Goal: Information Seeking & Learning: Learn about a topic

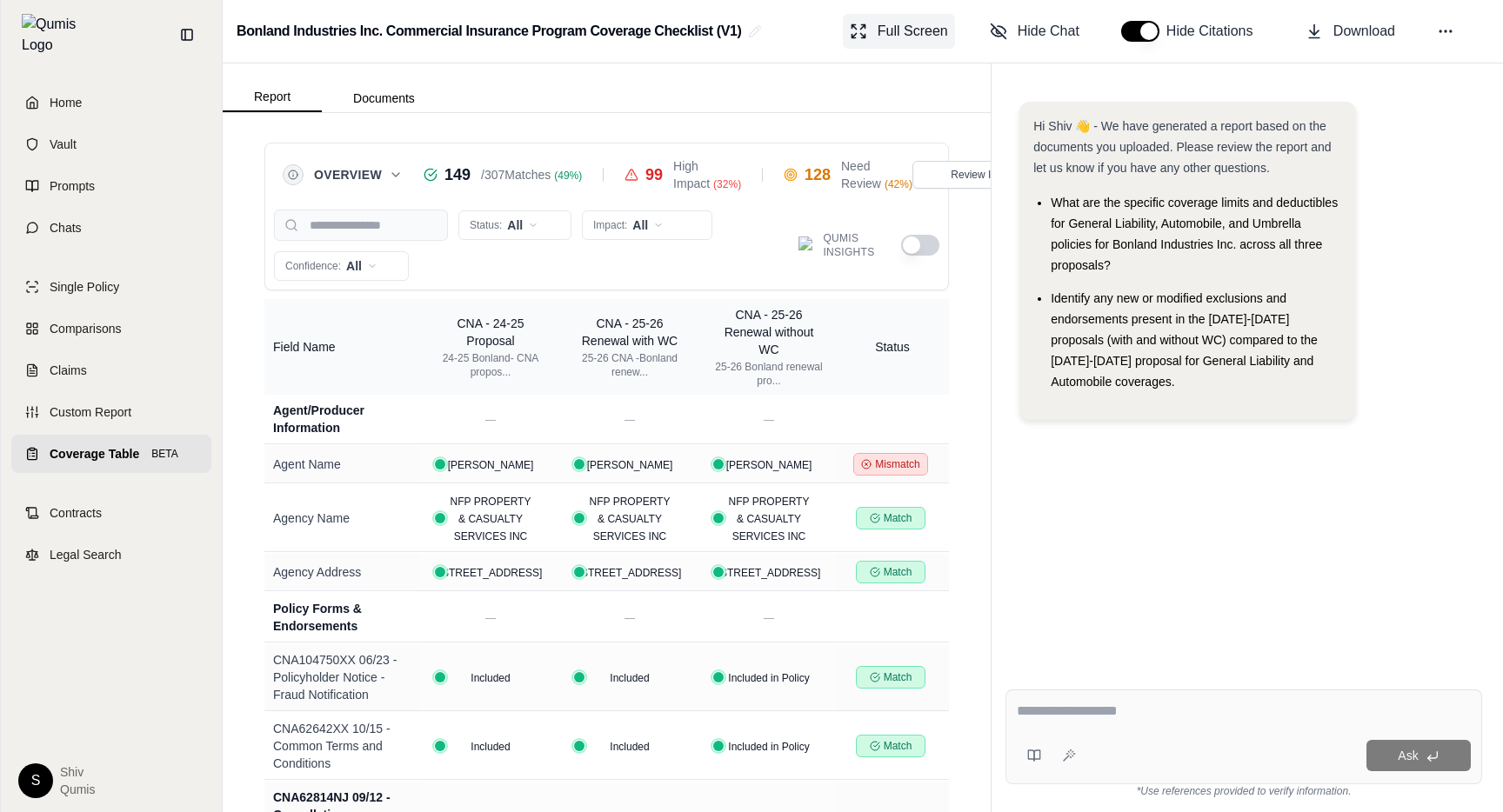
click at [942, 20] on button "Full Screen" at bounding box center [898, 31] width 113 height 35
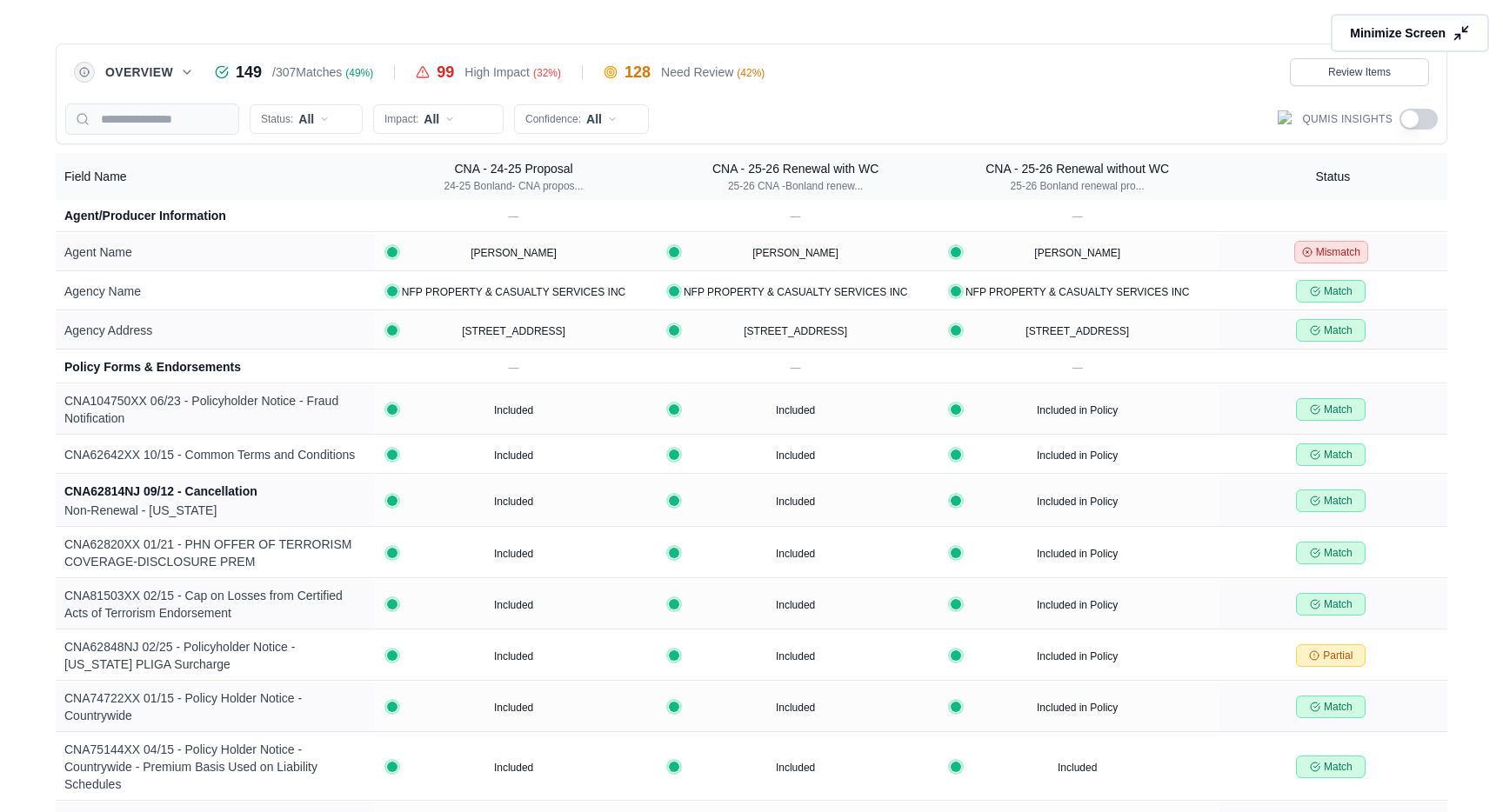
click at [1413, 117] on button "button" at bounding box center [1418, 119] width 38 height 21
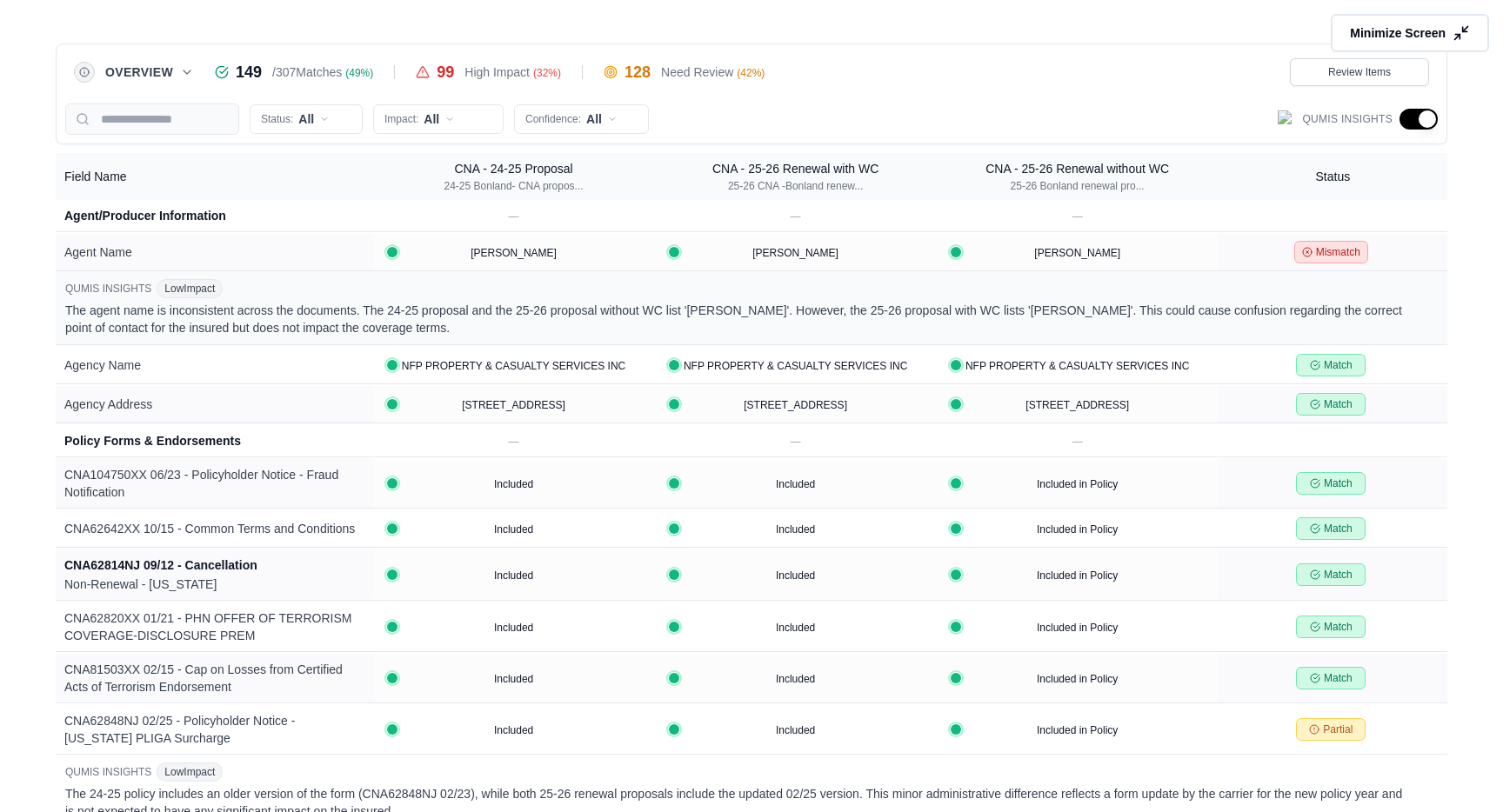
click at [1409, 119] on button "button" at bounding box center [1418, 119] width 38 height 21
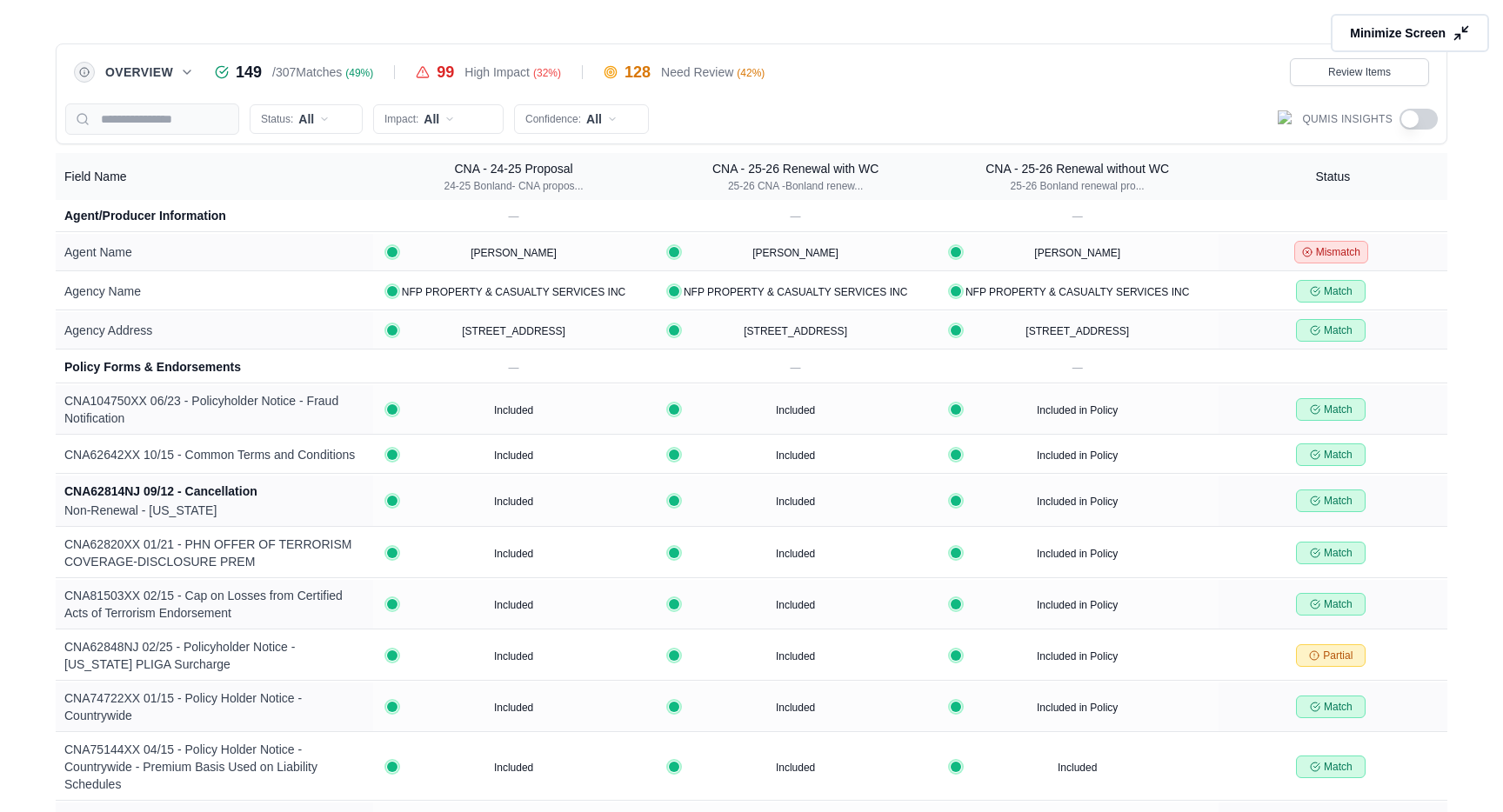
click at [193, 70] on icon at bounding box center [187, 72] width 14 height 14
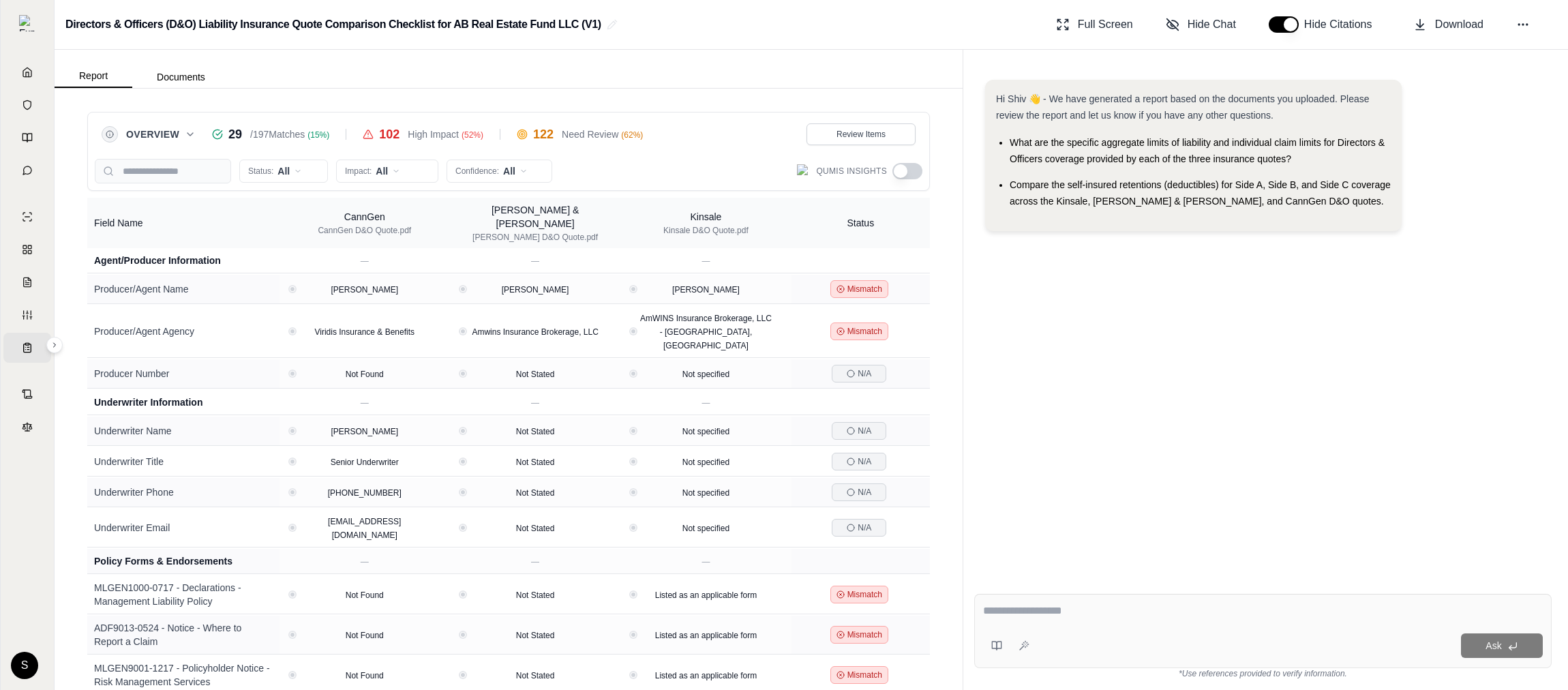
click at [192, 135] on icon at bounding box center [190, 134] width 11 height 11
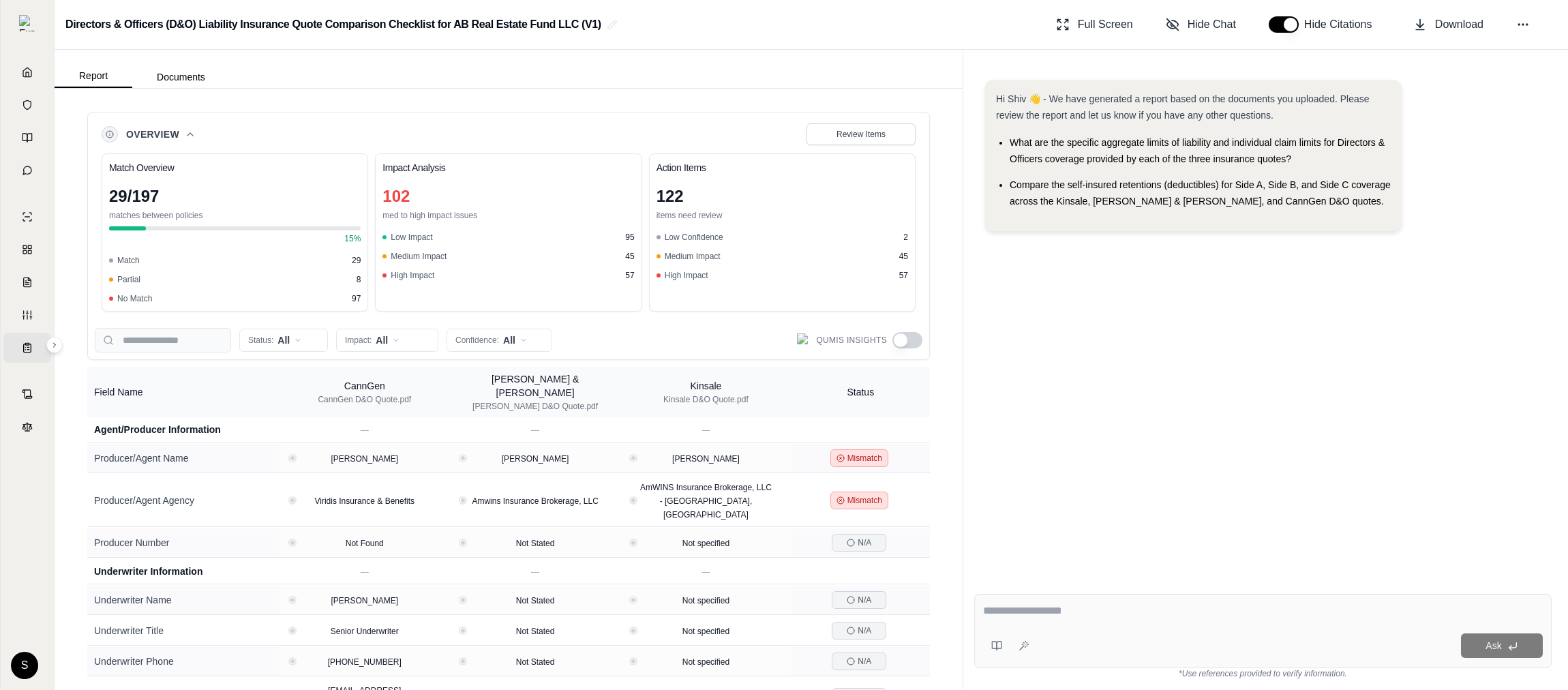
click at [907, 347] on button "button" at bounding box center [907, 341] width 30 height 16
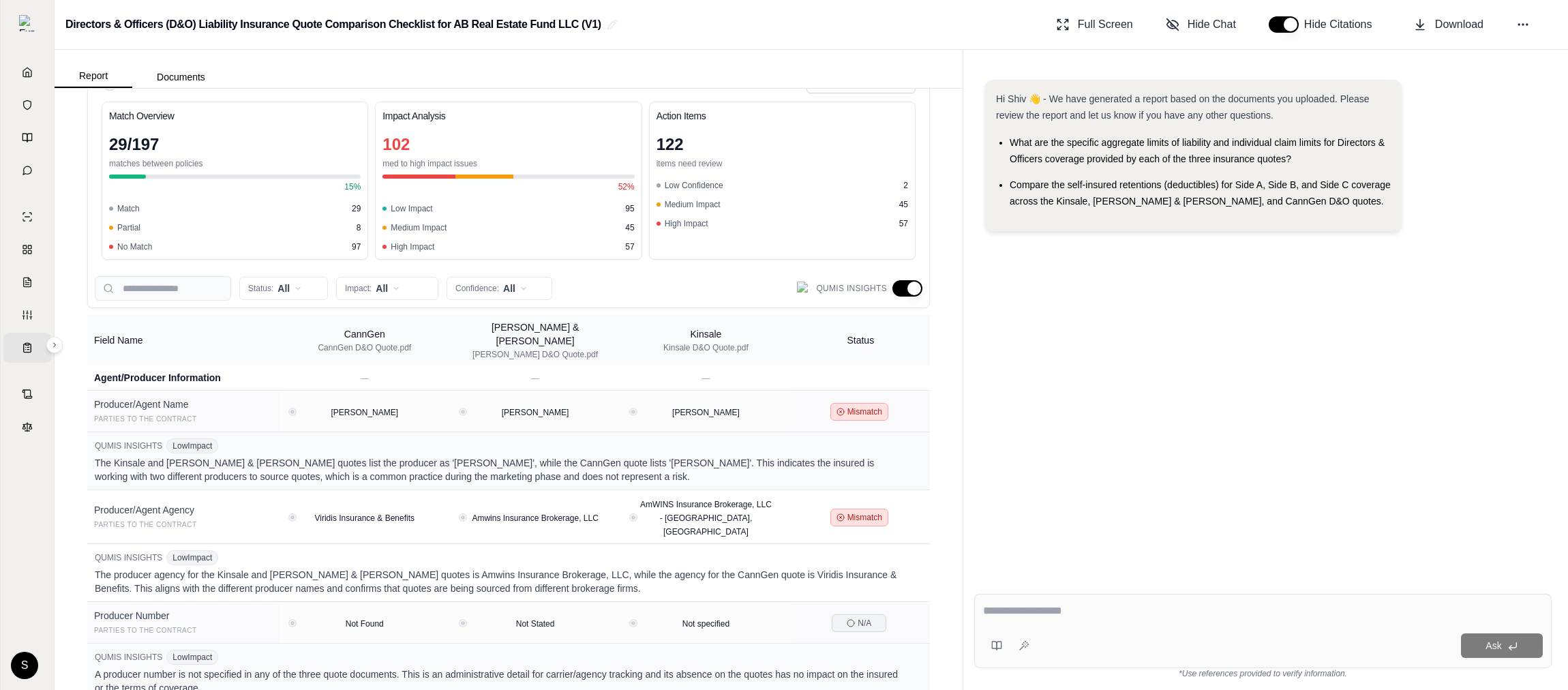
scroll to position [18, 0]
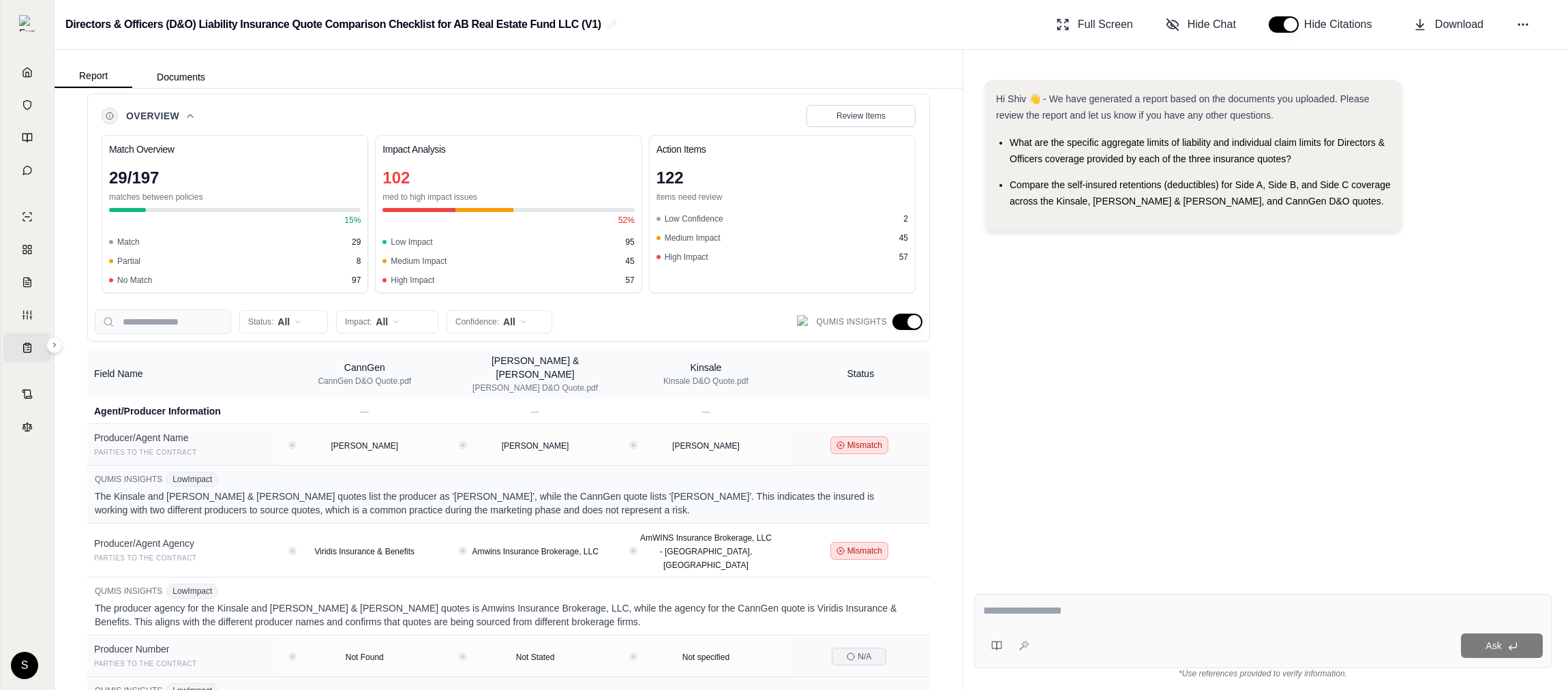
click at [915, 312] on div "Status: All Impact: All Confidence: All Qumis Insights" at bounding box center [509, 322] width 828 height 25
click at [901, 323] on button "button" at bounding box center [907, 322] width 30 height 16
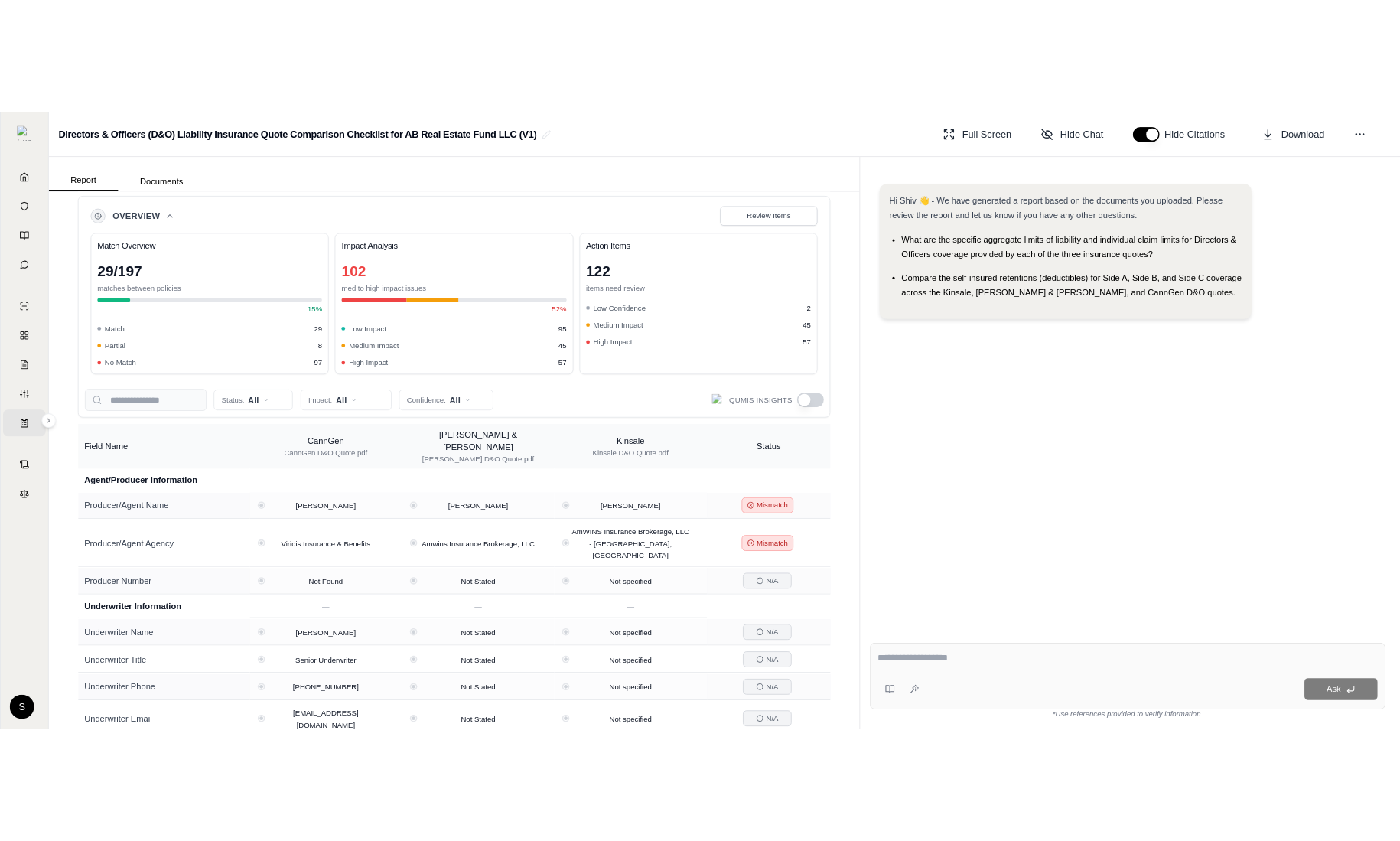
scroll to position [0, 0]
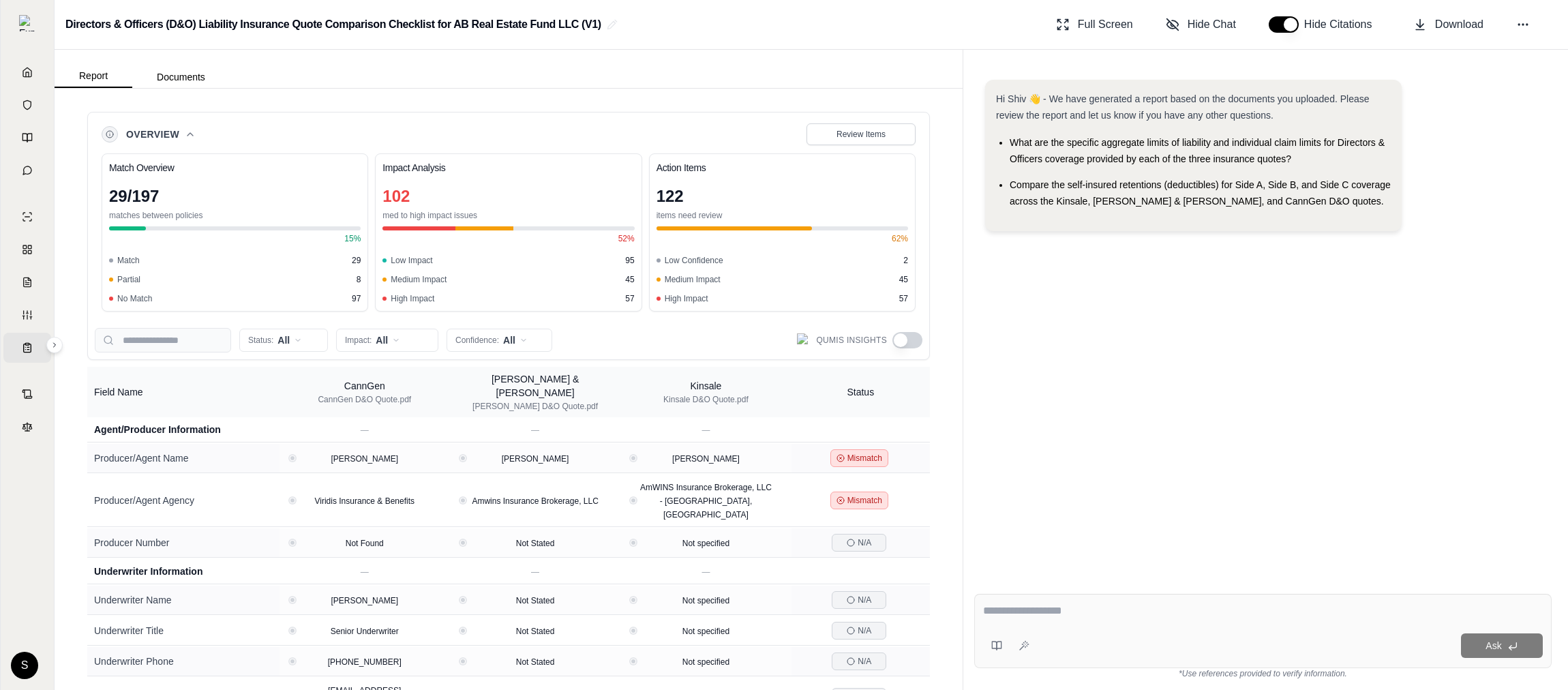
click at [333, 348] on div "Status: All Impact: All Confidence: All" at bounding box center [323, 341] width 457 height 25
click at [852, 130] on span "Review Items" at bounding box center [861, 134] width 49 height 11
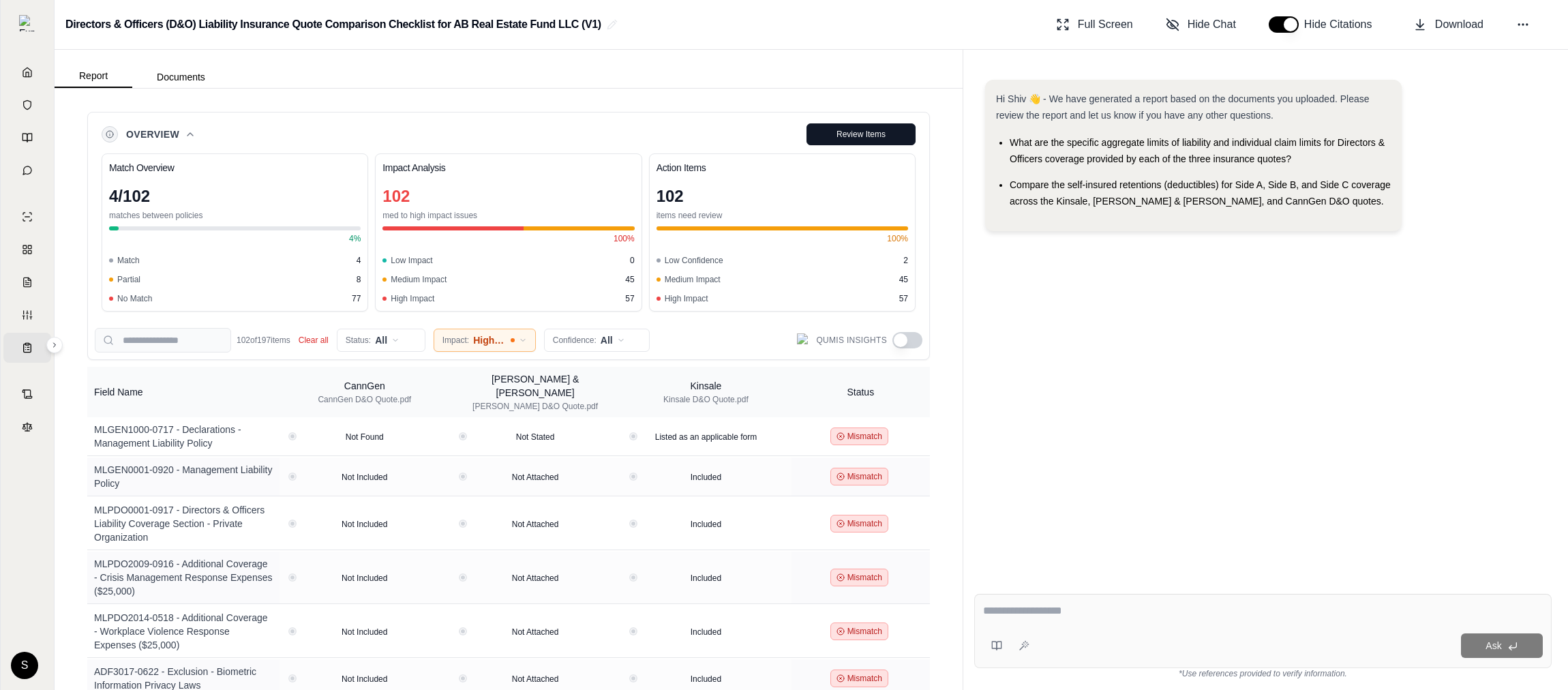
click at [519, 343] on html "Home Vault Prompts Chats Single Policy Comparisons Claims Custom Report Coverag…" at bounding box center [784, 345] width 1568 height 690
click at [519, 342] on html "Home Vault Prompts Chats Single Policy Comparisons Claims Custom Report Coverag…" at bounding box center [784, 345] width 1568 height 690
click at [317, 344] on button "Clear all" at bounding box center [314, 341] width 30 height 11
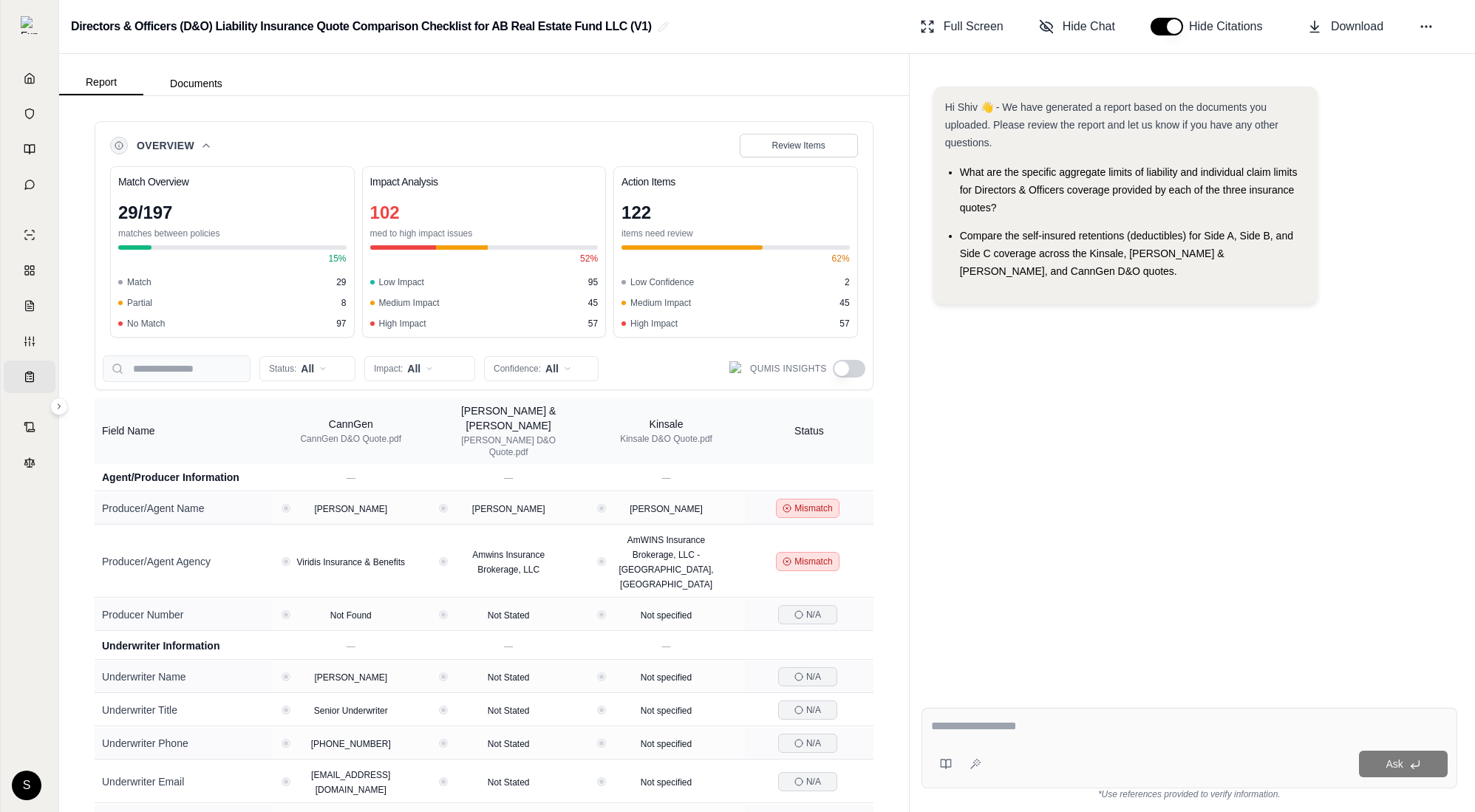
click at [202, 145] on icon at bounding box center [206, 145] width 12 height 12
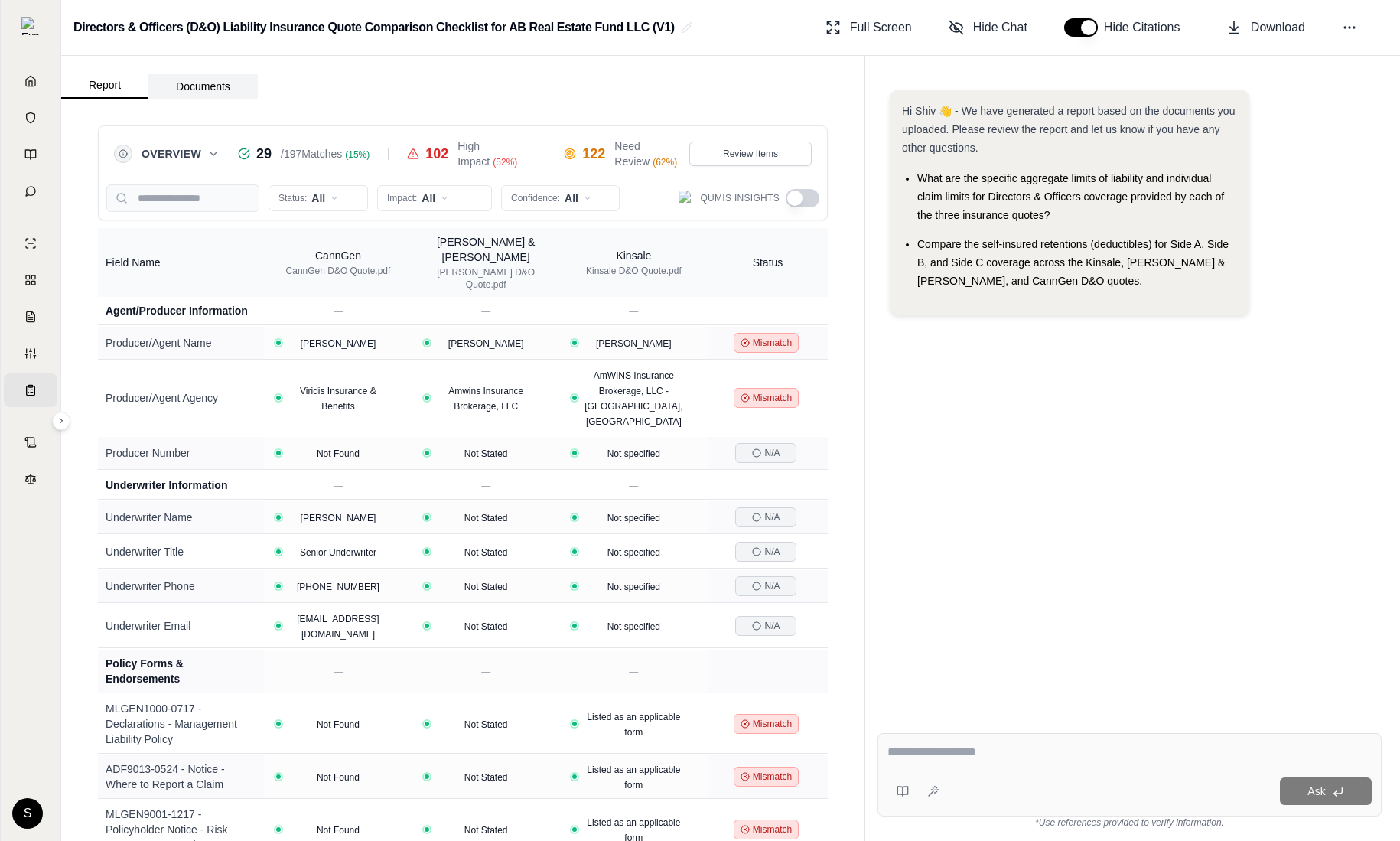
click at [196, 89] on button "Documents" at bounding box center [203, 87] width 110 height 25
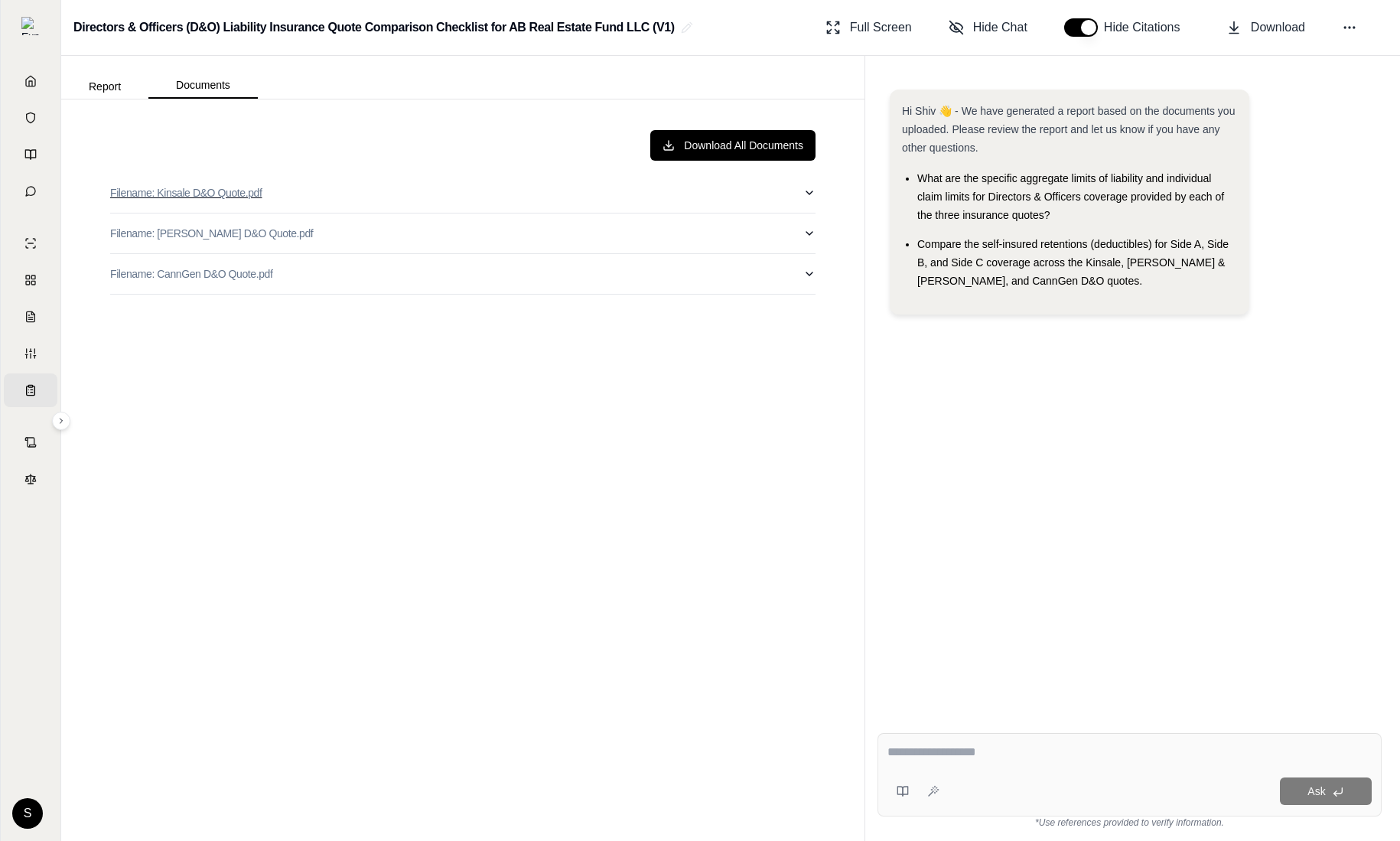
click at [361, 182] on button "Filename: Kinsale D&O Quote.pdf" at bounding box center [463, 193] width 705 height 40
click at [253, 221] on div at bounding box center [239, 226] width 28 height 28
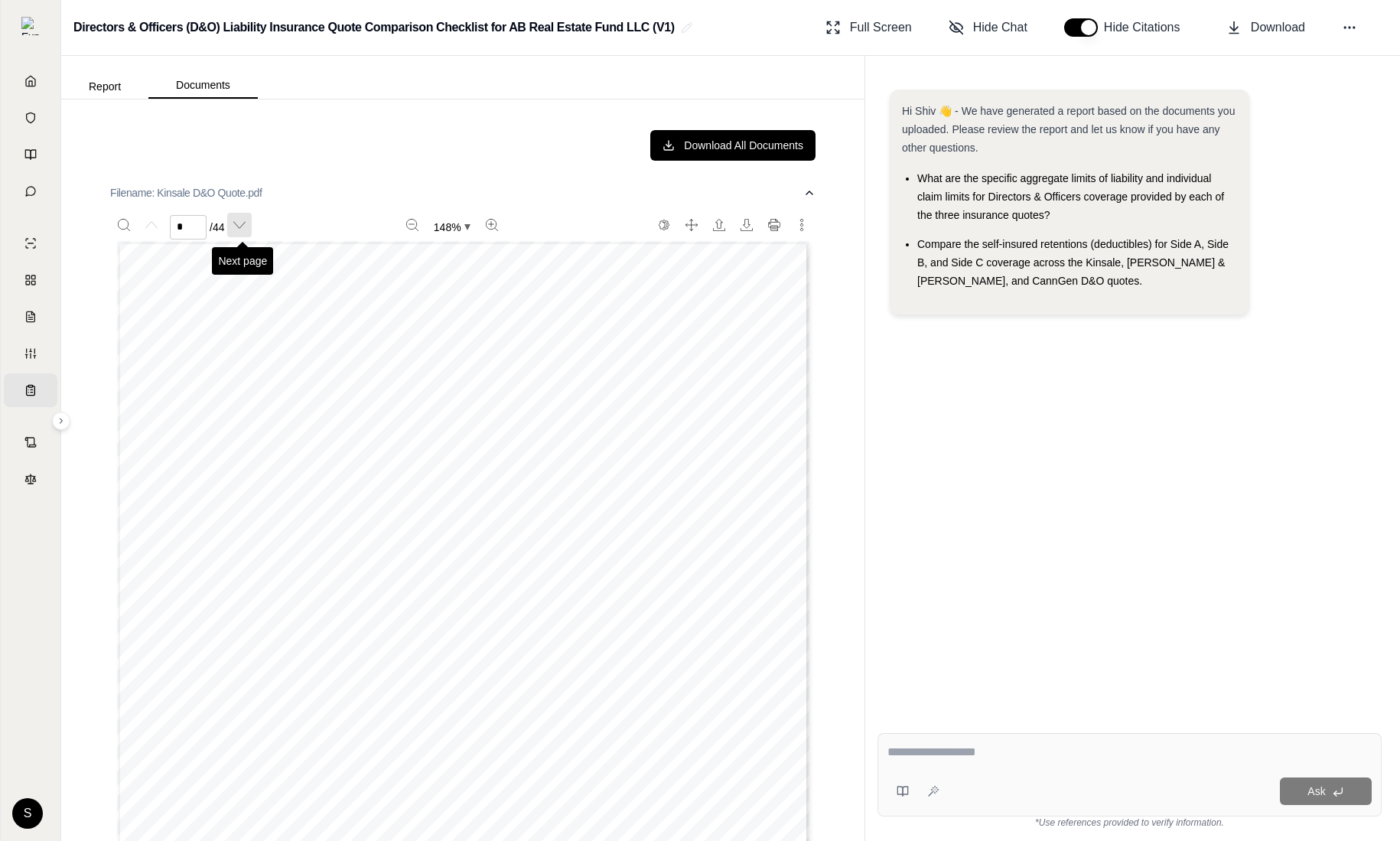
click at [237, 224] on icon "Next page" at bounding box center [239, 225] width 12 height 12
type input "*"
click at [812, 190] on icon "button" at bounding box center [809, 193] width 12 height 12
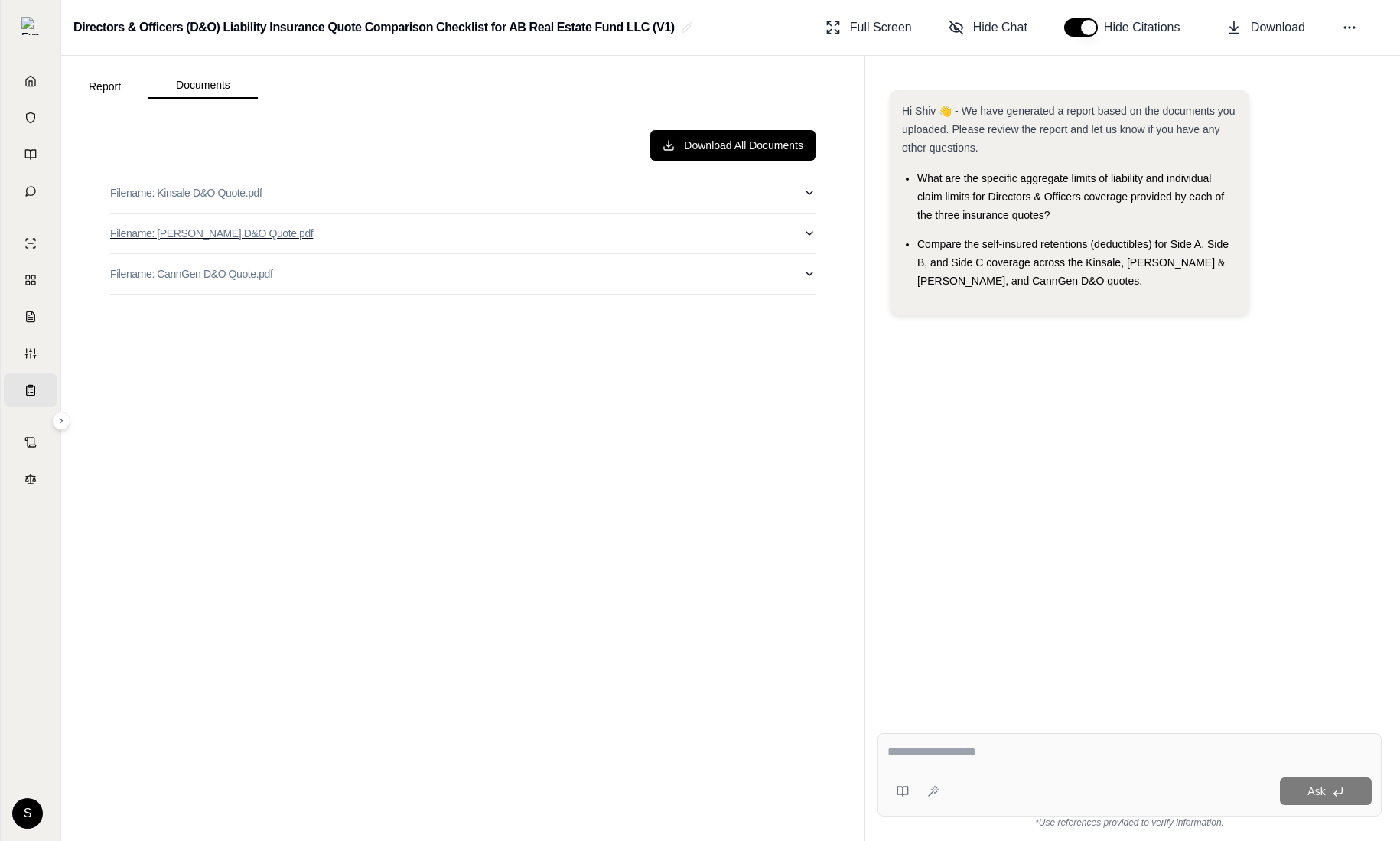
click at [772, 233] on button "Filename: Crum D&O Quote.pdf" at bounding box center [463, 233] width 705 height 40
click at [797, 269] on button "Filename: CannGen D&O Quote.pdf" at bounding box center [463, 274] width 705 height 40
click at [796, 269] on button "Filename: CannGen D&O Quote.pdf" at bounding box center [463, 274] width 705 height 40
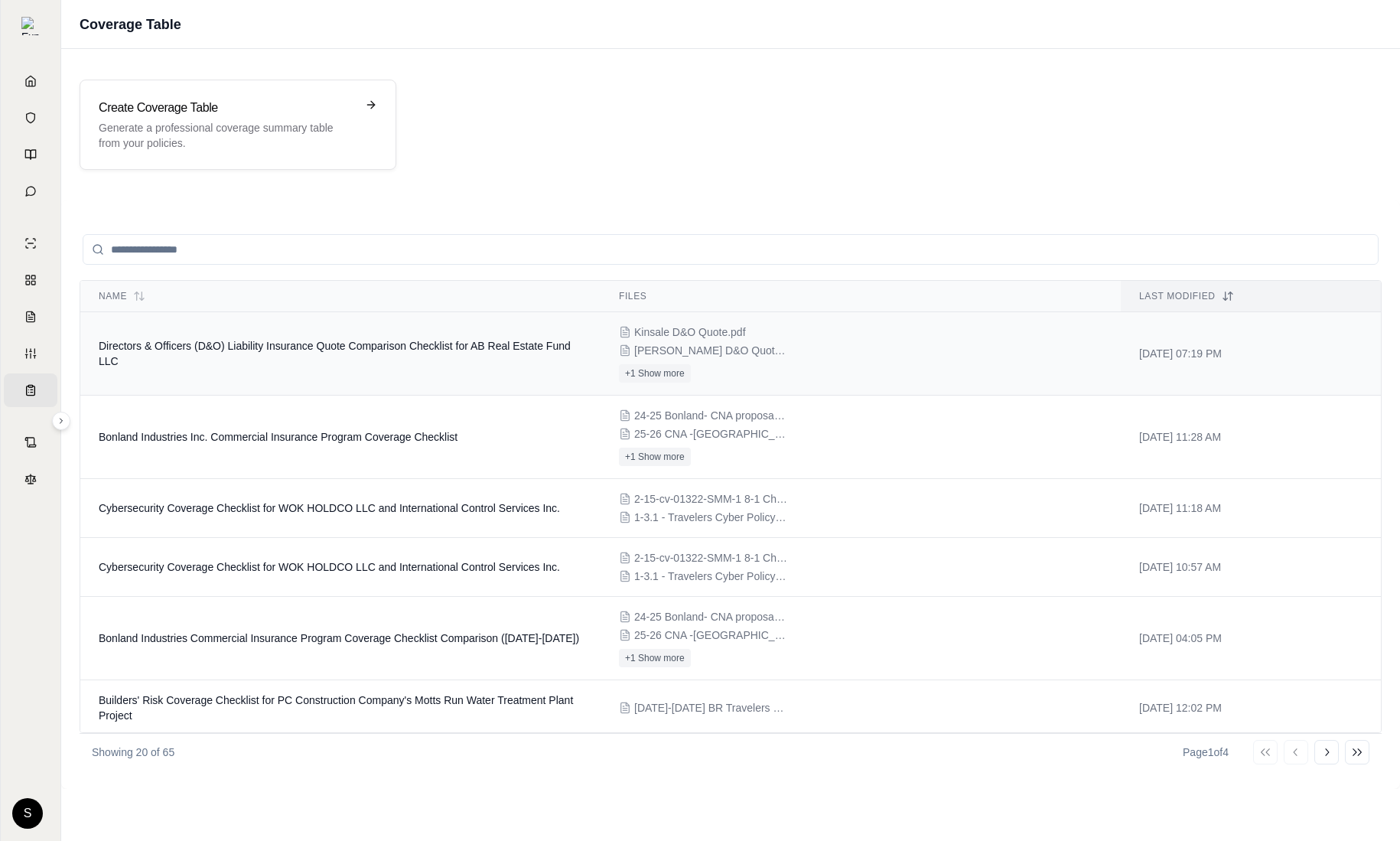
click at [508, 345] on span "Directors & Officers (D&O) Liability Insurance Quote Comparison Checklist for A…" at bounding box center [334, 354] width 472 height 28
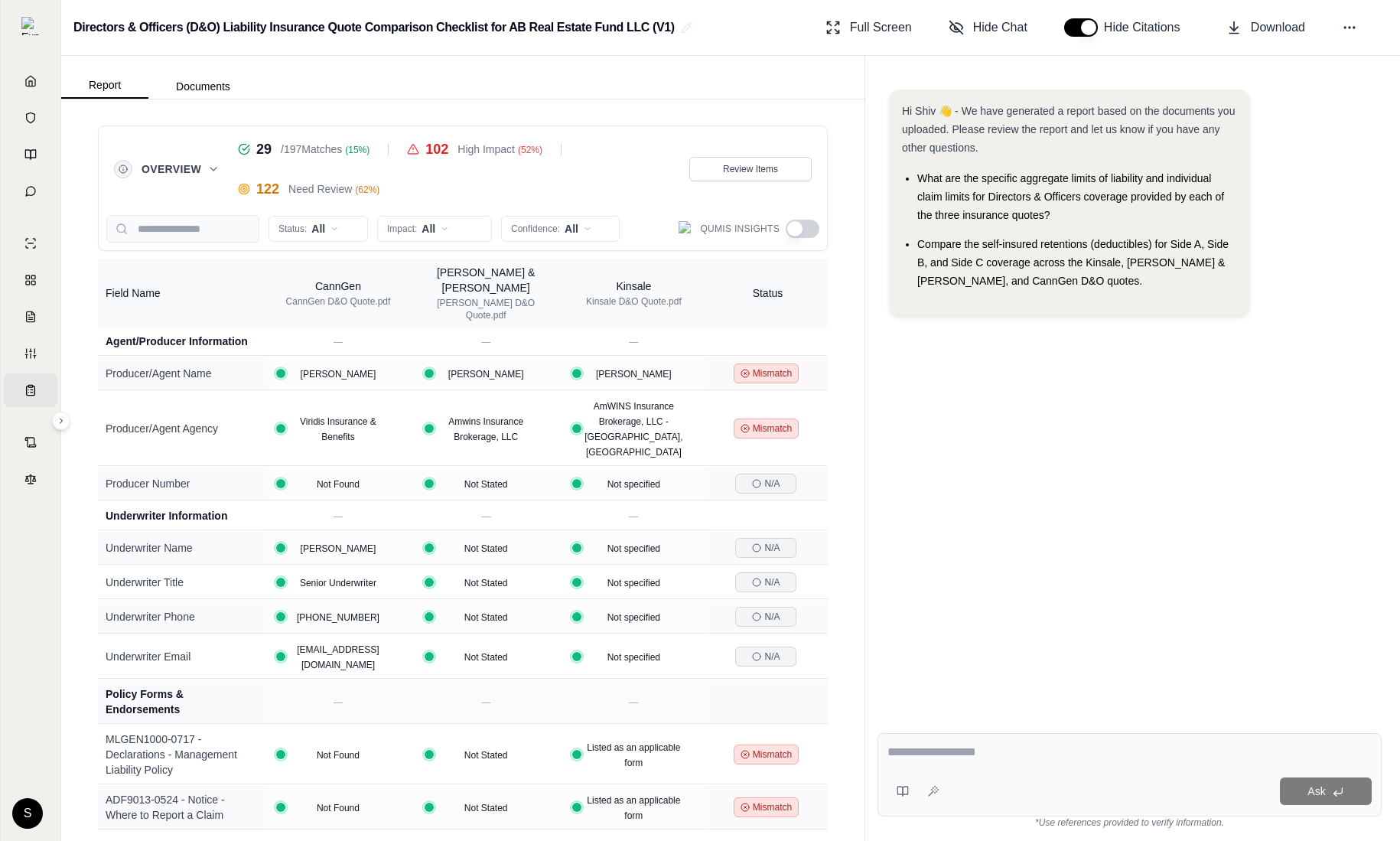
click at [209, 166] on icon at bounding box center [213, 169] width 12 height 12
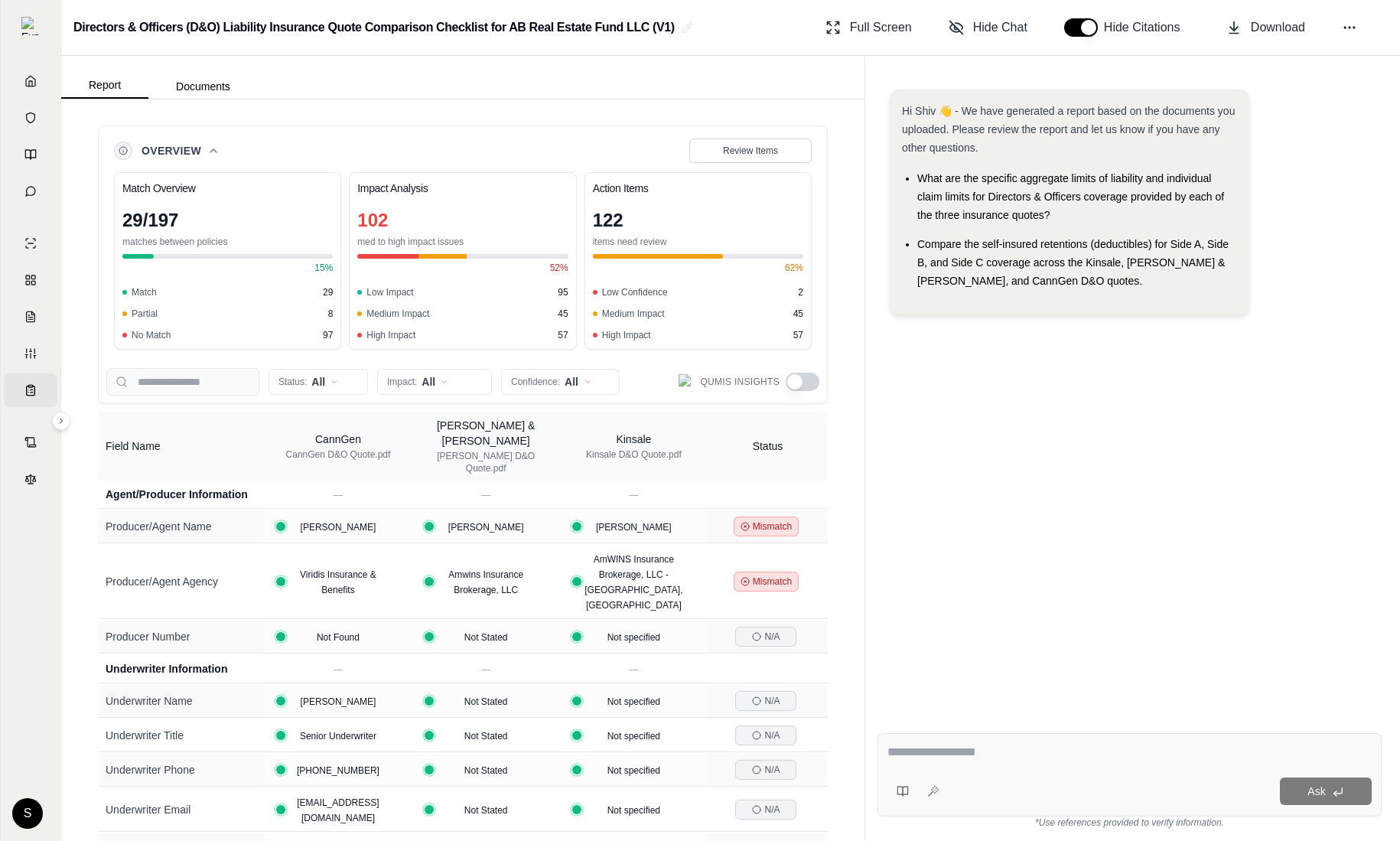
click at [212, 150] on icon at bounding box center [213, 150] width 6 height 3
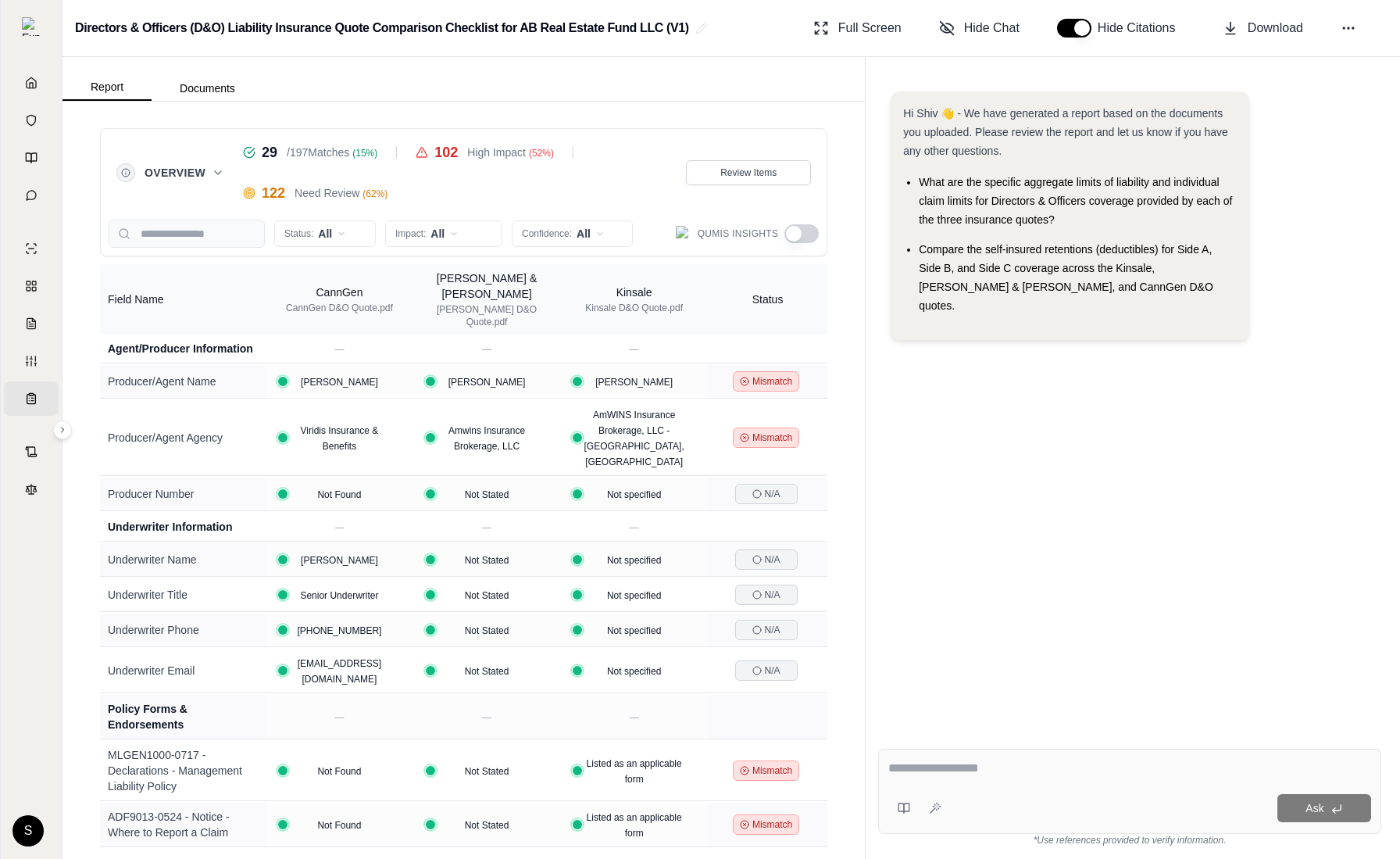
click at [213, 173] on icon at bounding box center [218, 172] width 13 height 13
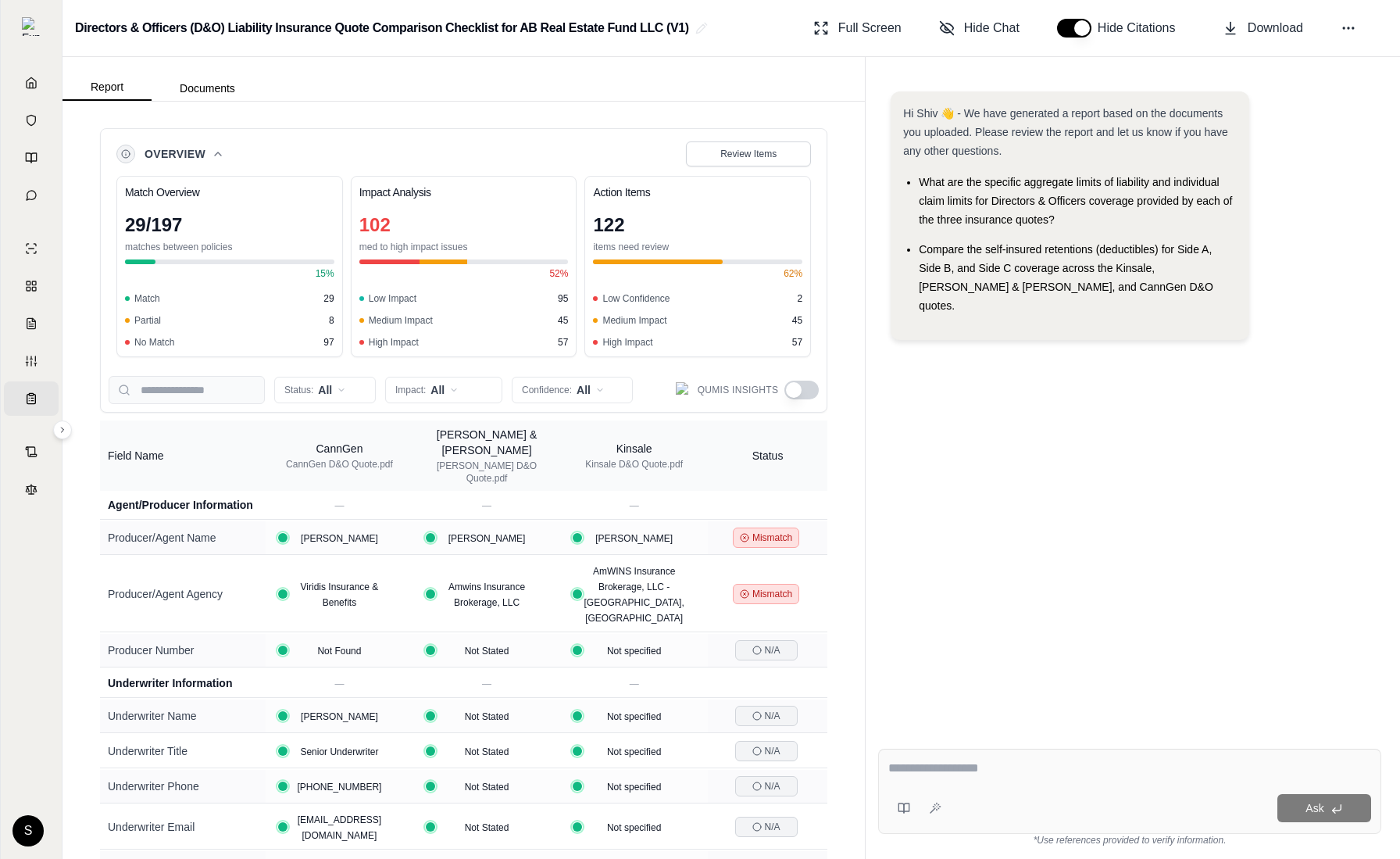
click at [223, 154] on icon at bounding box center [218, 154] width 13 height 13
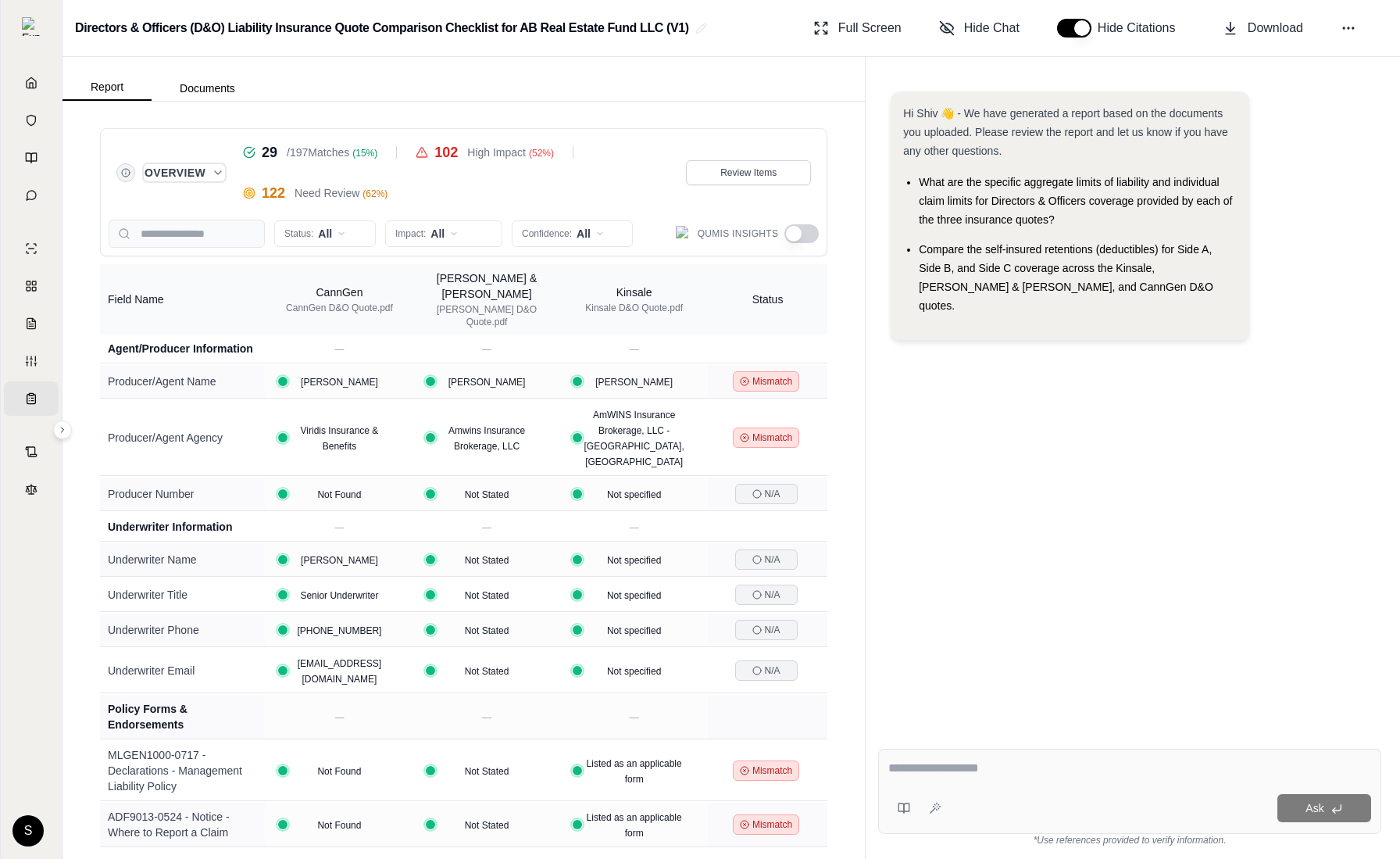
click at [215, 178] on icon "Expand overview" at bounding box center [218, 172] width 13 height 13
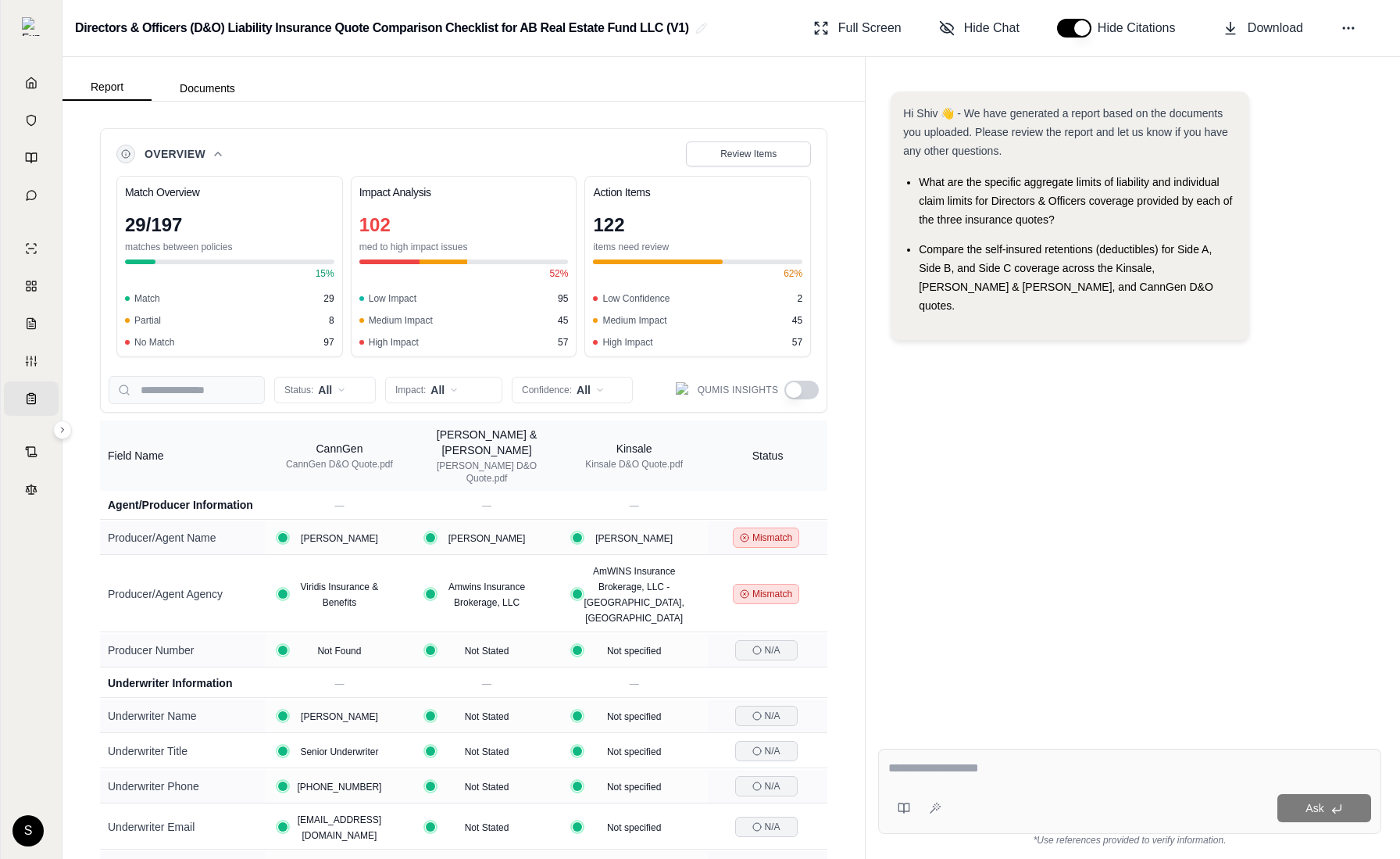
click at [794, 390] on button "button" at bounding box center [801, 390] width 34 height 19
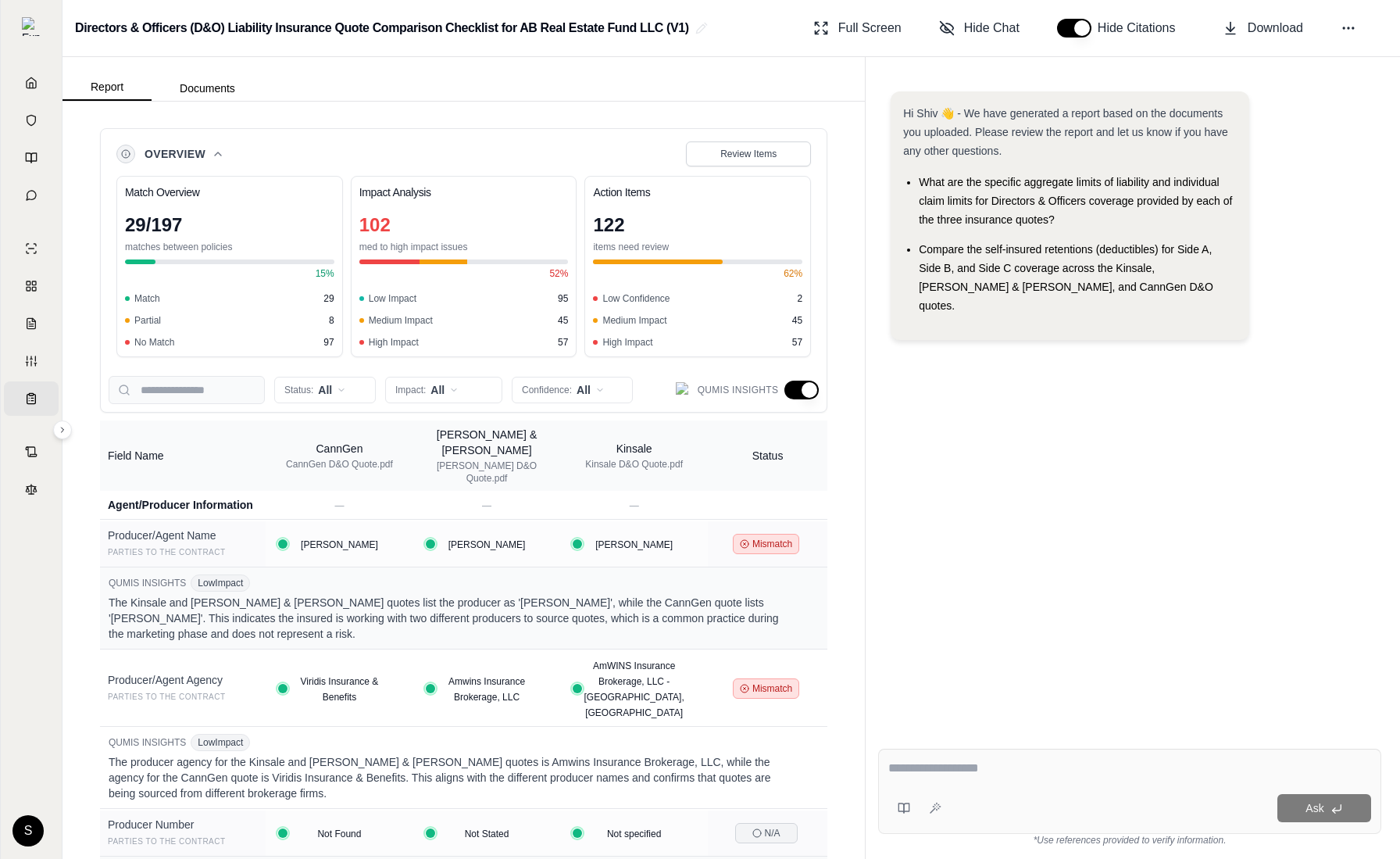
click at [800, 390] on button "button" at bounding box center [801, 390] width 34 height 19
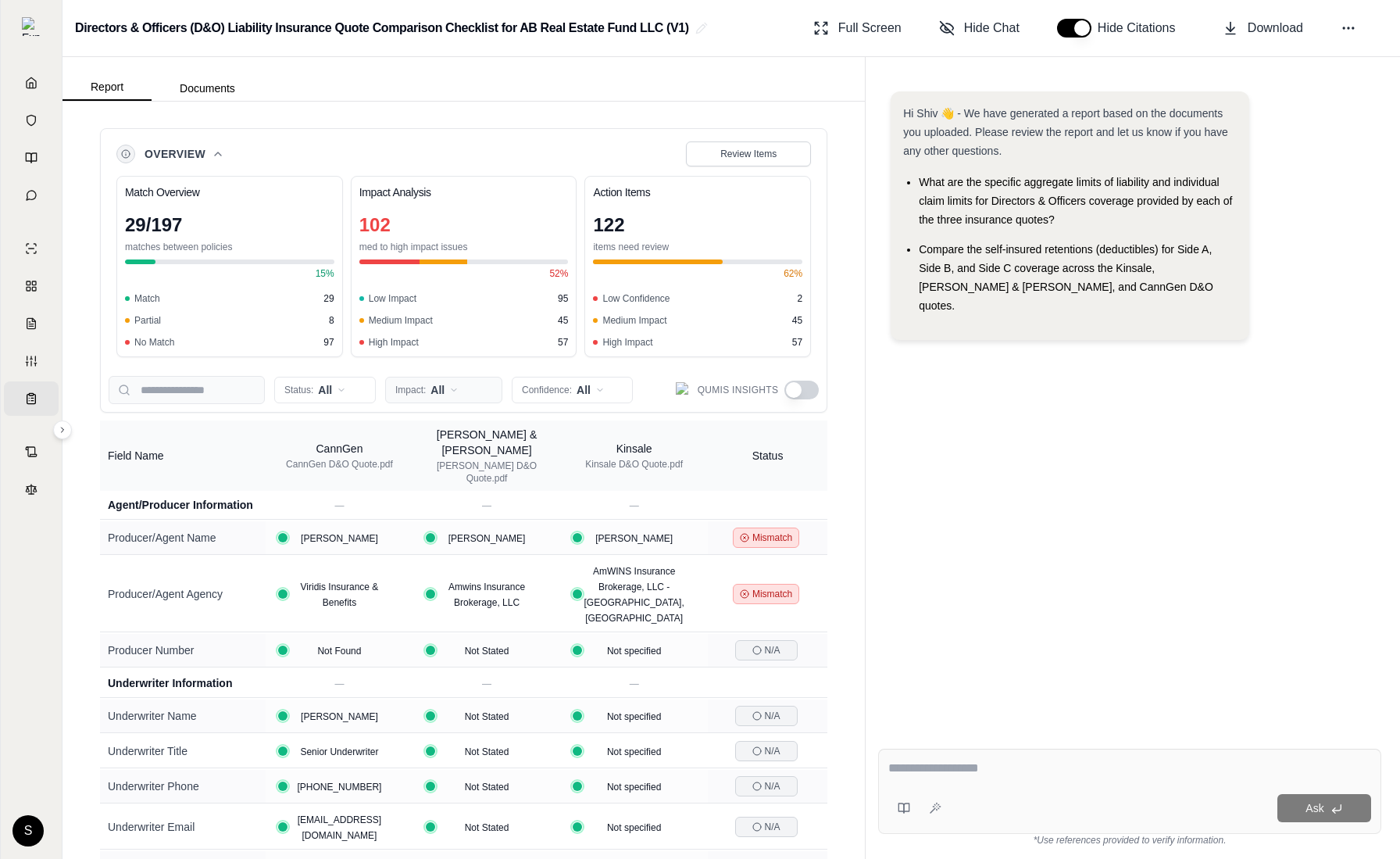
click at [430, 394] on html "Home Vault Prompts Chats Single Policy Comparisons Claims Custom Report Coverag…" at bounding box center [700, 429] width 1400 height 859
click at [455, 472] on span "Medium Impact" at bounding box center [441, 473] width 91 height 16
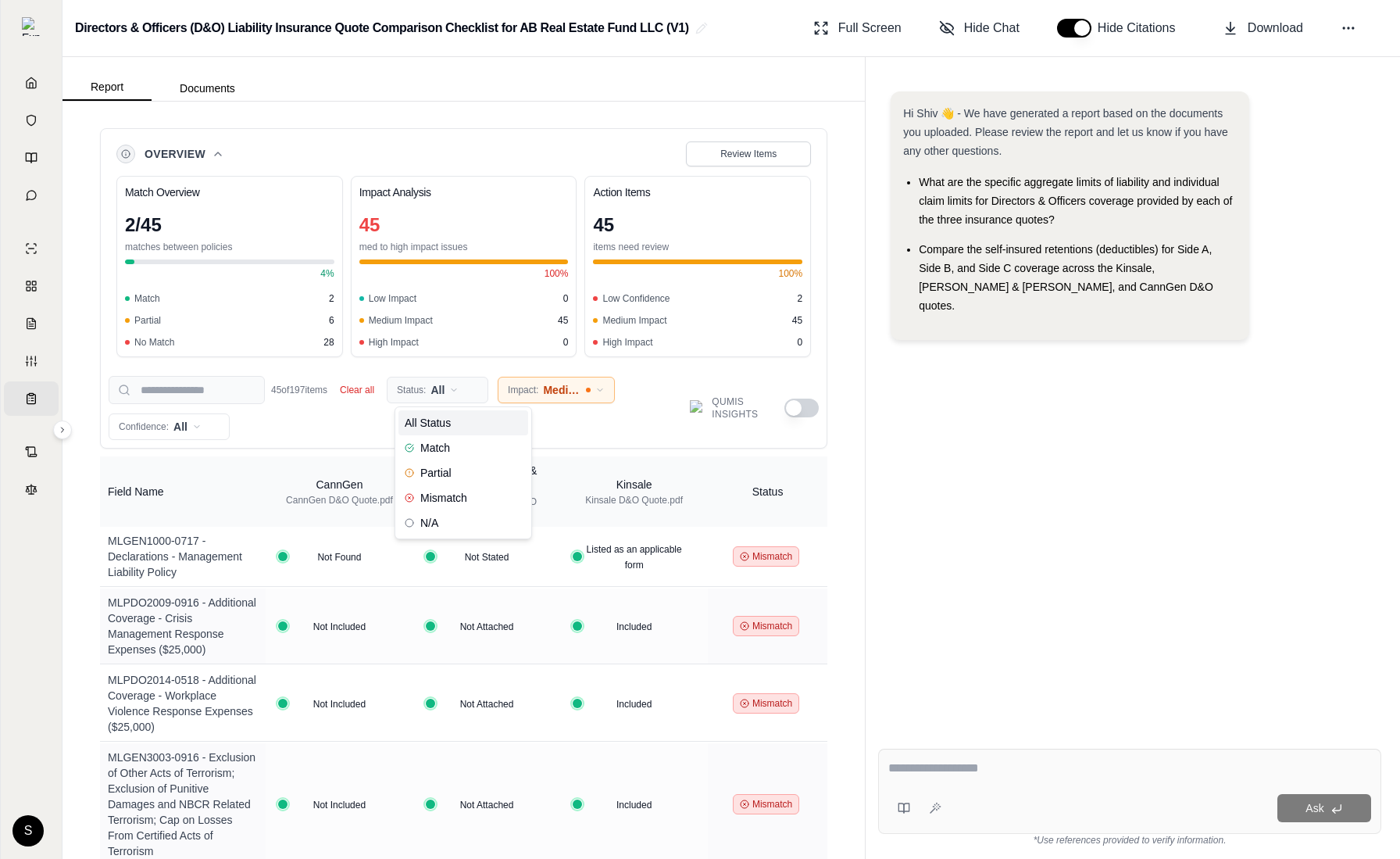
click at [435, 389] on html "Home Vault Prompts Chats Single Policy Comparisons Claims Custom Report Coverag…" at bounding box center [700, 429] width 1400 height 859
click at [429, 444] on span "Match" at bounding box center [428, 448] width 45 height 16
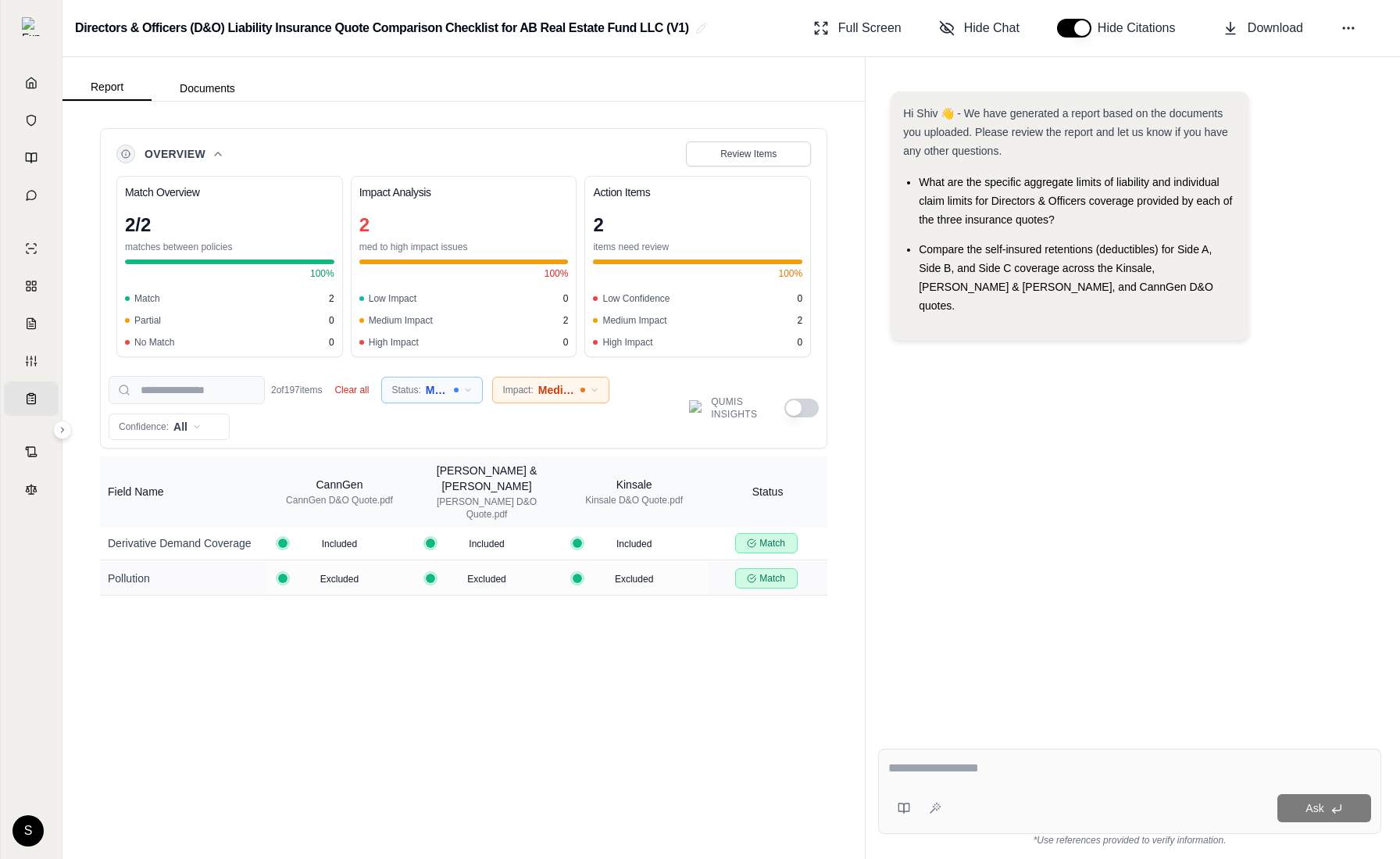
click at [455, 390] on html "Home Vault Prompts Chats Single Policy Comparisons Claims Custom Report Coverag…" at bounding box center [700, 429] width 1400 height 859
click at [438, 475] on span "Partial" at bounding box center [423, 473] width 47 height 16
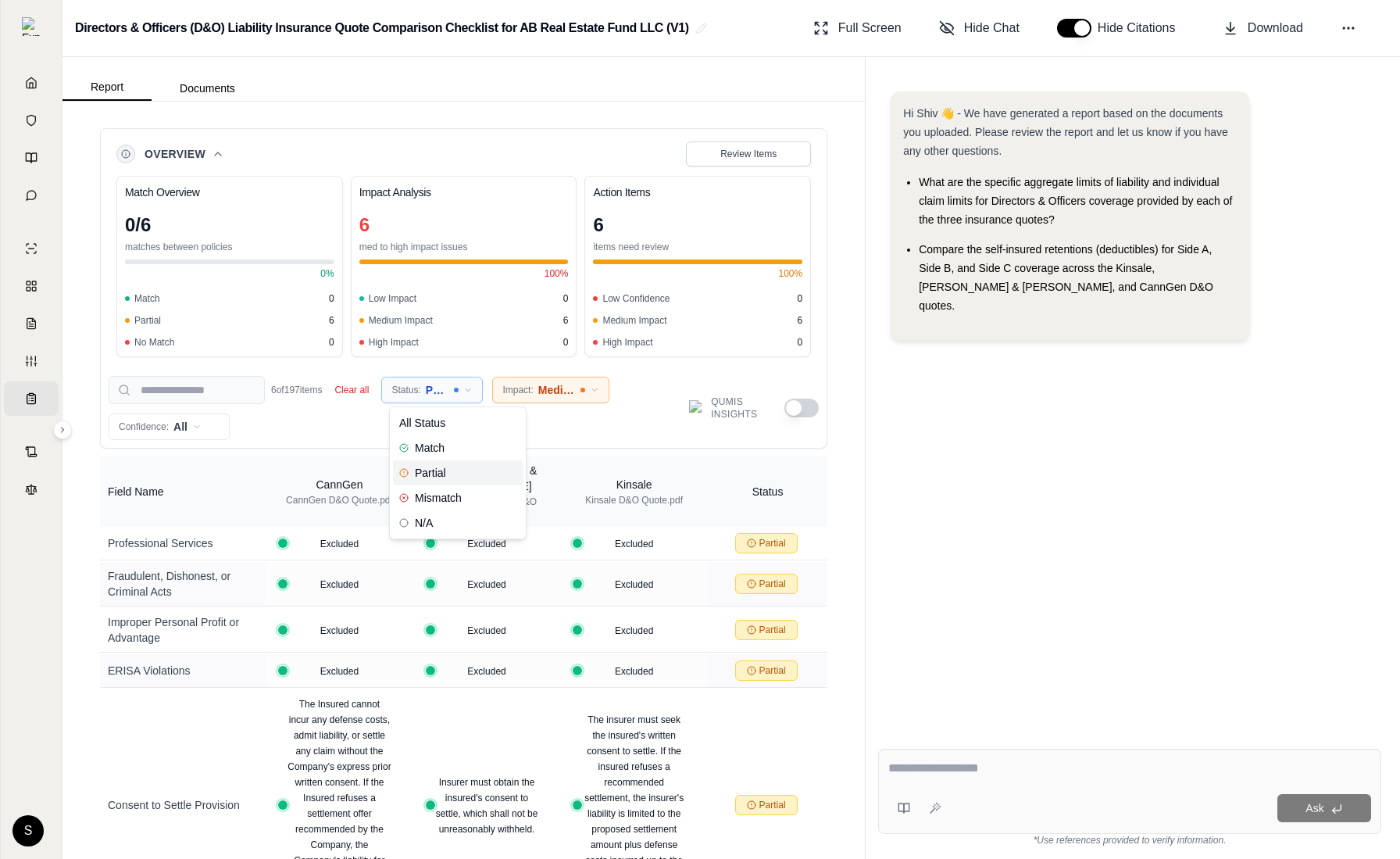
click at [458, 393] on html "Home Vault Prompts Chats Single Policy Comparisons Claims Custom Report Coverag…" at bounding box center [700, 429] width 1400 height 859
click at [454, 494] on span "Mismatch" at bounding box center [431, 498] width 63 height 16
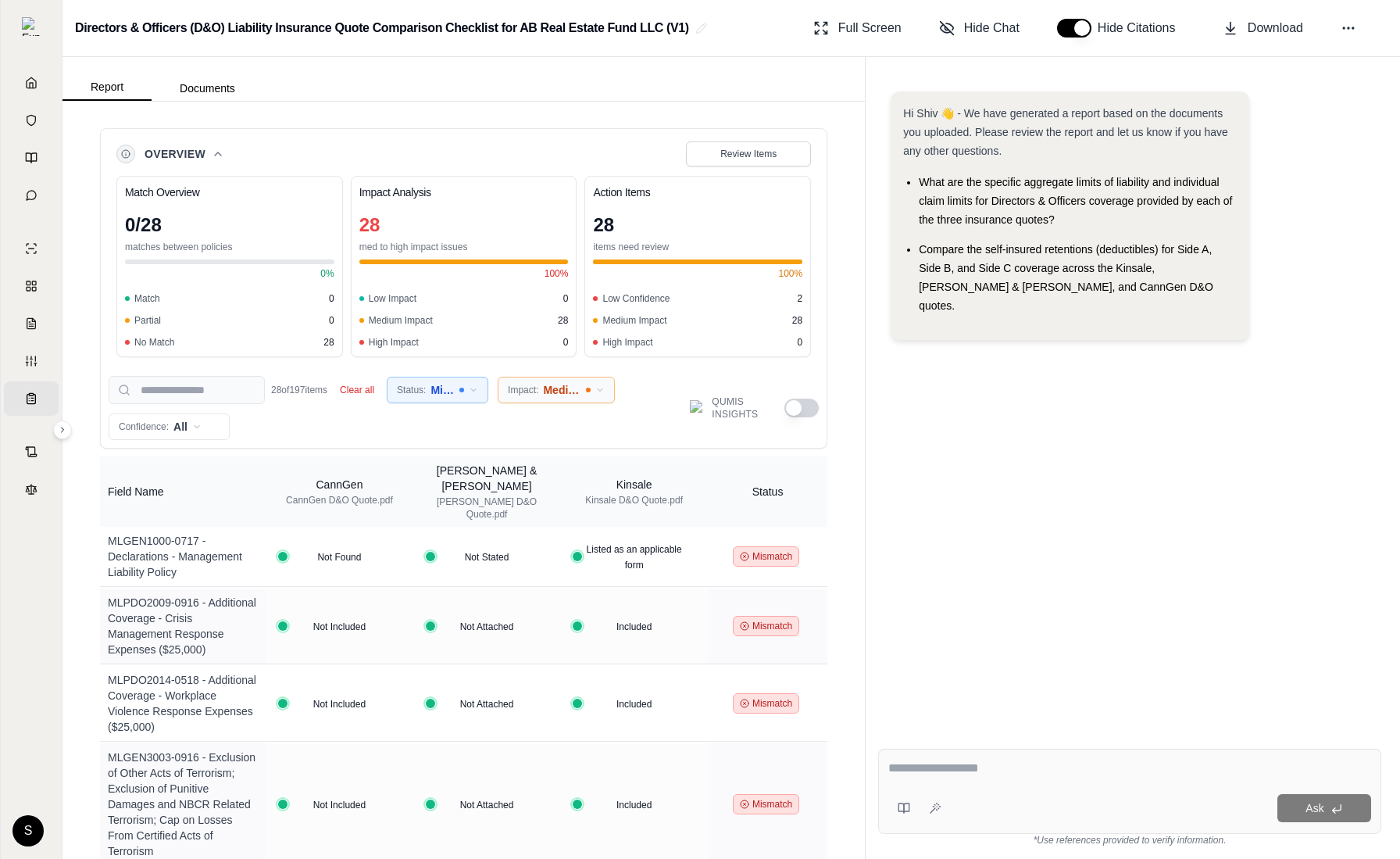
click at [551, 385] on html "Home Vault Prompts Chats Single Policy Comparisons Claims Custom Report Coverag…" at bounding box center [700, 429] width 1400 height 859
click at [555, 423] on span "All Impact" at bounding box center [539, 423] width 48 height 16
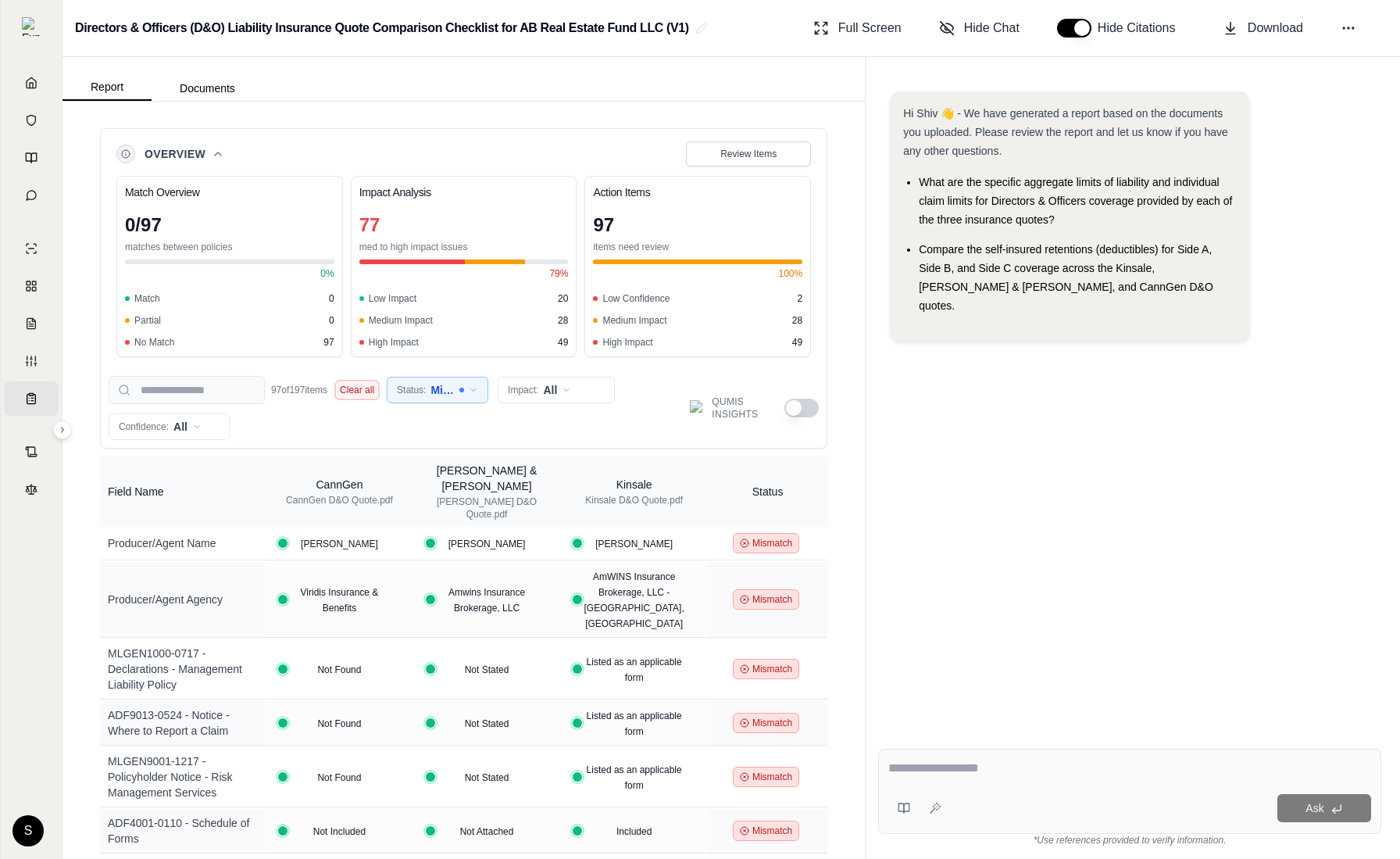
click at [362, 386] on button "Clear all" at bounding box center [357, 390] width 41 height 16
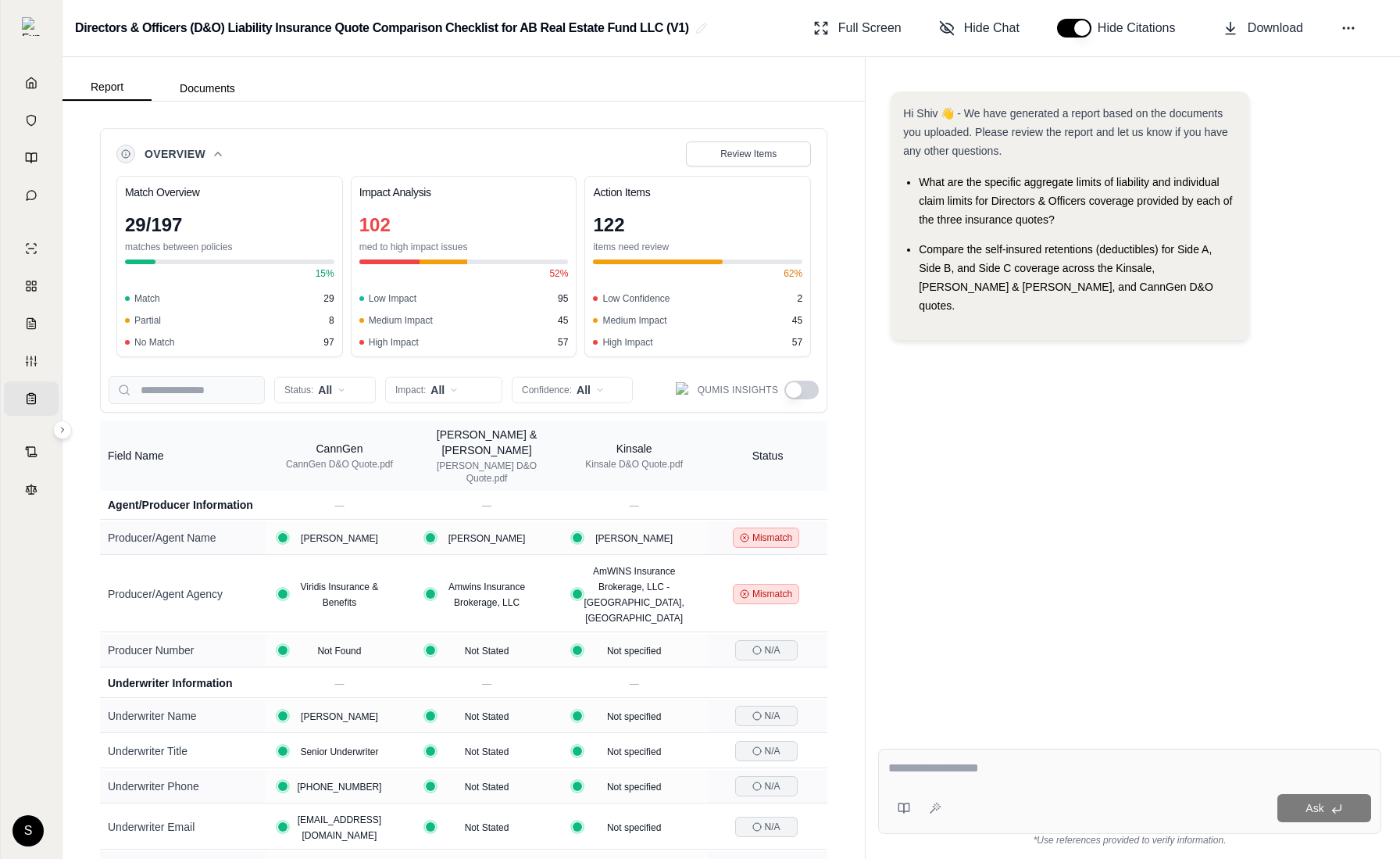
click at [327, 371] on div "Status: All Impact: All Confidence: All Qumis Insights" at bounding box center [464, 385] width 710 height 39
click at [326, 385] on html "Home Vault Prompts Chats Single Policy Comparisons Claims Custom Report Coverag…" at bounding box center [700, 429] width 1400 height 859
click at [316, 444] on span "Match" at bounding box center [307, 448] width 45 height 16
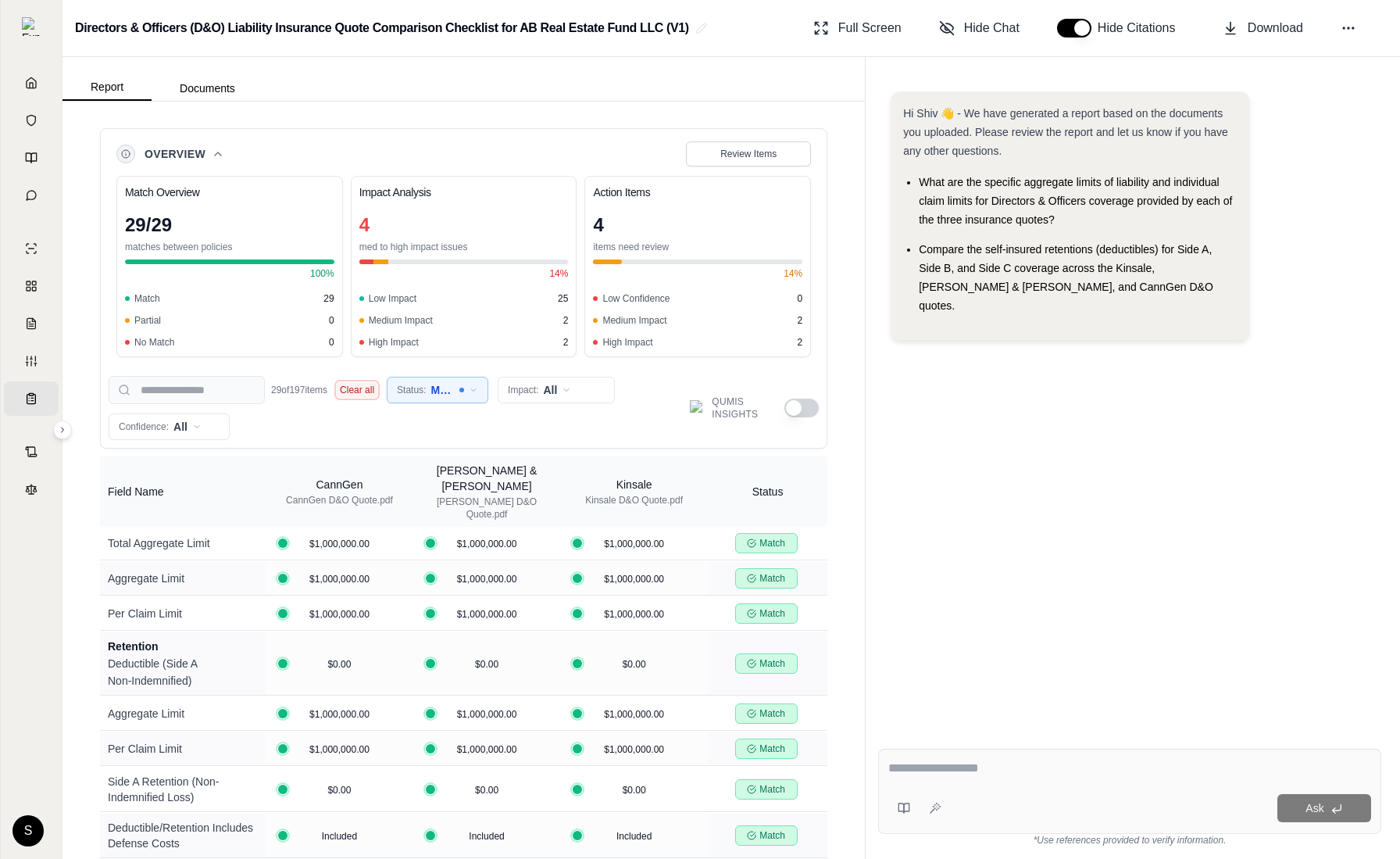
click at [371, 391] on button "Clear all" at bounding box center [357, 390] width 41 height 16
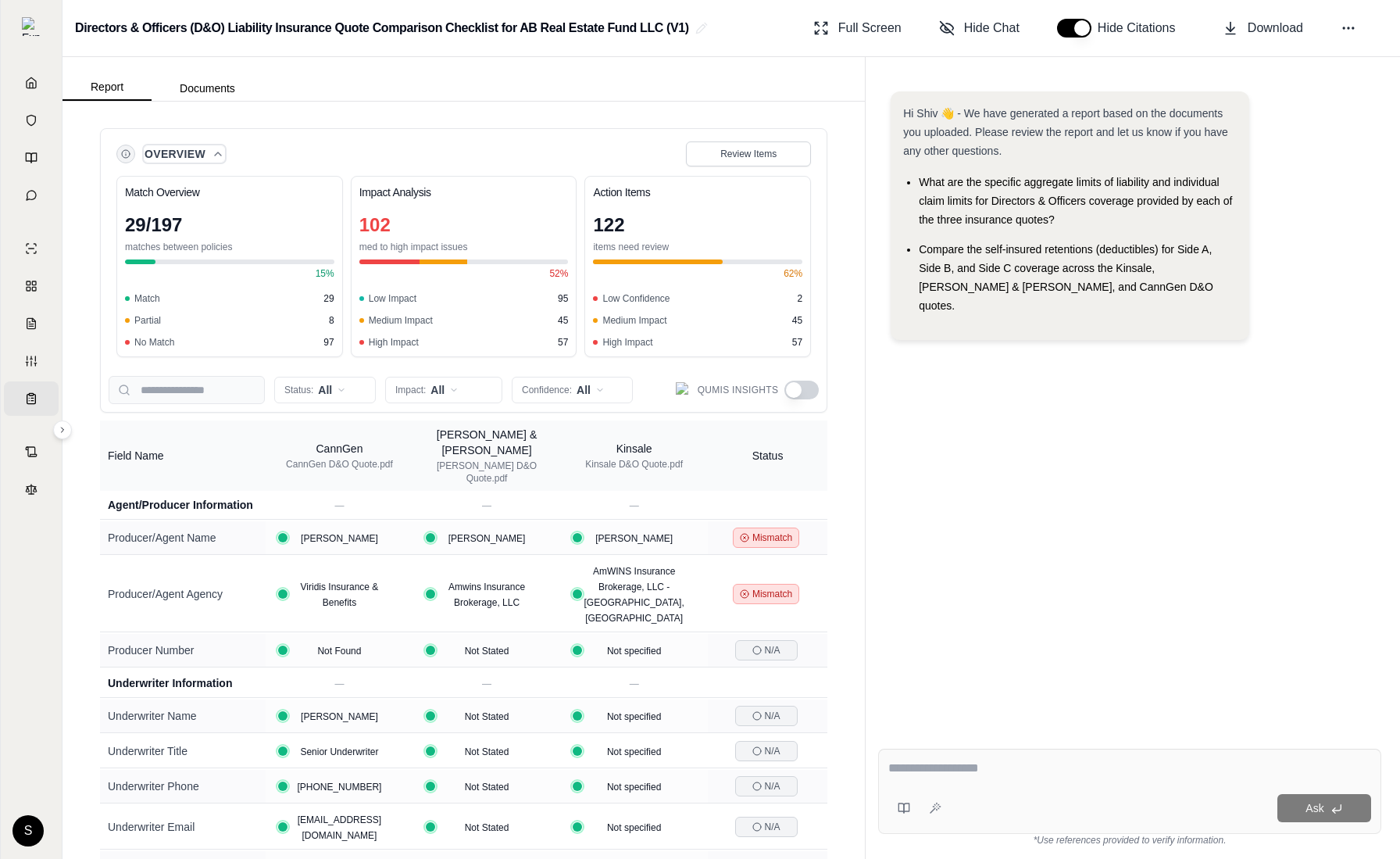
click at [215, 154] on icon "Collapse overview" at bounding box center [218, 154] width 13 height 13
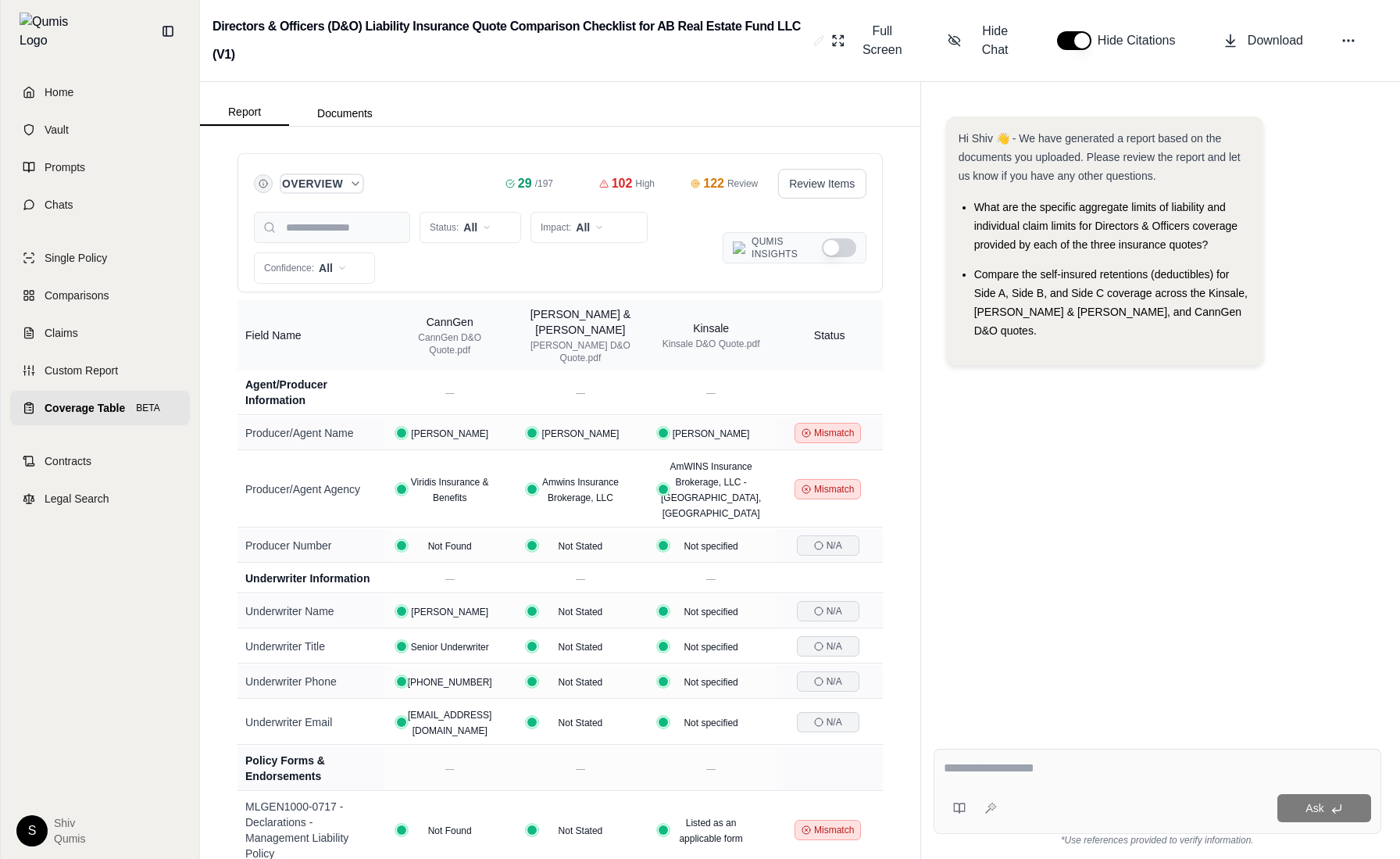
click at [356, 178] on icon "Expand overview" at bounding box center [356, 183] width 13 height 13
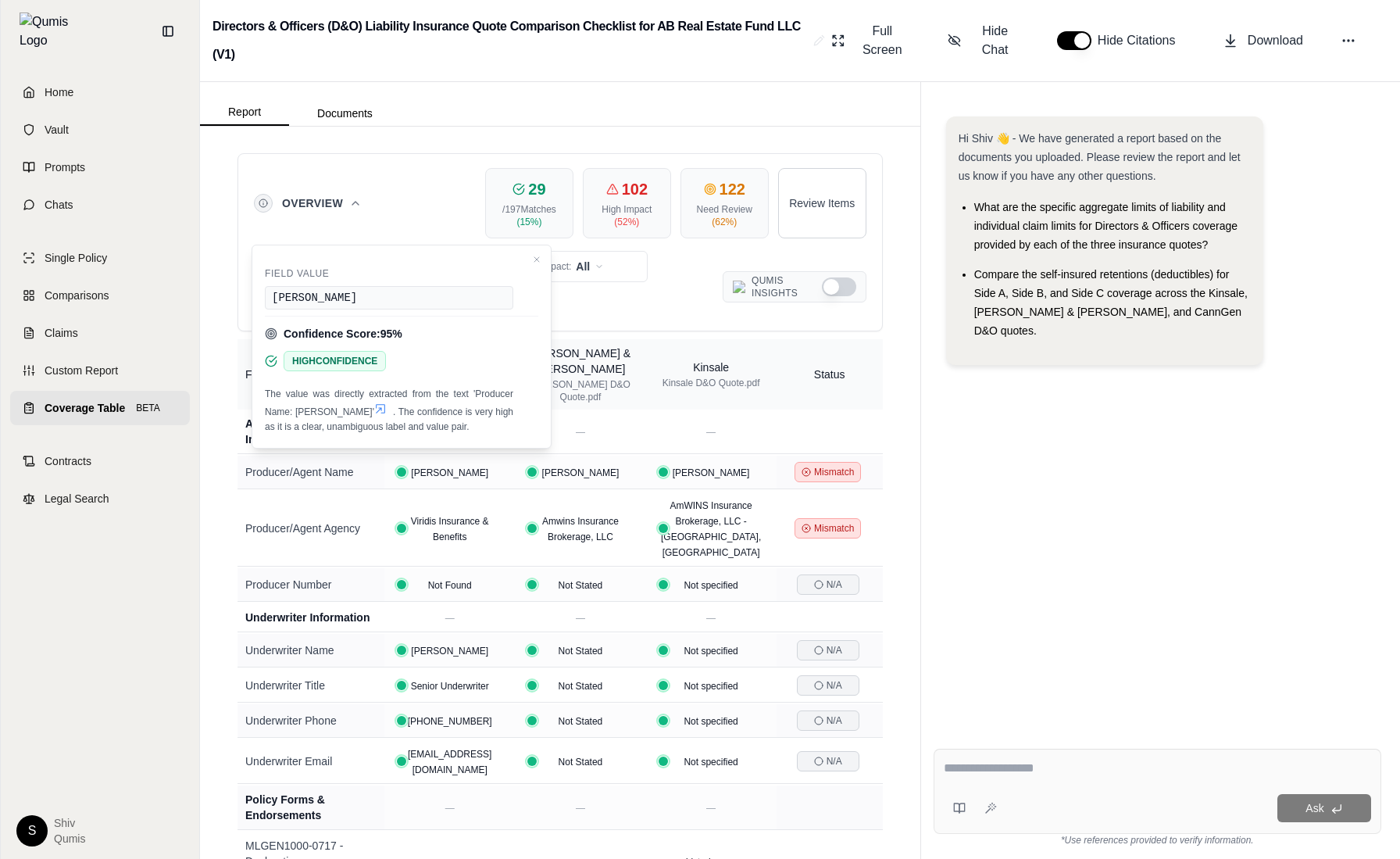
click at [560, 182] on div "29" at bounding box center [529, 189] width 68 height 22
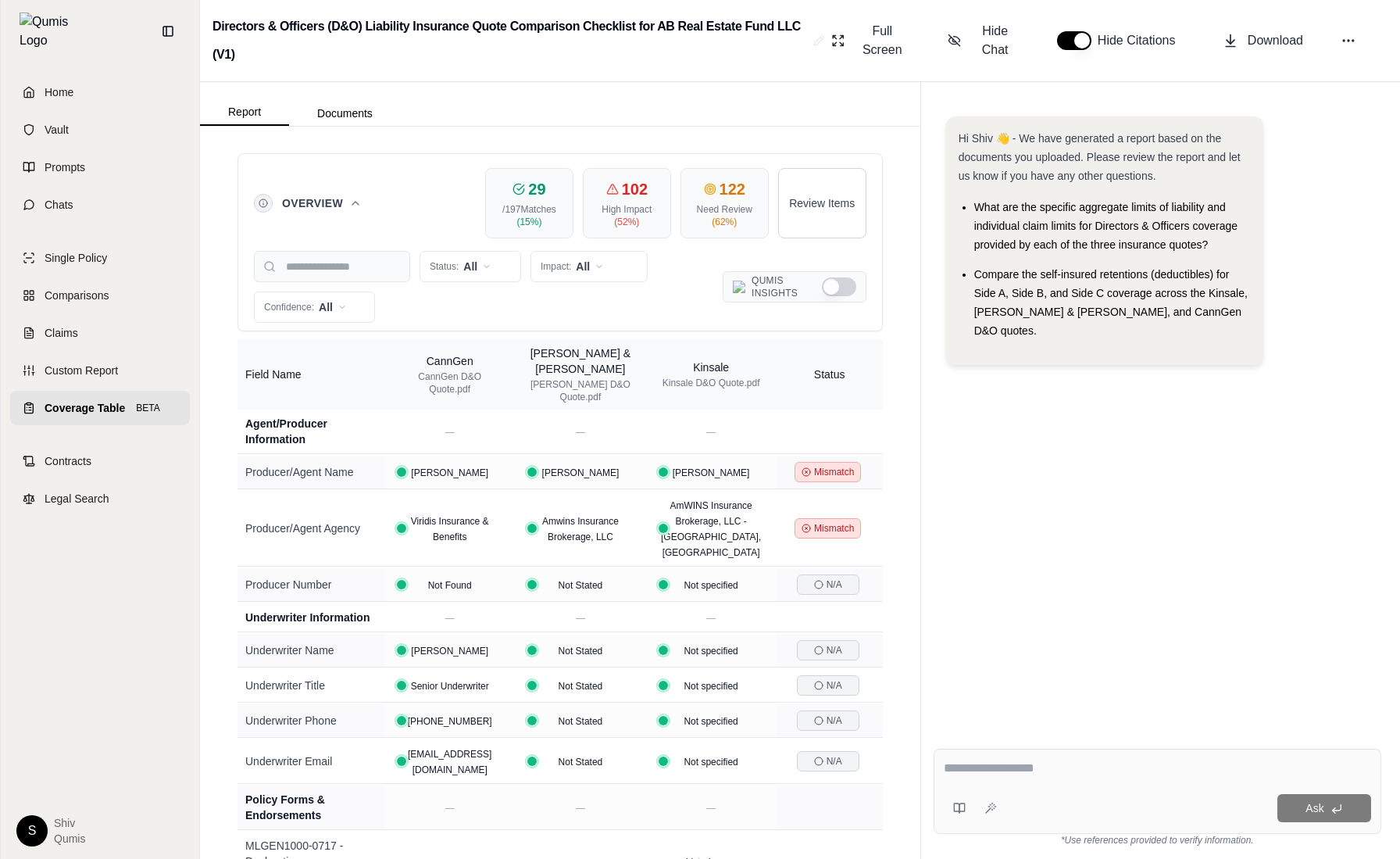
click at [612, 197] on div "102" at bounding box center [627, 189] width 68 height 22
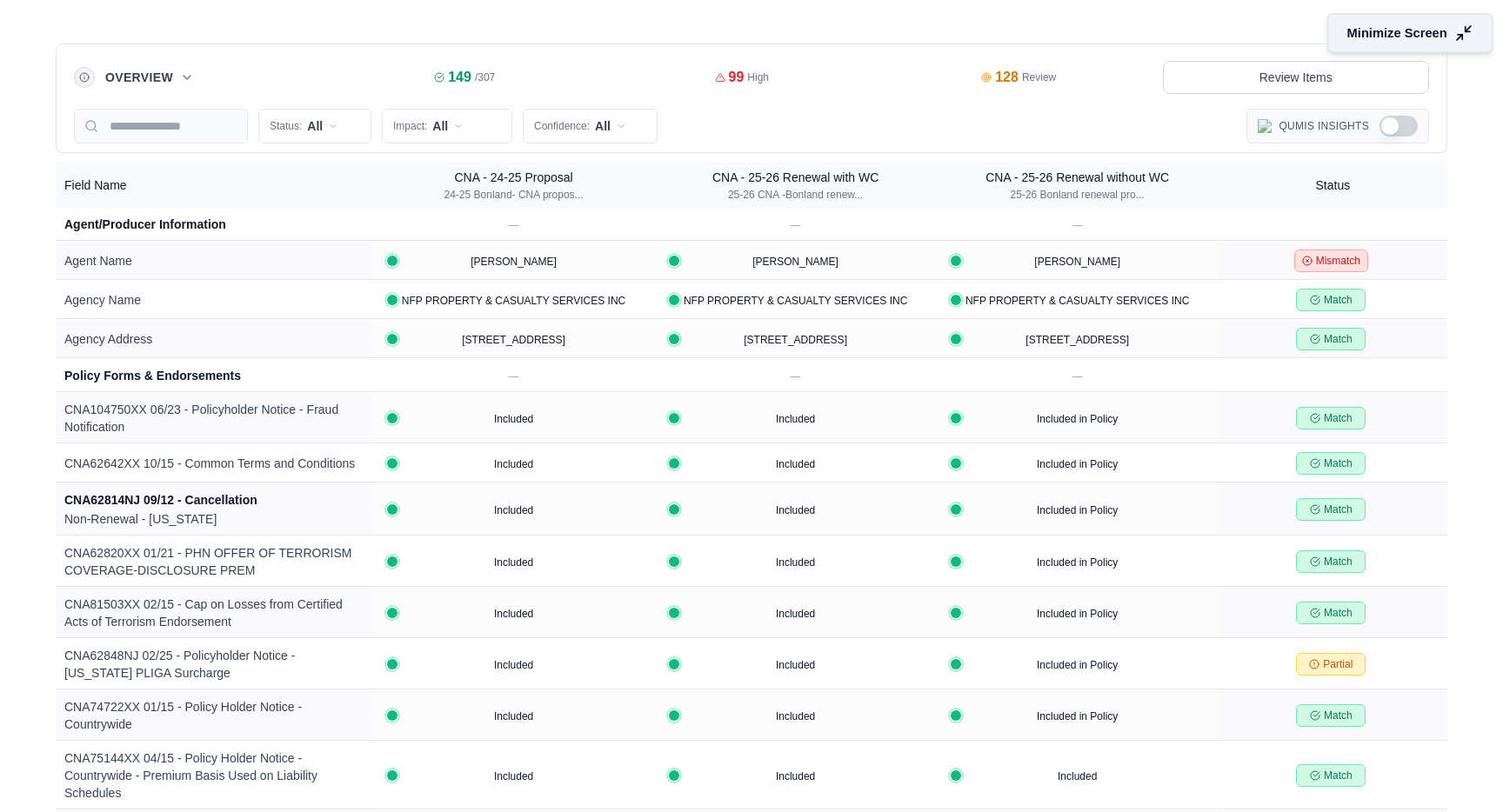
click at [1419, 32] on span "Minimize Screen" at bounding box center [1397, 33] width 100 height 18
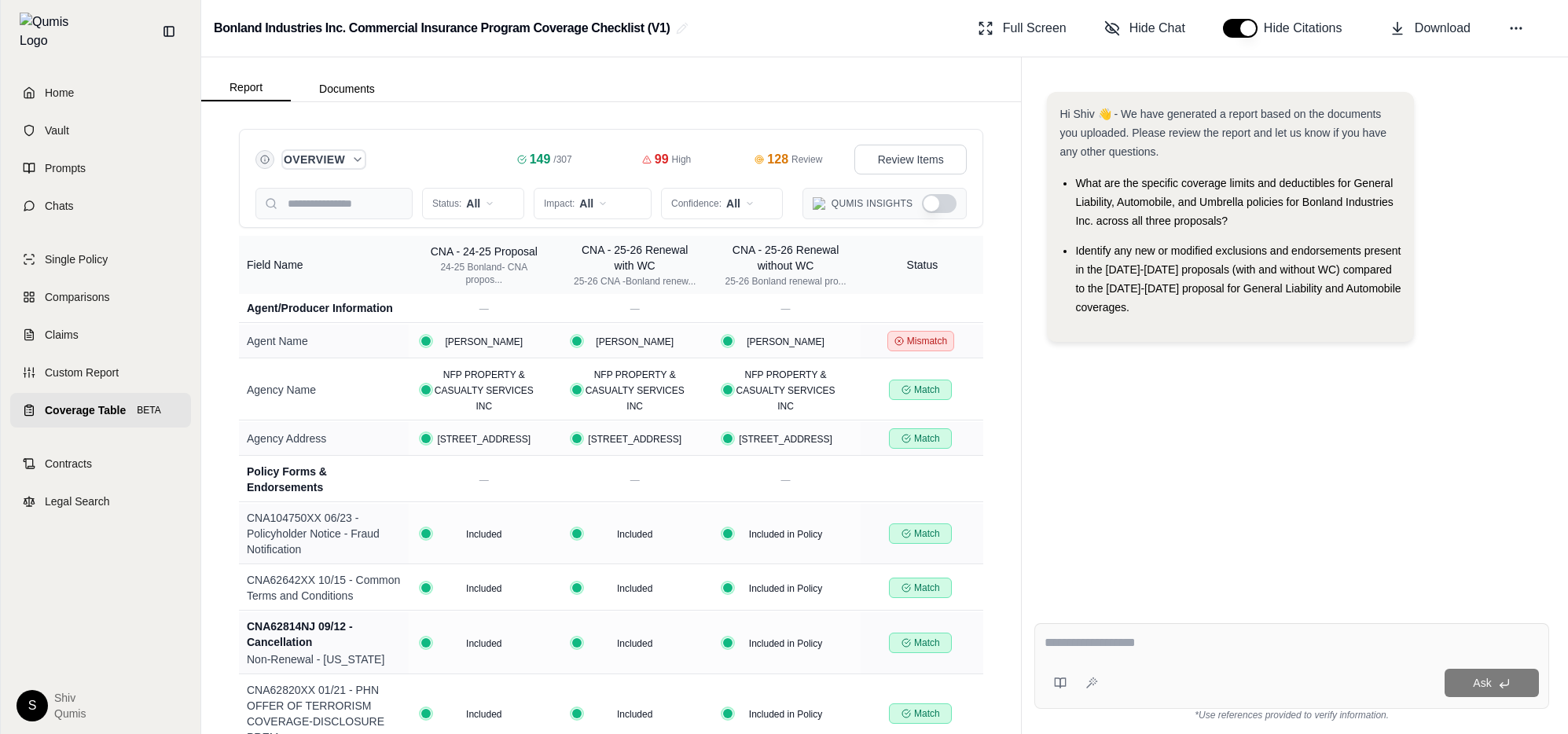
click at [359, 158] on icon "Expand overview" at bounding box center [358, 159] width 13 height 13
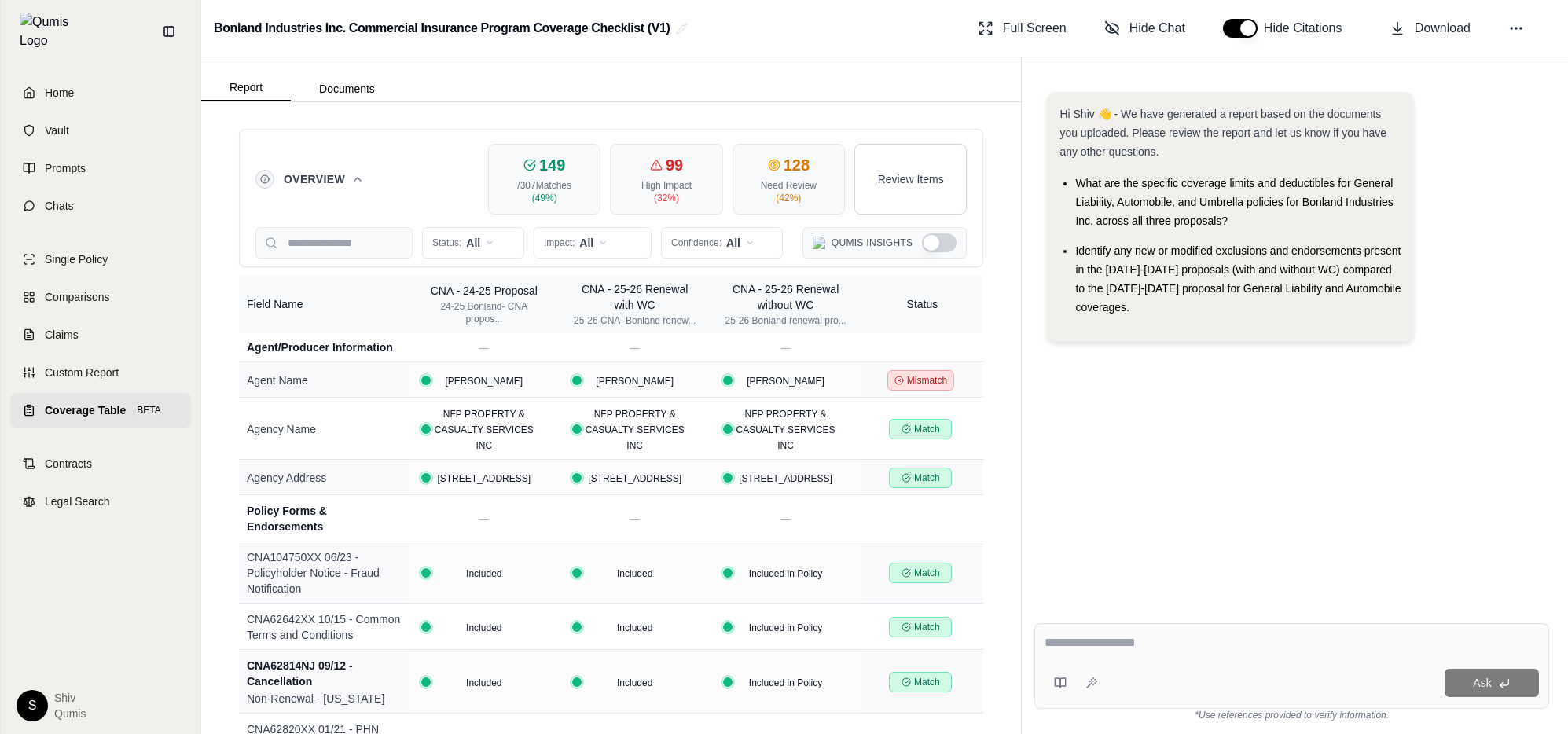
click at [570, 181] on div "/ 307 Matches" at bounding box center [544, 185] width 92 height 13
click at [862, 196] on button "Review Items" at bounding box center [911, 179] width 113 height 71
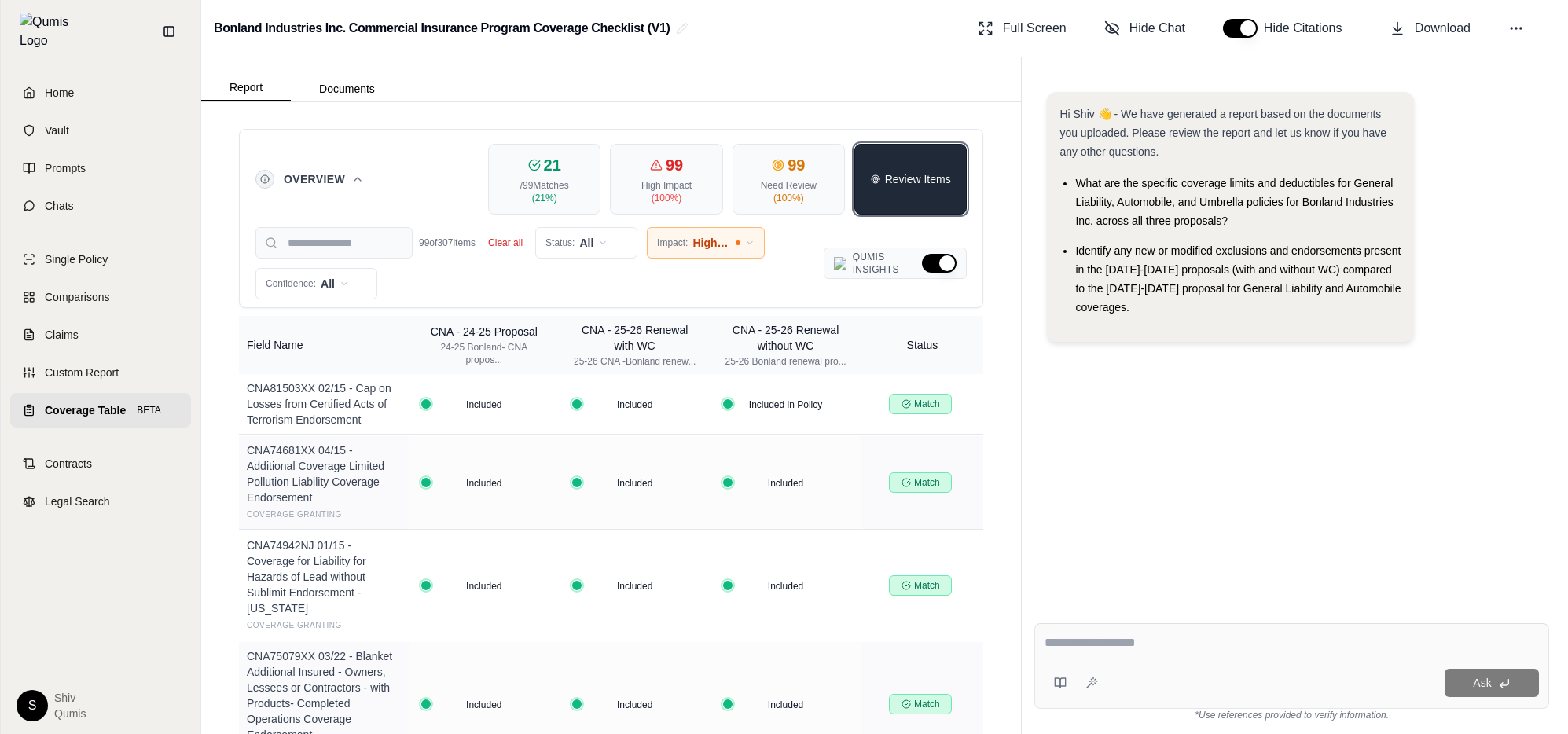
click at [879, 192] on button "Review Items" at bounding box center [911, 179] width 113 height 71
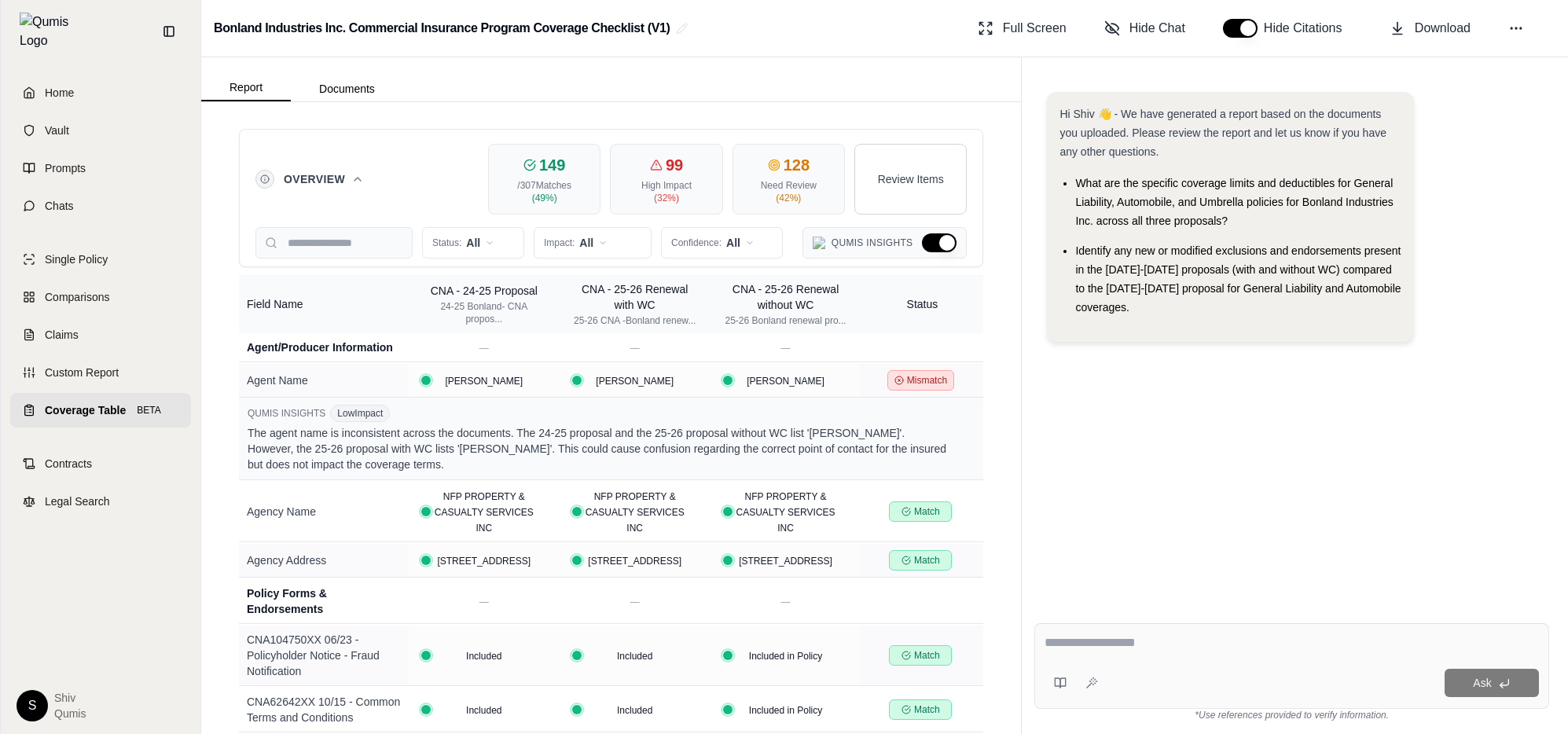
click at [795, 241] on div "Status: All Impact: All Confidence: All Qumis Insights" at bounding box center [611, 243] width 711 height 32
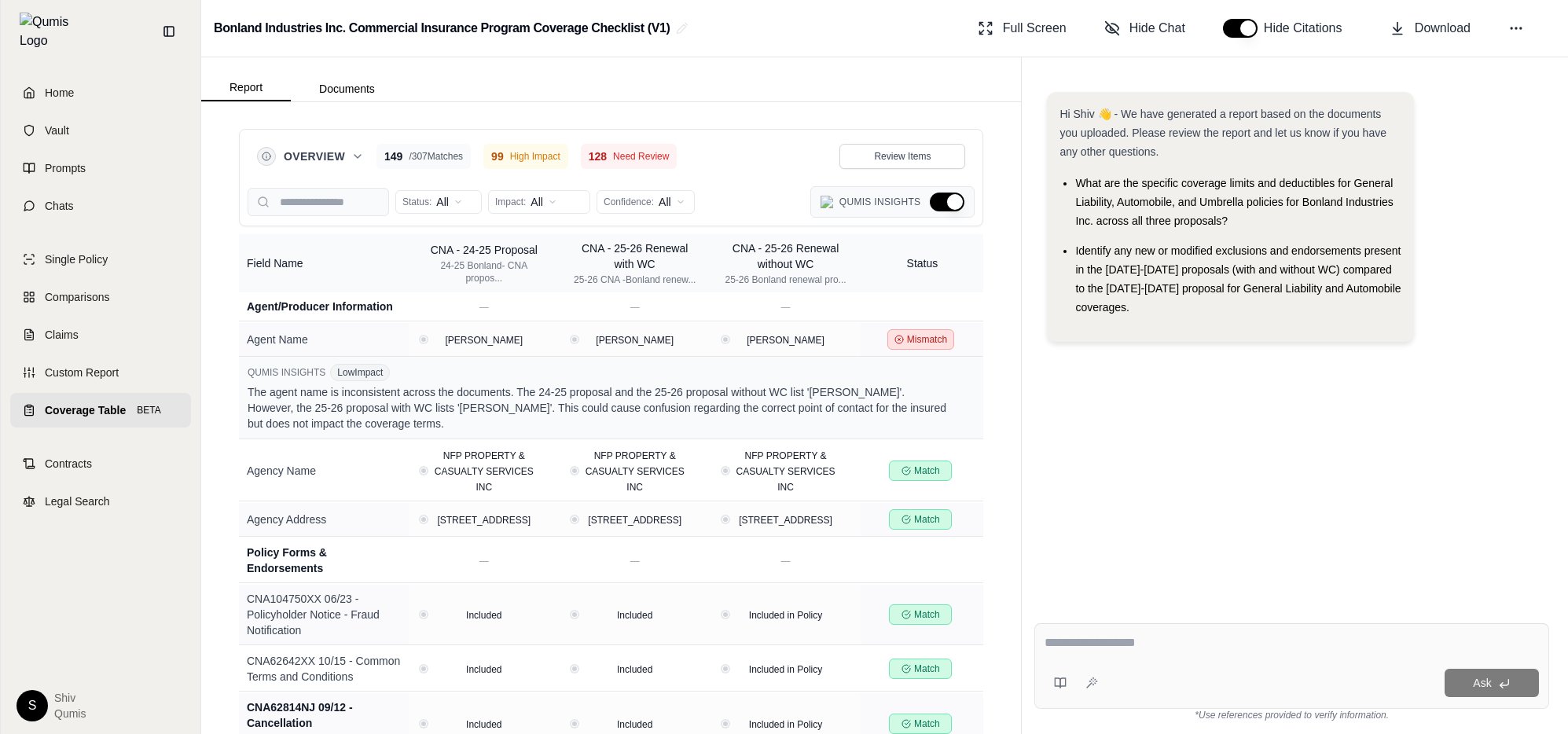
click at [362, 158] on icon at bounding box center [358, 156] width 13 height 13
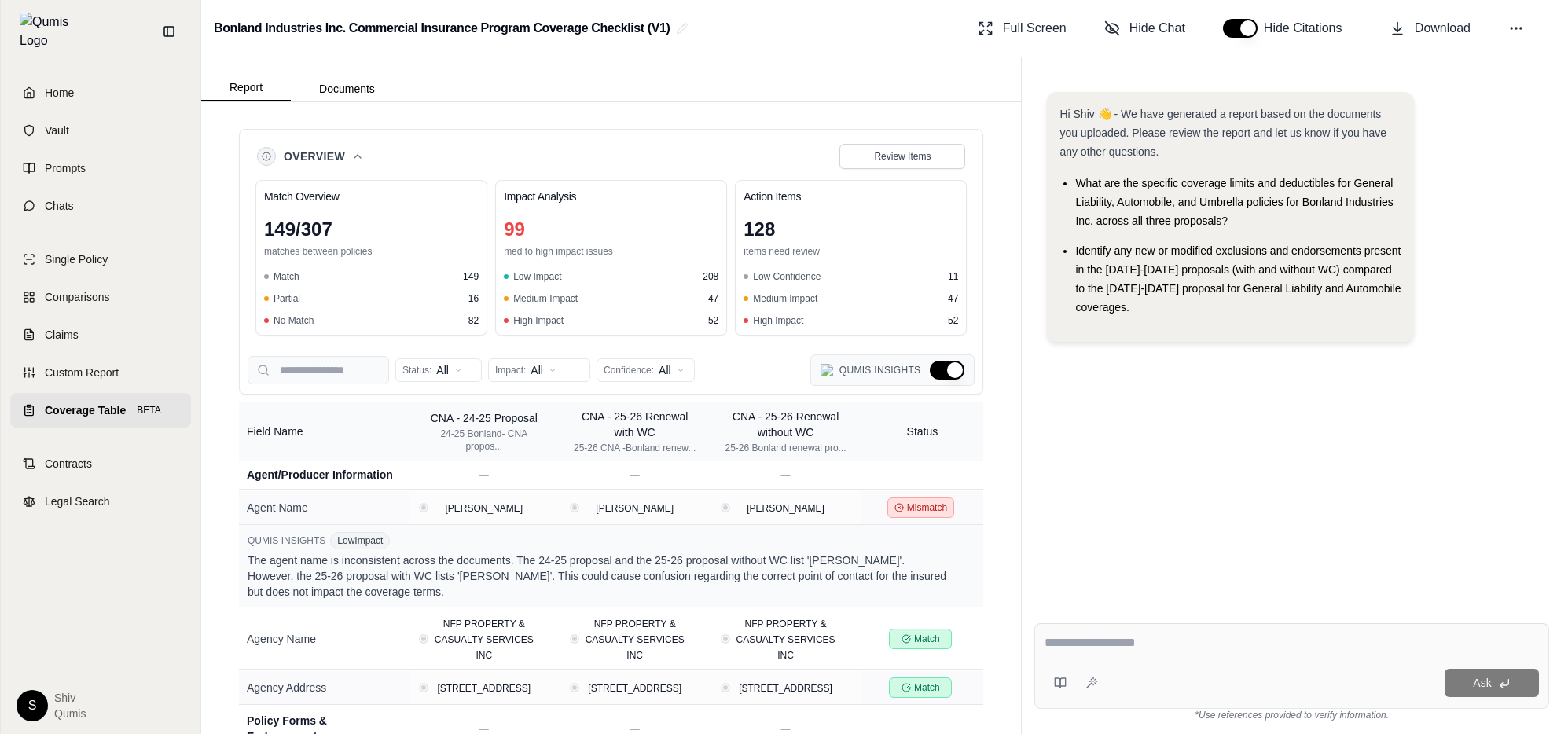
click at [361, 158] on icon at bounding box center [358, 156] width 13 height 13
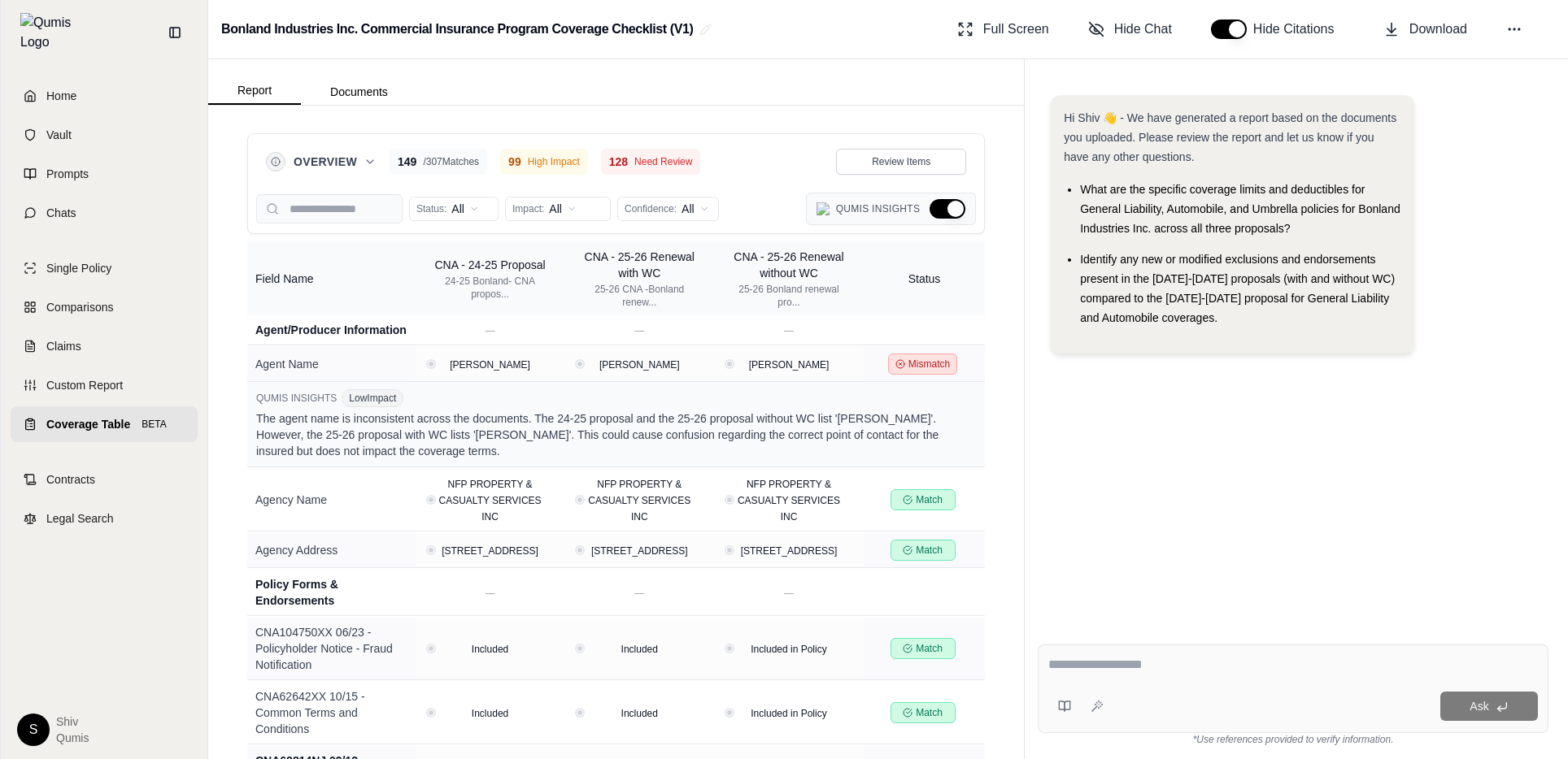
click at [369, 162] on icon at bounding box center [370, 161] width 7 height 3
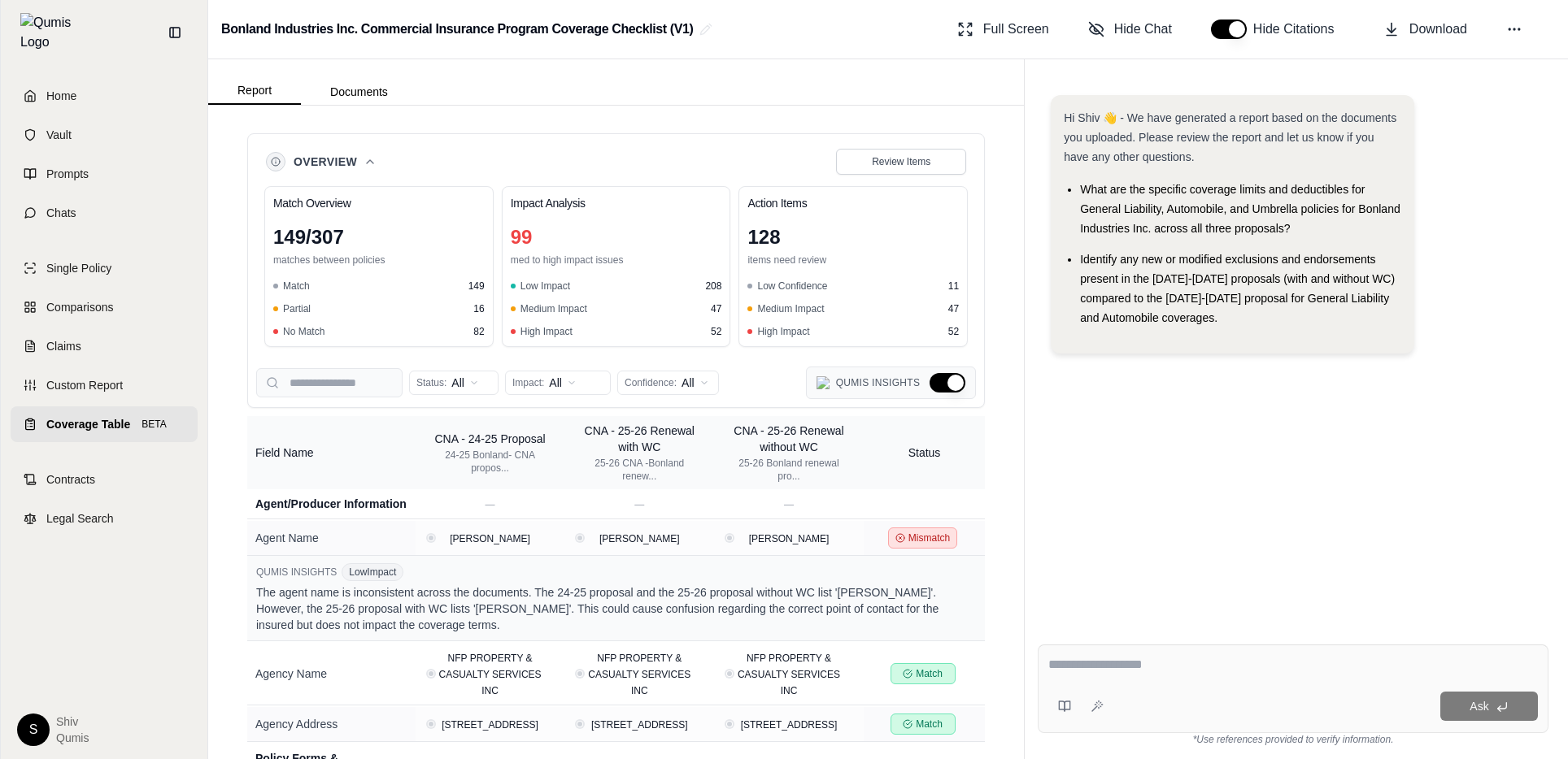
click at [962, 383] on button "Hide Qumis Insights" at bounding box center [947, 383] width 36 height 20
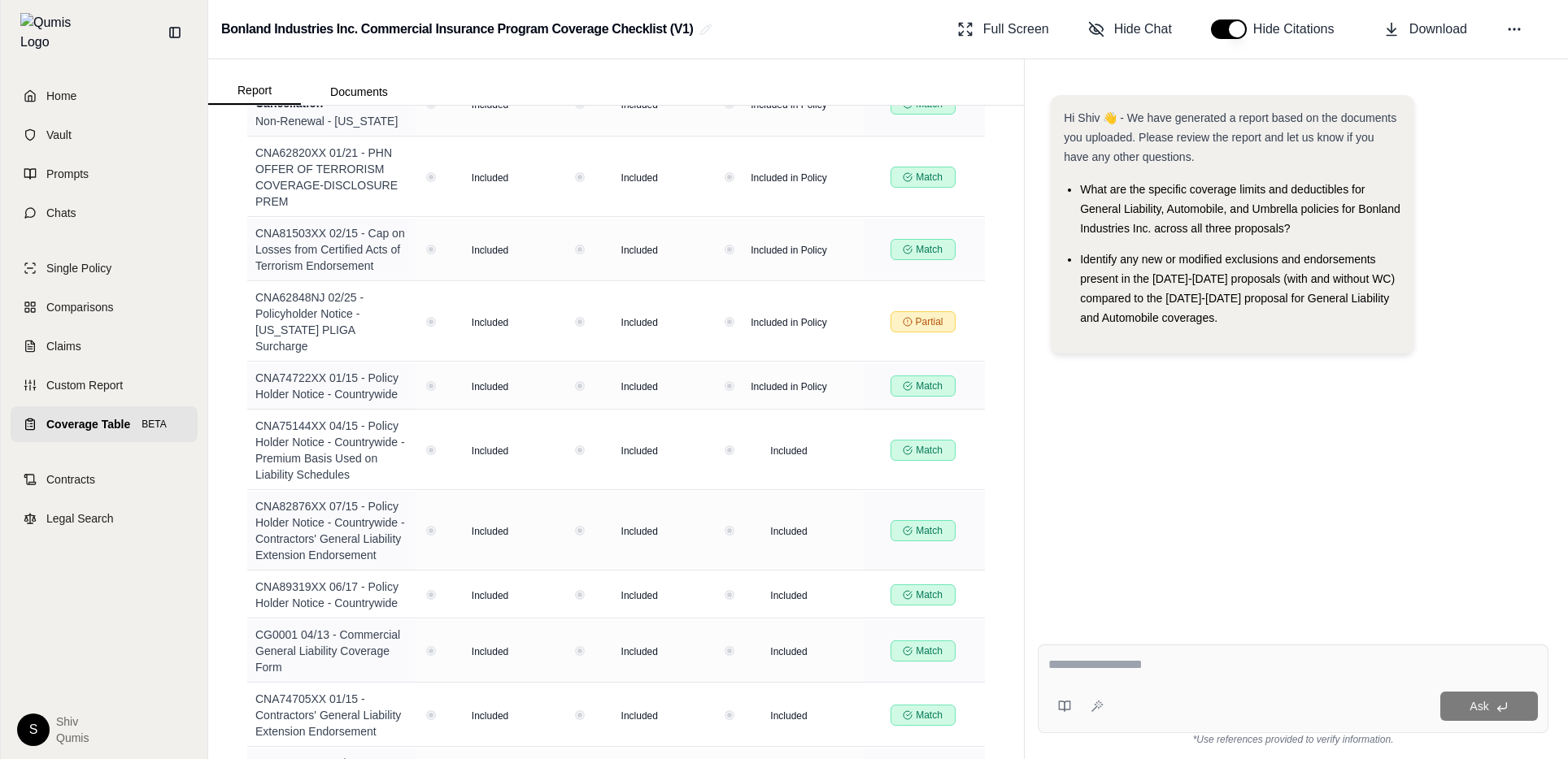
scroll to position [15, 0]
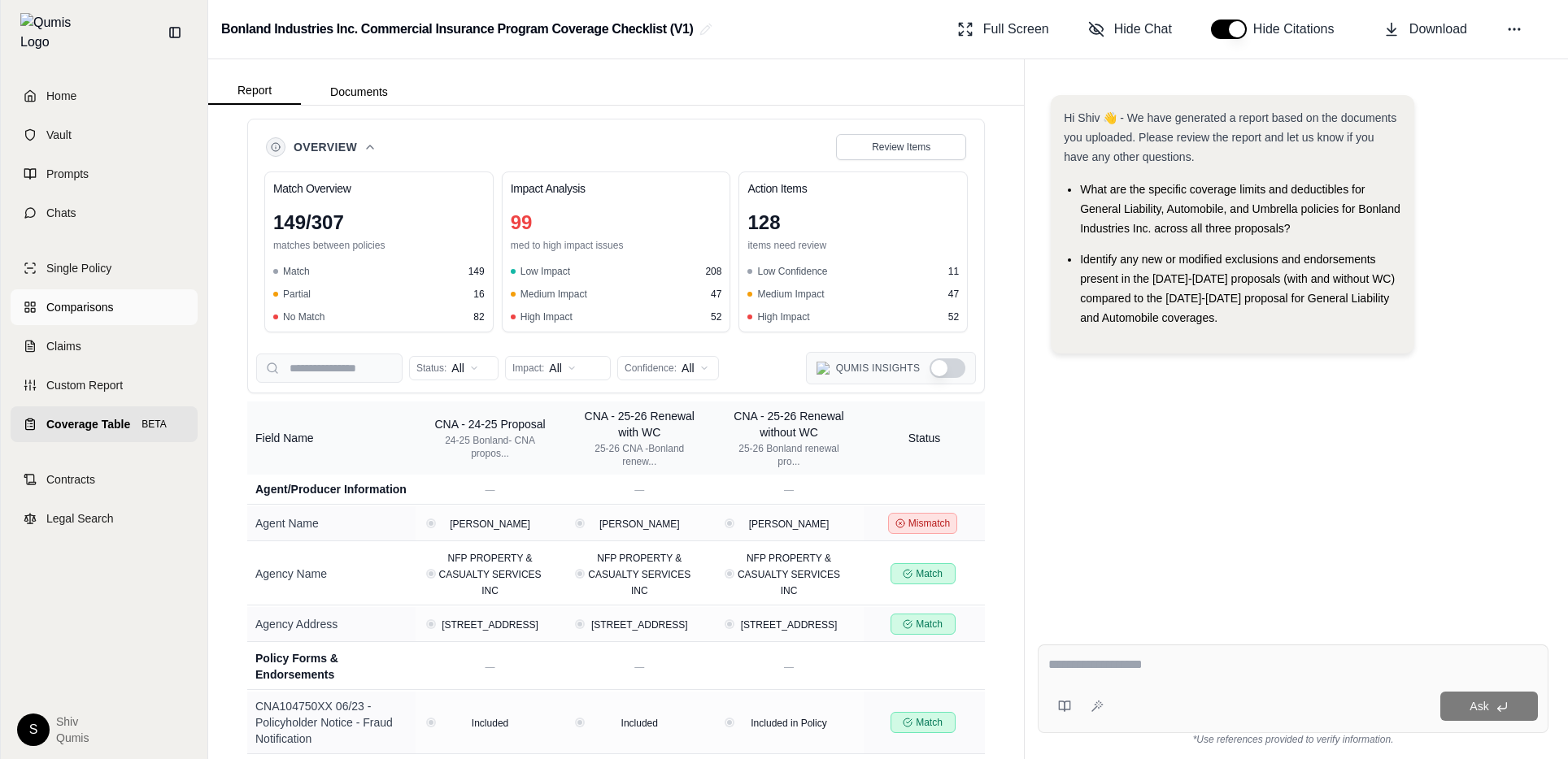
click at [100, 289] on link "Comparisons" at bounding box center [104, 307] width 187 height 36
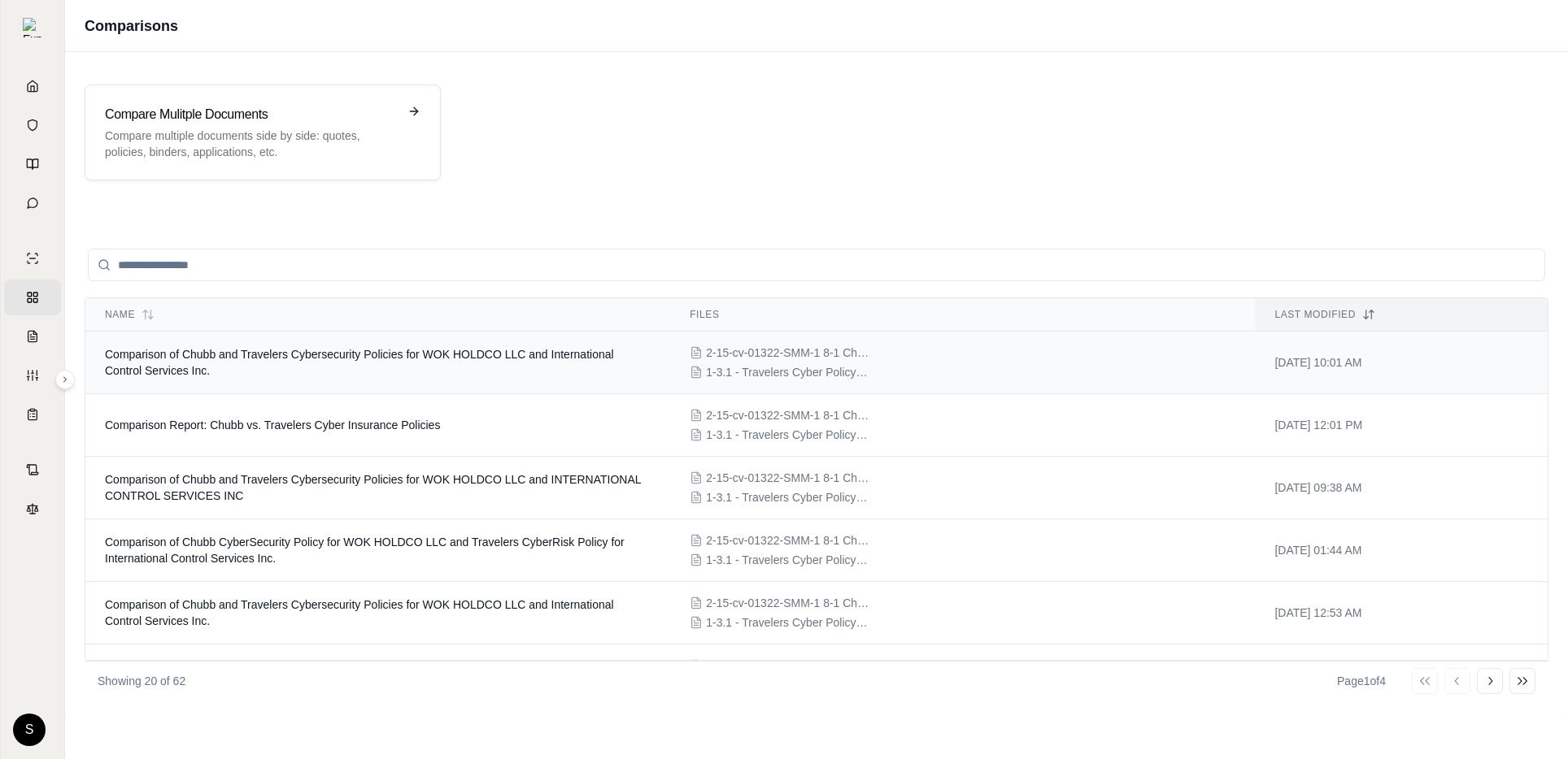
click at [362, 372] on td "Comparison of Chubb and Travelers Cybersecurity Policies for WOK HOLDCO LLC and…" at bounding box center [378, 363] width 585 height 63
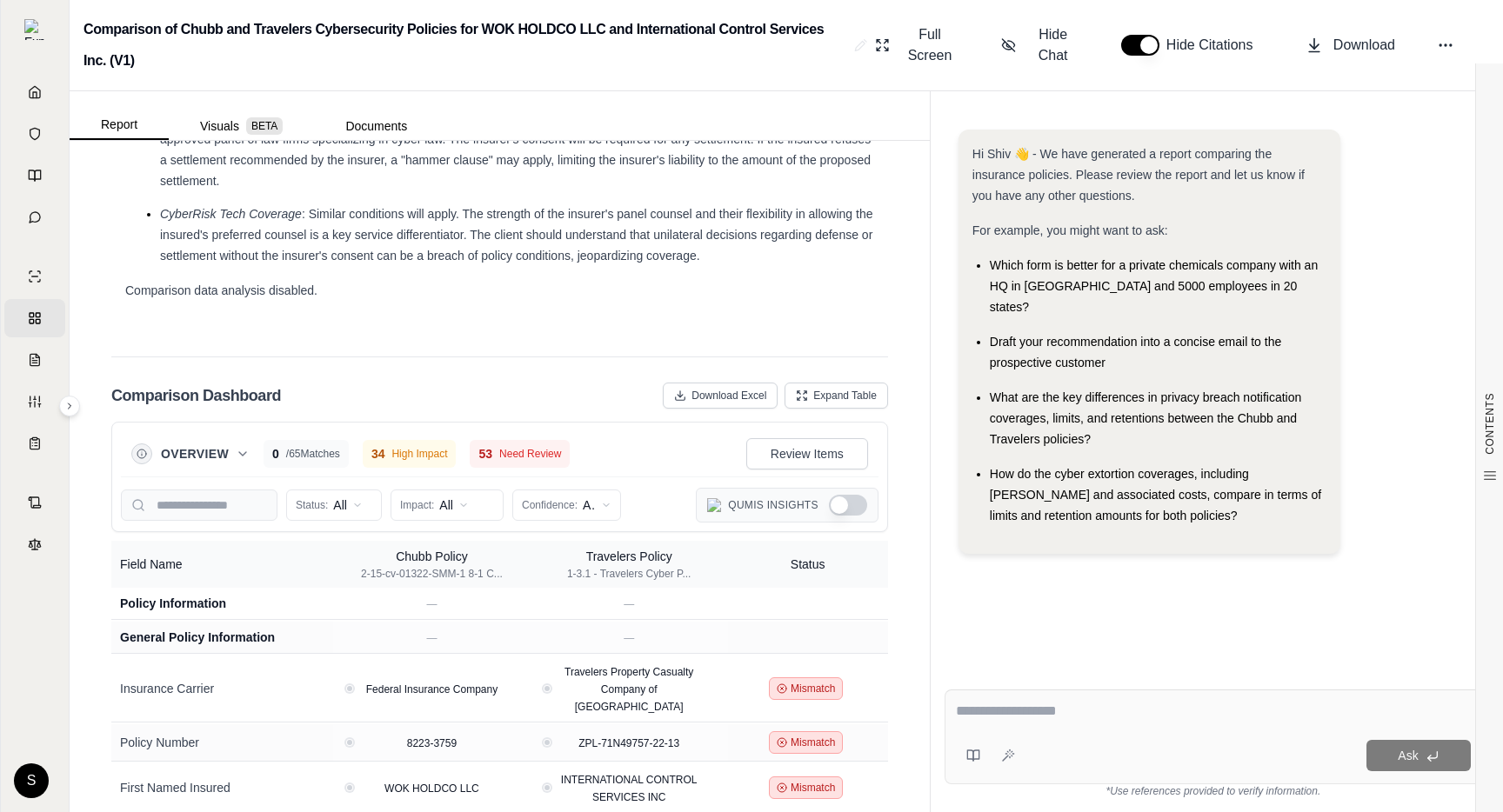
scroll to position [3795, 0]
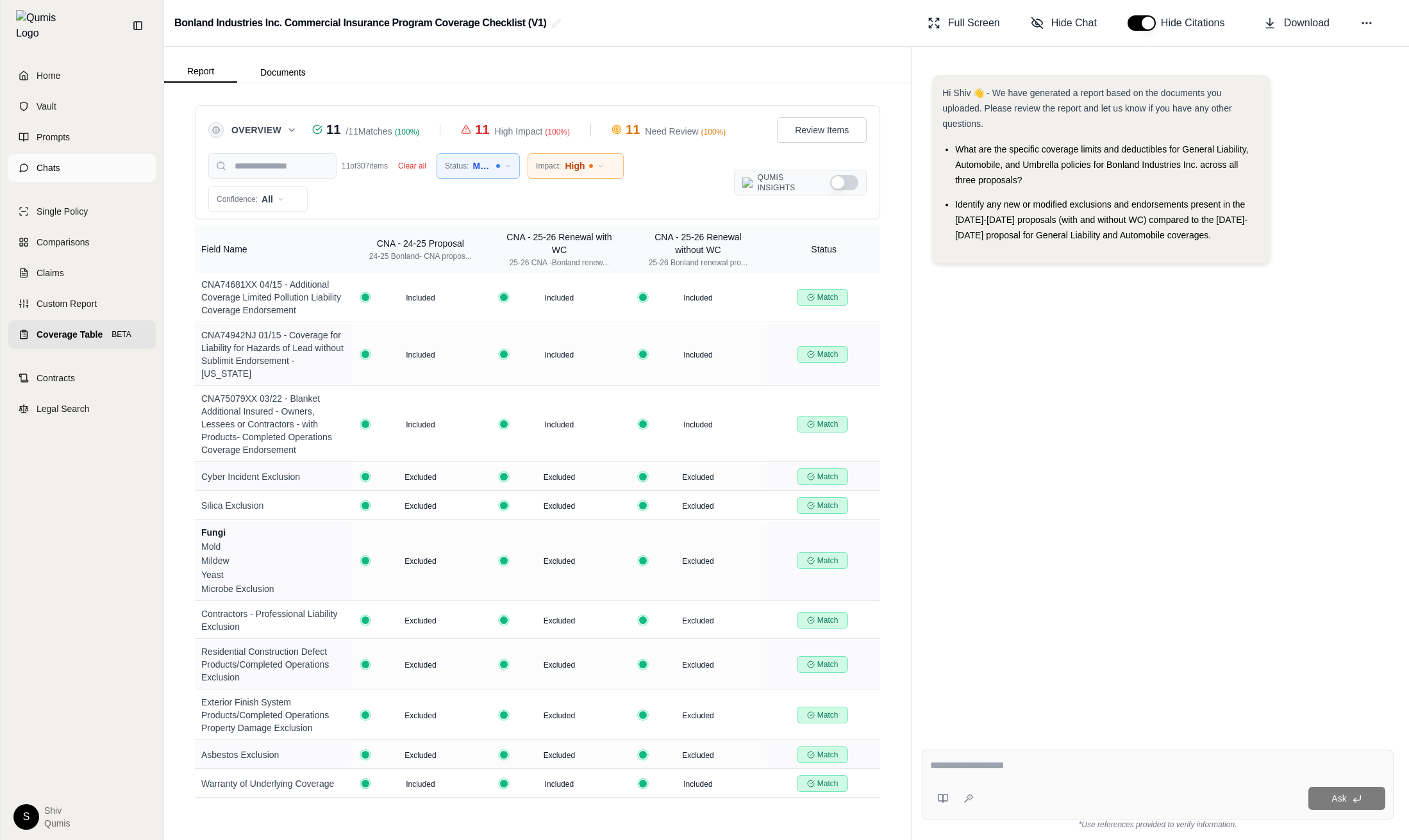
click at [21, 154] on link "Chats" at bounding box center [82, 168] width 147 height 28
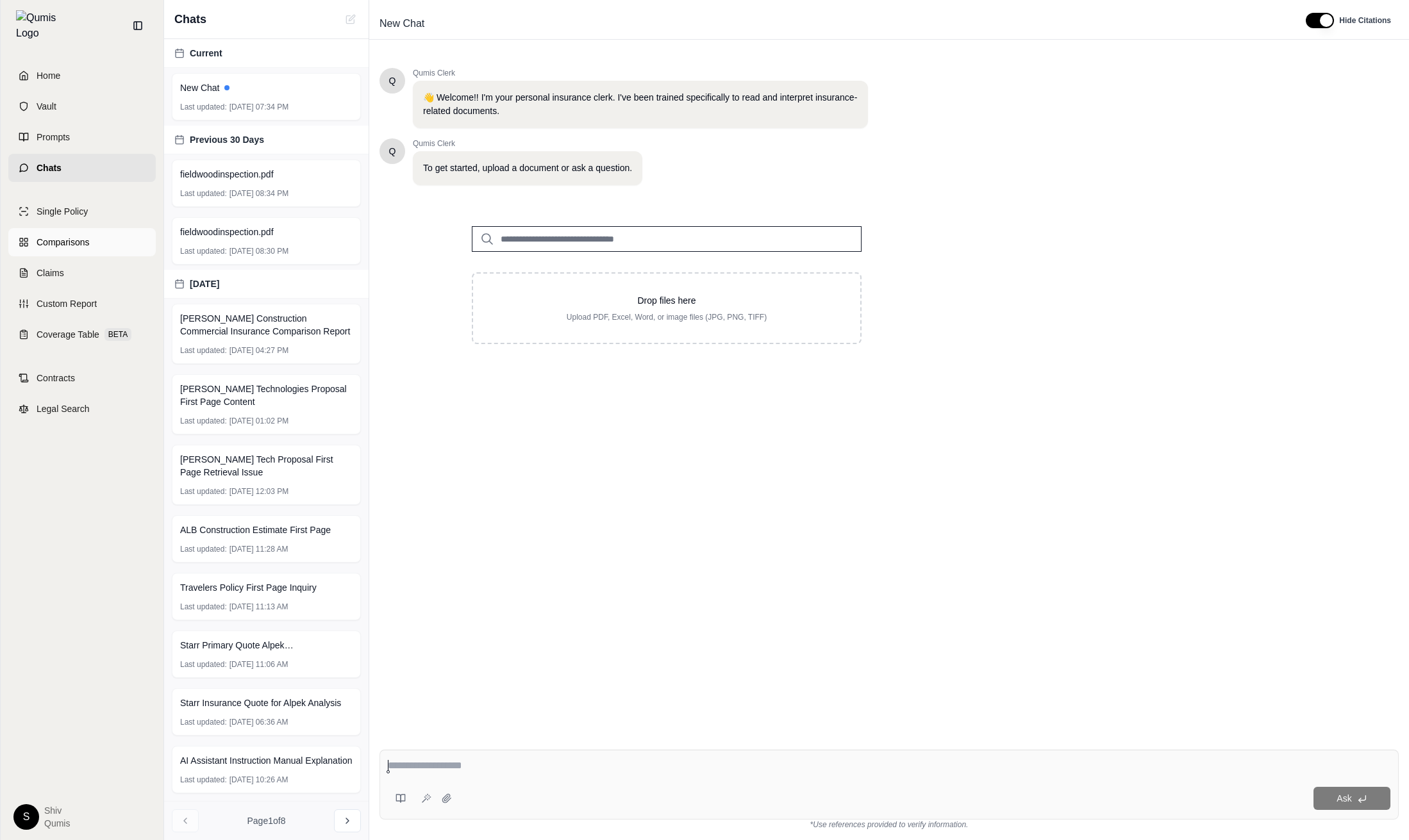
click at [51, 236] on span "Comparisons" at bounding box center [63, 242] width 53 height 13
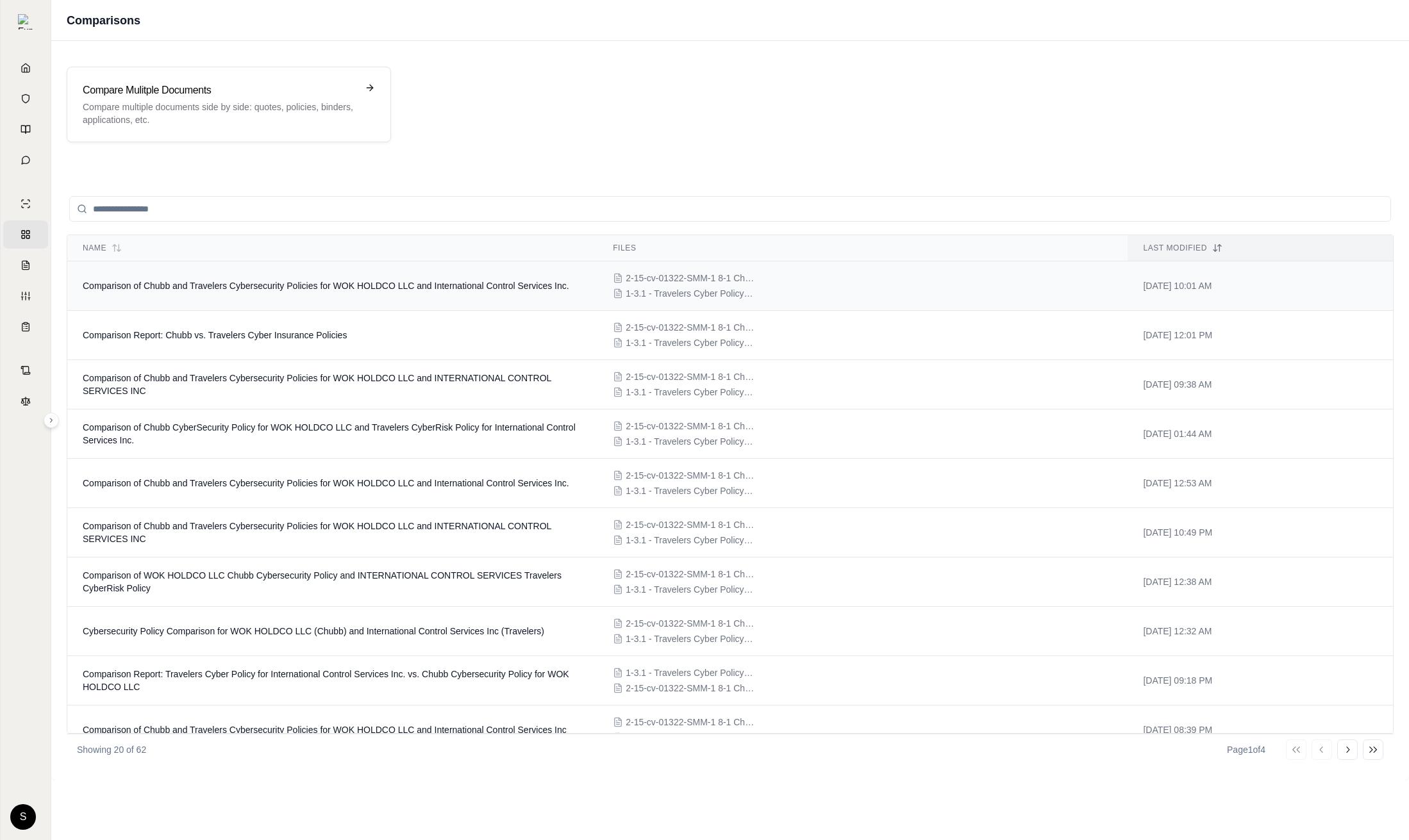
click at [274, 295] on td "Comparison of Chubb and Travelers Cybersecurity Policies for WOK HOLDCO LLC and…" at bounding box center [332, 286] width 530 height 49
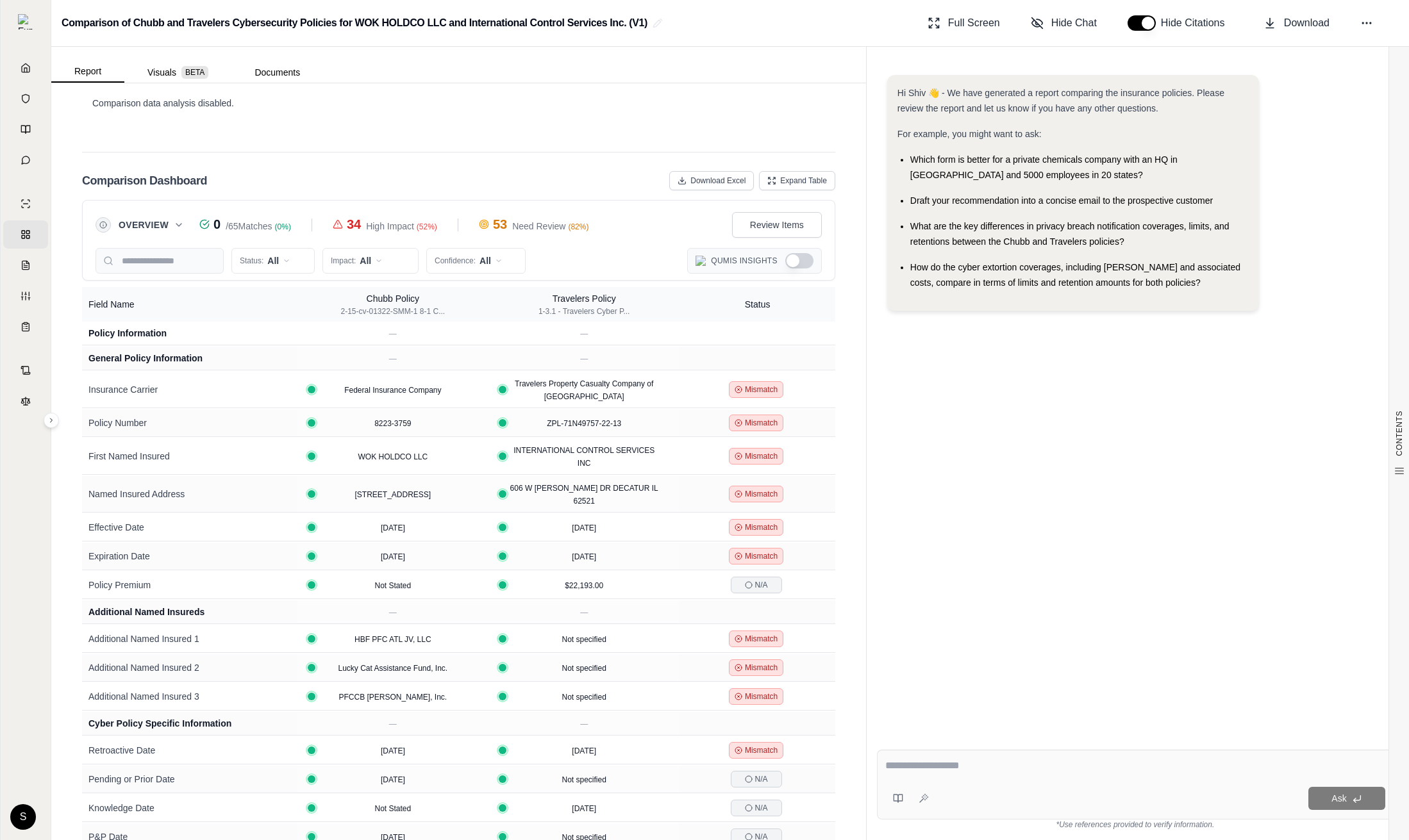
click at [801, 253] on button "Show Qumis Insights" at bounding box center [800, 261] width 28 height 15
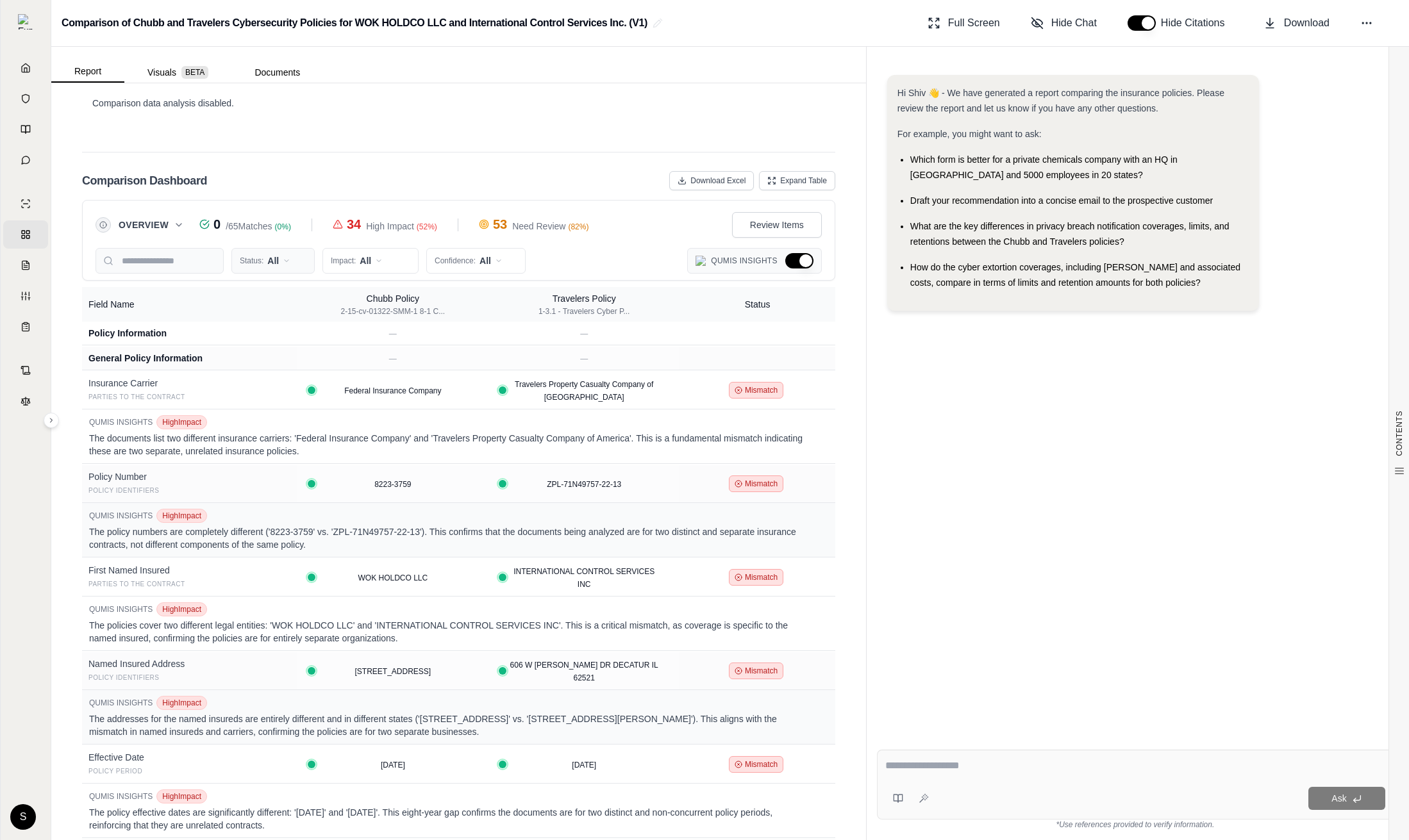
click at [277, 244] on html "Home Vault Prompts Chats Single Policy Comparisons Claims Custom Report Coverag…" at bounding box center [704, 420] width 1409 height 840
click at [275, 287] on div "Match" at bounding box center [288, 295] width 107 height 21
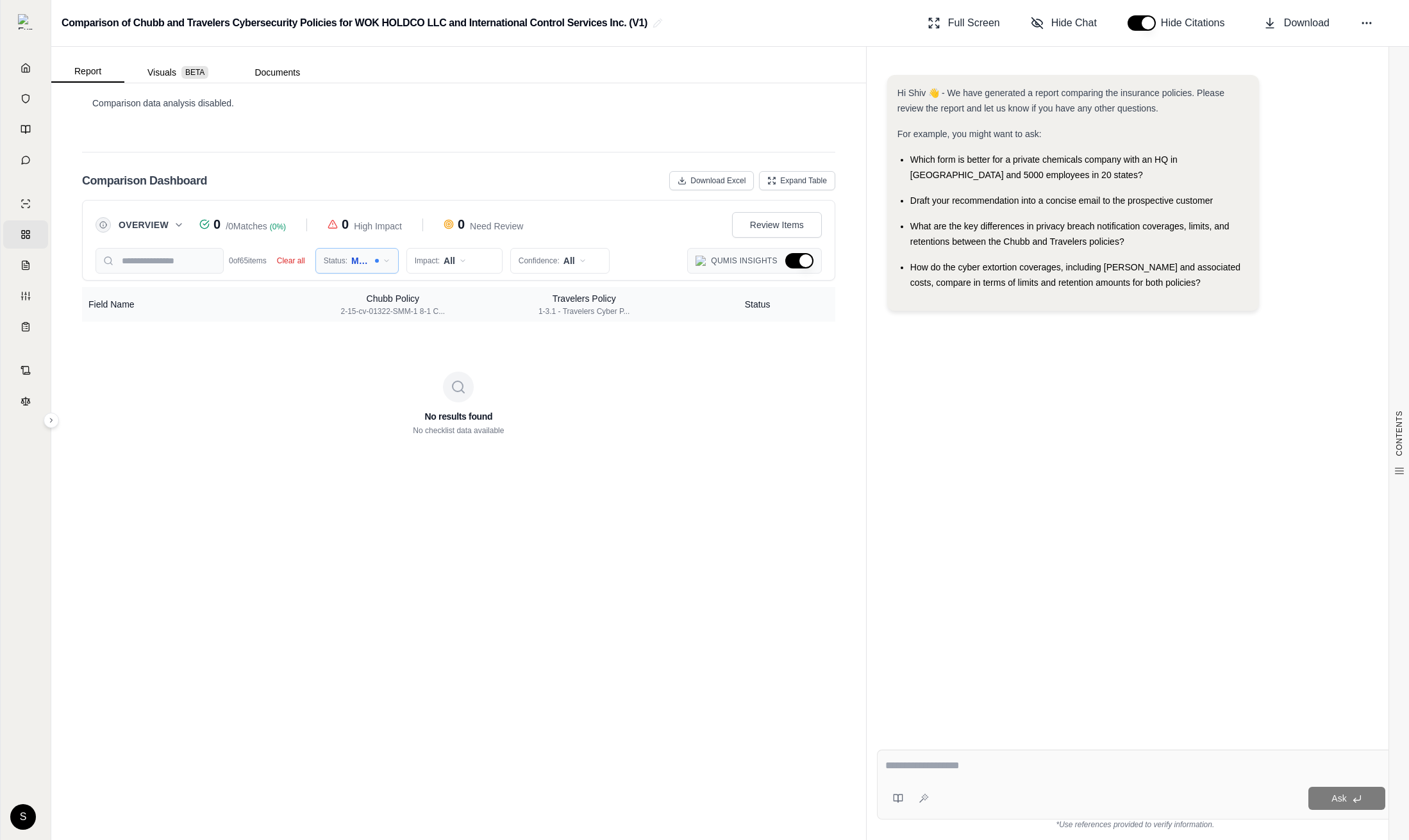
click at [366, 252] on html "Home Vault Prompts Chats Single Policy Comparisons Claims Custom Report Coverag…" at bounding box center [704, 420] width 1409 height 840
click at [305, 239] on html "Home Vault Prompts Chats Single Policy Comparisons Claims Custom Report Coverag…" at bounding box center [704, 420] width 1409 height 840
click at [301, 255] on button "Clear all" at bounding box center [291, 261] width 33 height 13
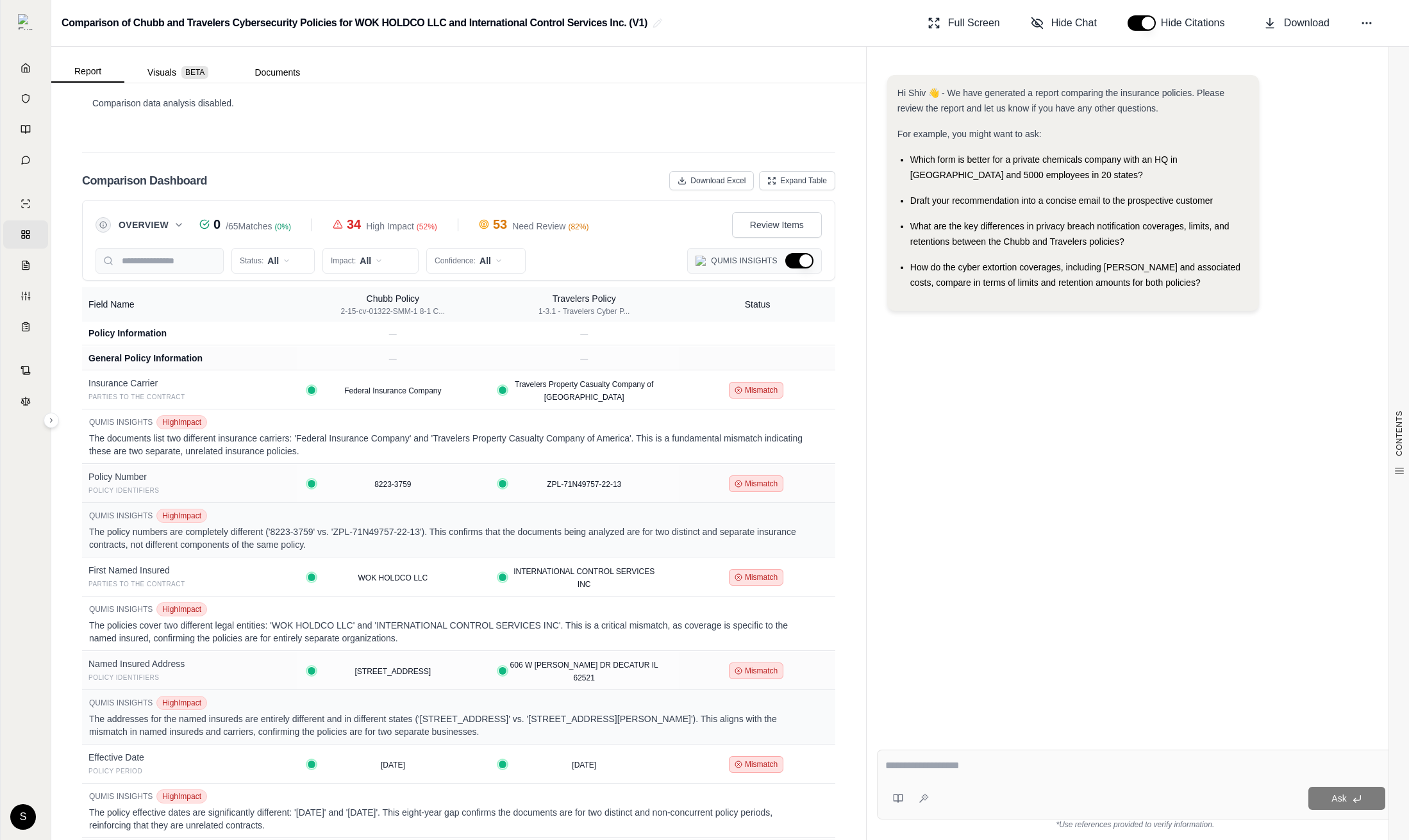
click at [382, 249] on html "Home Vault Prompts Chats Single Policy Comparisons Claims Custom Report Coverag…" at bounding box center [704, 420] width 1409 height 840
click at [382, 301] on div "High Impact" at bounding box center [379, 295] width 107 height 21
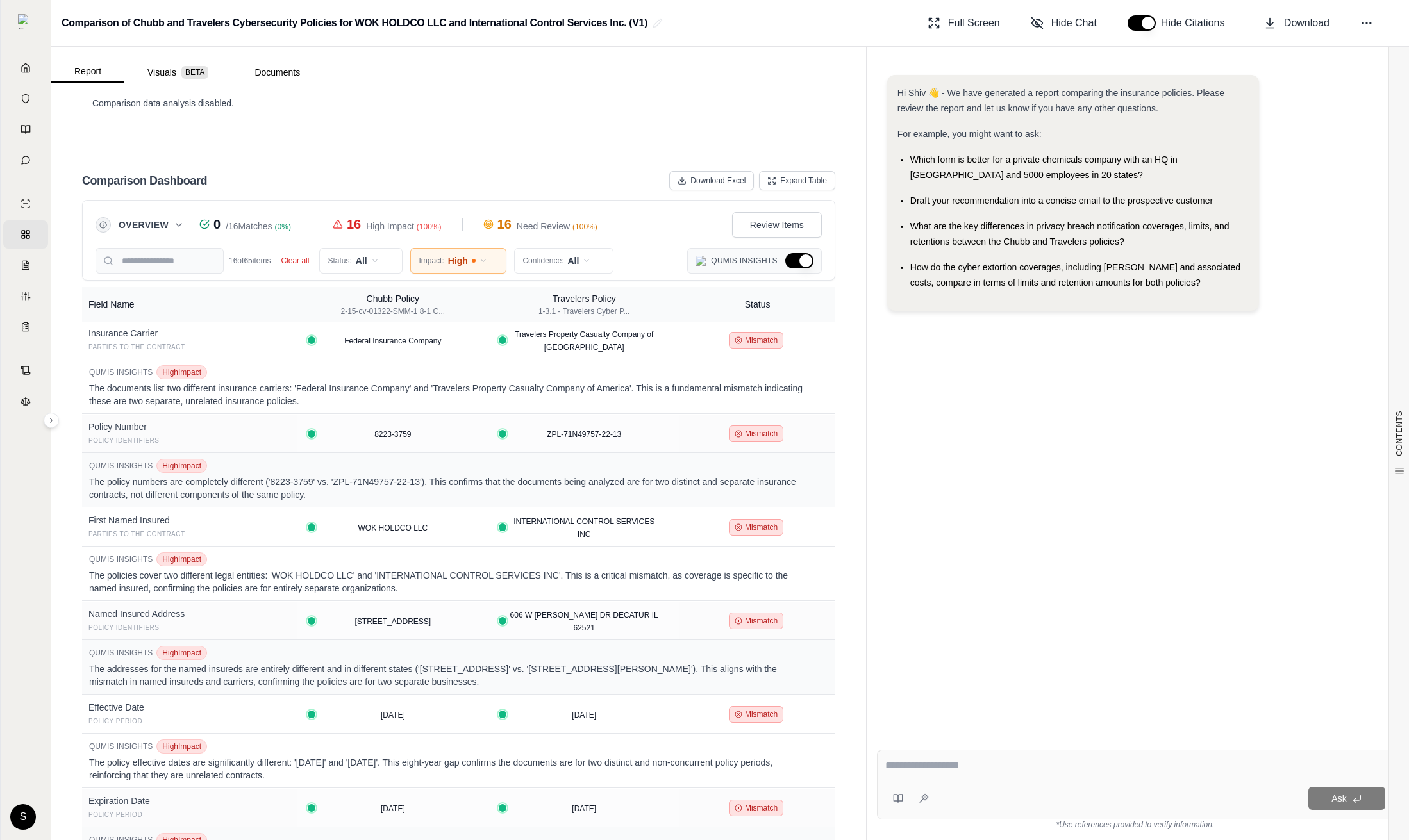
click at [559, 220] on span "Need Review" at bounding box center [543, 226] width 53 height 13
click at [764, 219] on span "Review Items" at bounding box center [777, 225] width 54 height 13
click at [764, 219] on span "Review Items" at bounding box center [783, 225] width 54 height 13
click at [764, 219] on span "Review Items" at bounding box center [777, 225] width 54 height 13
click at [170, 217] on div "Overview" at bounding box center [140, 225] width 89 height 15
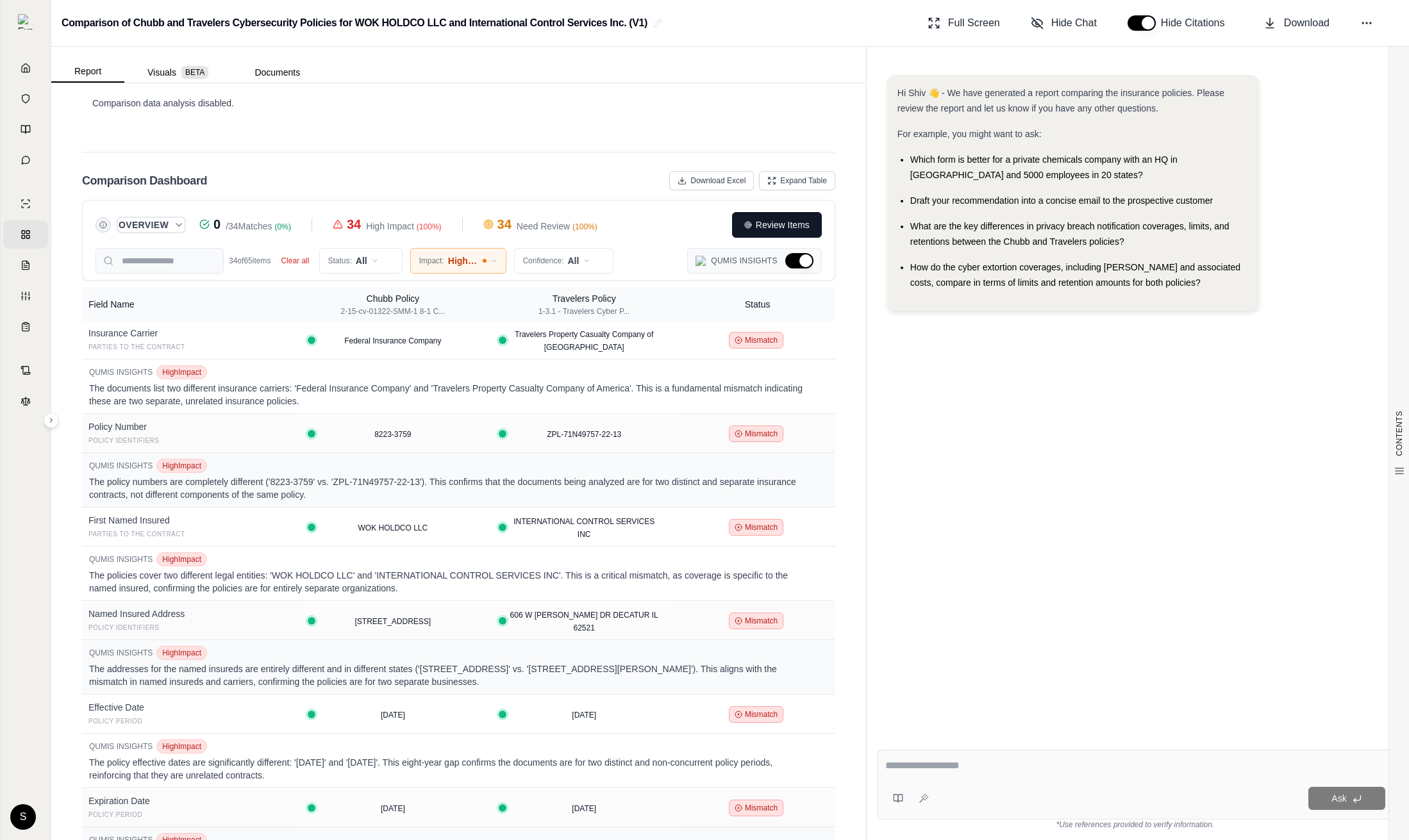
click at [174, 220] on icon "Expand overview" at bounding box center [179, 225] width 10 height 10
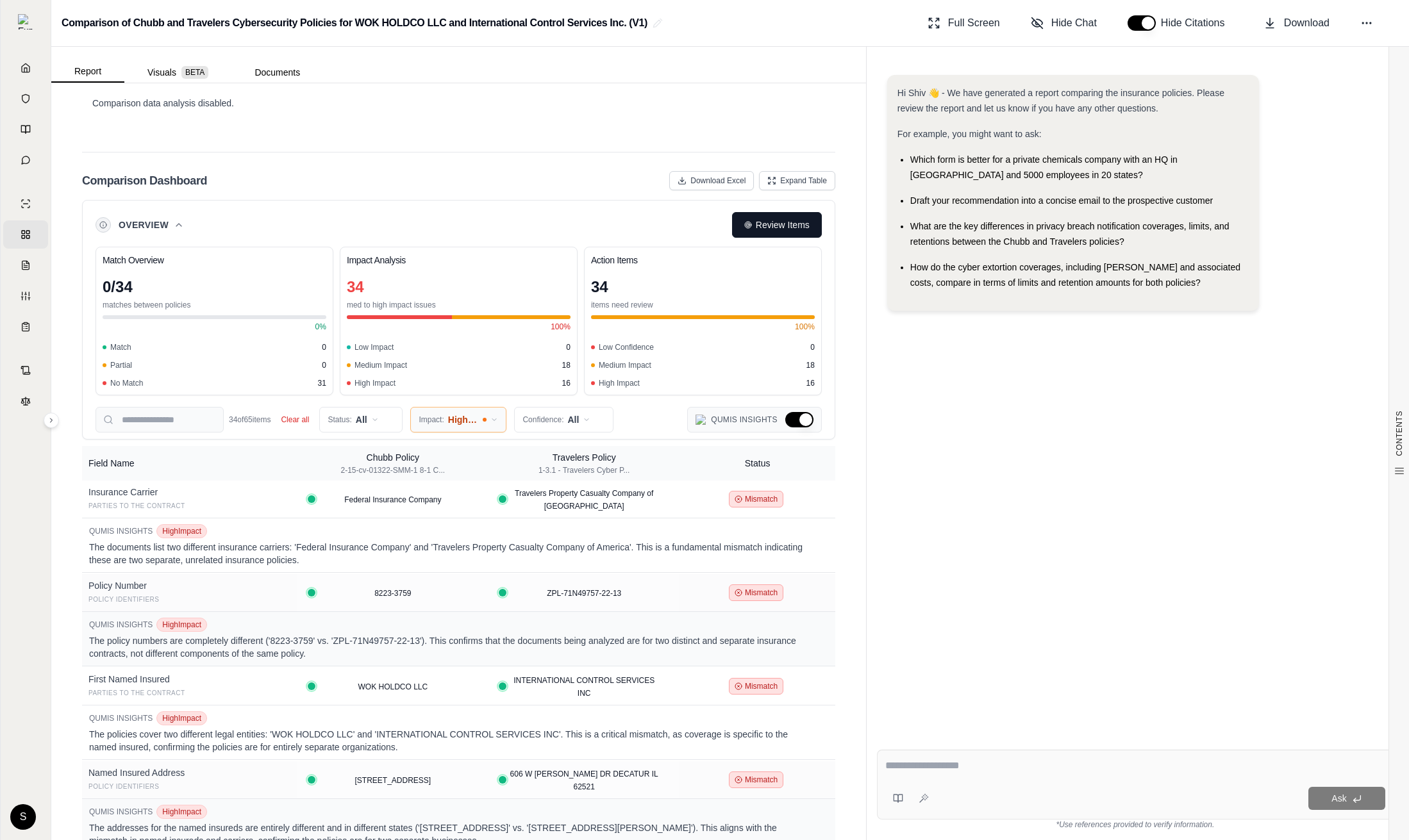
click at [492, 406] on html "Home Vault Prompts Chats Single Policy Comparisons Claims Custom Report Coverag…" at bounding box center [704, 420] width 1409 height 840
click at [563, 404] on html "Home Vault Prompts Chats Single Policy Comparisons Claims Custom Report Coverag…" at bounding box center [704, 420] width 1409 height 840
click at [559, 457] on span "High (≥80%)" at bounding box center [559, 454] width 60 height 13
click at [300, 413] on button "Clear all" at bounding box center [295, 420] width 33 height 13
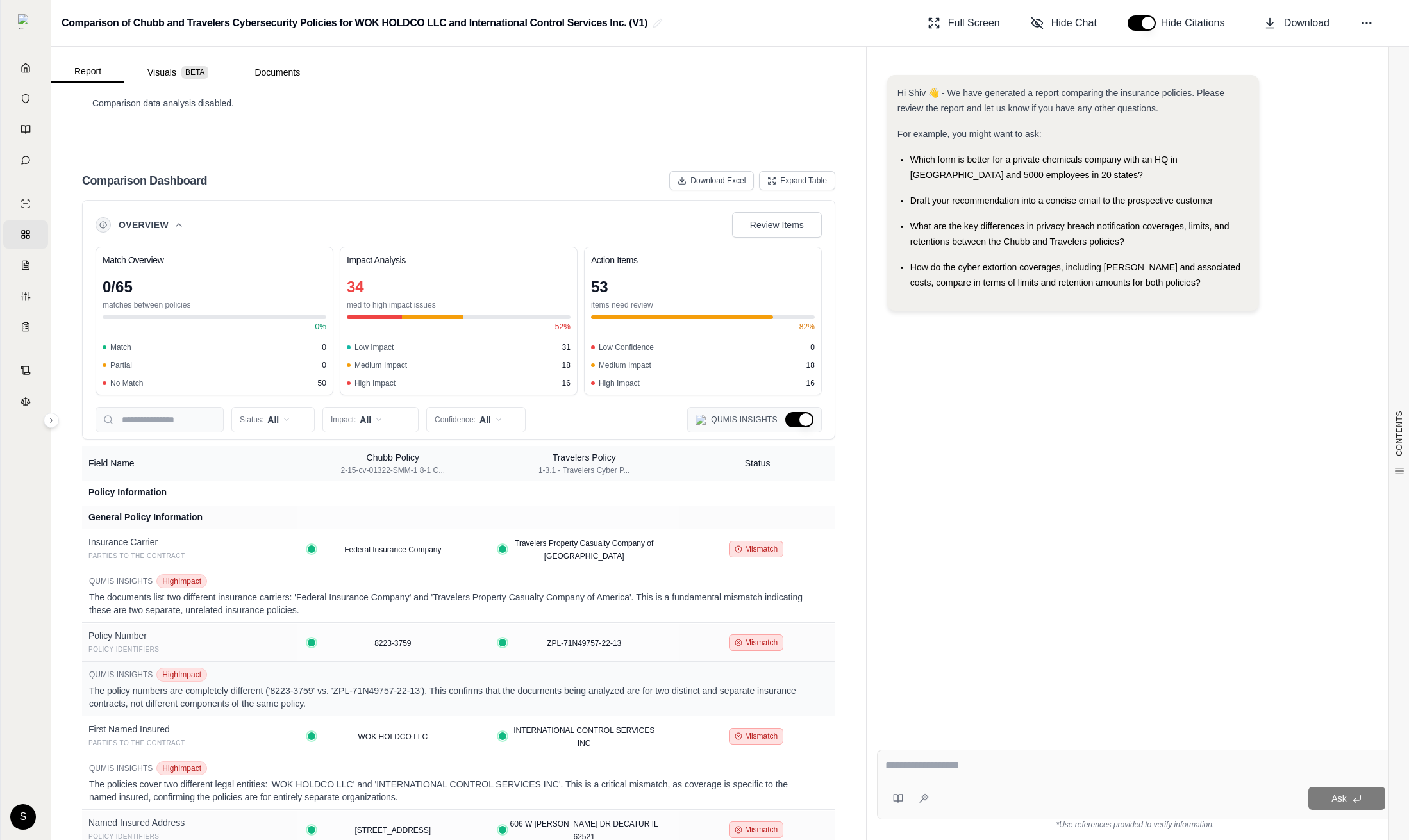
click at [794, 412] on button "Hide Qumis Insights" at bounding box center [800, 420] width 28 height 15
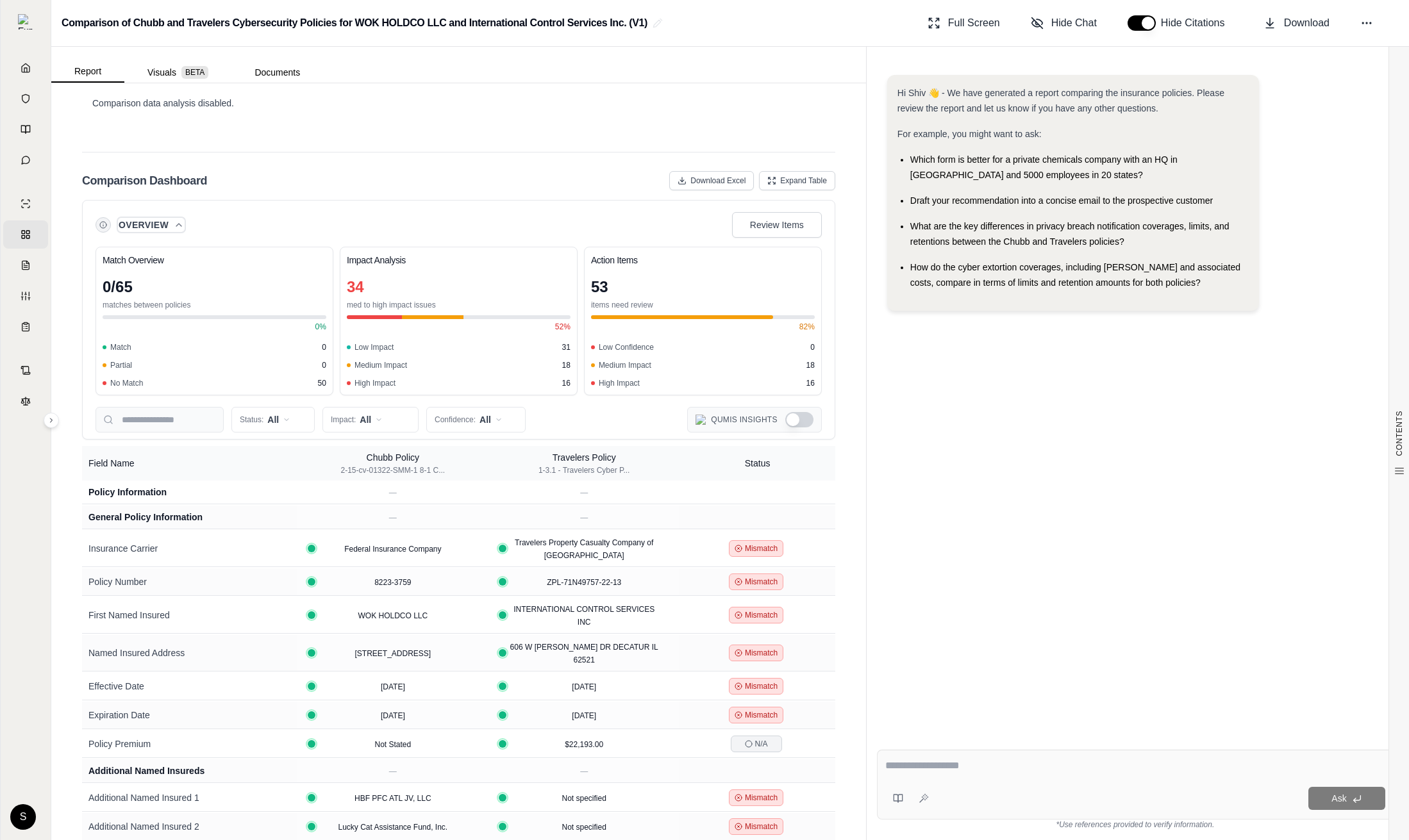
click at [174, 219] on button "Overview" at bounding box center [151, 225] width 66 height 13
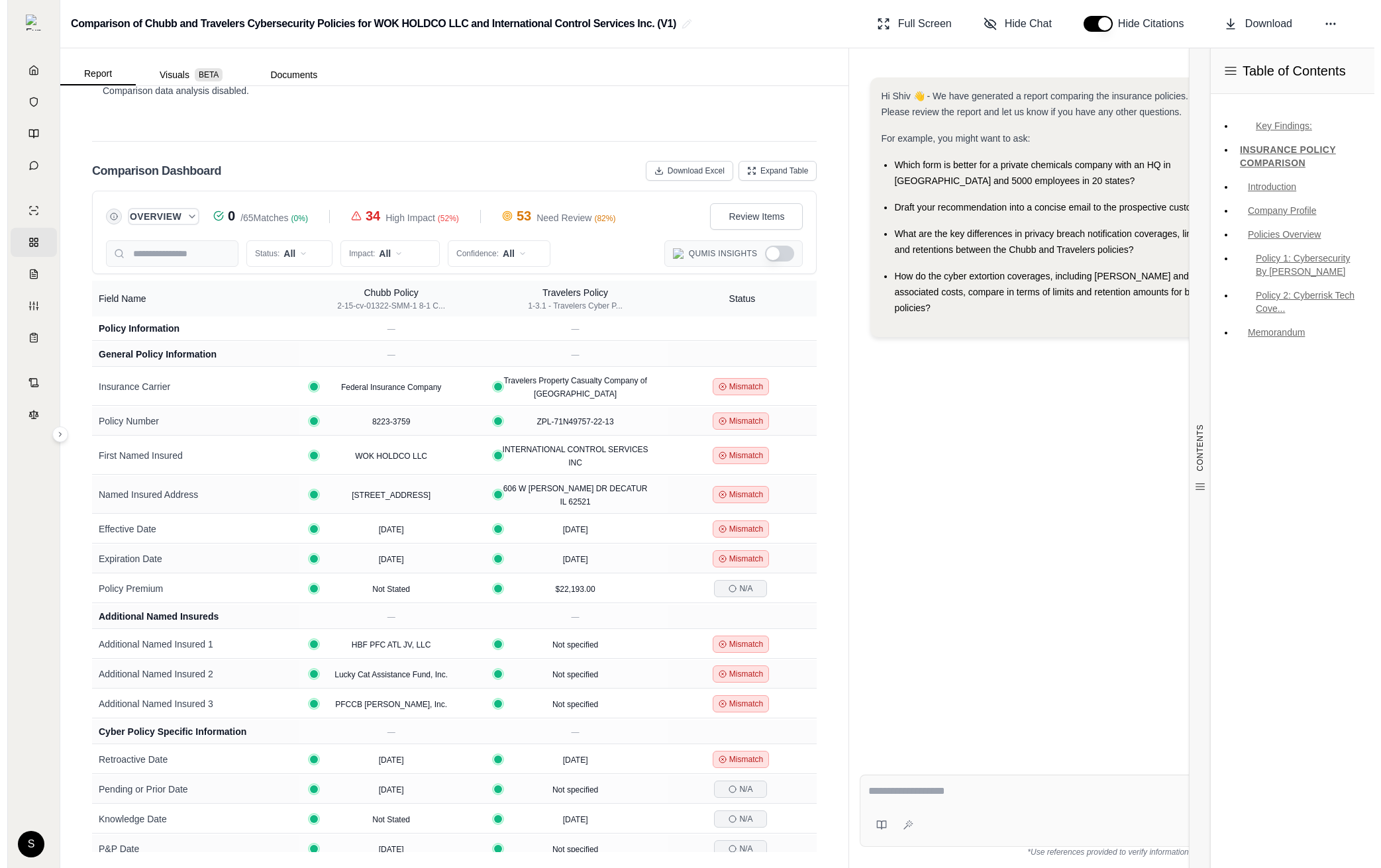
scroll to position [2585, 0]
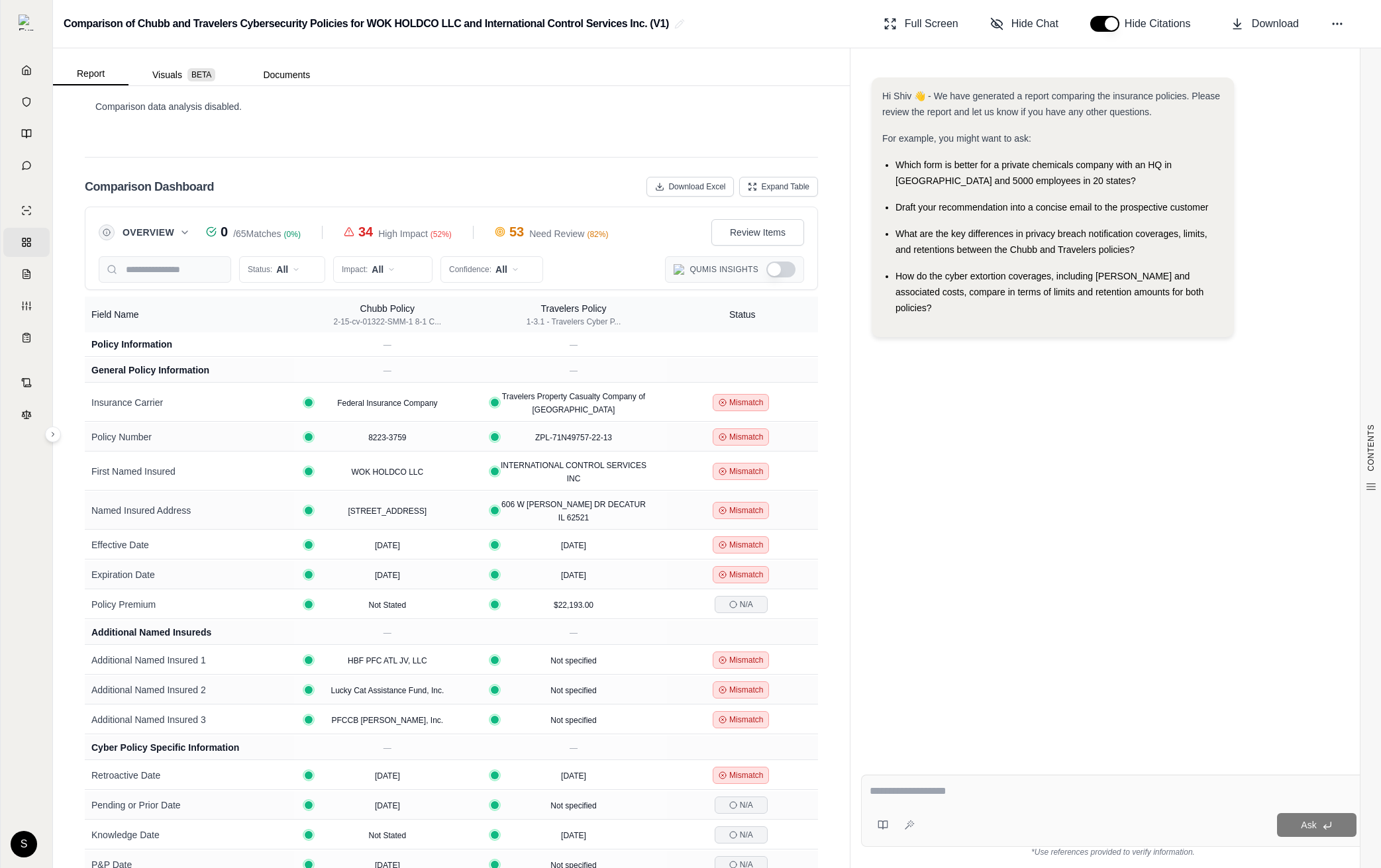
click at [774, 262] on button "Show Qumis Insights" at bounding box center [781, 270] width 29 height 16
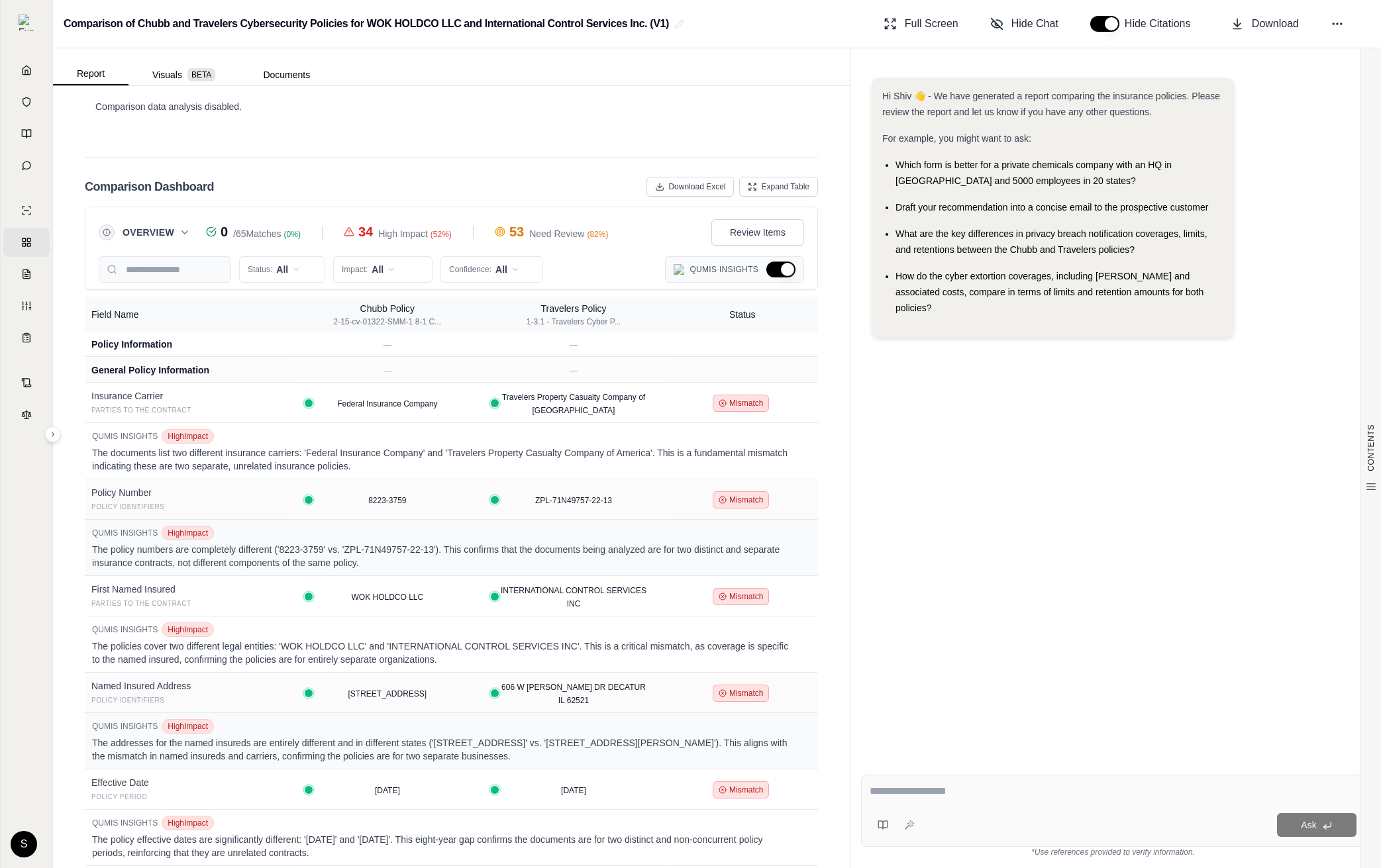
click at [774, 262] on button "Hide Qumis Insights" at bounding box center [781, 270] width 29 height 16
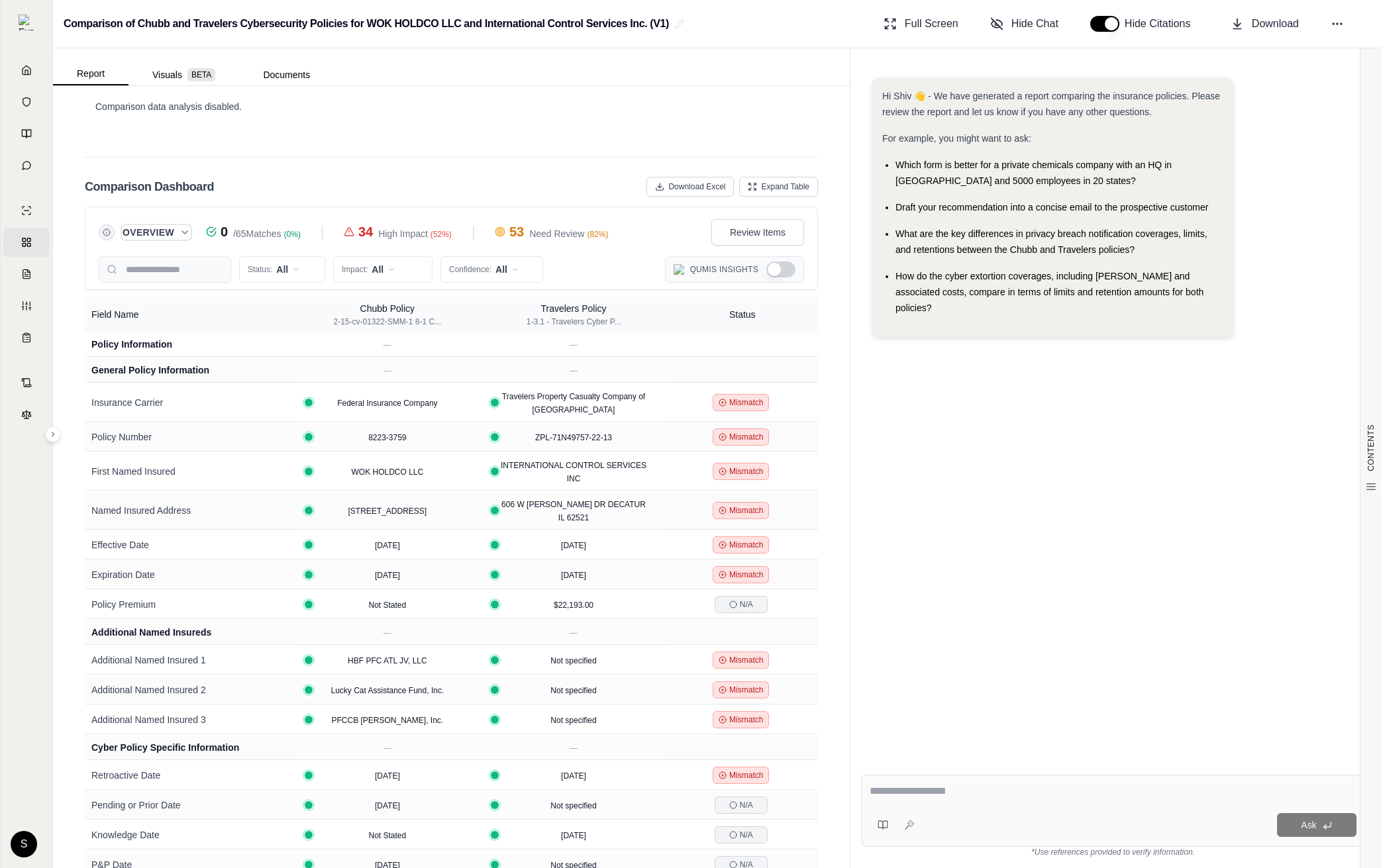
click at [176, 226] on button "Overview" at bounding box center [156, 232] width 68 height 13
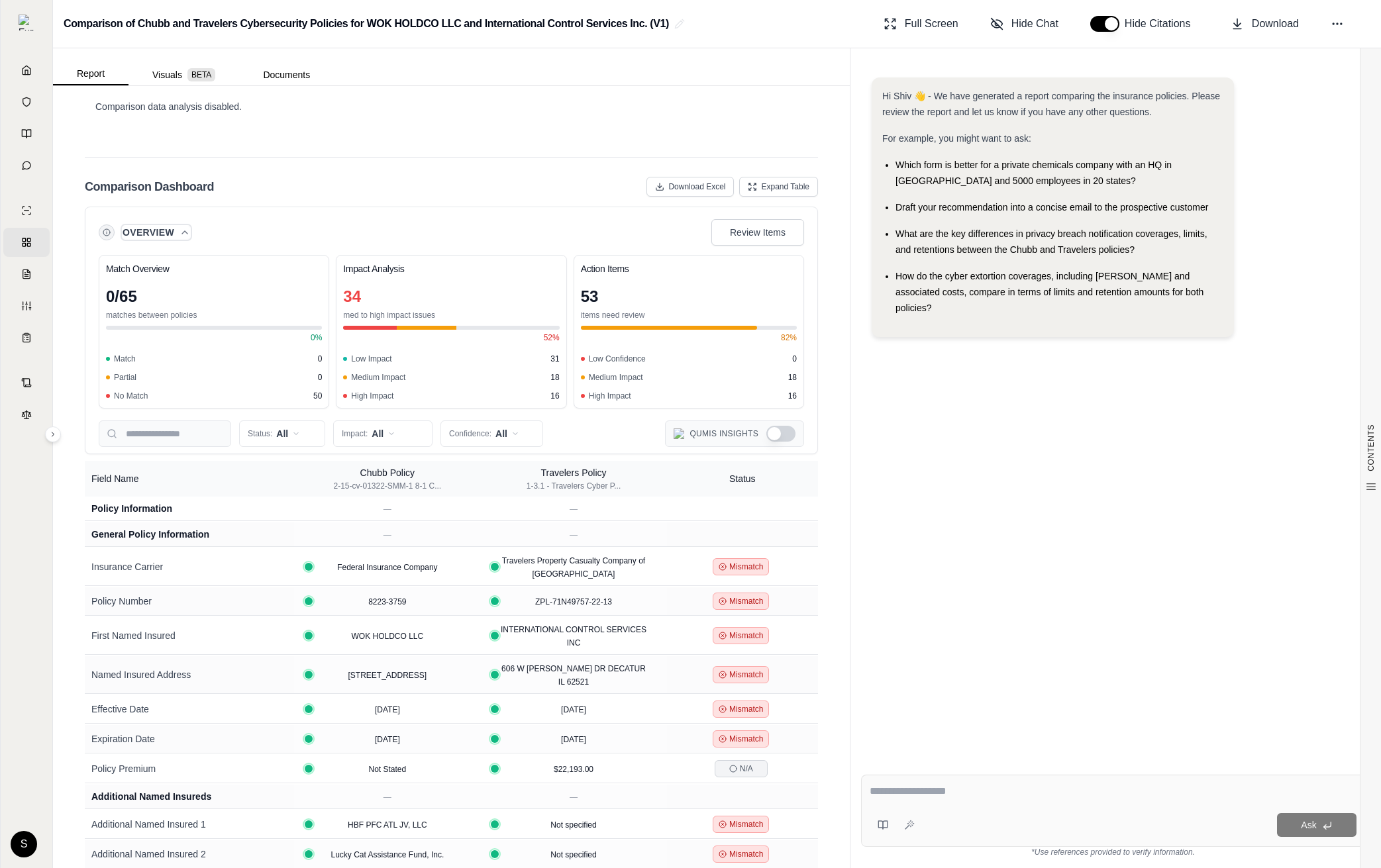
click at [176, 226] on button "Overview" at bounding box center [156, 232] width 68 height 13
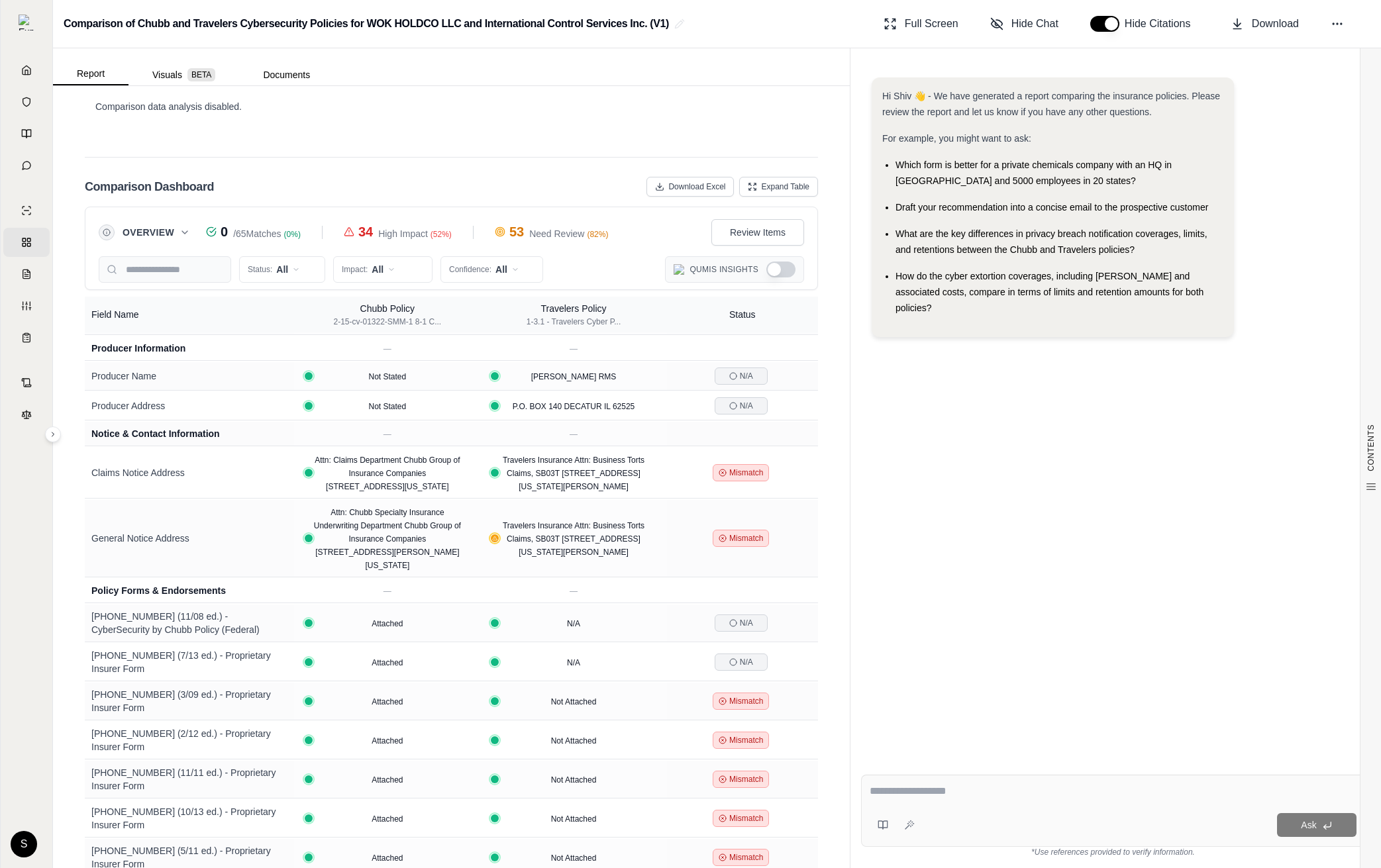
scroll to position [410, 0]
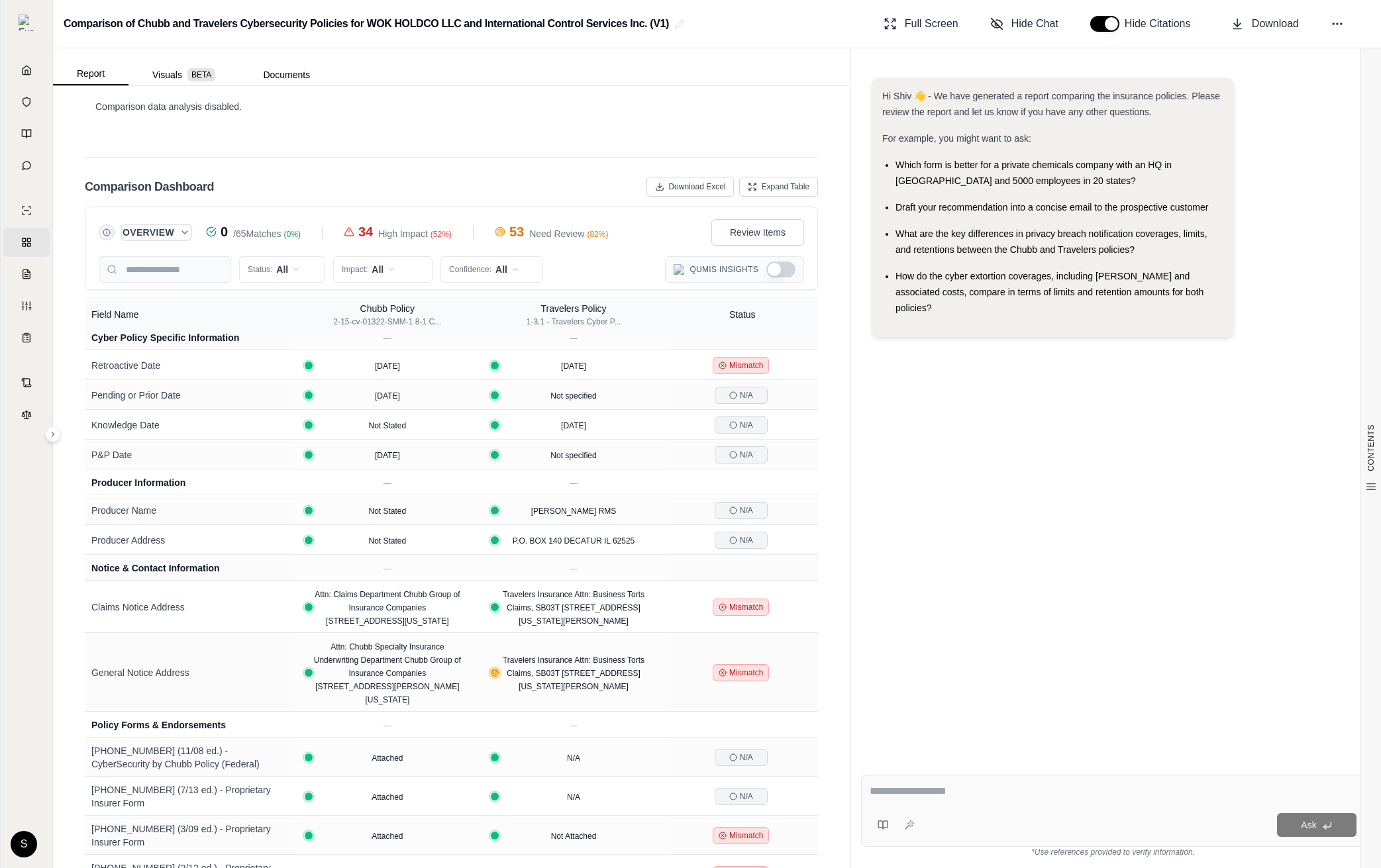
click at [189, 227] on icon "Expand overview" at bounding box center [185, 232] width 11 height 11
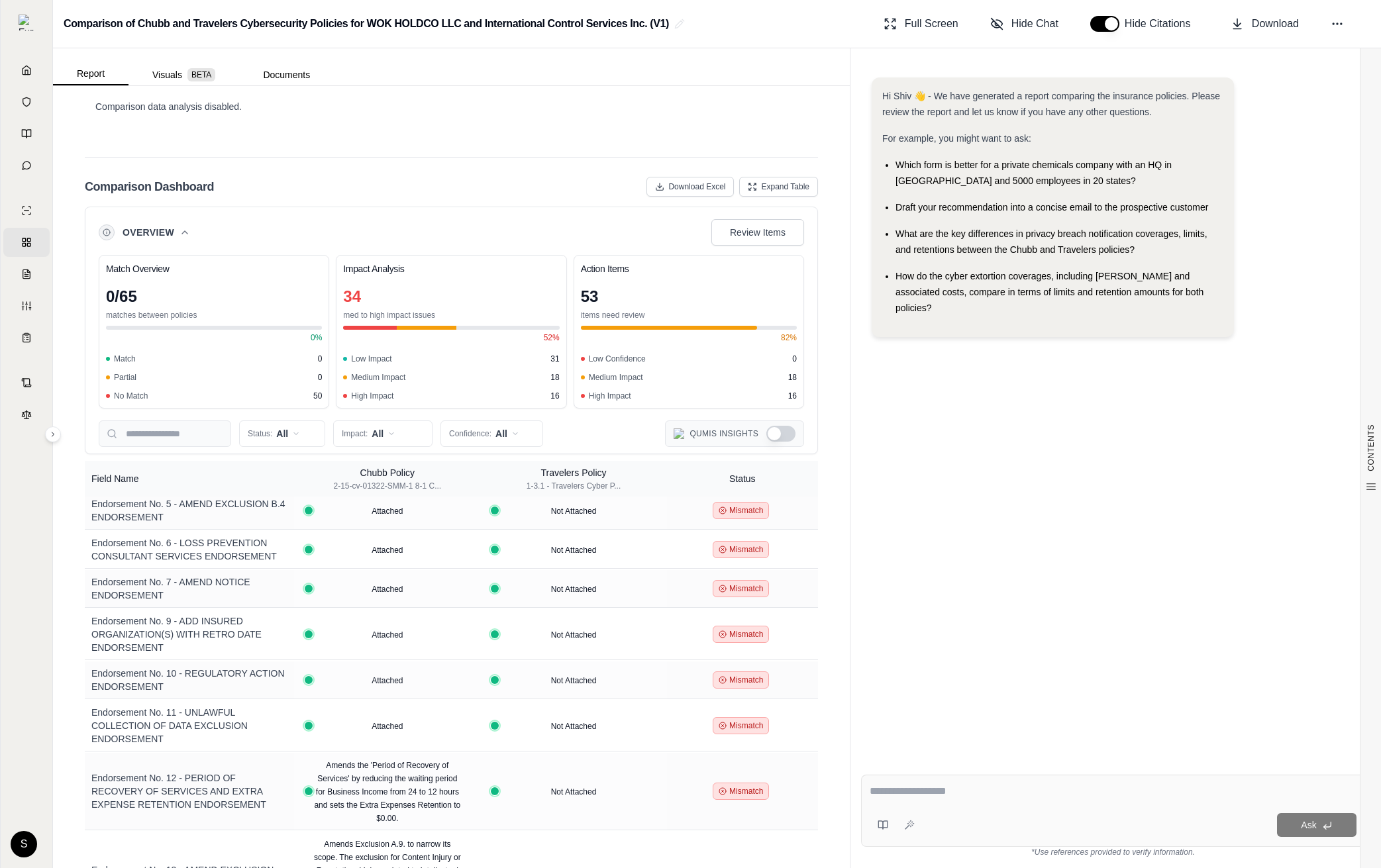
scroll to position [1581, 0]
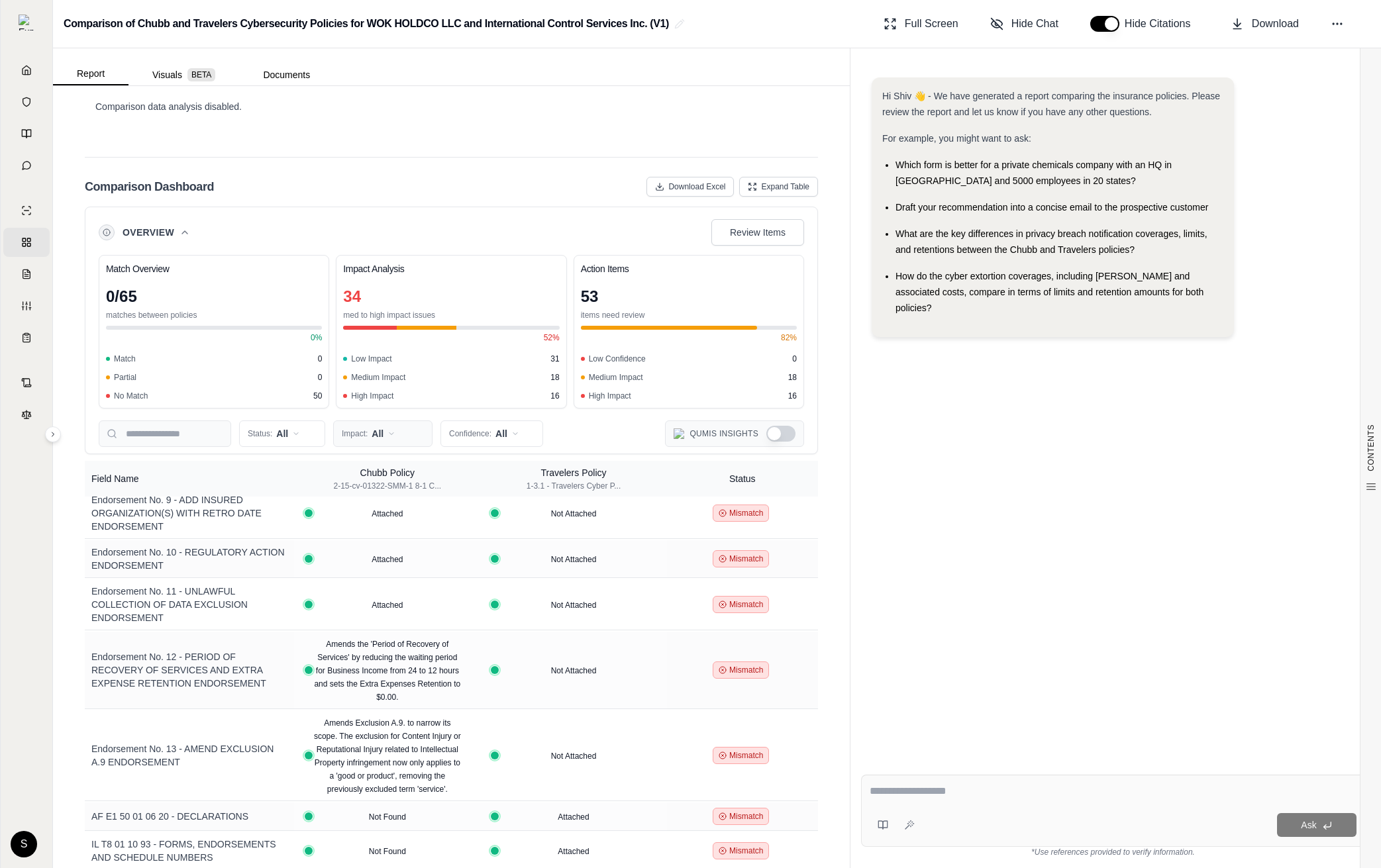
click at [386, 422] on html "Home Vault Prompts Chats Single Policy Comparisons Claims Custom Report Coverag…" at bounding box center [690, 434] width 1381 height 868
click at [179, 215] on html "Home Vault Prompts Chats Single Policy Comparisons Claims Custom Report Coverag…" at bounding box center [690, 434] width 1381 height 868
click at [181, 227] on icon "Collapse overview" at bounding box center [185, 232] width 11 height 11
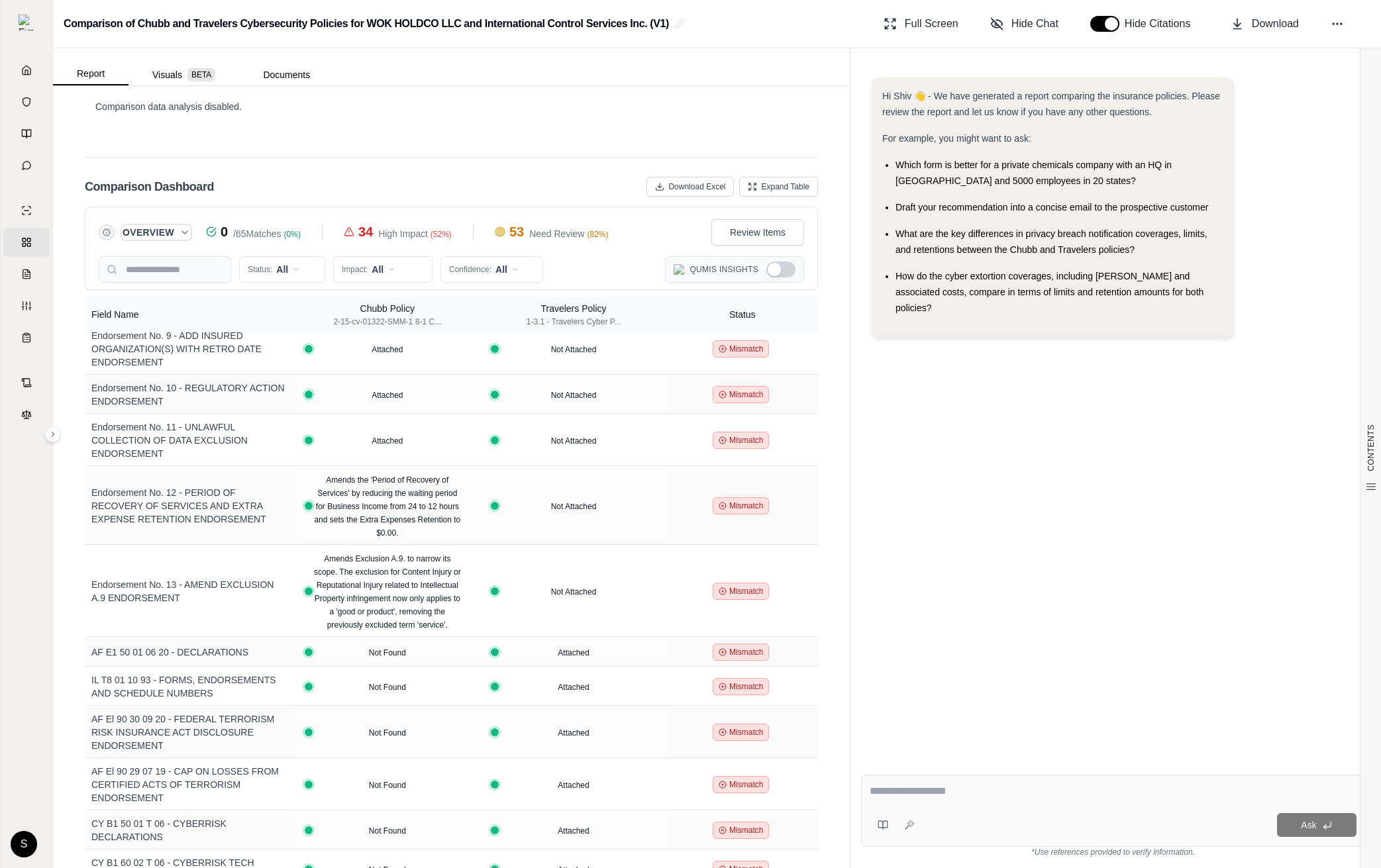
click at [182, 231] on icon "Expand overview" at bounding box center [185, 232] width 5 height 3
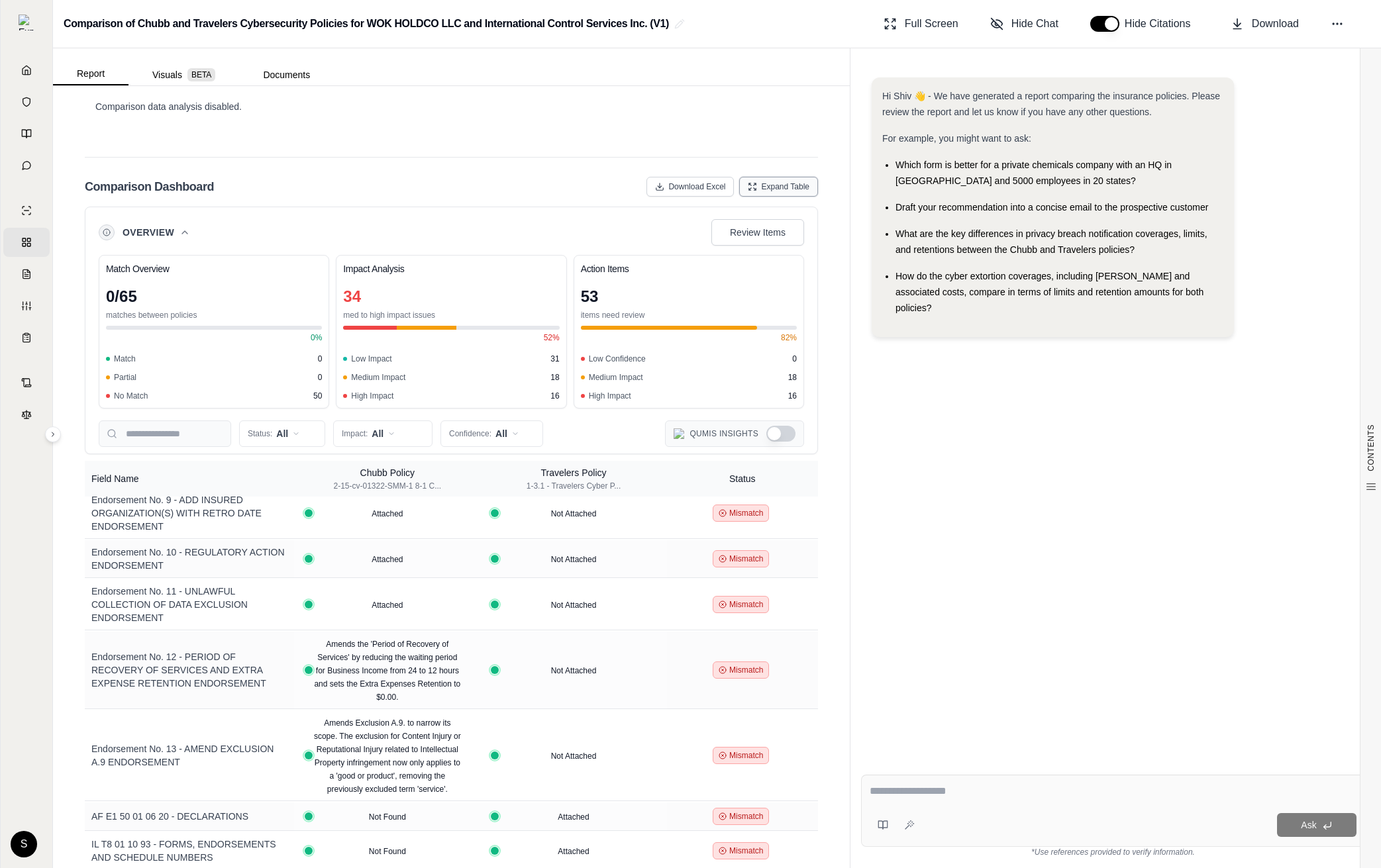
click at [789, 181] on span "Expand Table" at bounding box center [785, 187] width 48 height 11
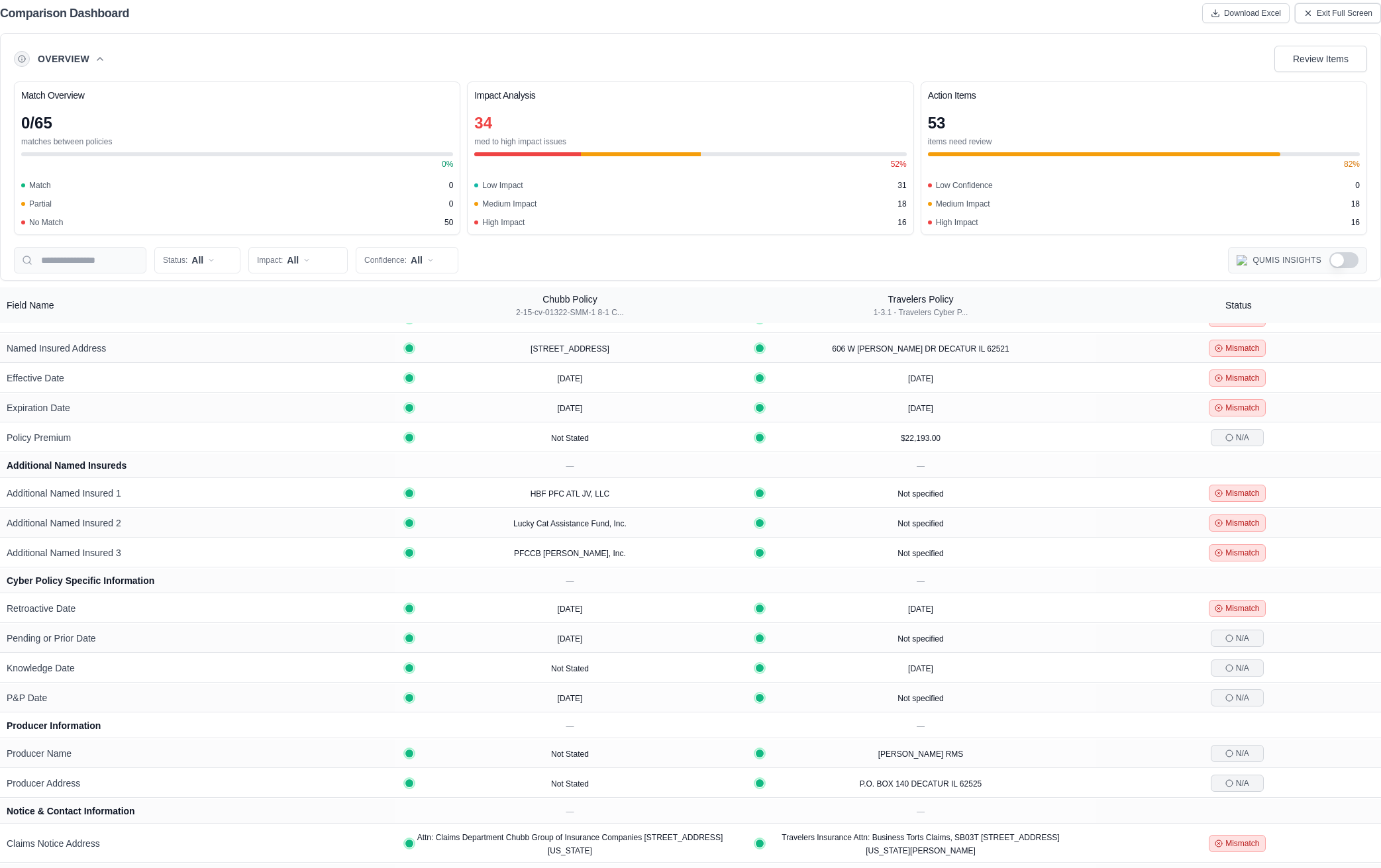
scroll to position [0, 0]
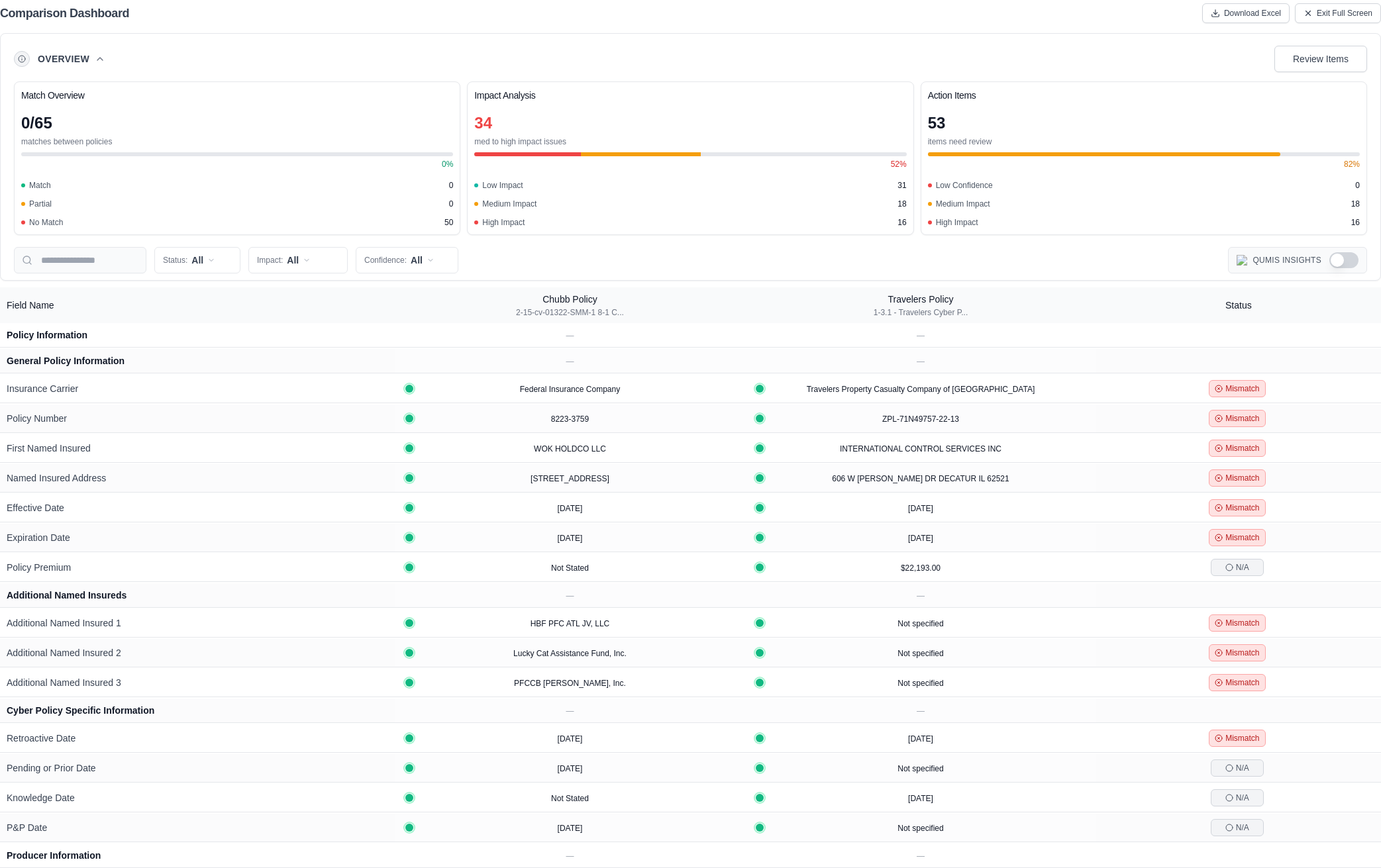
click at [1305, 24] on div "Comparison Dashboard Download Excel Exit Full Screen" at bounding box center [690, 13] width 1381 height 27
click at [1315, 17] on button "Exit Full Screen" at bounding box center [1338, 13] width 86 height 20
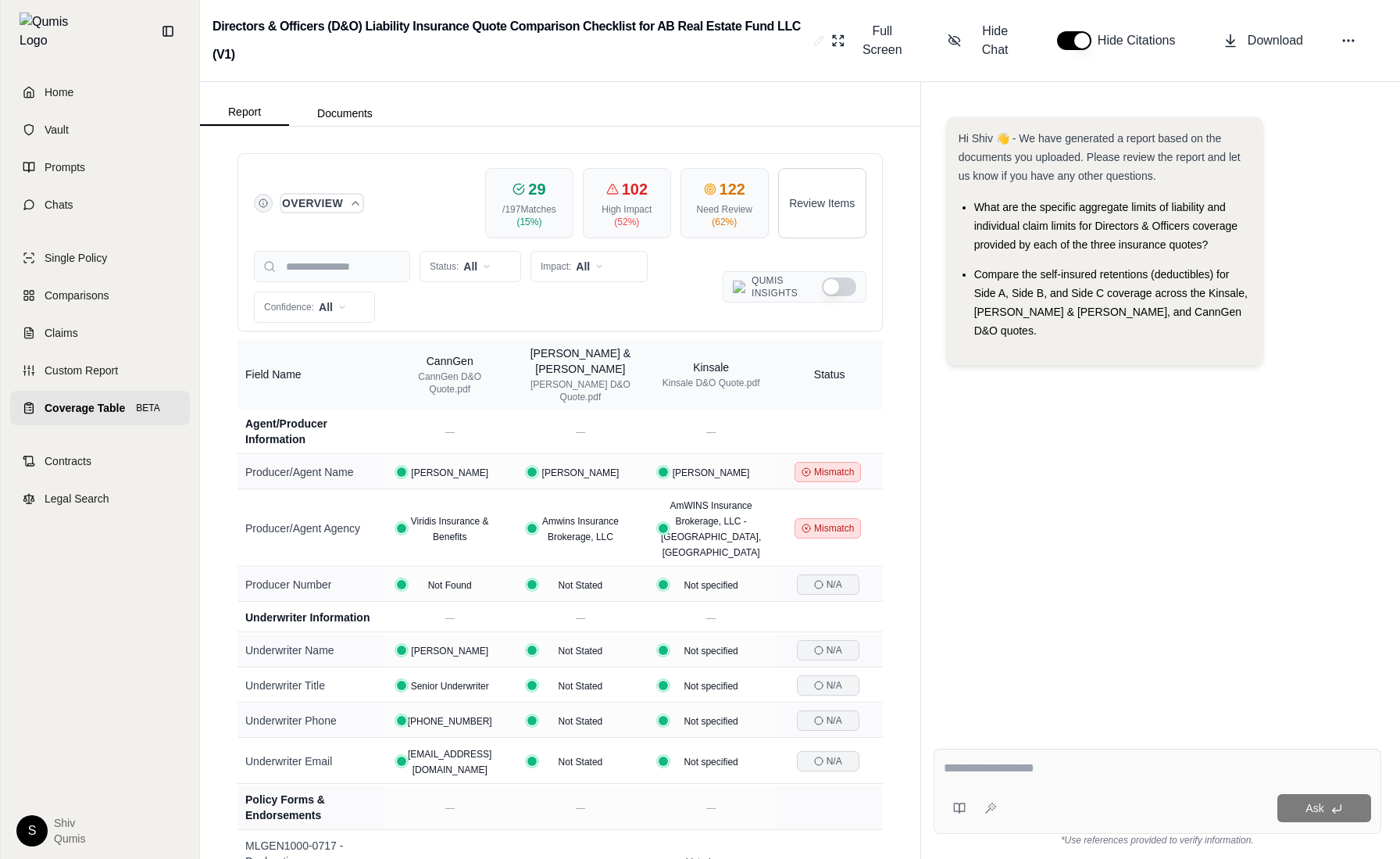
click at [344, 205] on button "Overview" at bounding box center [322, 203] width 80 height 16
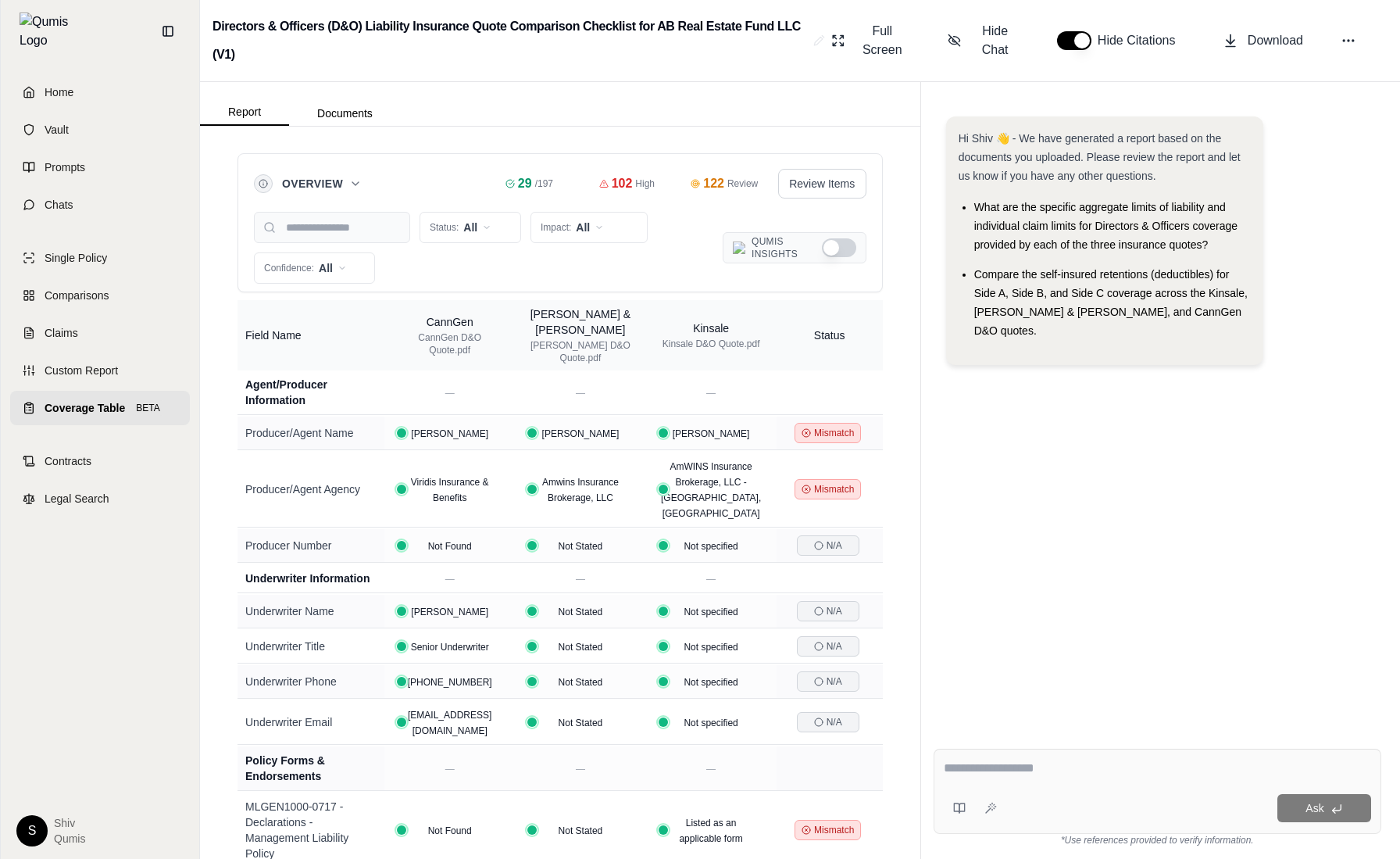
click at [837, 236] on div "Qumis Insights" at bounding box center [794, 248] width 143 height 31
click at [841, 263] on div "Status: All Impact: All Confidence: All Qumis Insights" at bounding box center [560, 248] width 613 height 72
click at [841, 251] on button "Show Qumis Insights" at bounding box center [839, 248] width 34 height 19
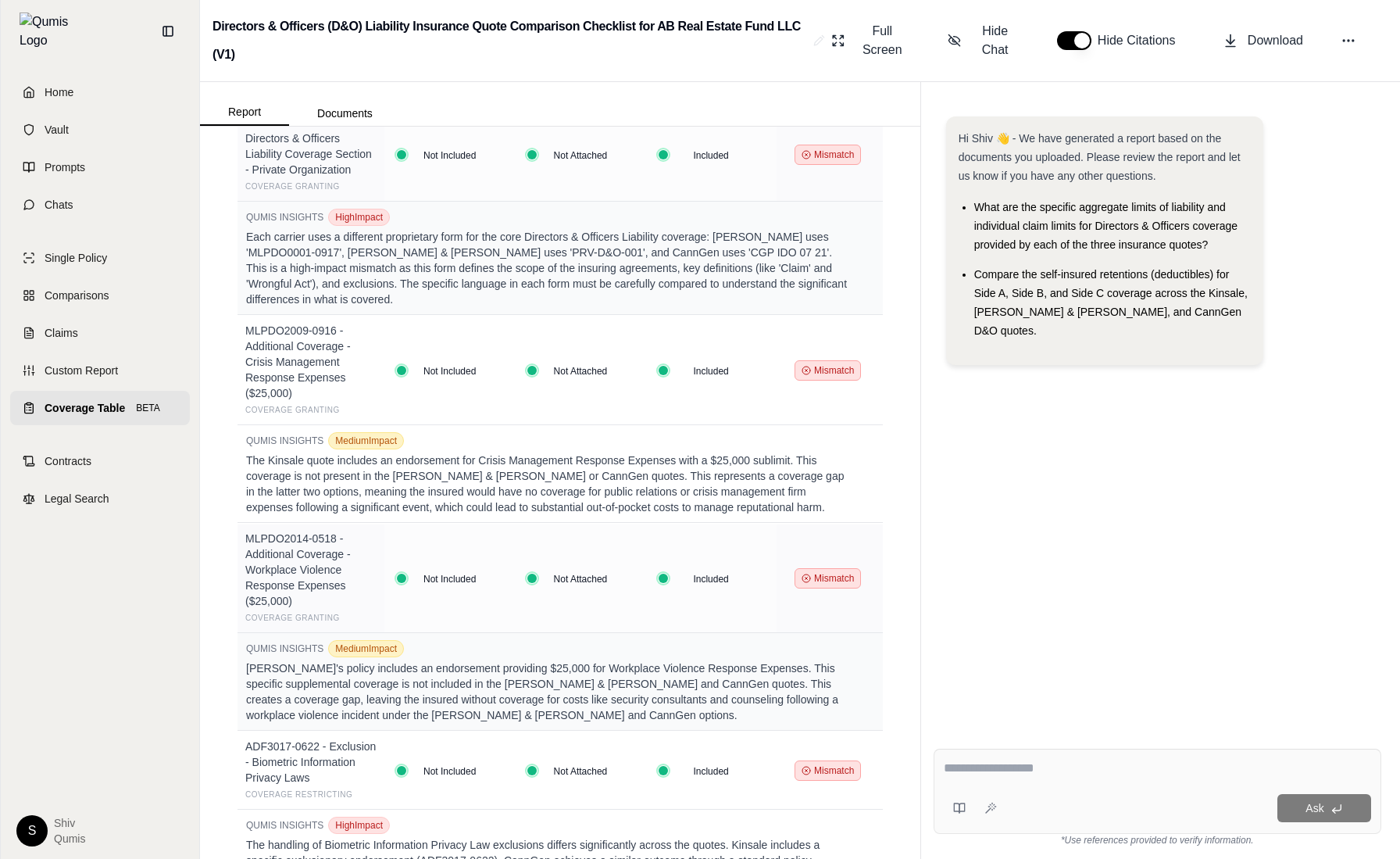
scroll to position [2159, 0]
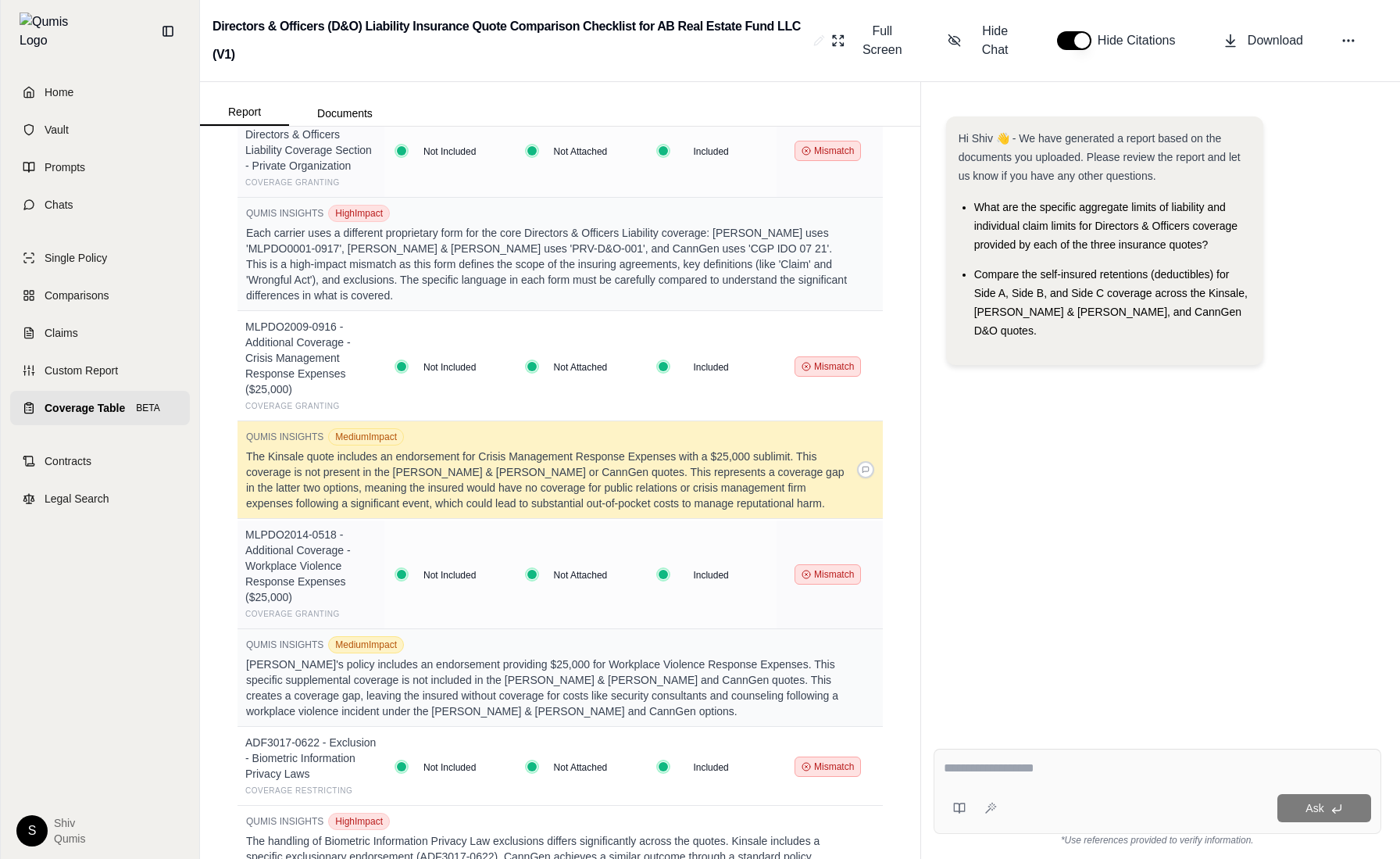
click at [870, 428] on div "QUMIS INSIGHTS Medium Impact The Kinsale quote includes an endorsement for Cris…" at bounding box center [560, 469] width 628 height 83
click at [870, 461] on button at bounding box center [866, 469] width 17 height 17
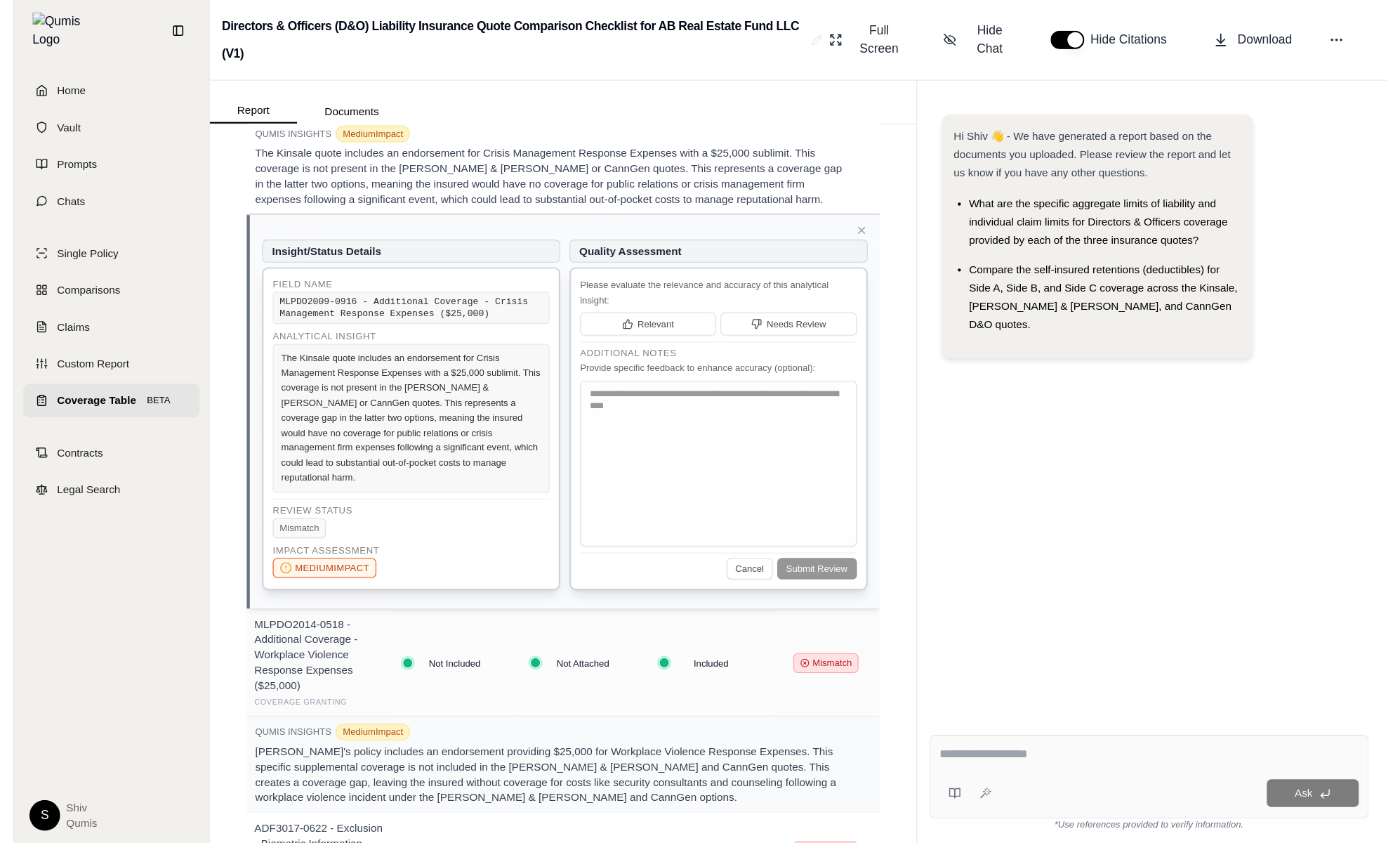
scroll to position [1881, 0]
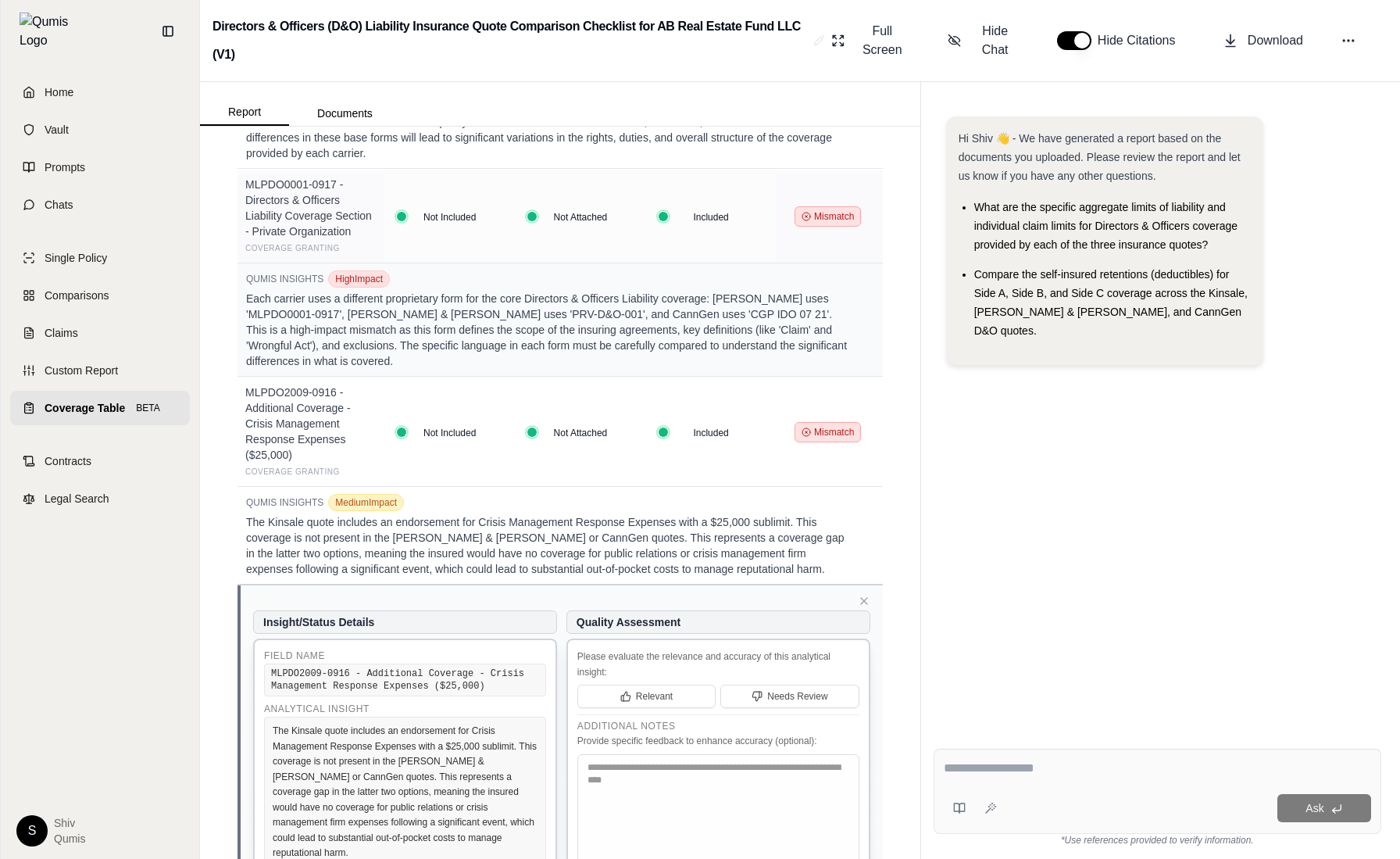
click at [866, 598] on icon at bounding box center [864, 601] width 6 height 6
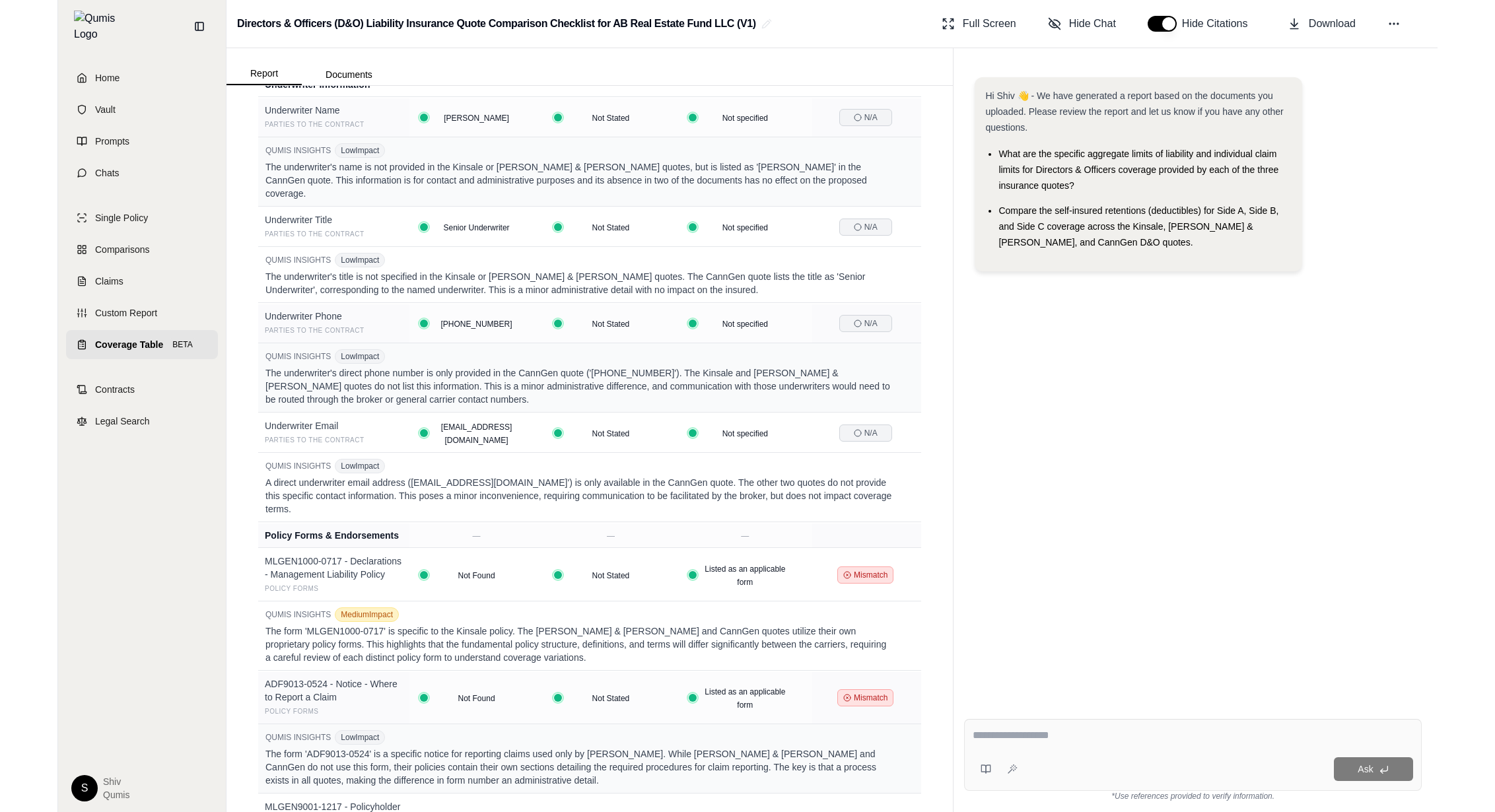
scroll to position [0, 0]
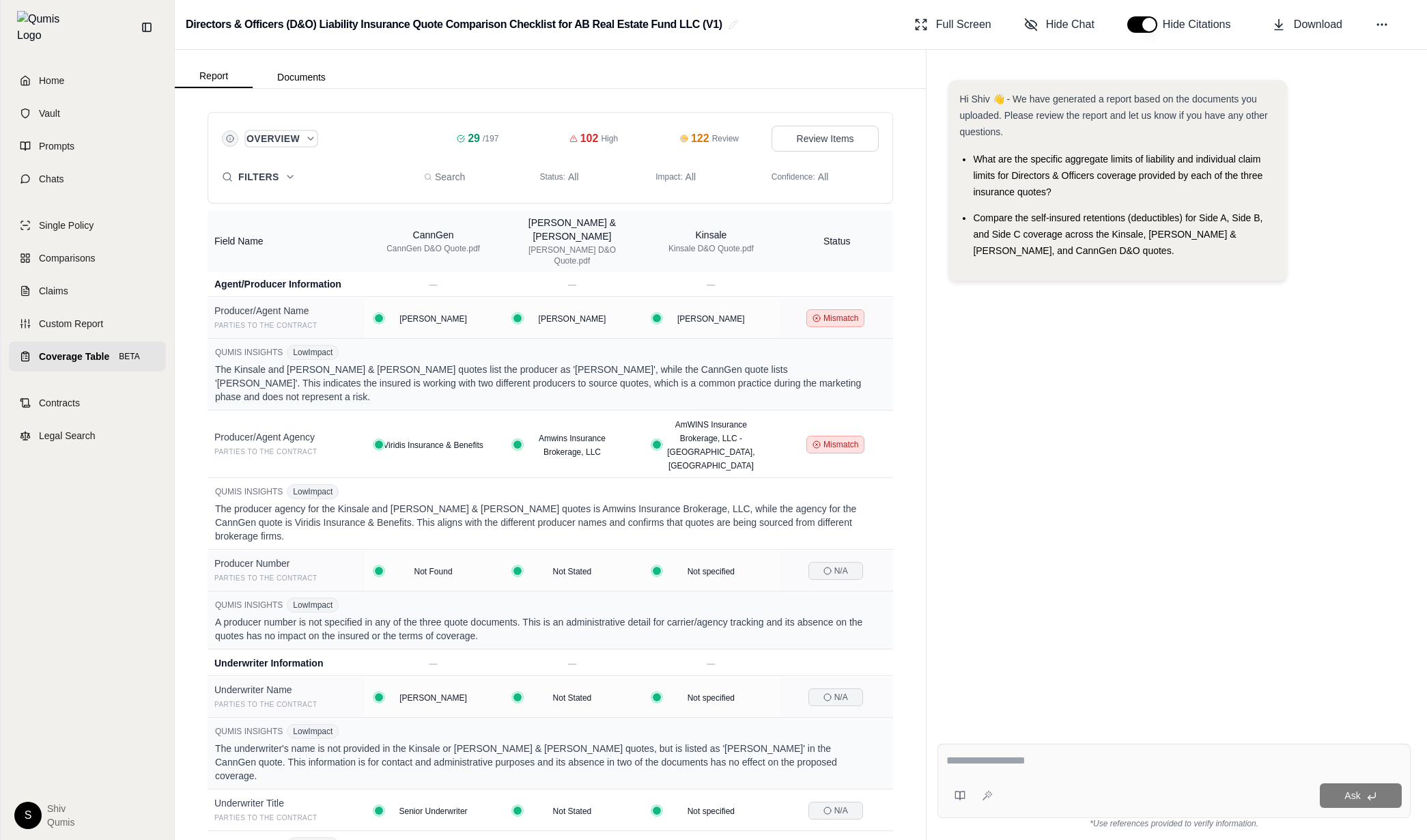
click at [309, 138] on icon "Expand overview" at bounding box center [311, 138] width 11 height 11
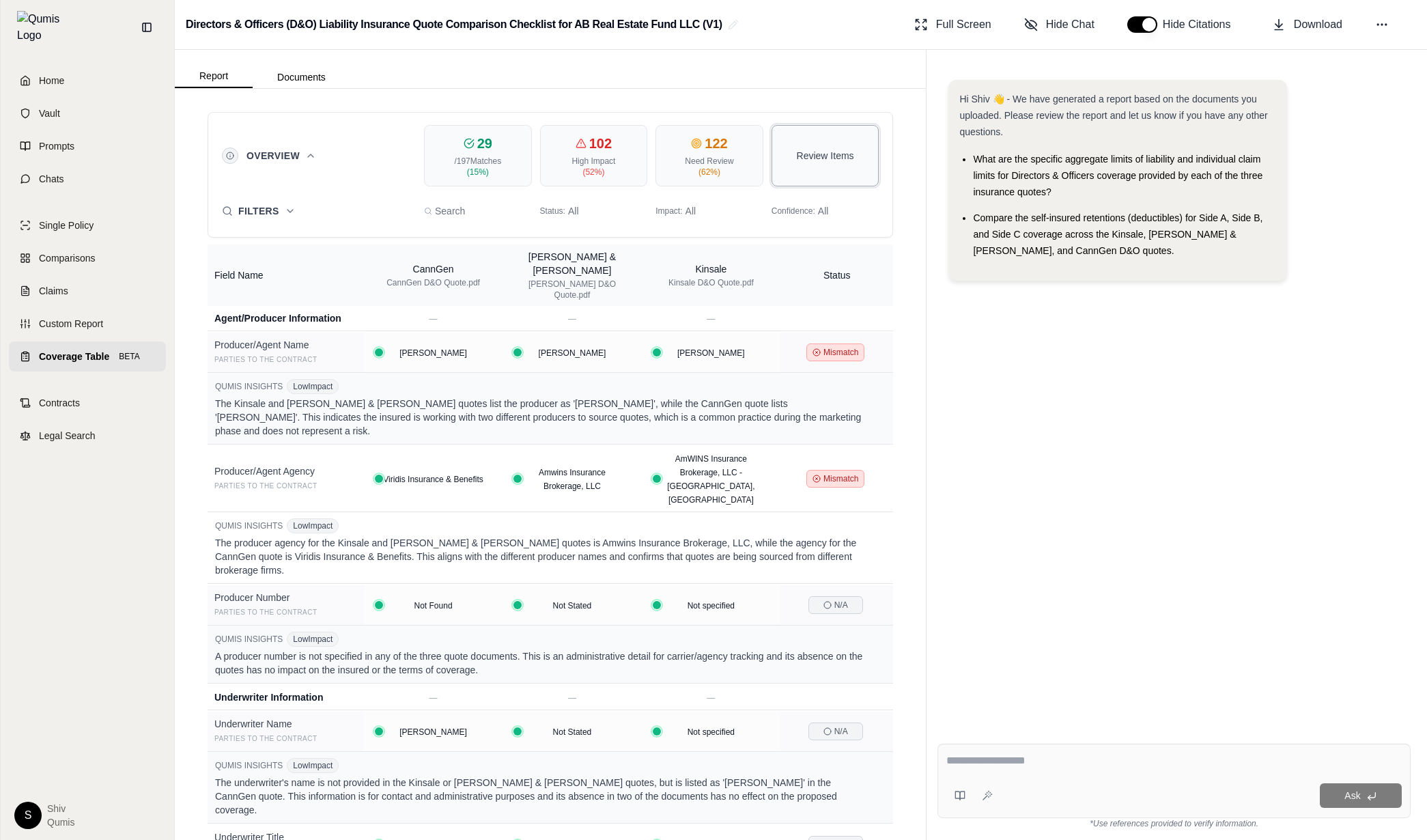
click at [822, 162] on span "Review Items" at bounding box center [826, 155] width 58 height 14
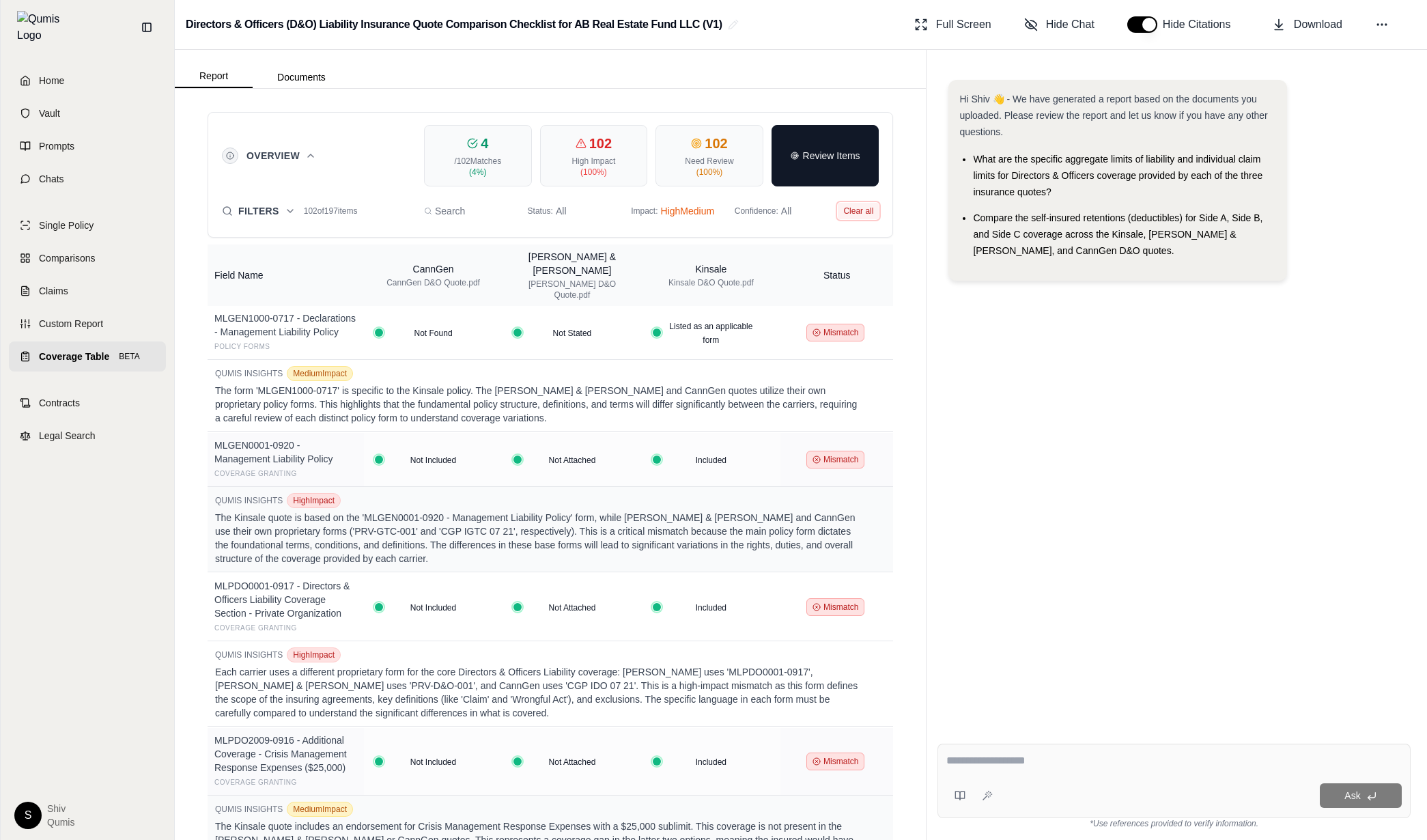
click at [869, 205] on button "Clear all" at bounding box center [859, 211] width 41 height 16
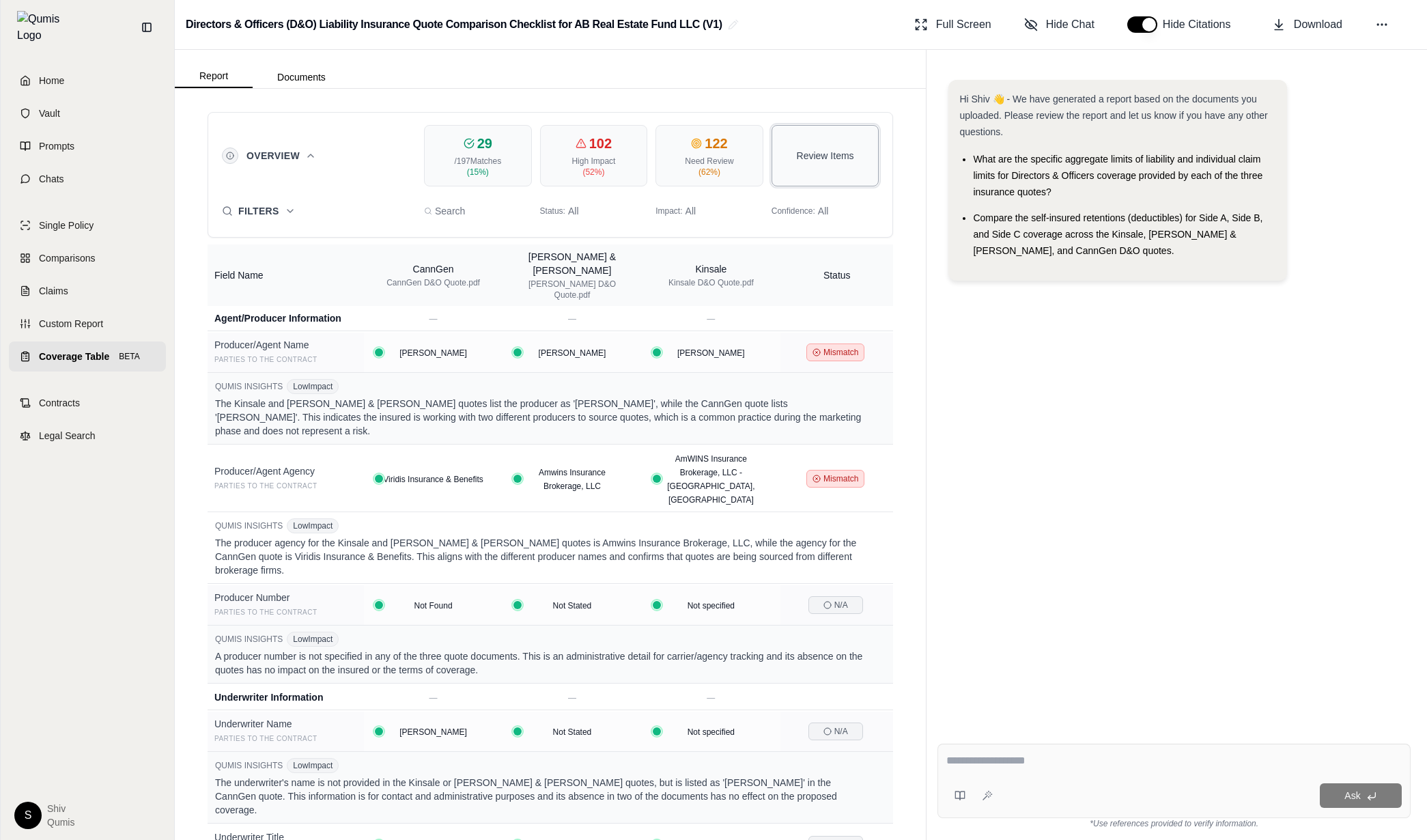
click at [825, 159] on span "Review Items" at bounding box center [826, 155] width 58 height 14
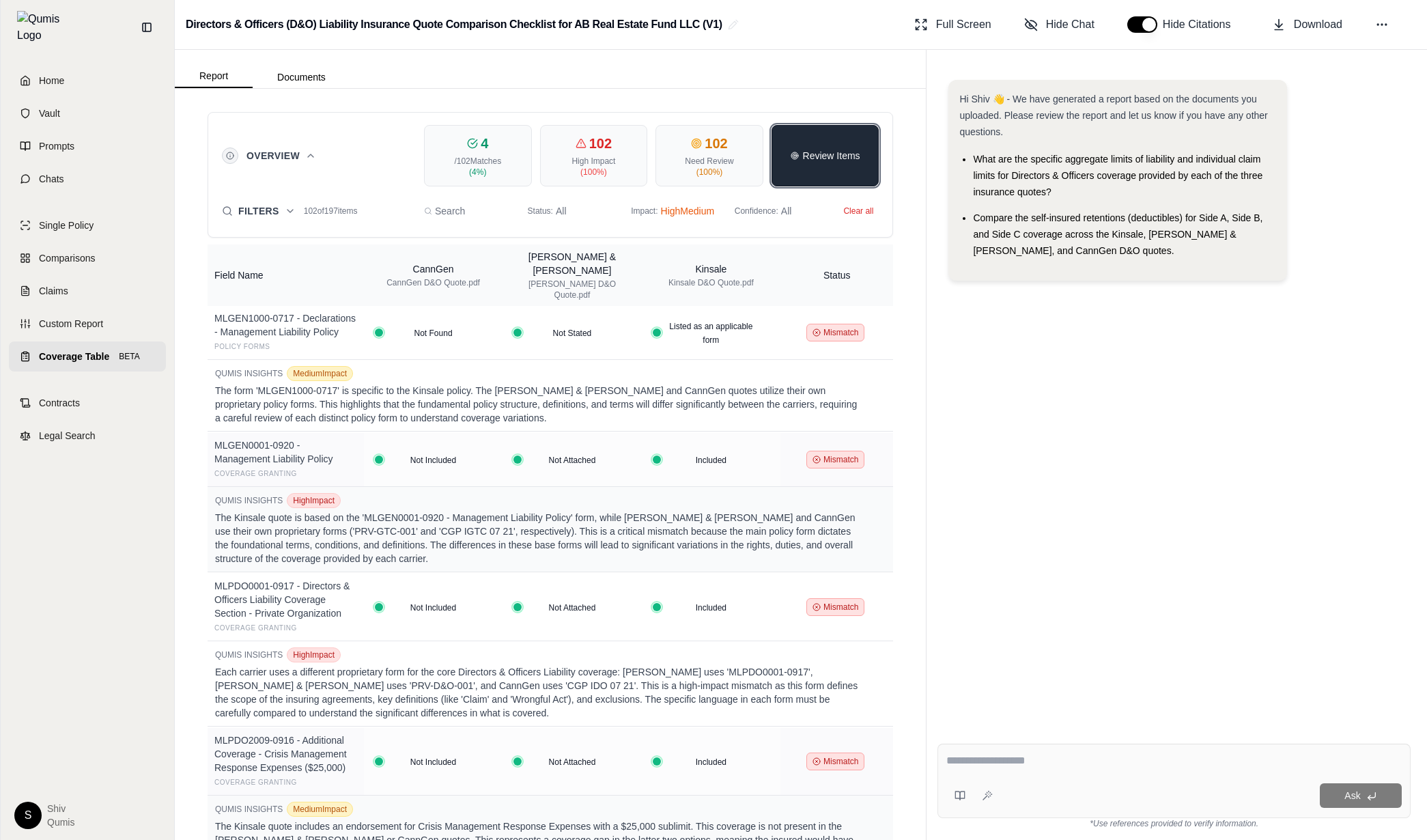
click at [784, 138] on button "Review Items" at bounding box center [826, 155] width 108 height 62
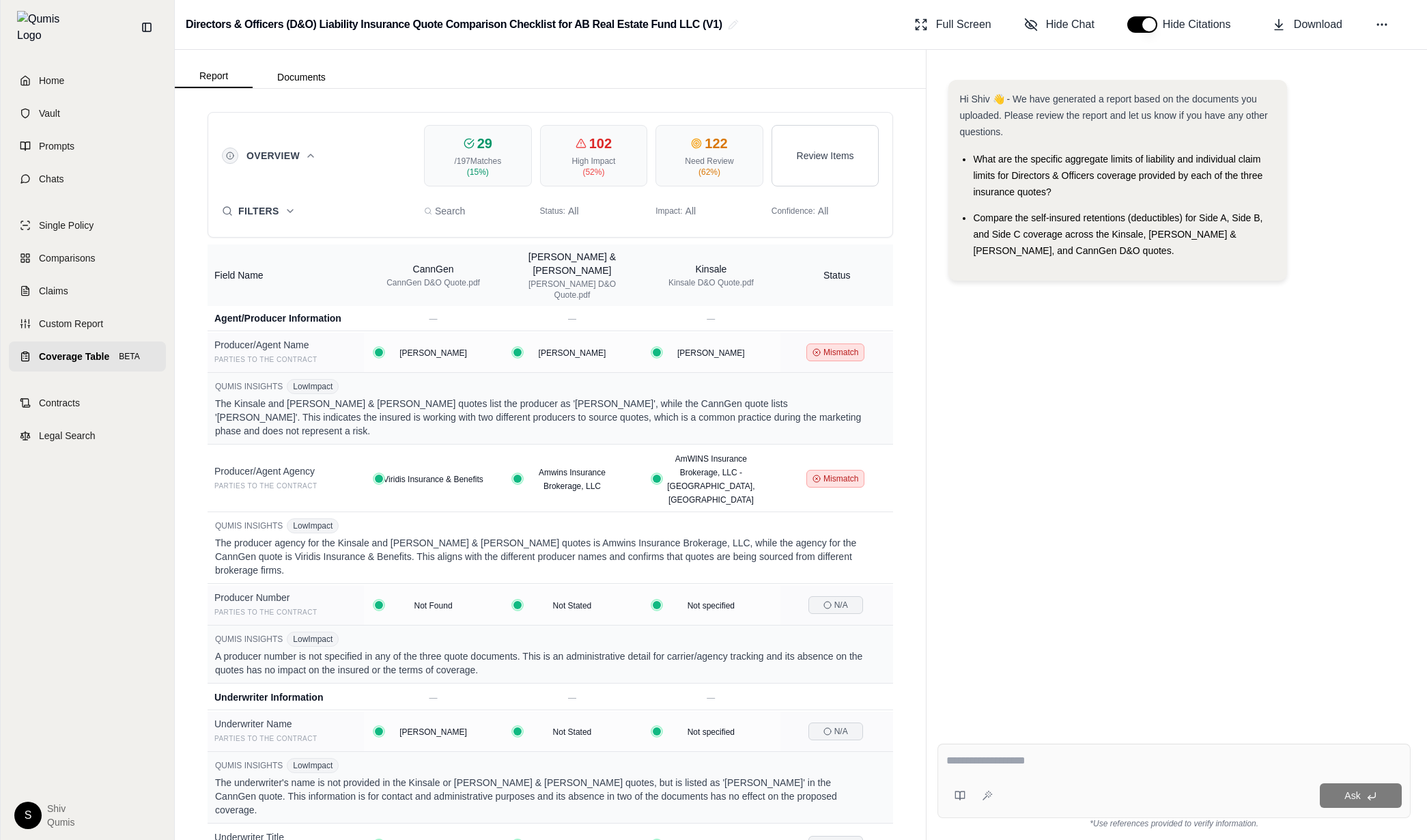
click at [293, 168] on div "Overview 29 / 197 Matches ( 15 %) 102 High Impact ( 52 %) 122 Need Review ( 62 …" at bounding box center [550, 155] width 657 height 62
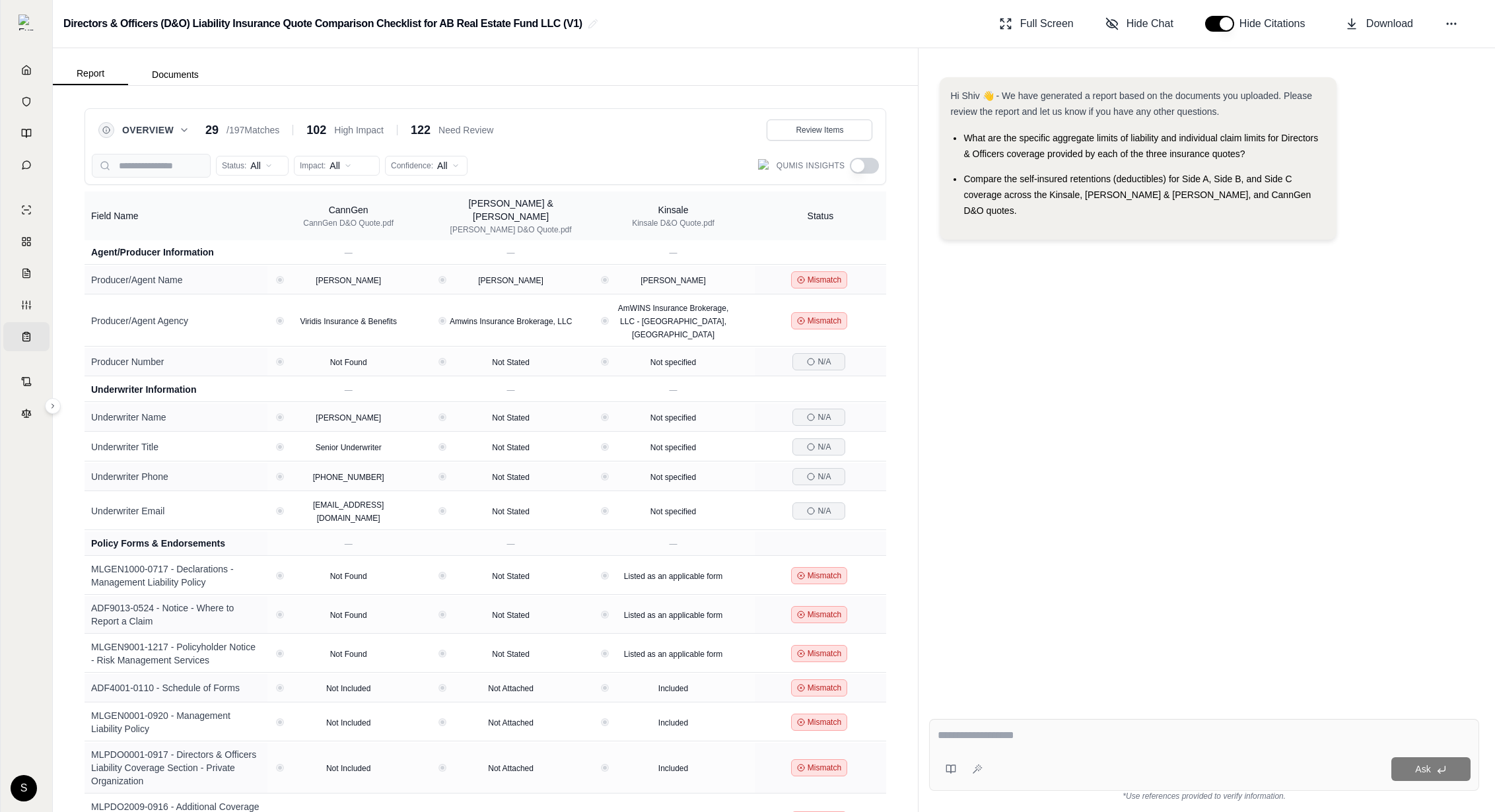
click at [662, 203] on div "Kinsale" at bounding box center [673, 210] width 83 height 13
click at [491, 144] on div "Status: All Impact: All Confidence: All Qumis Insights" at bounding box center [485, 161] width 787 height 33
drag, startPoint x: 471, startPoint y: 203, endPoint x: 544, endPoint y: 203, distance: 73.0
click at [544, 203] on div "[PERSON_NAME] & [PERSON_NAME] [PERSON_NAME] D&O Quote.pdf" at bounding box center [510, 216] width 152 height 38
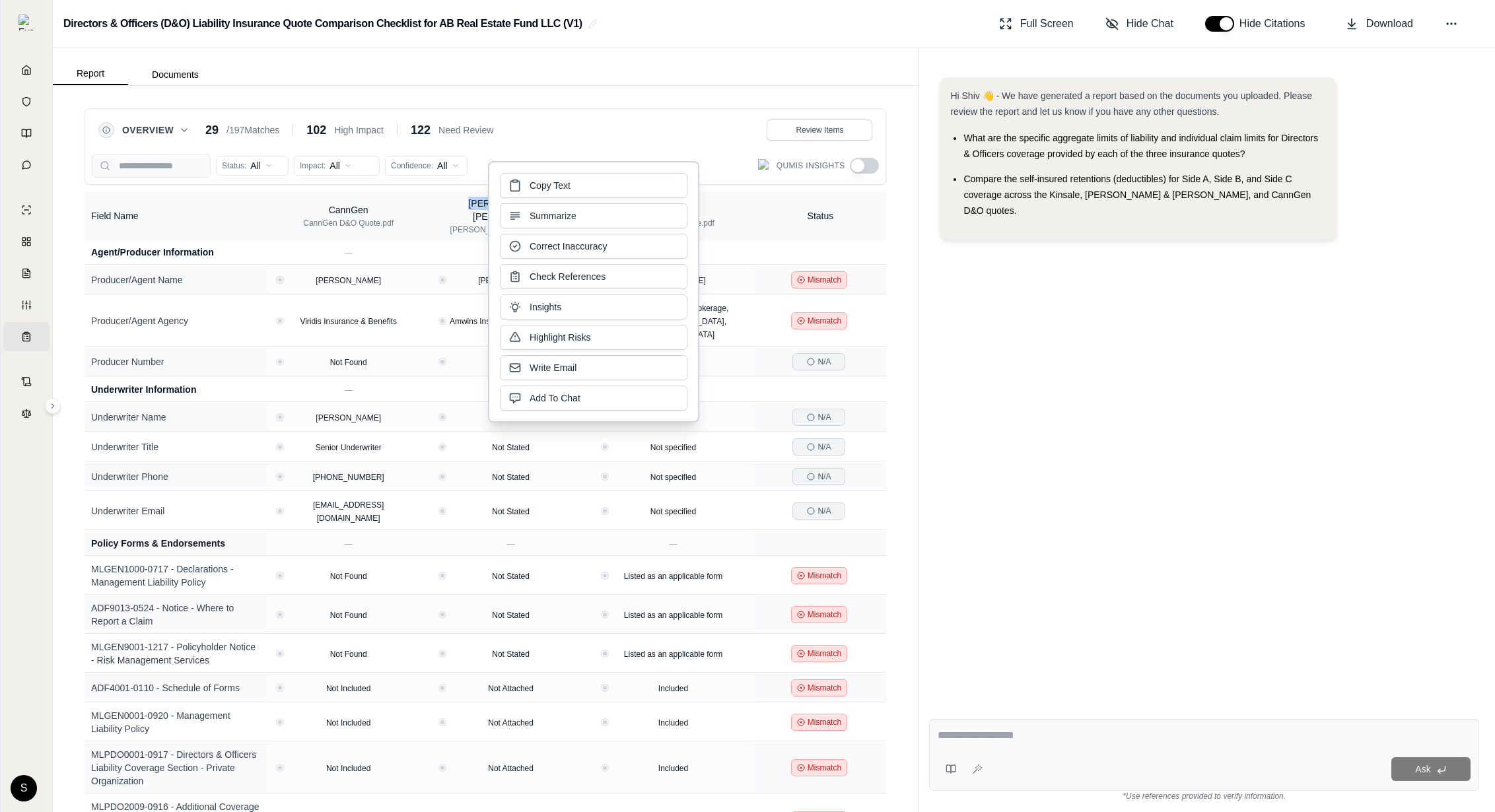
copy div "[PERSON_NAME] & [PERSON_NAME]"
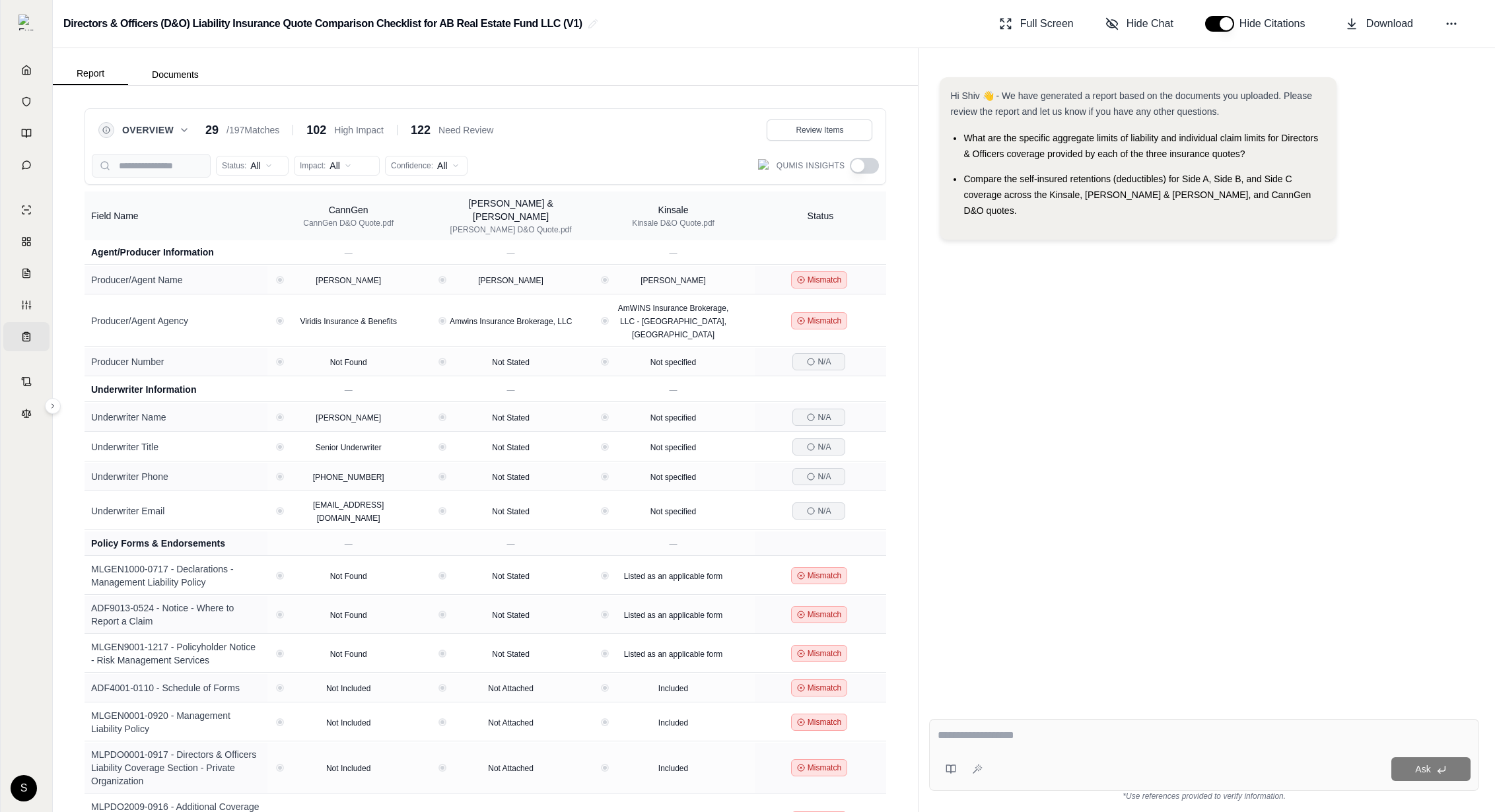
click at [1271, 381] on div "Hi Shiv 👋 - We have generated a report based on the documents you uploaded. Ple…" at bounding box center [1204, 382] width 550 height 631
drag, startPoint x: 700, startPoint y: 204, endPoint x: 655, endPoint y: 205, distance: 45.0
click at [655, 206] on div "Kinsale" at bounding box center [673, 212] width 83 height 13
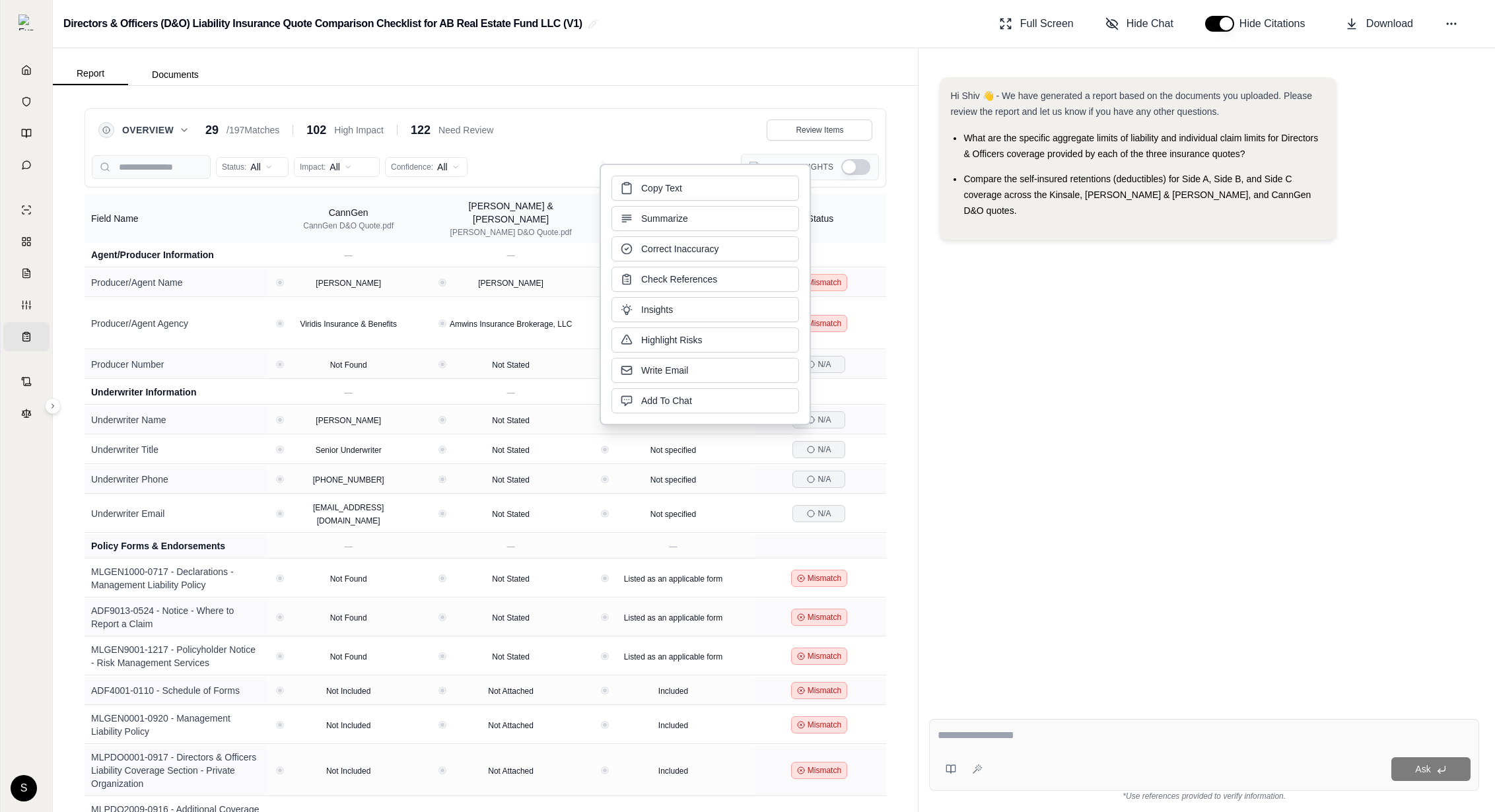
copy div "Kinsale"
click at [1067, 439] on div "Hi Shiv 👋 - We have generated a report based on the documents you uploaded. Ple…" at bounding box center [1204, 382] width 550 height 631
click at [845, 166] on button "Show Qumis Insights" at bounding box center [855, 167] width 29 height 16
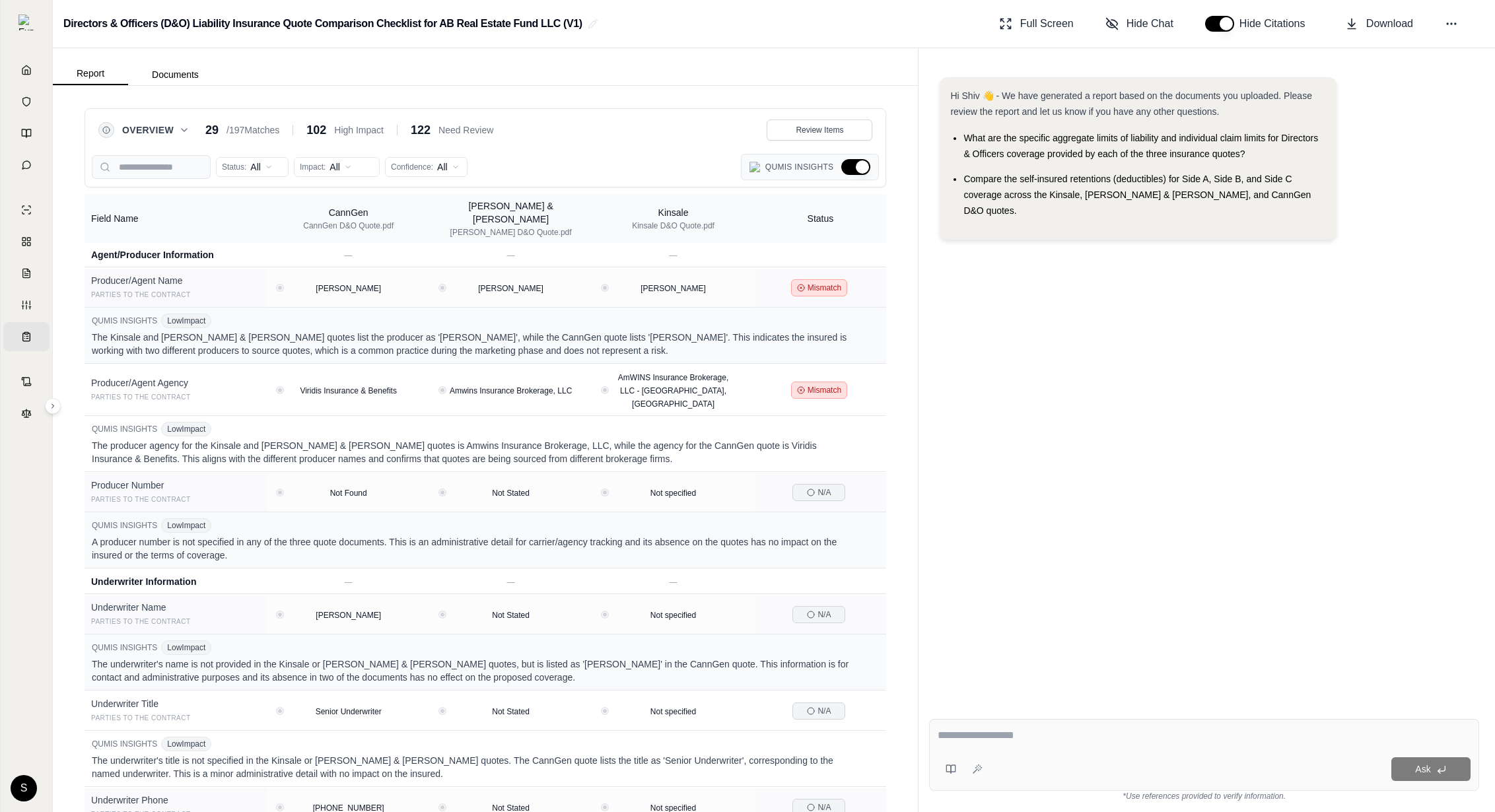
click at [859, 171] on button "Hide Qumis Insights" at bounding box center [855, 167] width 29 height 16
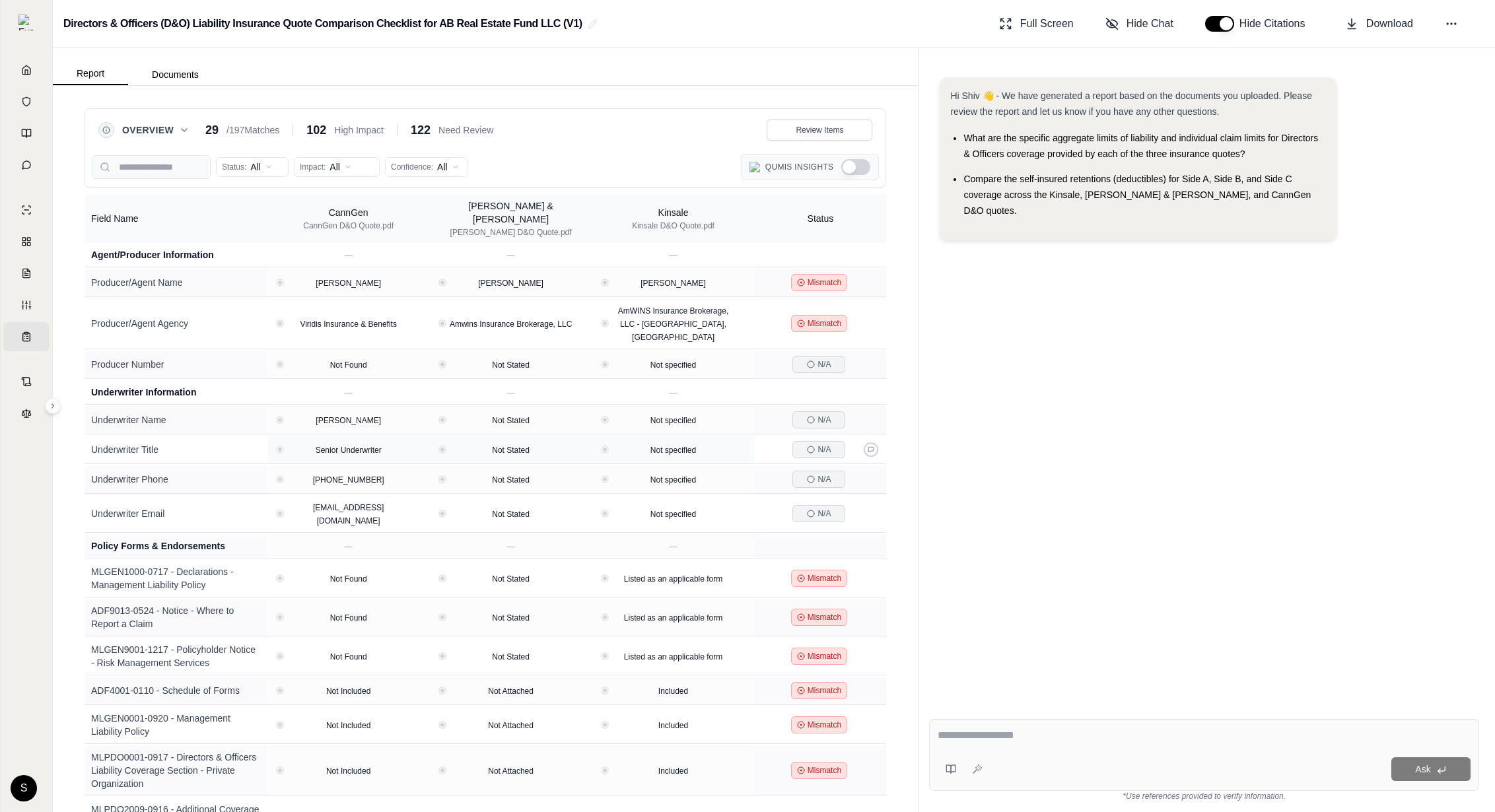
type button "on"
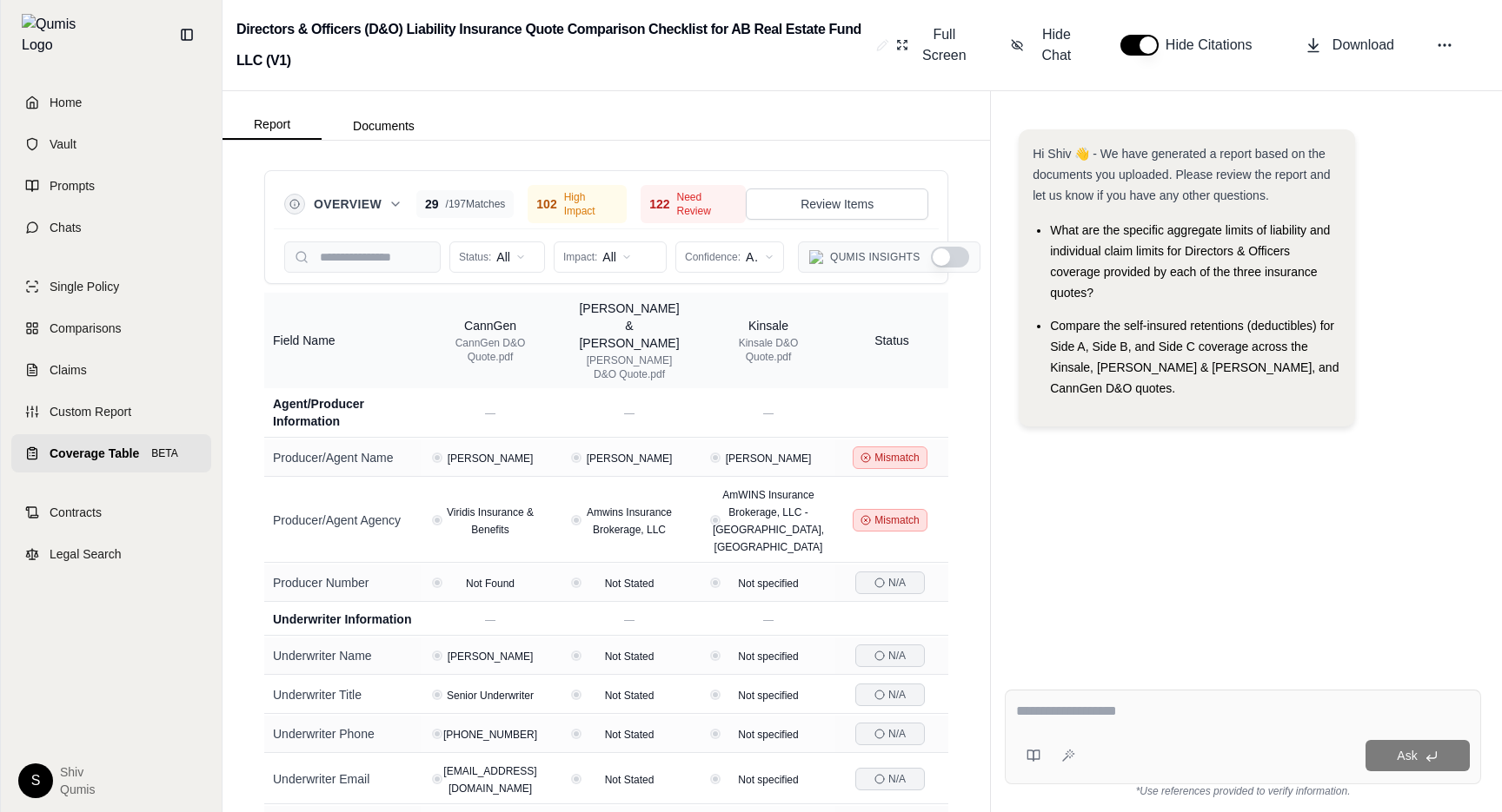
click at [944, 255] on button "Show Qumis Insights" at bounding box center [950, 257] width 38 height 21
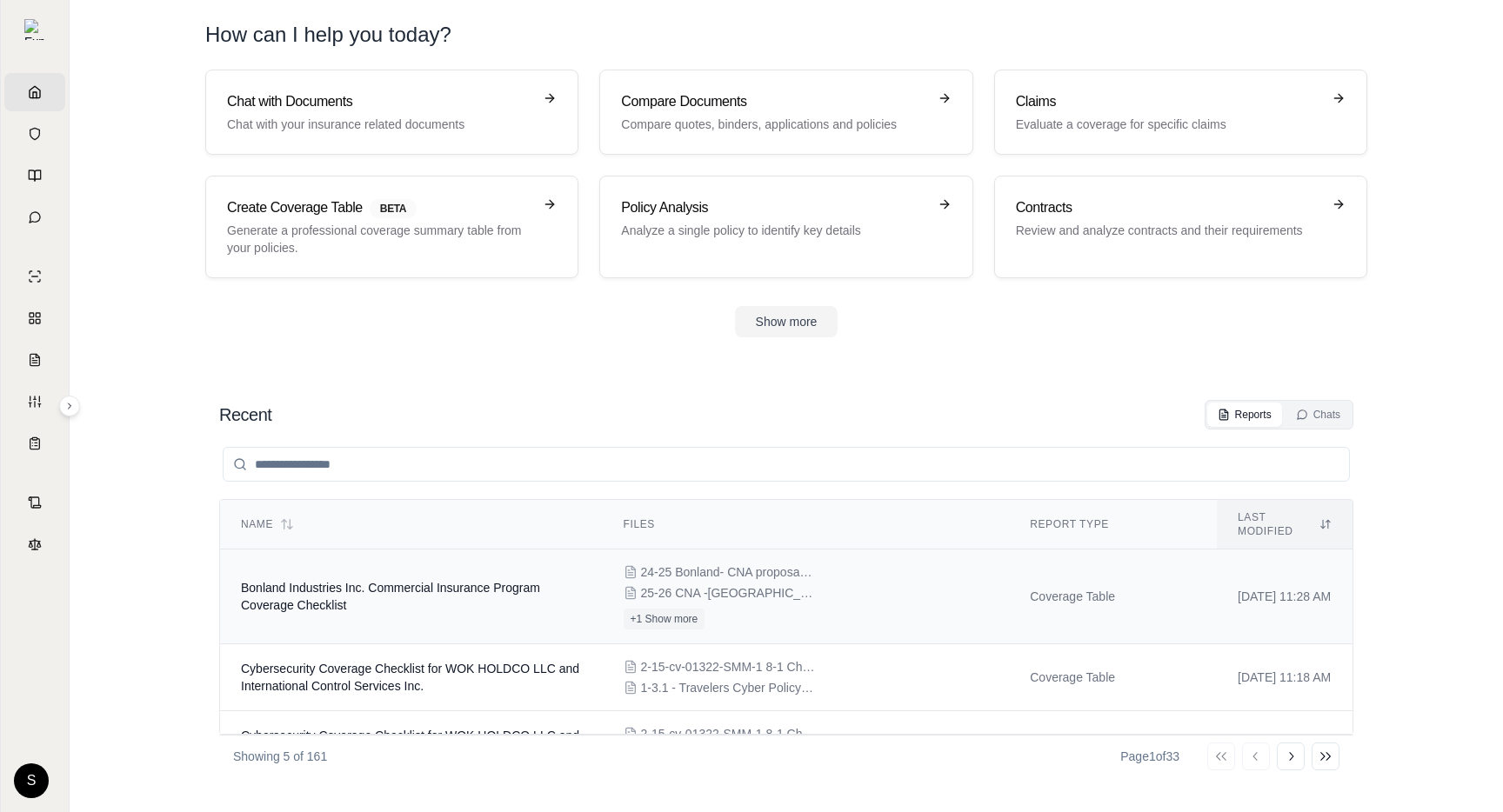
click at [465, 594] on td "Bonland Industries Inc. Commercial Insurance Program Coverage Checklist" at bounding box center [411, 597] width 383 height 95
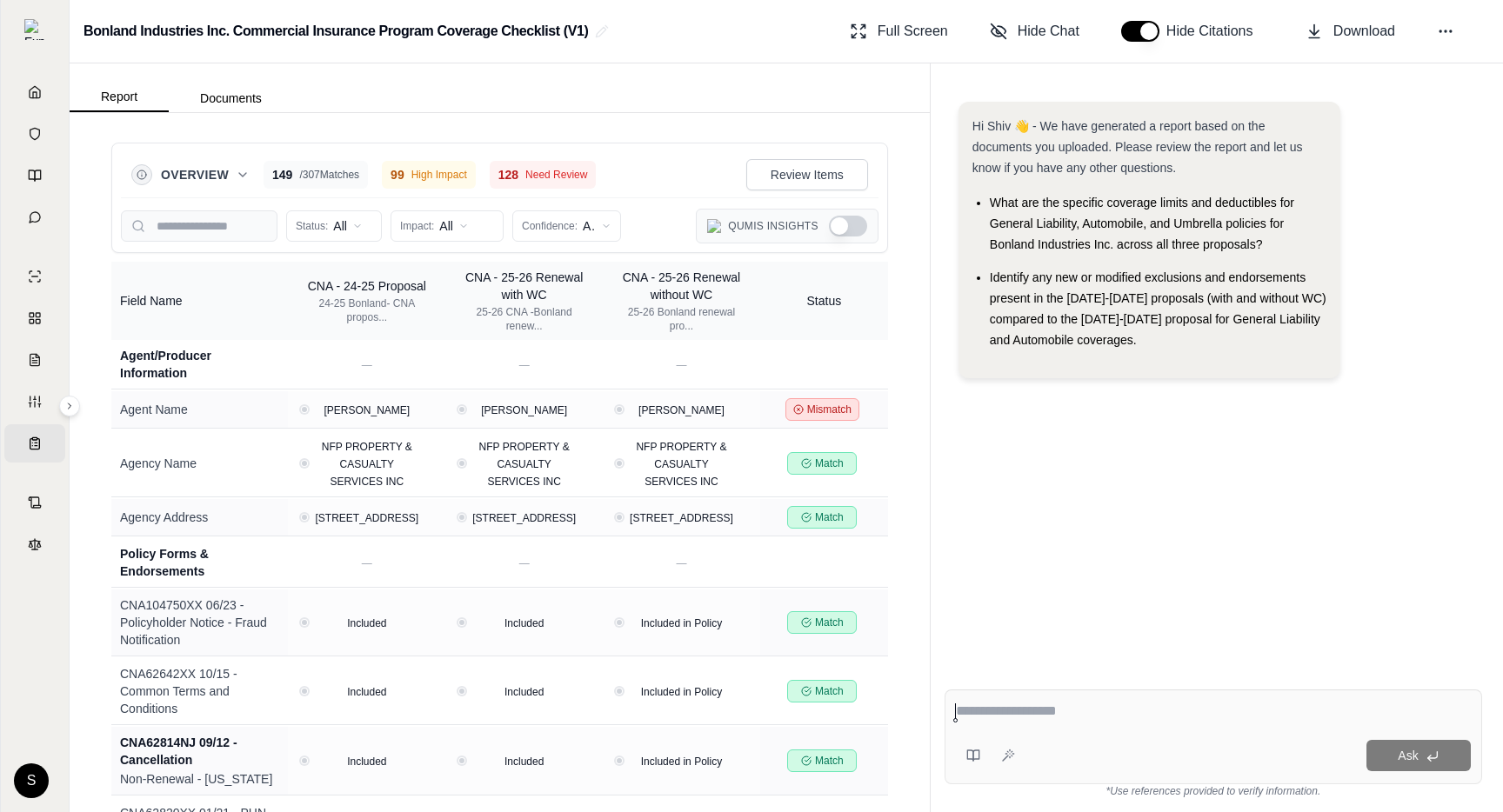
click at [857, 213] on div "Qumis Insights" at bounding box center [787, 226] width 182 height 35
click at [857, 219] on button "Show Qumis Insights" at bounding box center [848, 226] width 38 height 21
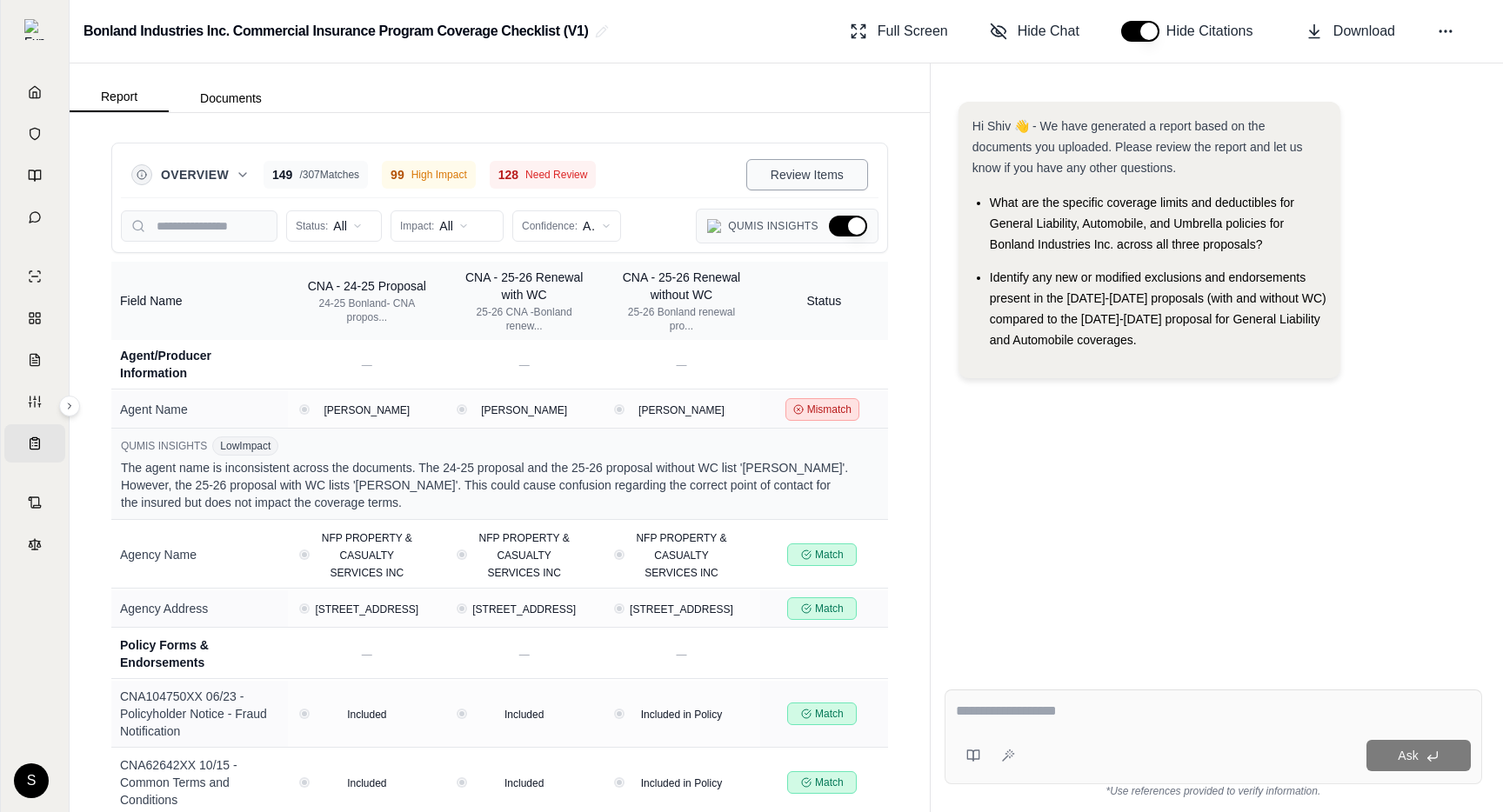
click at [764, 174] on button "Review Items" at bounding box center [808, 174] width 122 height 31
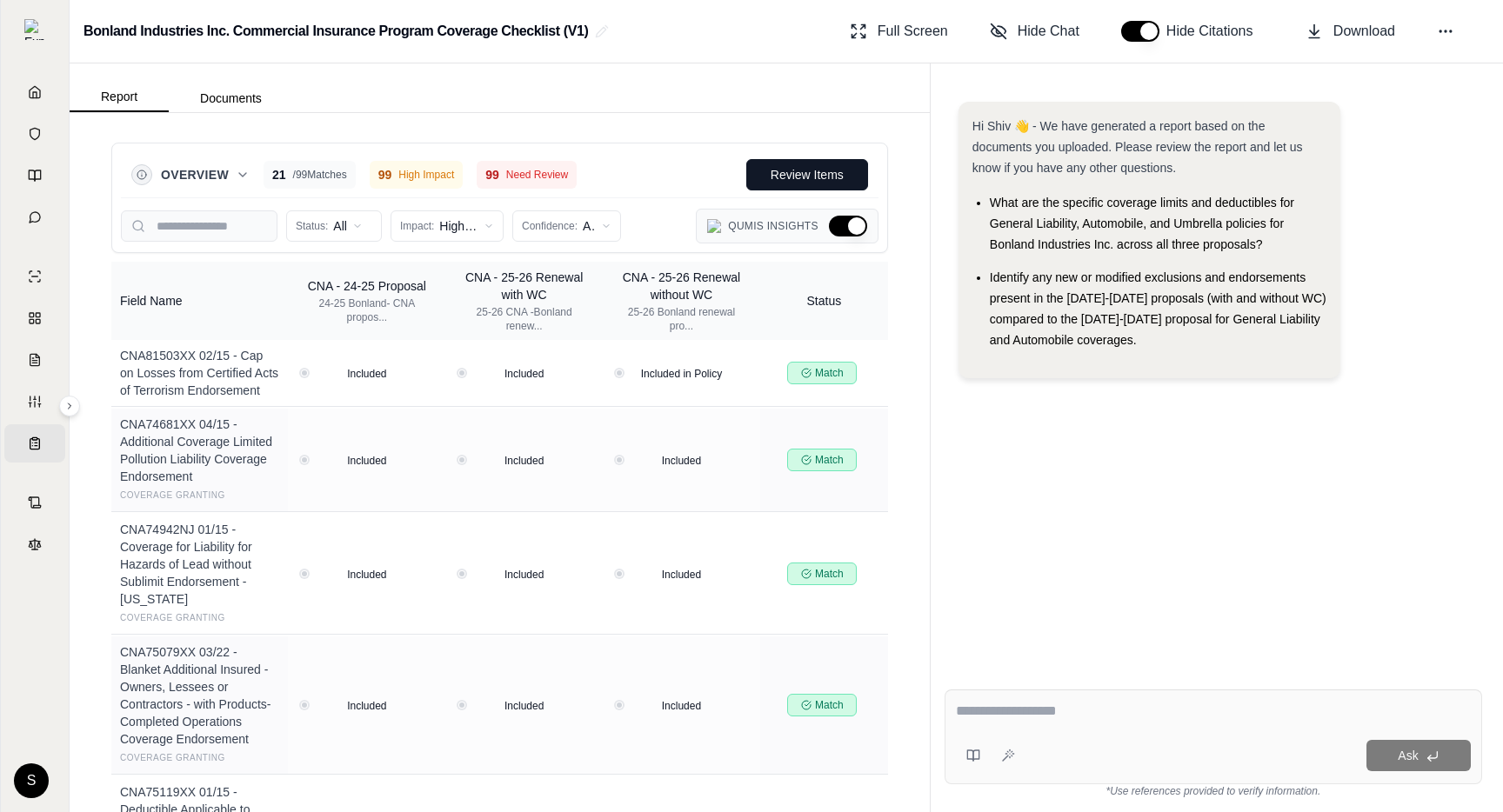
click at [233, 175] on button "Overview" at bounding box center [205, 174] width 89 height 17
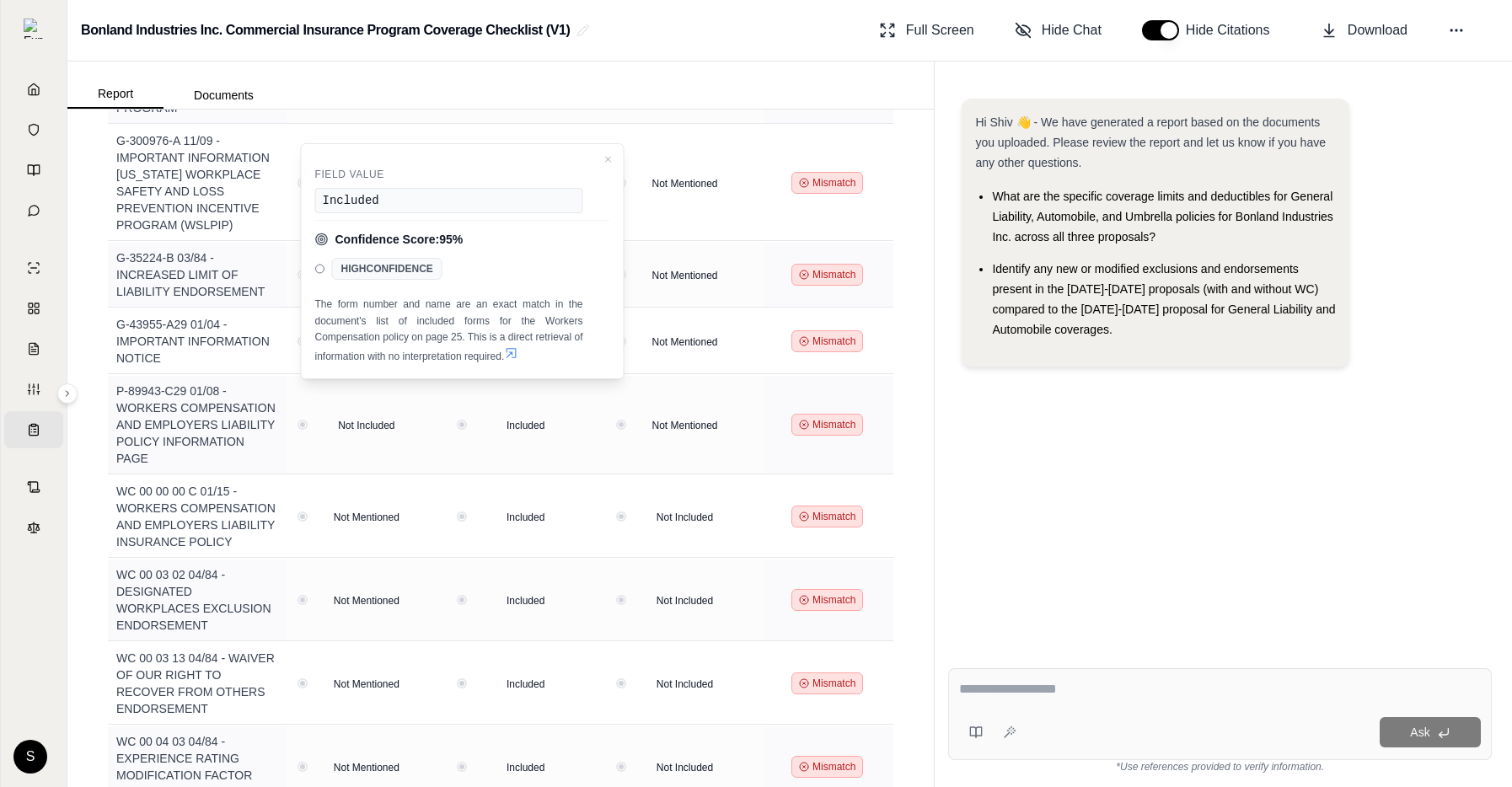
scroll to position [8339, 0]
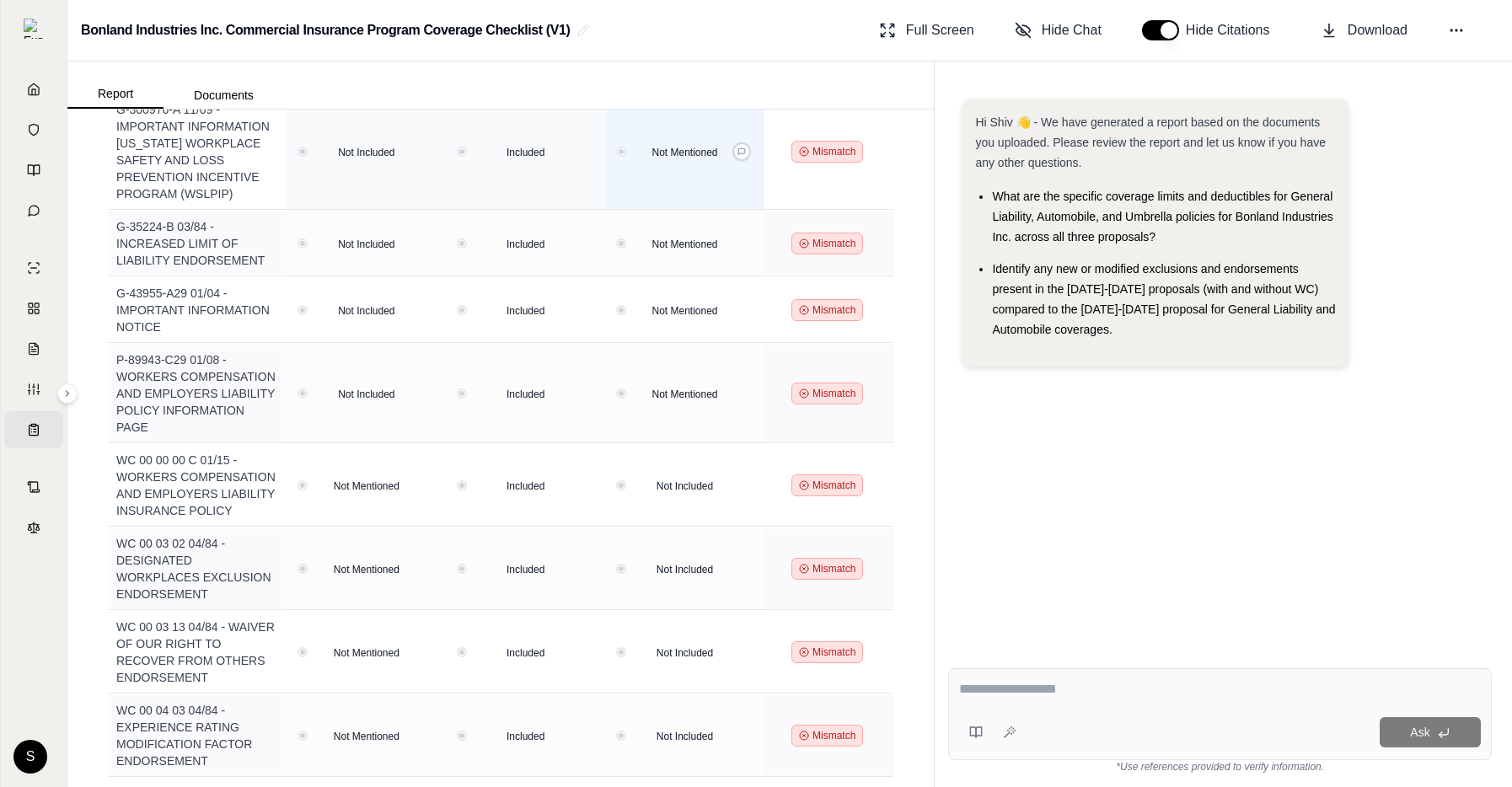
click at [763, 210] on td "Not Mentioned" at bounding box center [685, 152] width 159 height 116
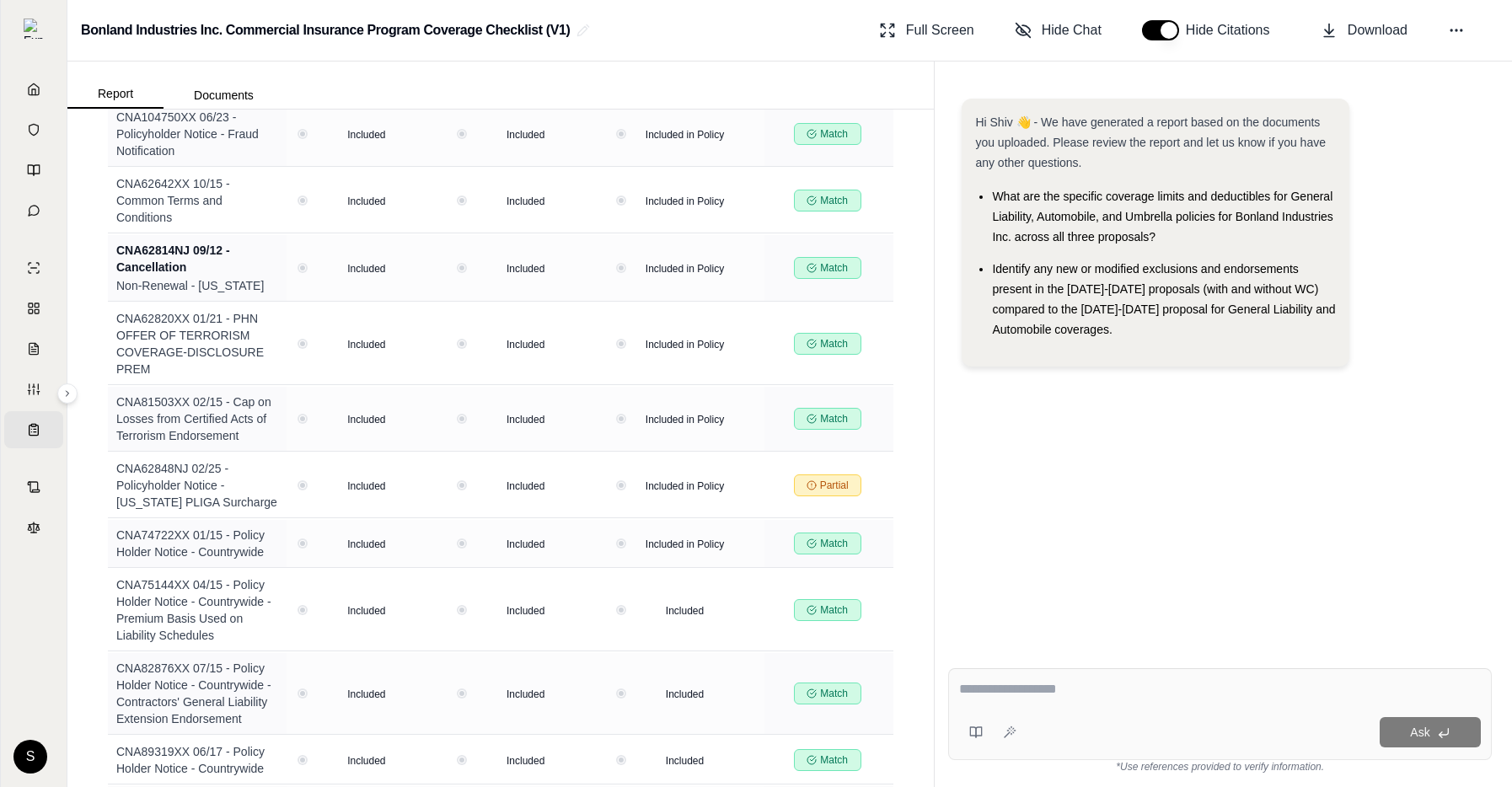
scroll to position [0, 0]
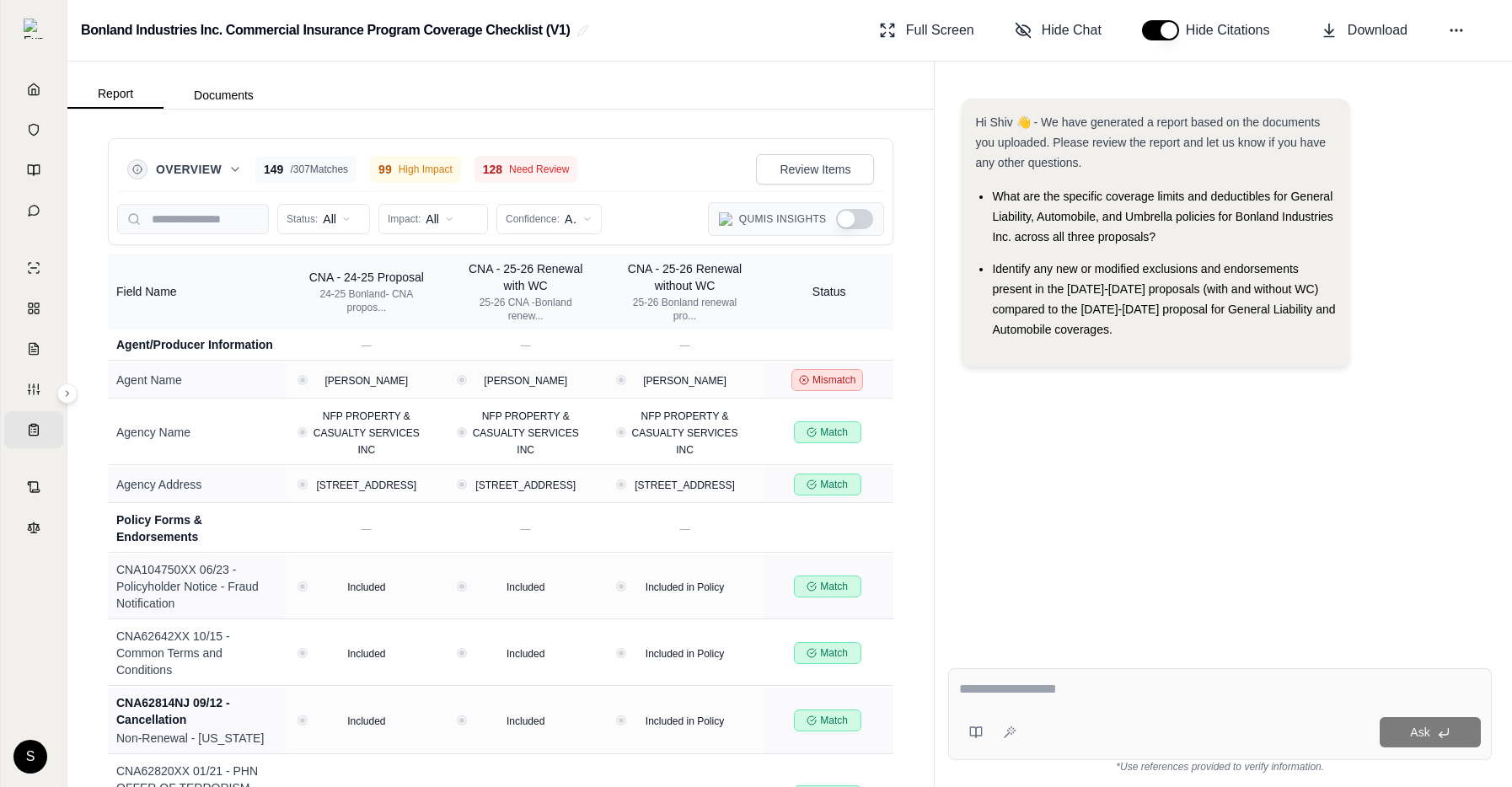
click at [861, 215] on button "Show Qumis Insights" at bounding box center [854, 219] width 37 height 20
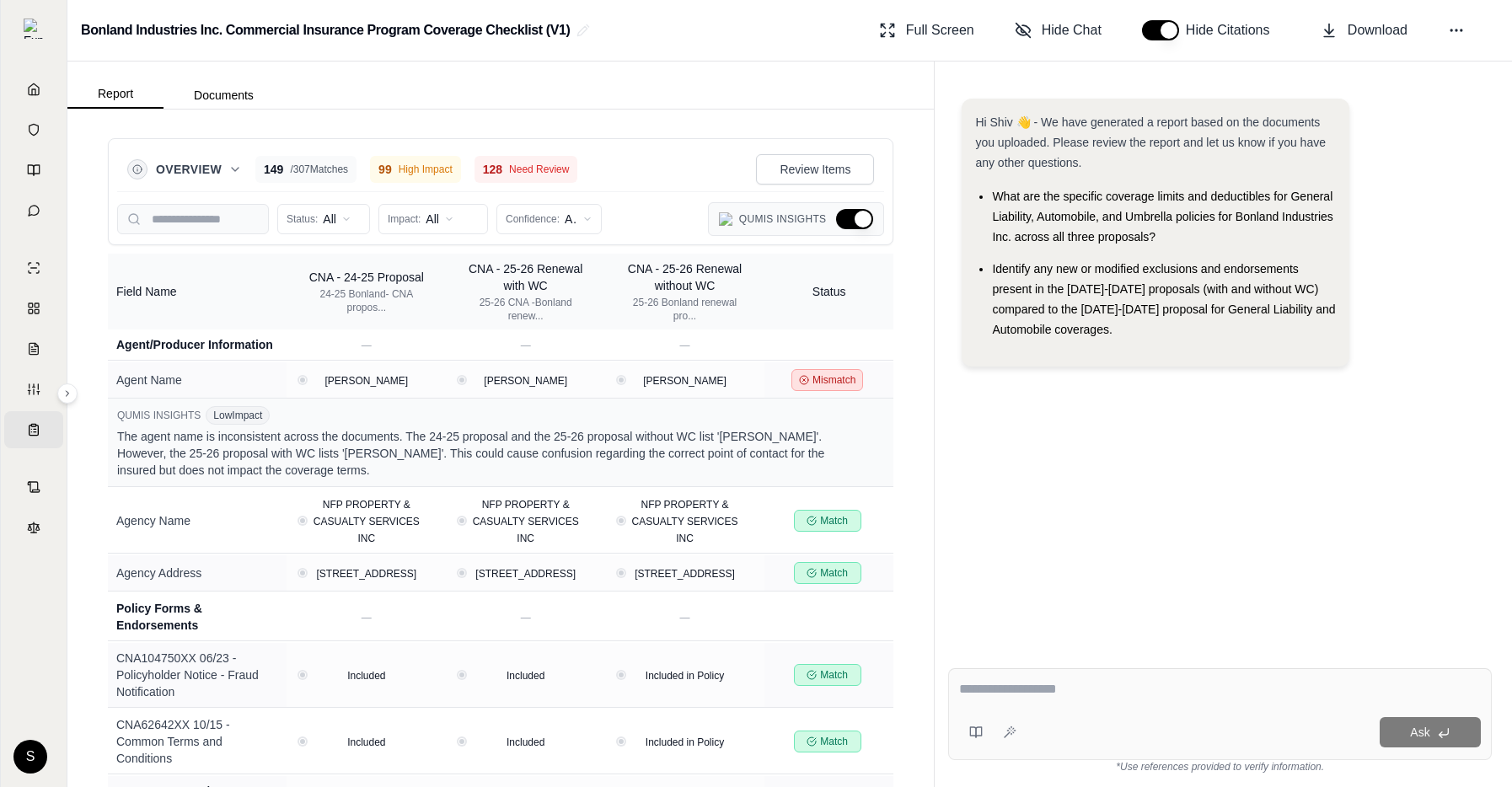
click at [228, 171] on icon at bounding box center [235, 169] width 14 height 14
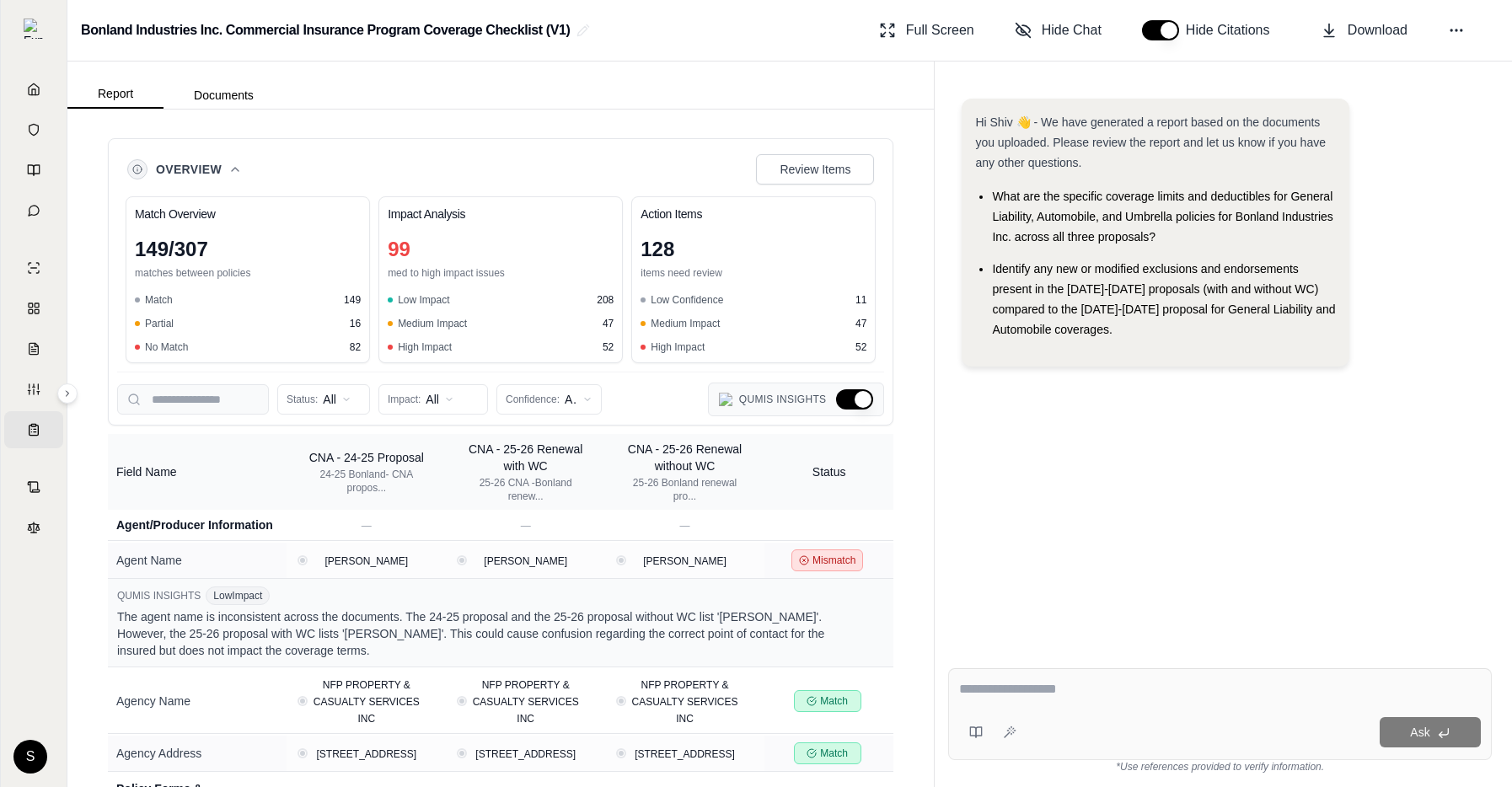
click at [228, 171] on icon at bounding box center [235, 169] width 14 height 14
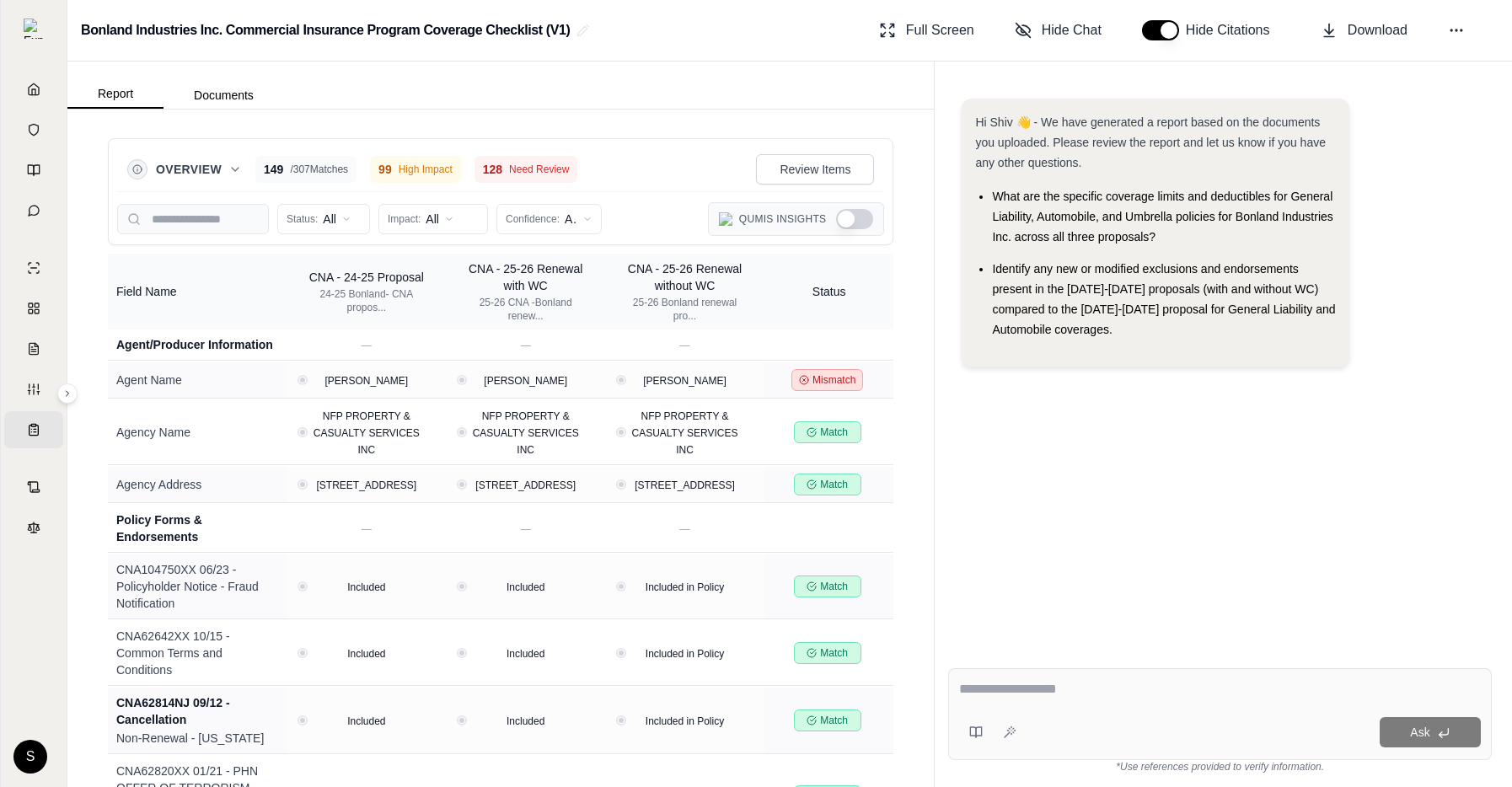
click at [235, 172] on icon at bounding box center [235, 169] width 14 height 14
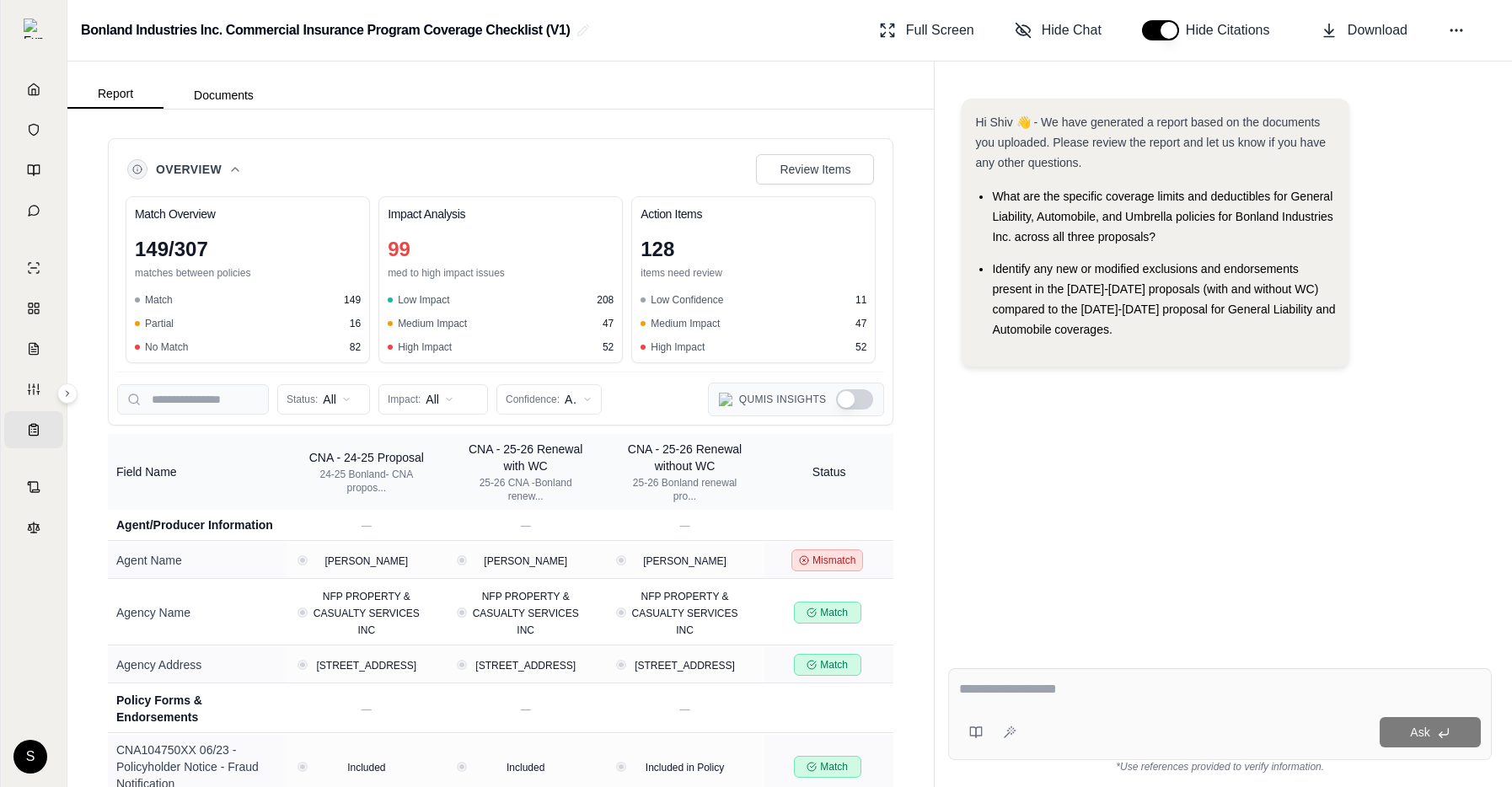
click at [235, 172] on icon at bounding box center [235, 169] width 14 height 14
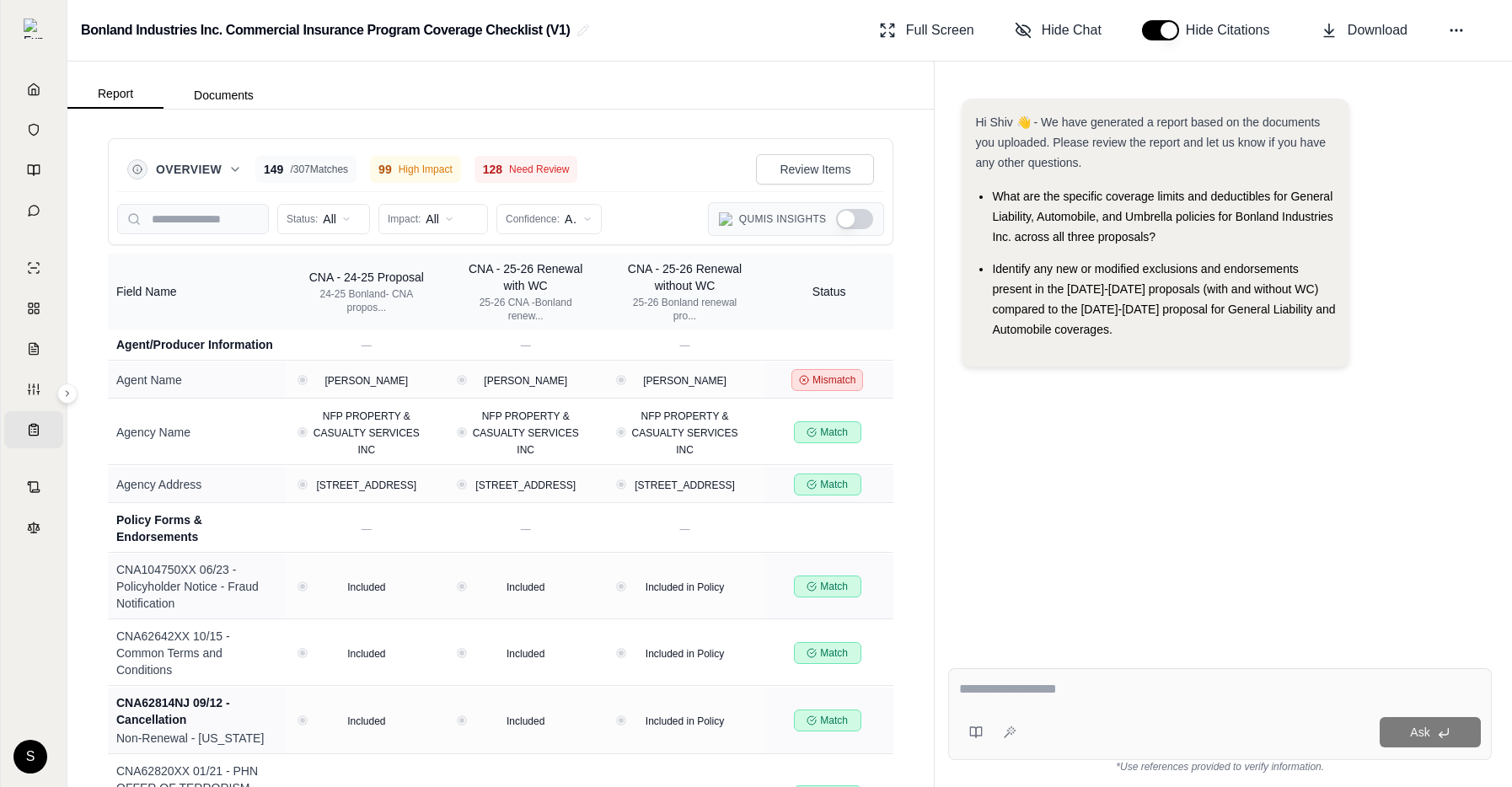
click at [235, 172] on icon at bounding box center [235, 169] width 14 height 14
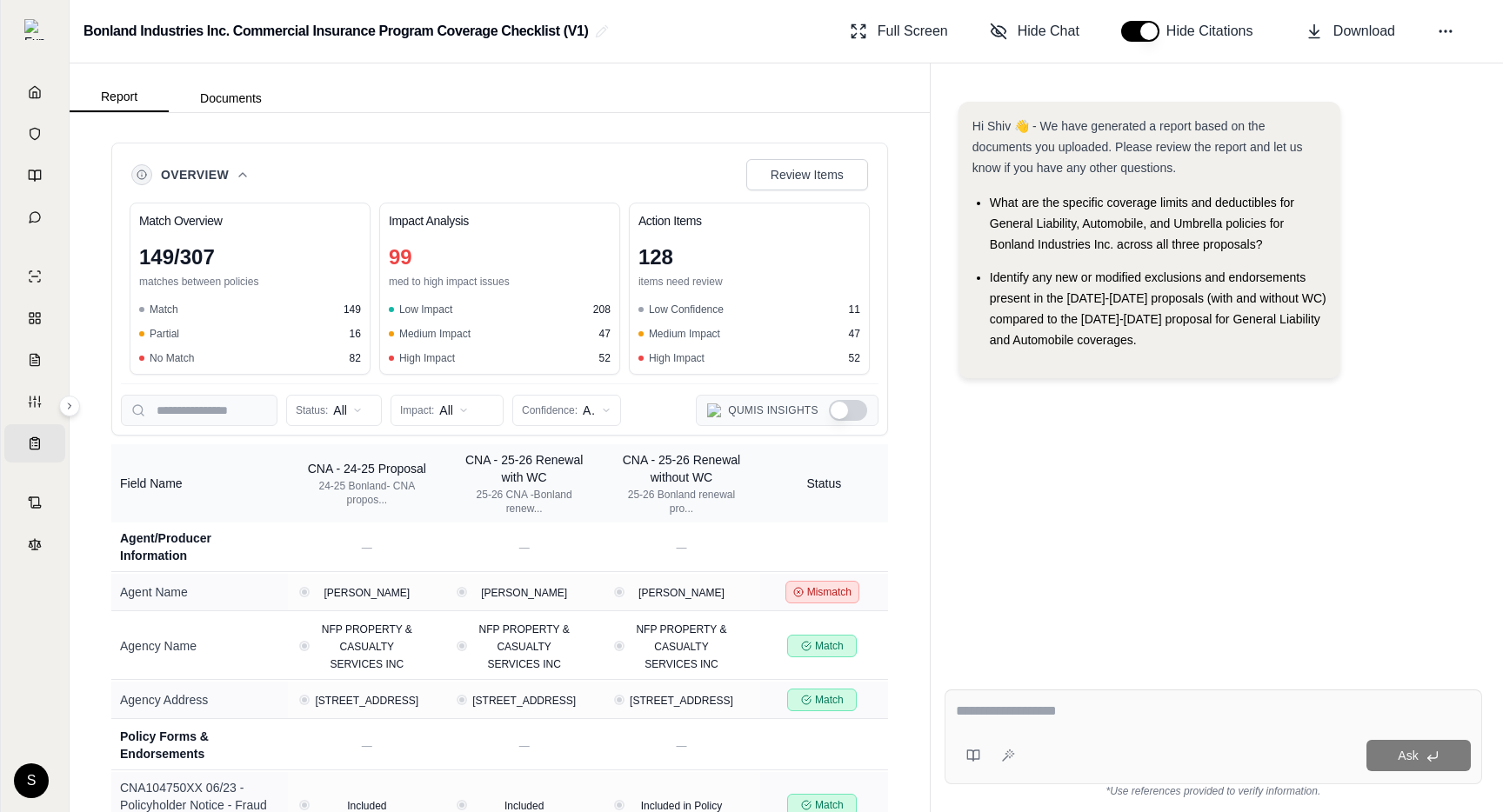
click at [239, 166] on button "Overview" at bounding box center [205, 174] width 89 height 17
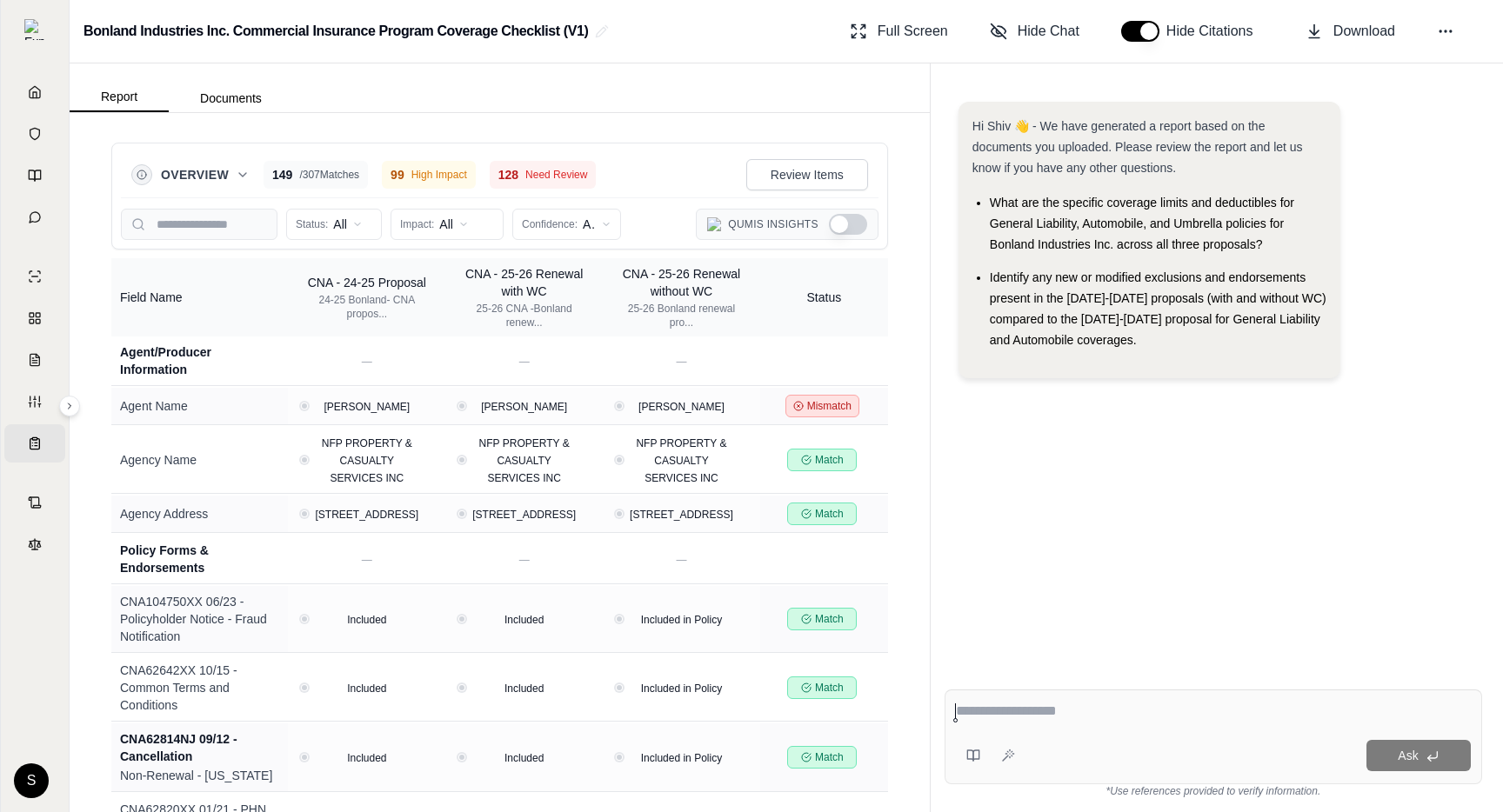
click at [845, 229] on button "Show Qumis Insights" at bounding box center [848, 224] width 38 height 21
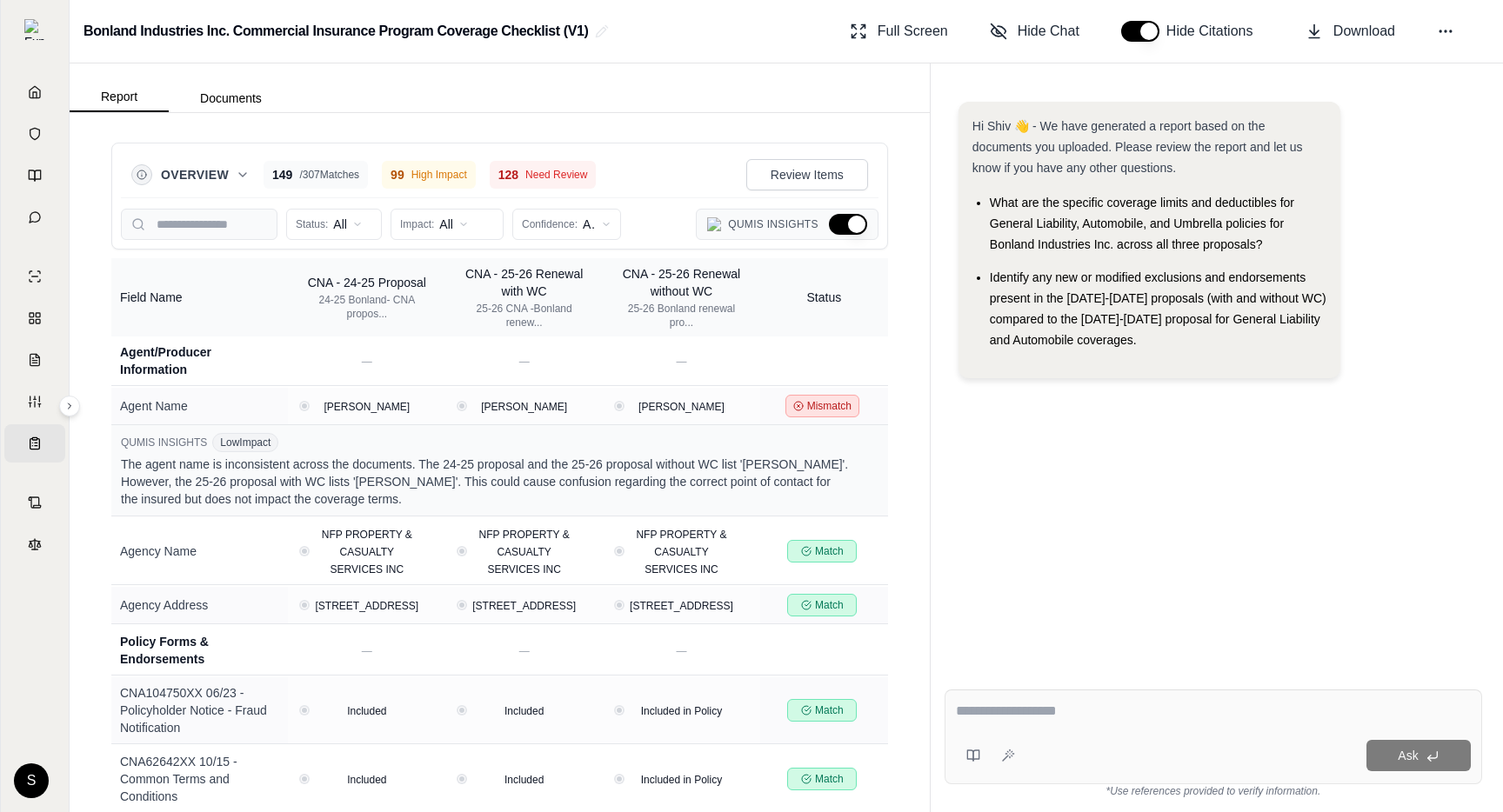
click at [846, 229] on button "Hide Qumis Insights" at bounding box center [848, 224] width 38 height 21
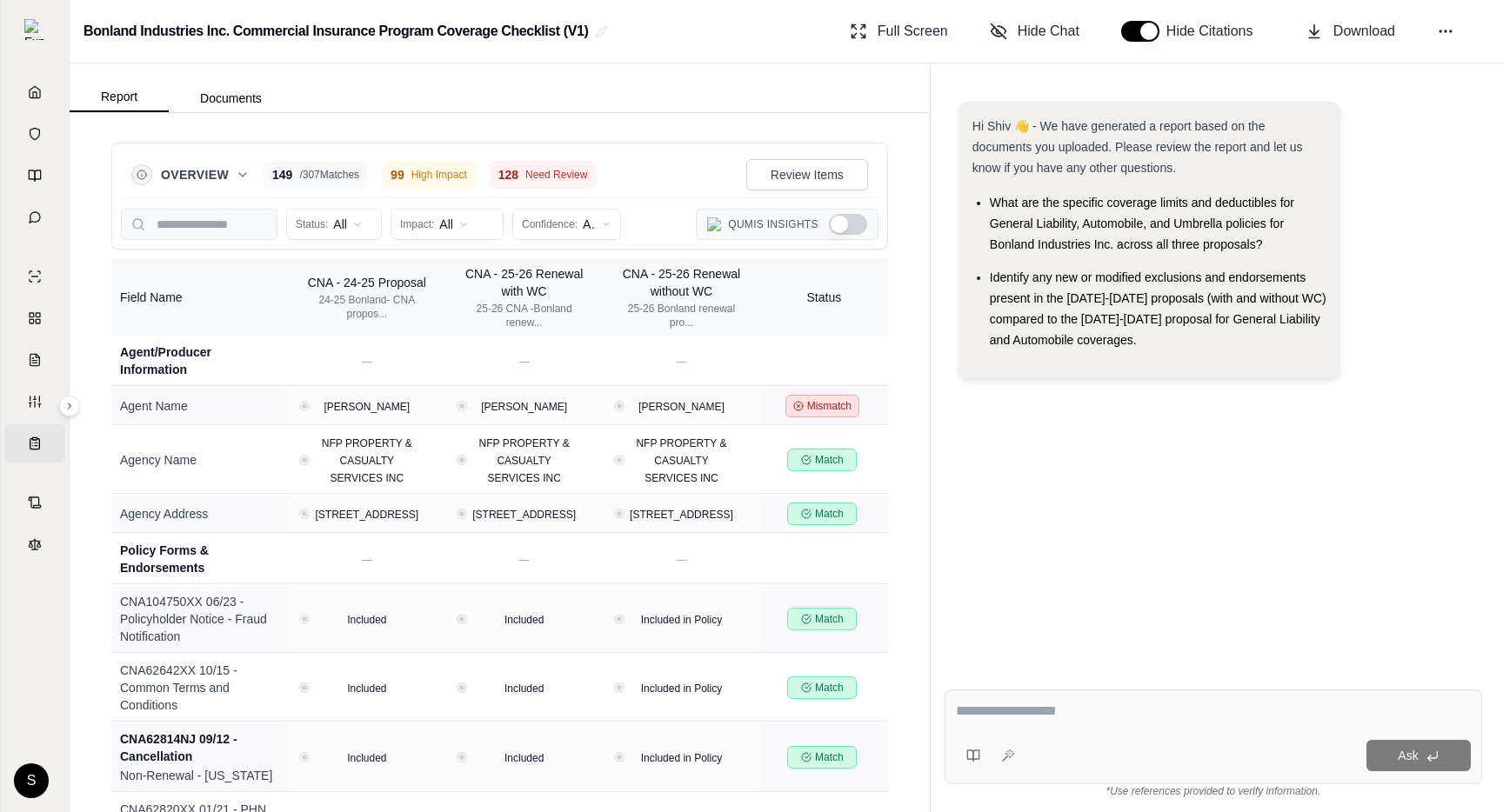
type button "on"
click at [673, 221] on div "Status: All Impact: All Confidence: All Qumis Insights" at bounding box center [500, 224] width 758 height 31
click at [841, 226] on button "Show Qumis Insights" at bounding box center [859, 224] width 38 height 21
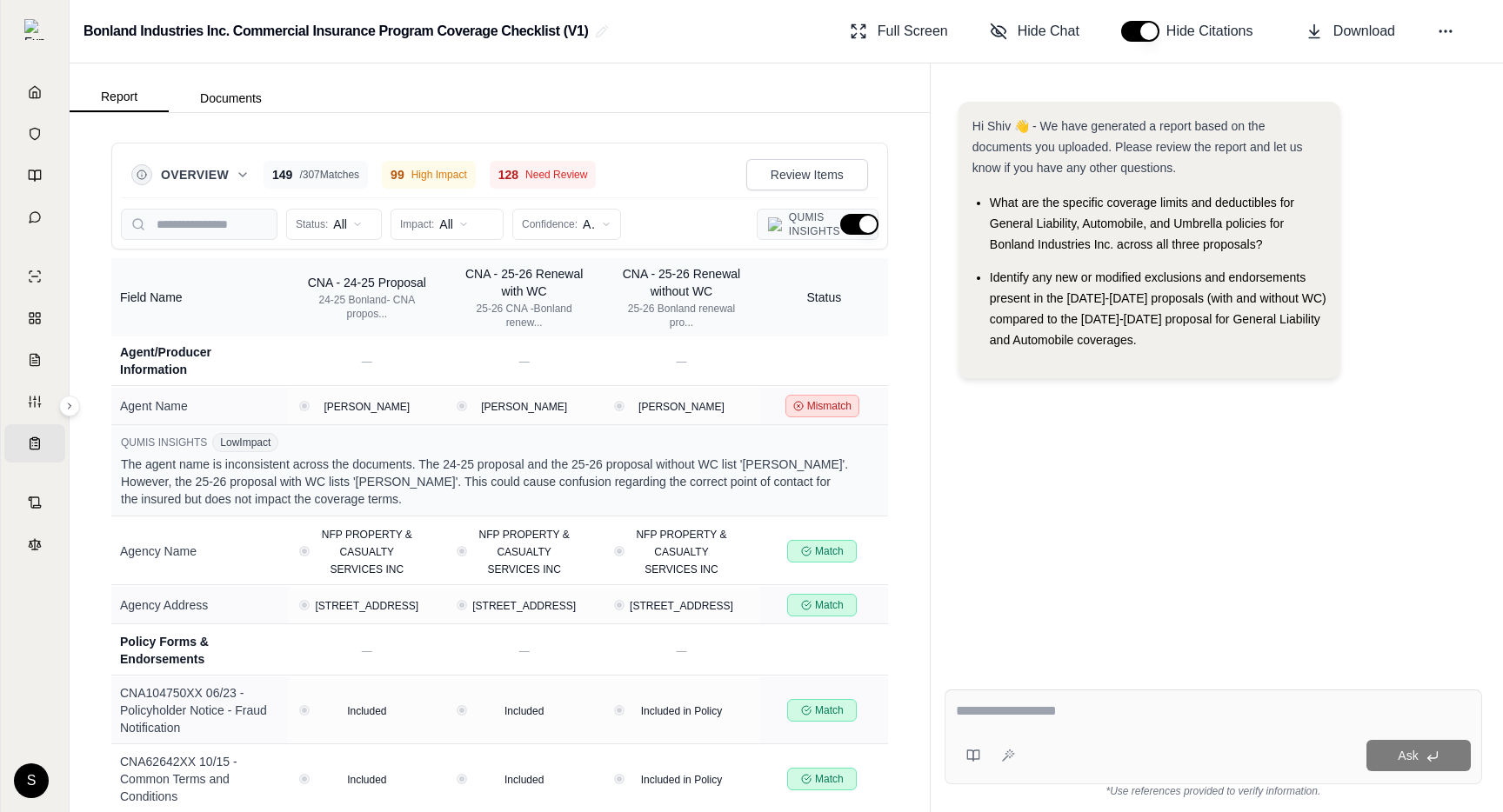
click at [855, 216] on button "Hide Qumis Insights" at bounding box center [859, 224] width 38 height 21
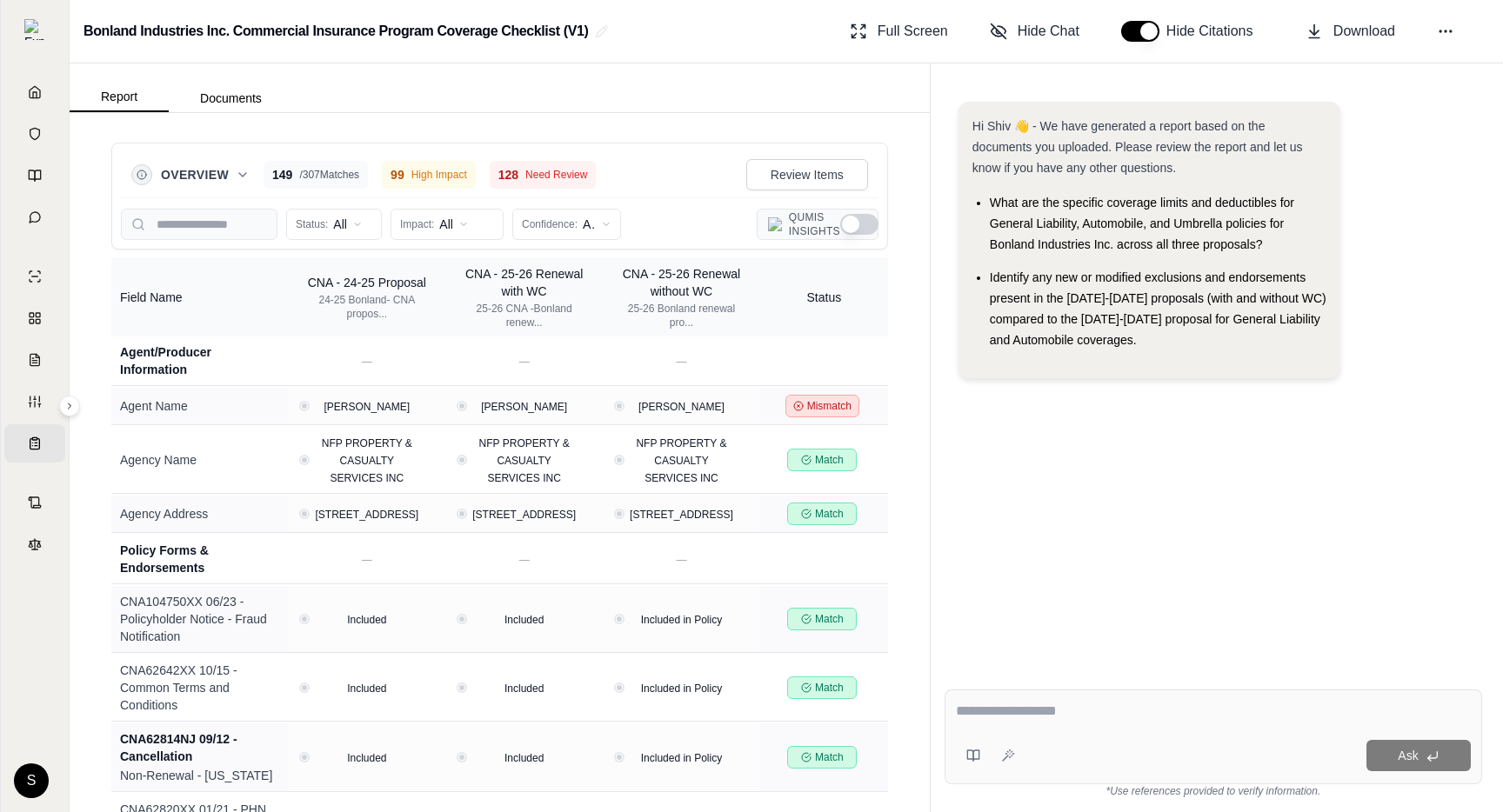
click at [854, 219] on button "Show Qumis Insights" at bounding box center [859, 224] width 38 height 21
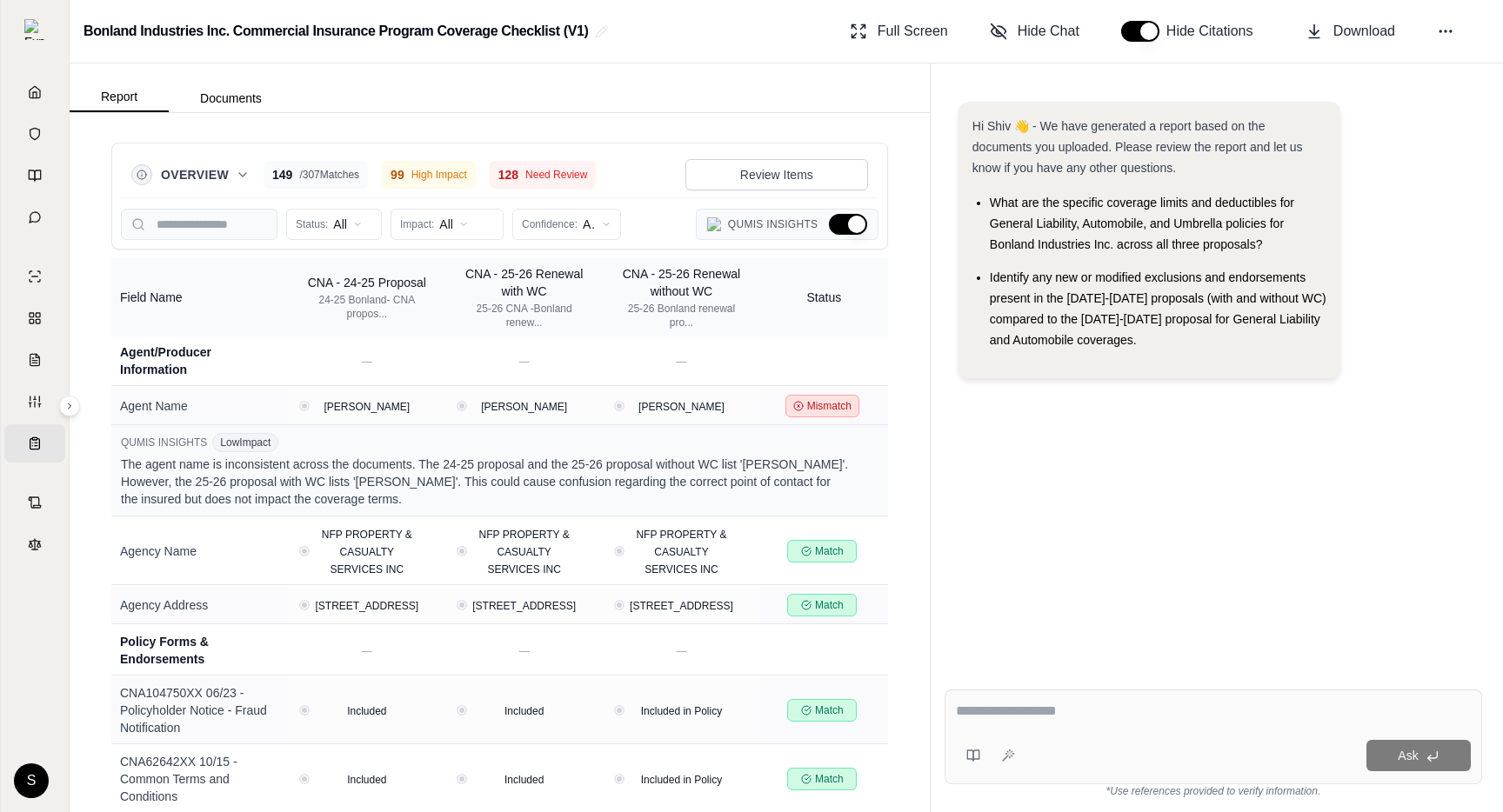
click at [846, 223] on button "Hide Qumis Insights" at bounding box center [848, 224] width 38 height 21
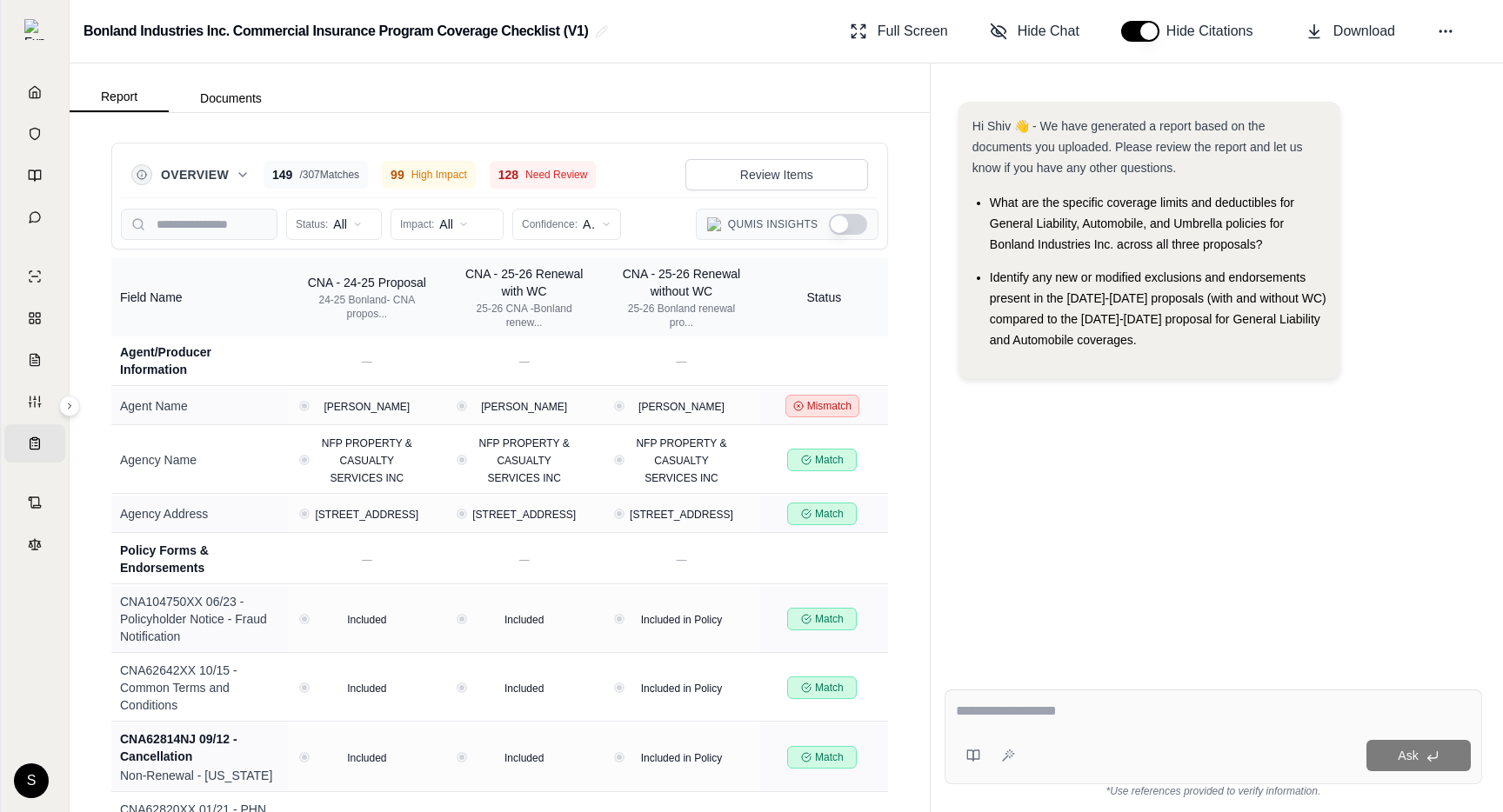
click at [839, 211] on div "Qumis Insights" at bounding box center [787, 224] width 182 height 31
click at [815, 190] on div "Overview 149 / 307 Matches 99 High Impact 128 Need Review Review Items" at bounding box center [500, 175] width 758 height 45
click at [815, 183] on button "Review Items" at bounding box center [776, 174] width 182 height 31
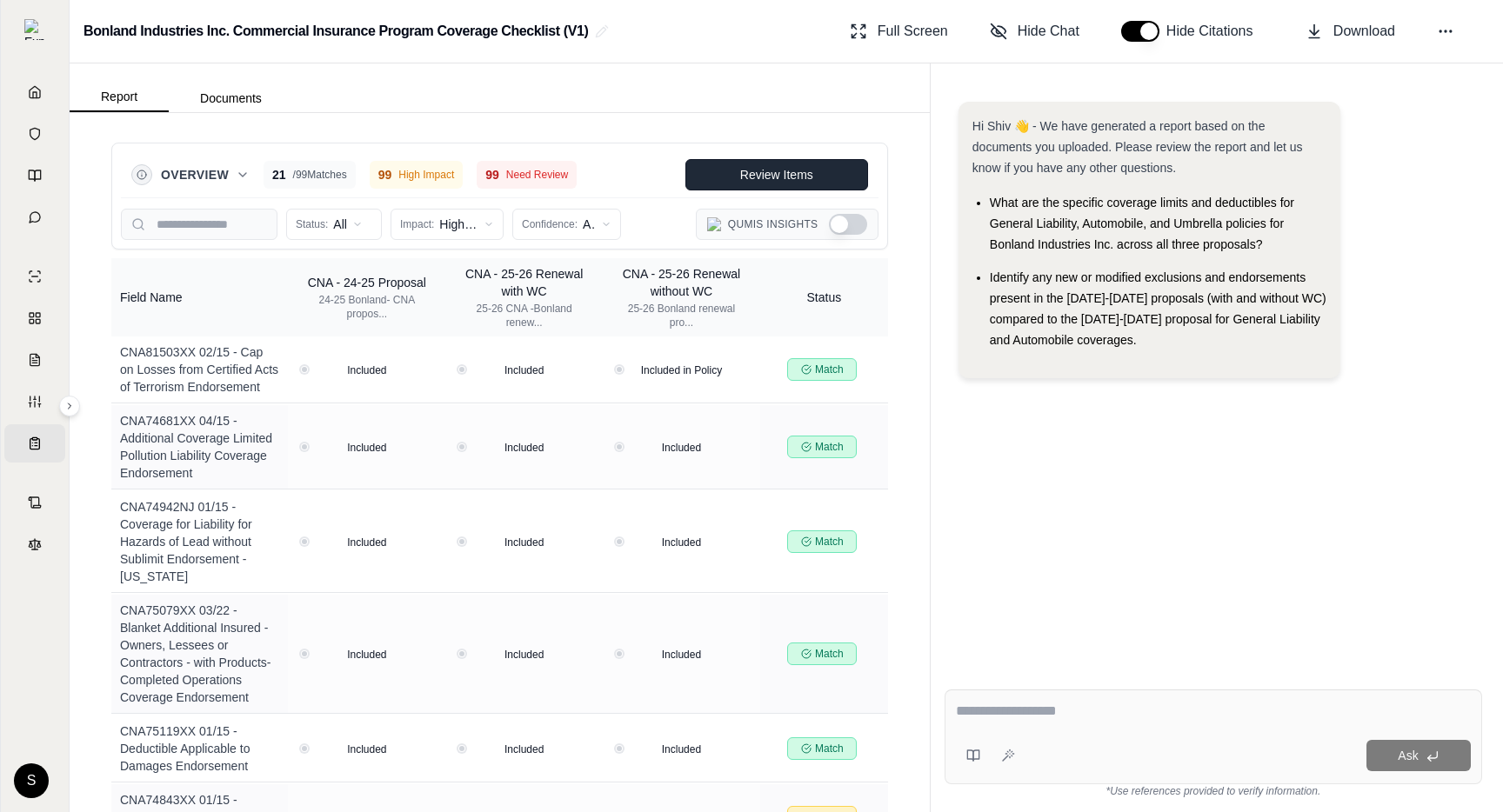
click at [830, 178] on button "Review Items" at bounding box center [776, 174] width 182 height 31
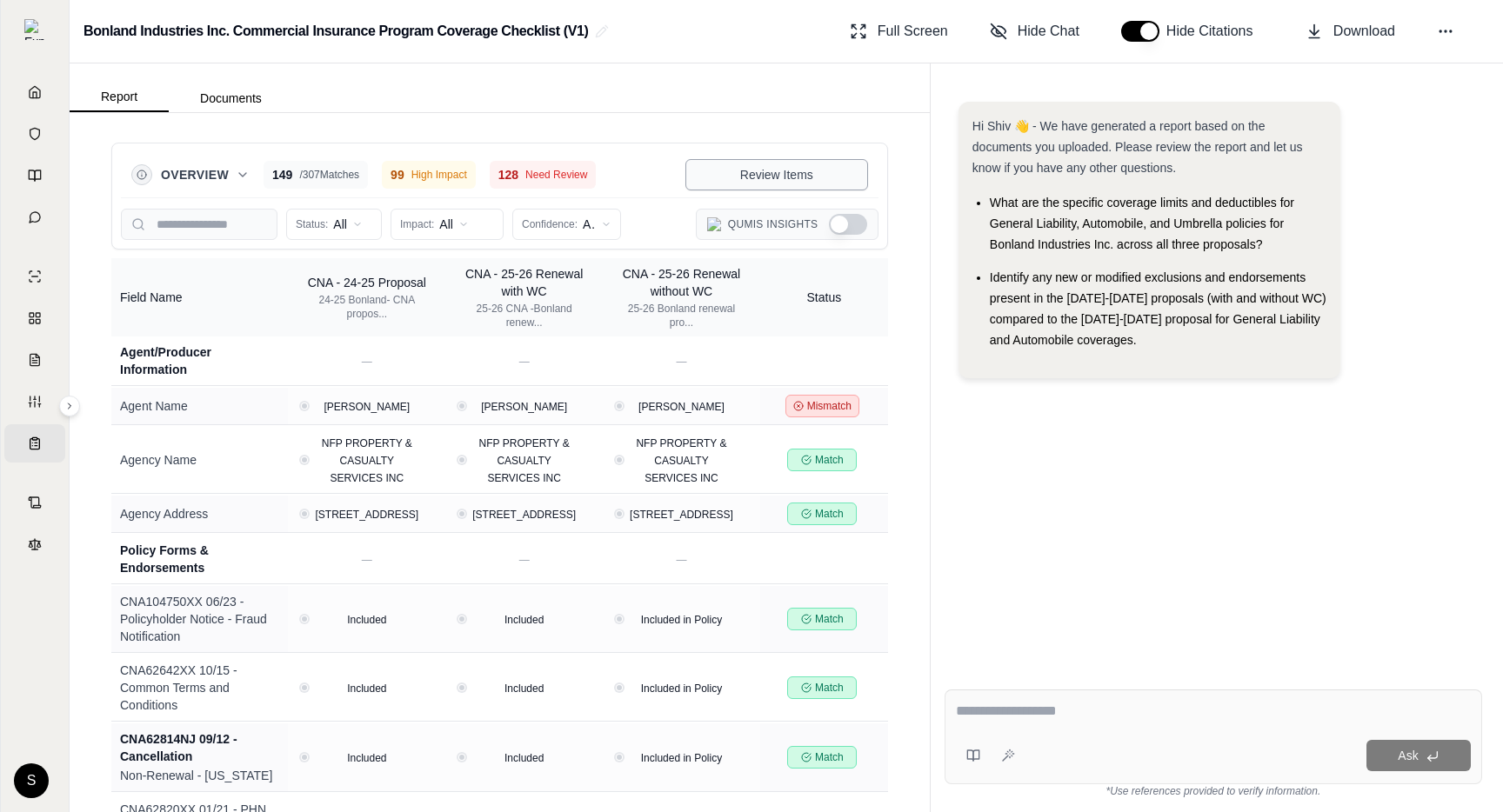
click at [823, 178] on button "Review Items" at bounding box center [776, 174] width 182 height 31
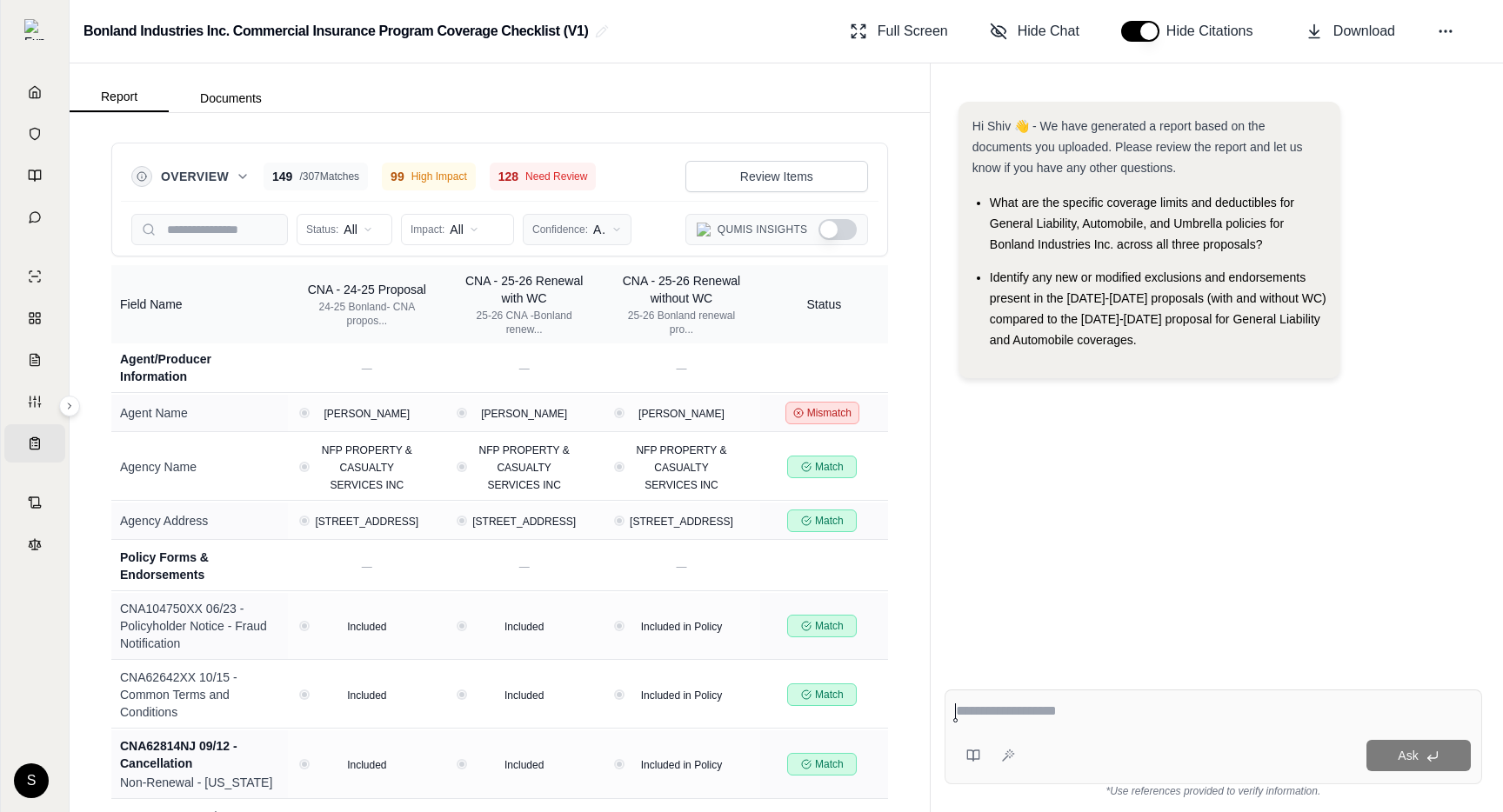
click at [598, 242] on html "Home Vault Prompts Chats Single Policy Comparisons Claims Custom Report Coverag…" at bounding box center [751, 406] width 1503 height 812
click at [863, 236] on html "Home Vault Prompts Chats Single Policy Comparisons Claims Custom Report Coverag…" at bounding box center [751, 406] width 1503 height 812
click at [850, 233] on button "Show Qumis Insights" at bounding box center [837, 229] width 38 height 21
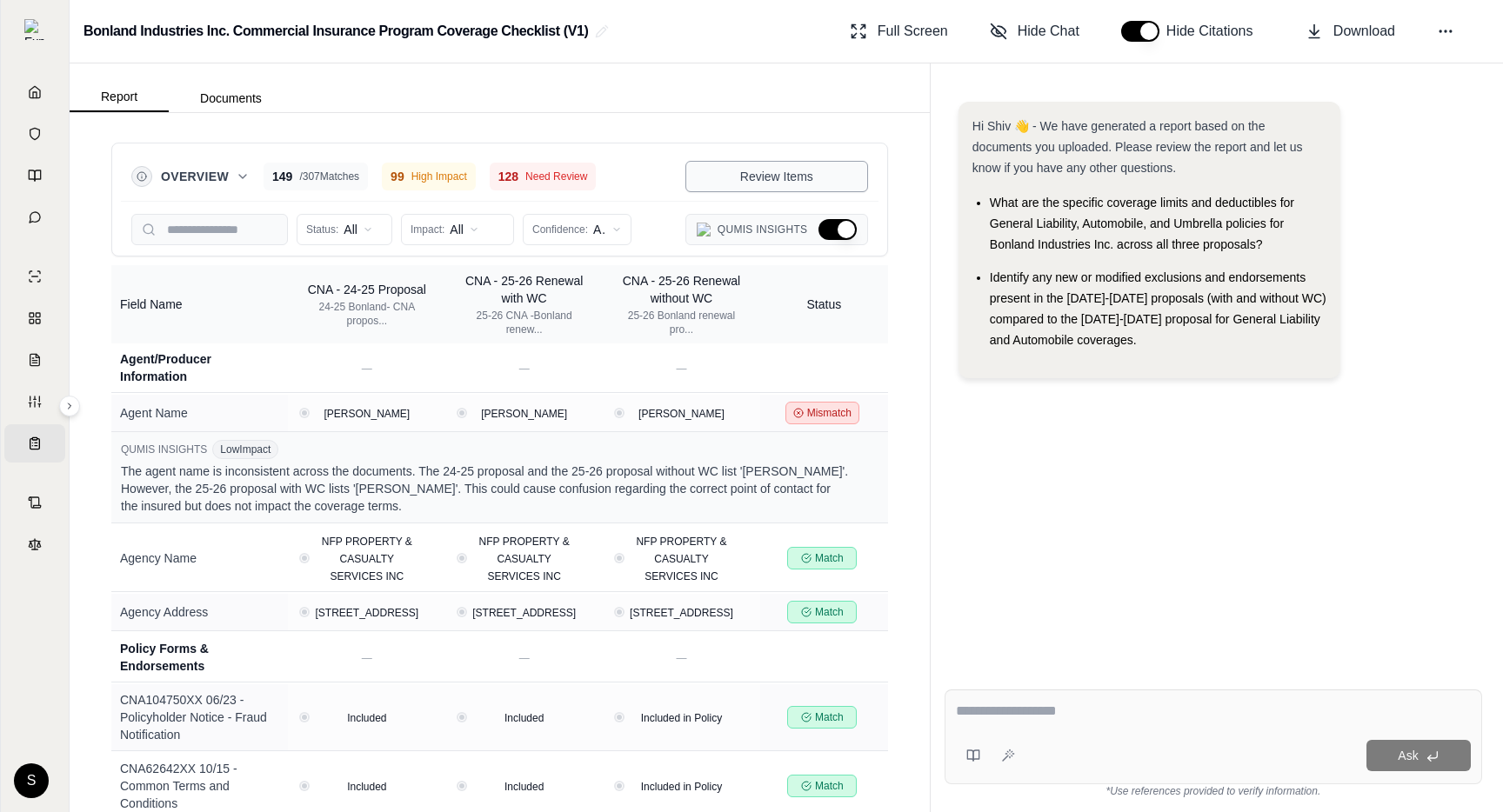
click at [821, 174] on button "Review Items" at bounding box center [776, 176] width 182 height 31
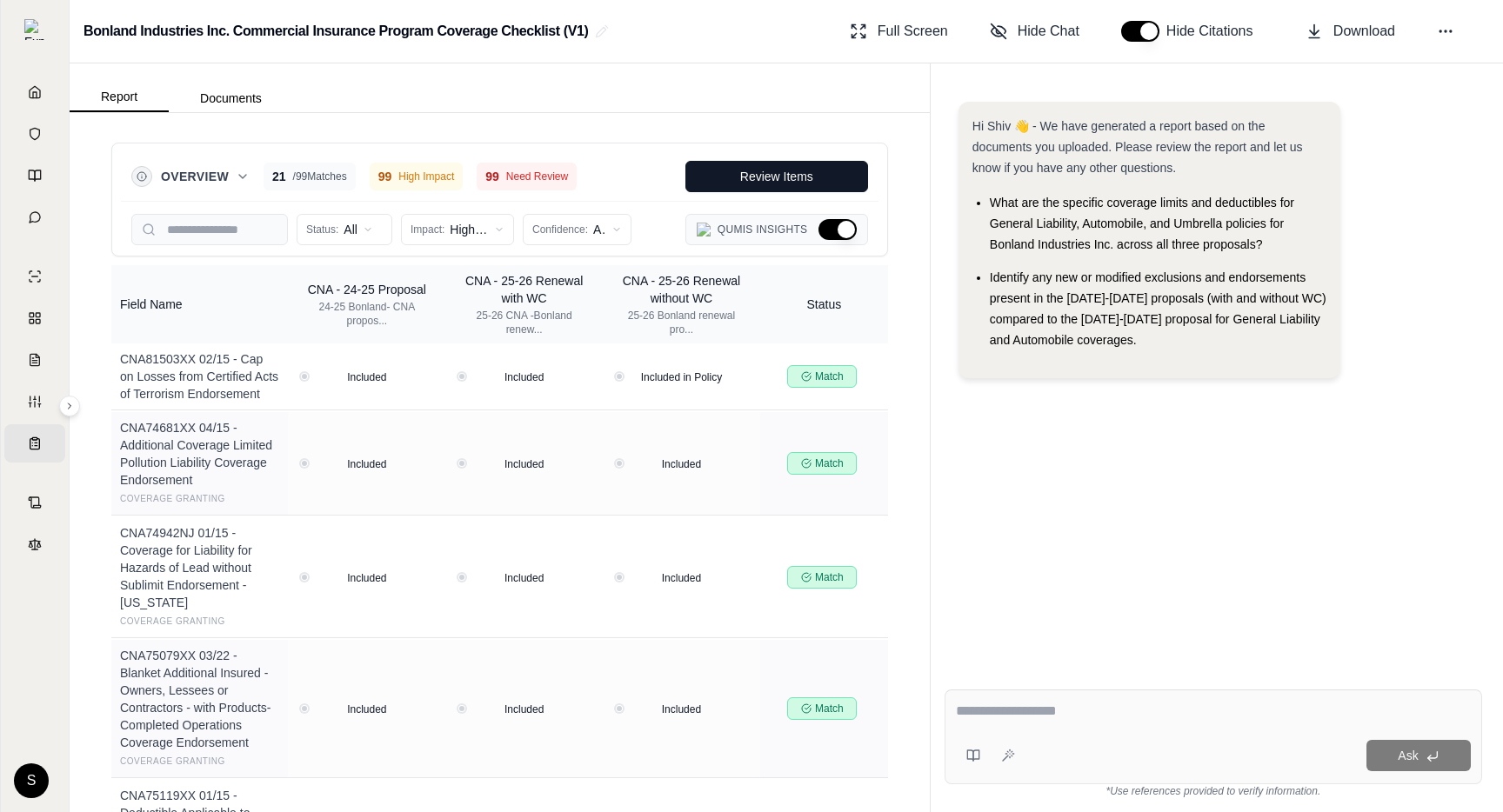
click at [828, 229] on button "Hide Qumis Insights" at bounding box center [837, 229] width 38 height 21
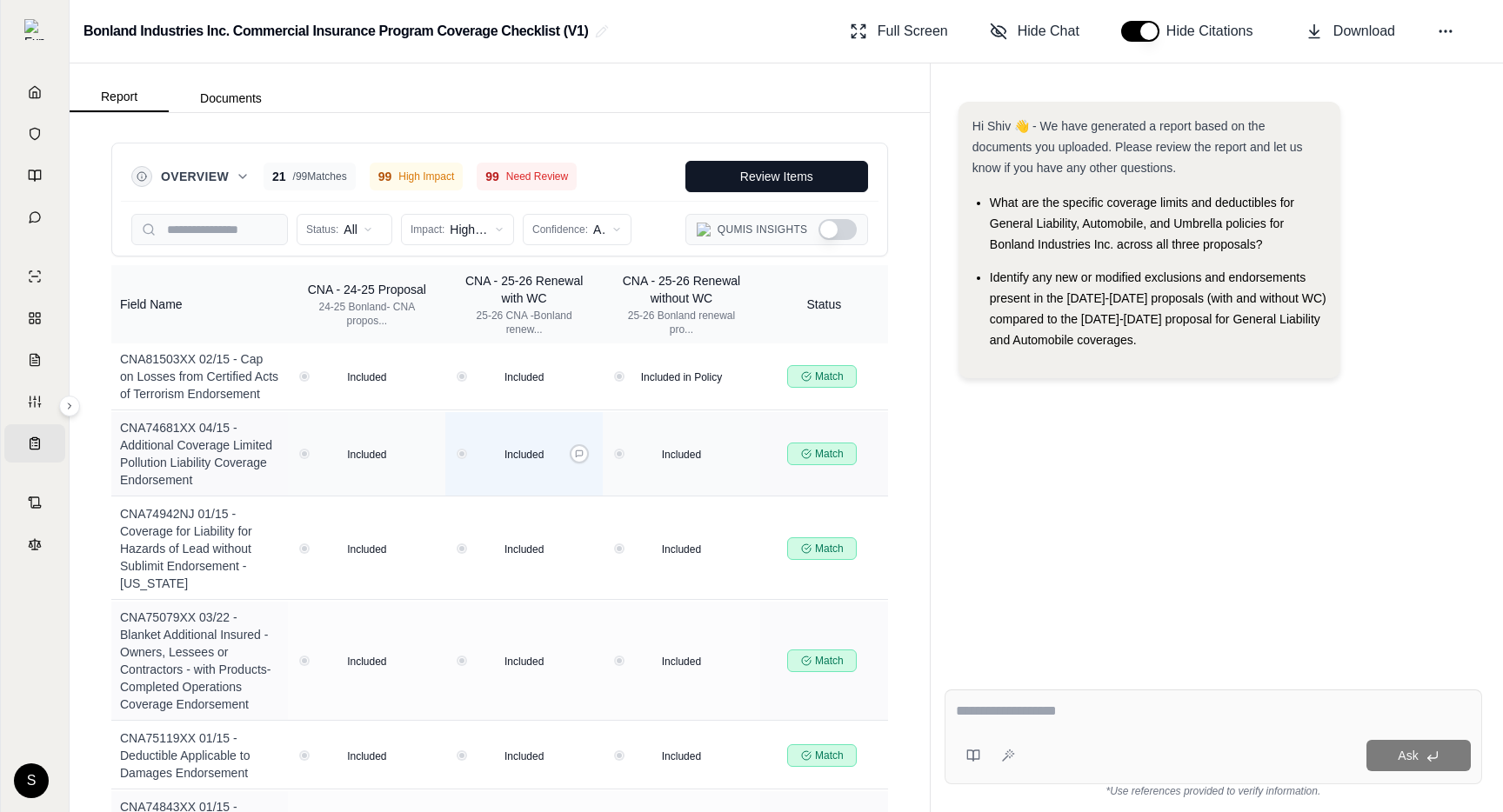
click at [589, 454] on div "Included" at bounding box center [524, 454] width 144 height 17
click at [586, 453] on button at bounding box center [579, 454] width 19 height 19
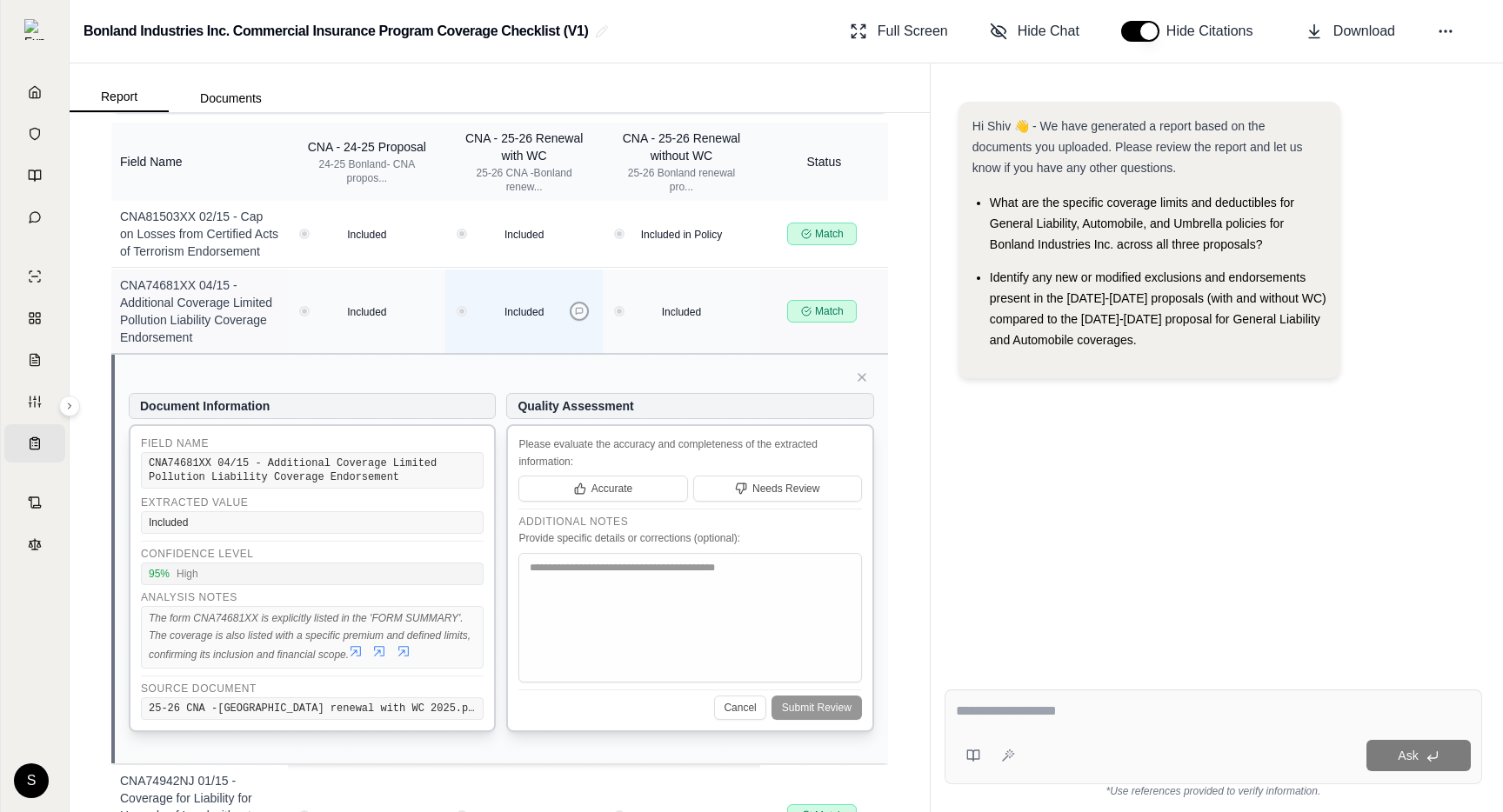
scroll to position [150, 0]
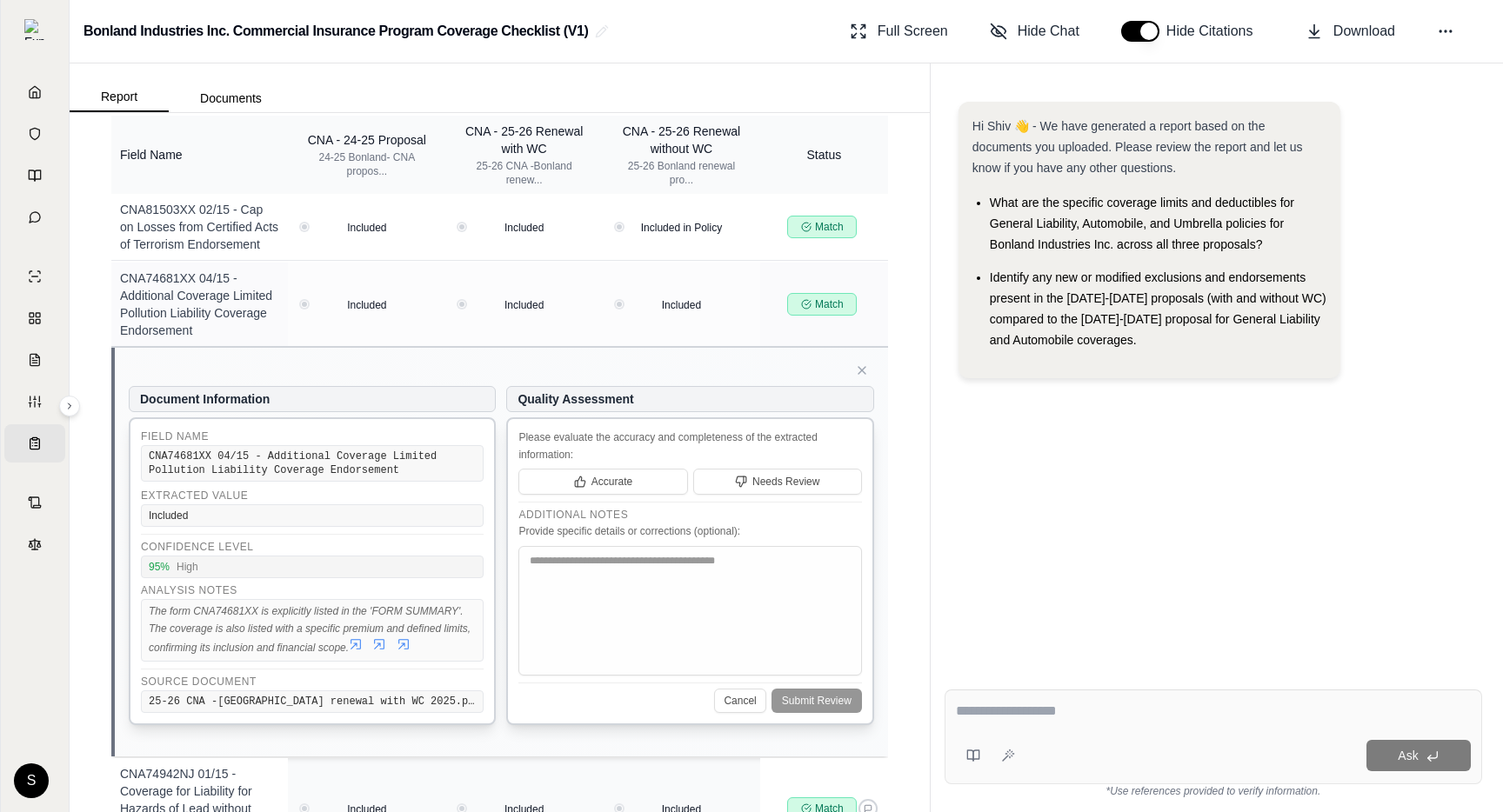
click at [863, 375] on icon at bounding box center [862, 371] width 14 height 14
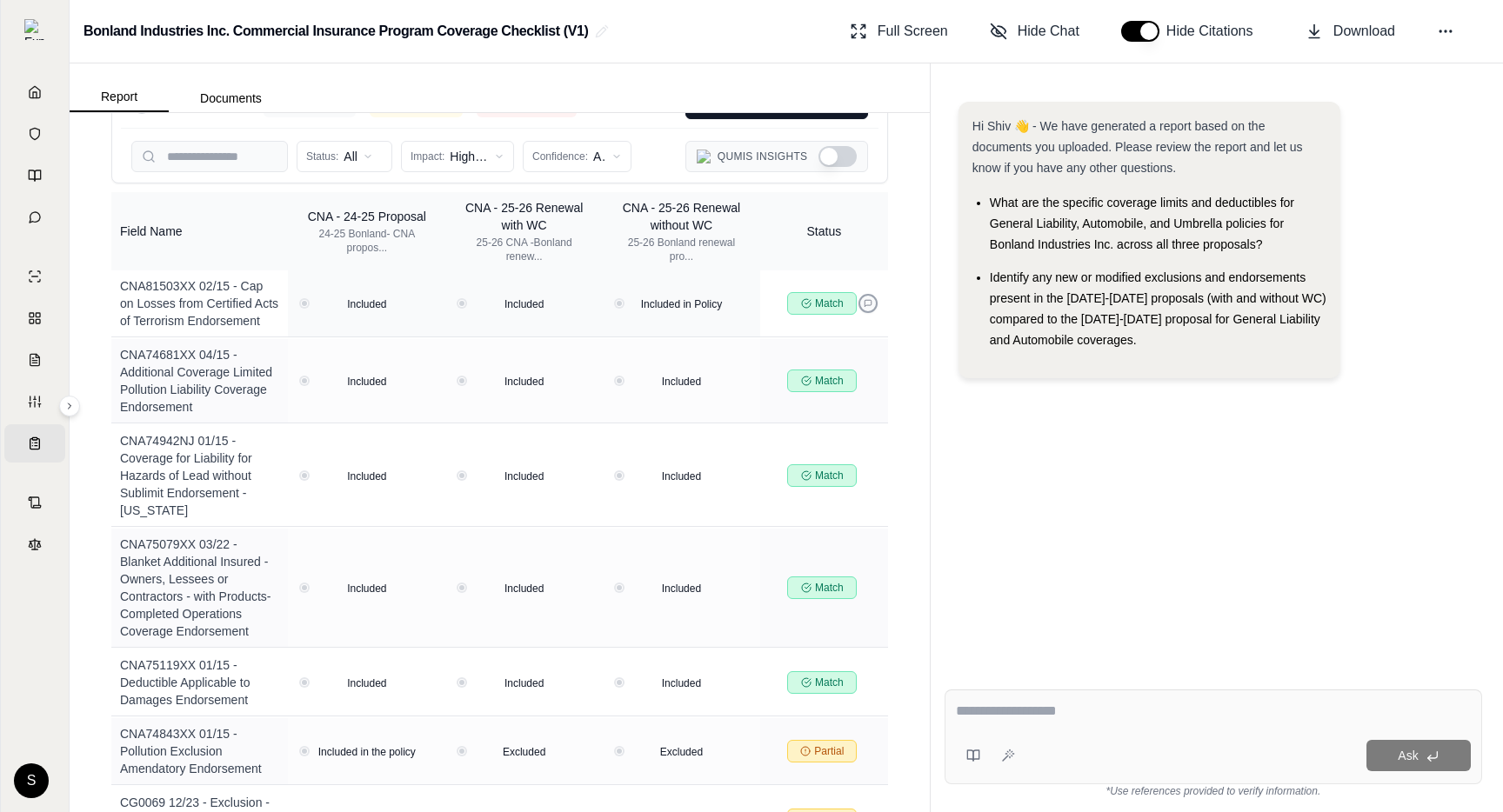
scroll to position [0, 0]
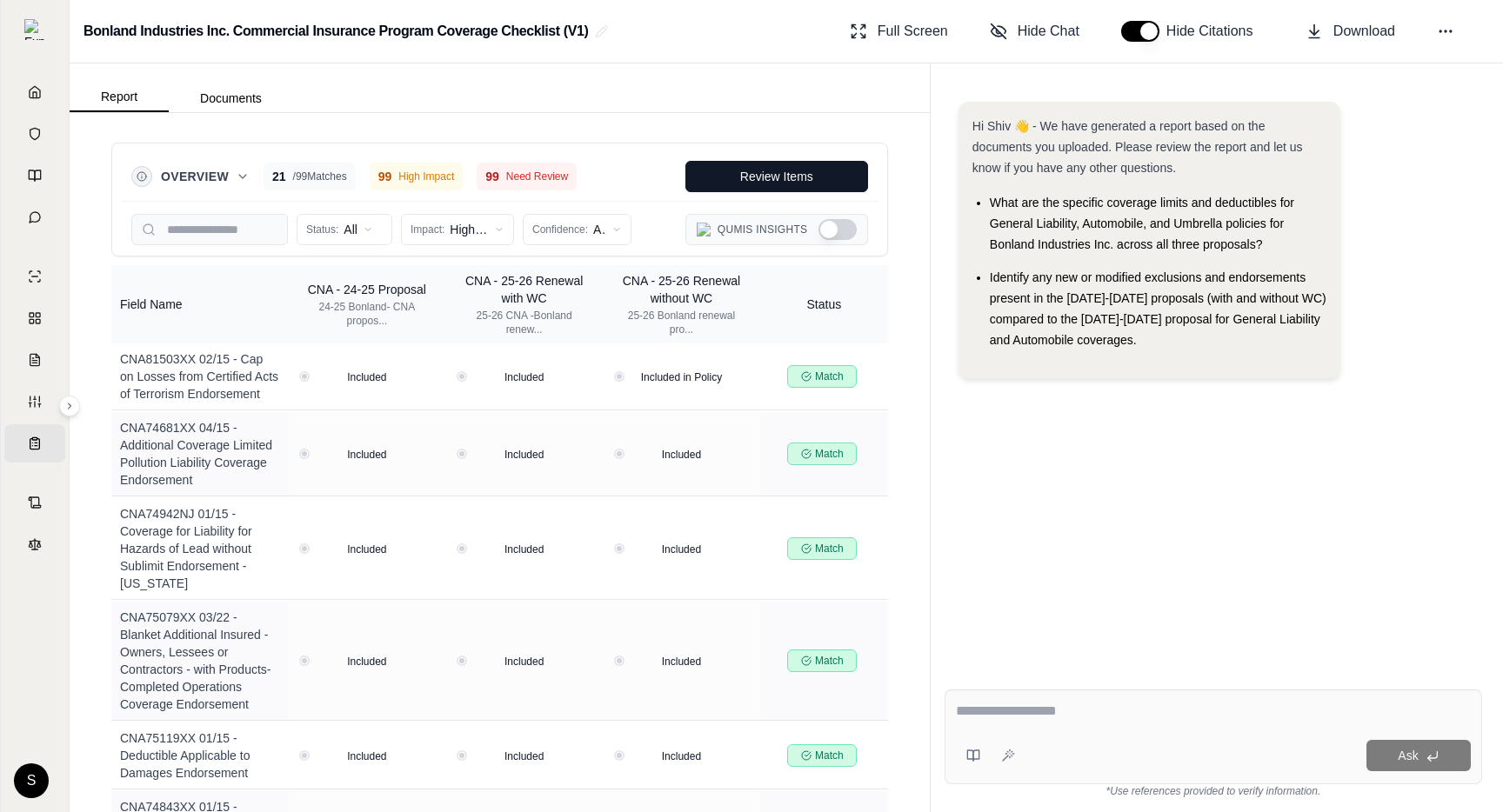
click at [830, 225] on button "Show Qumis Insights" at bounding box center [837, 229] width 38 height 21
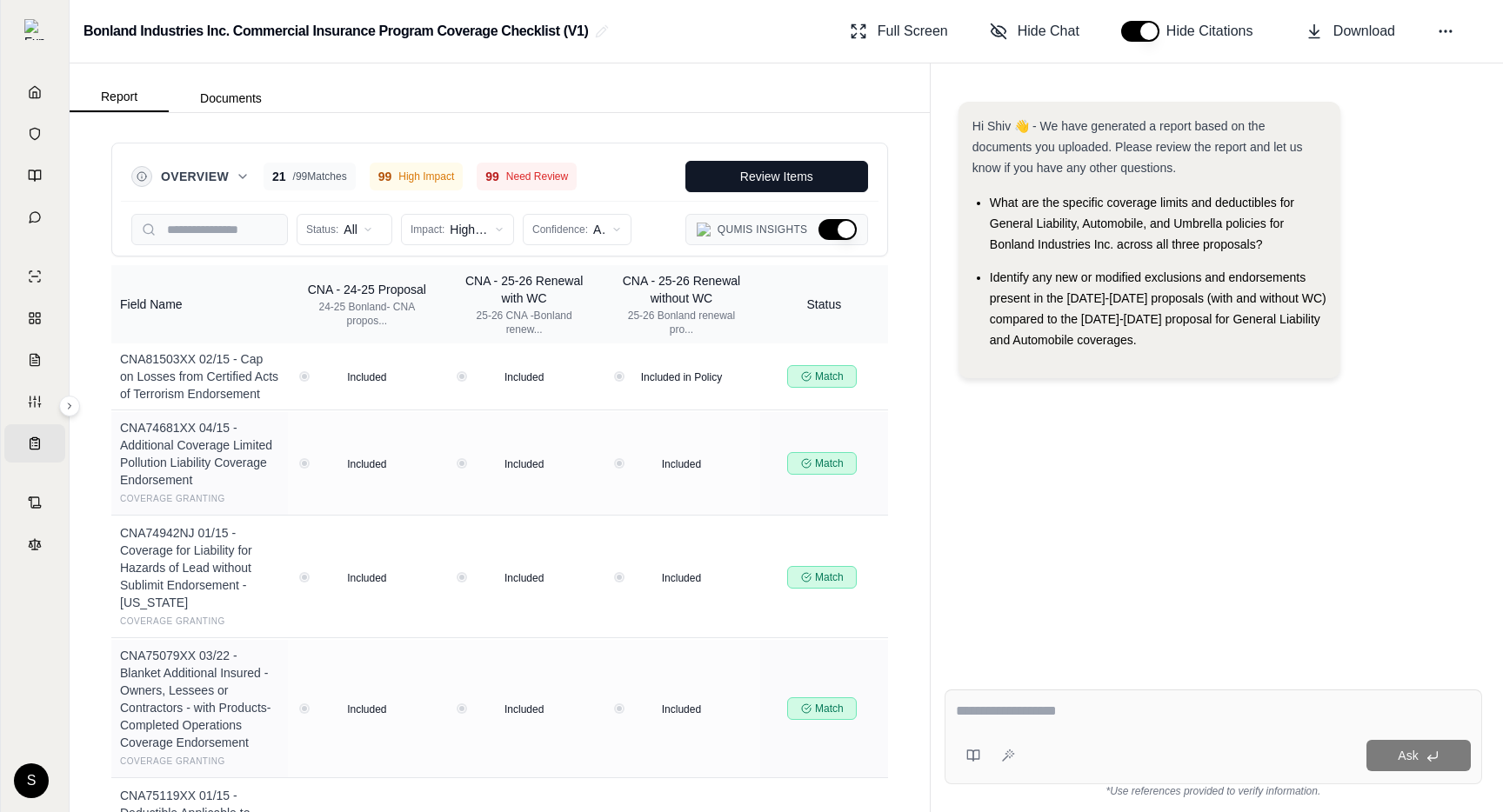
click at [837, 229] on button "Hide Qumis Insights" at bounding box center [837, 229] width 38 height 21
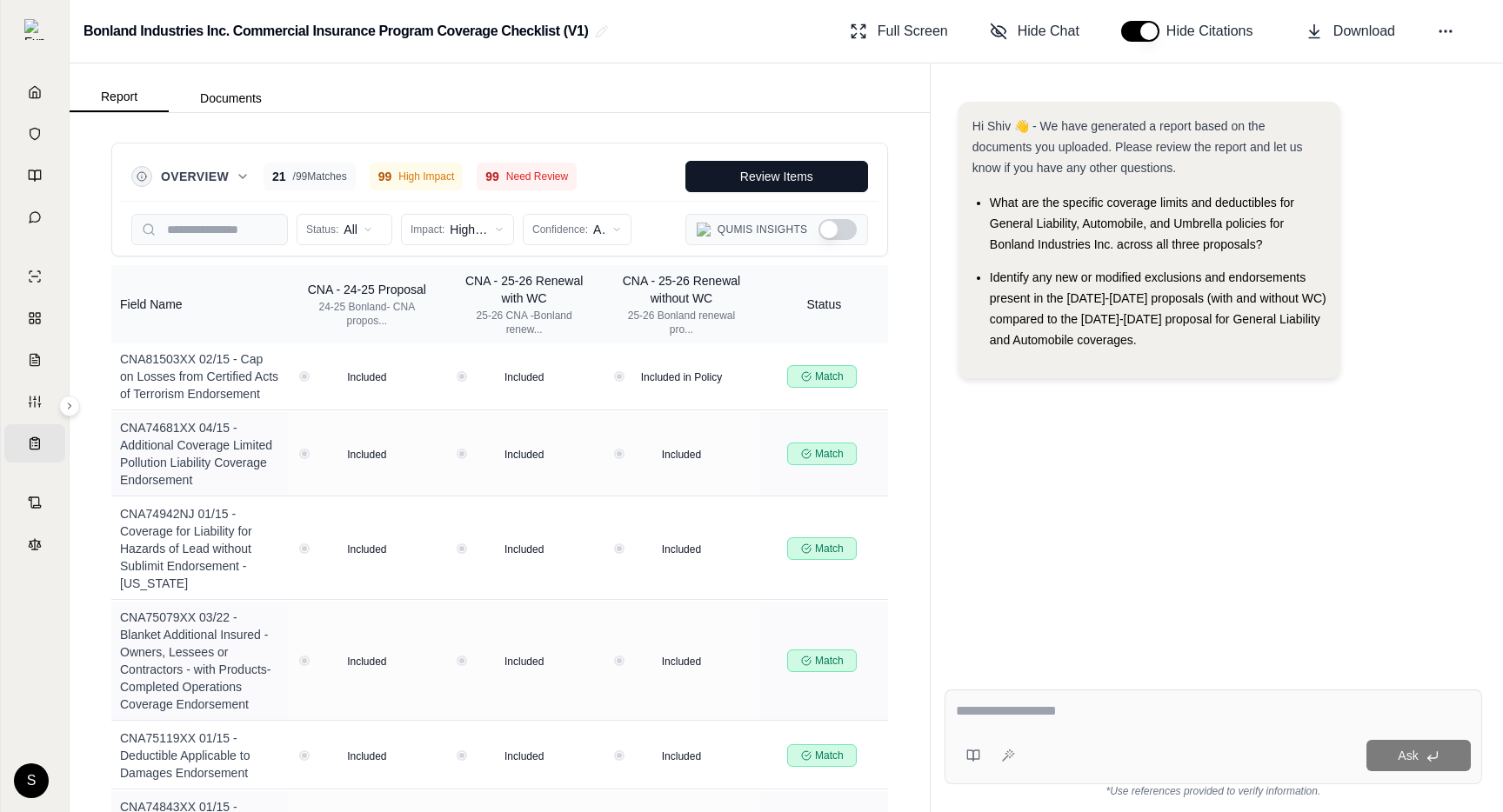
click at [837, 229] on button "Show Qumis Insights" at bounding box center [837, 229] width 38 height 21
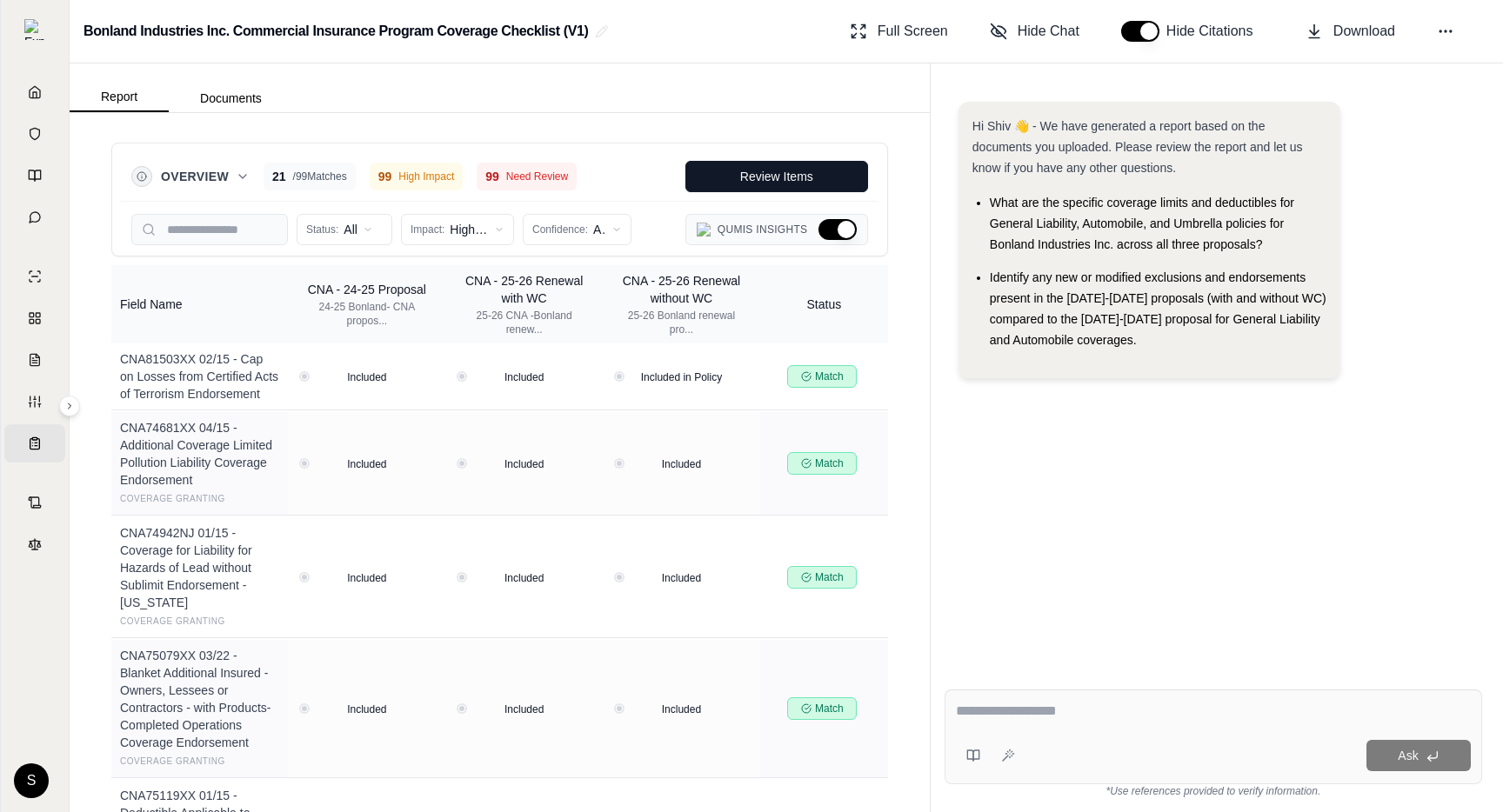
click at [837, 229] on button "Hide Qumis Insights" at bounding box center [837, 229] width 38 height 21
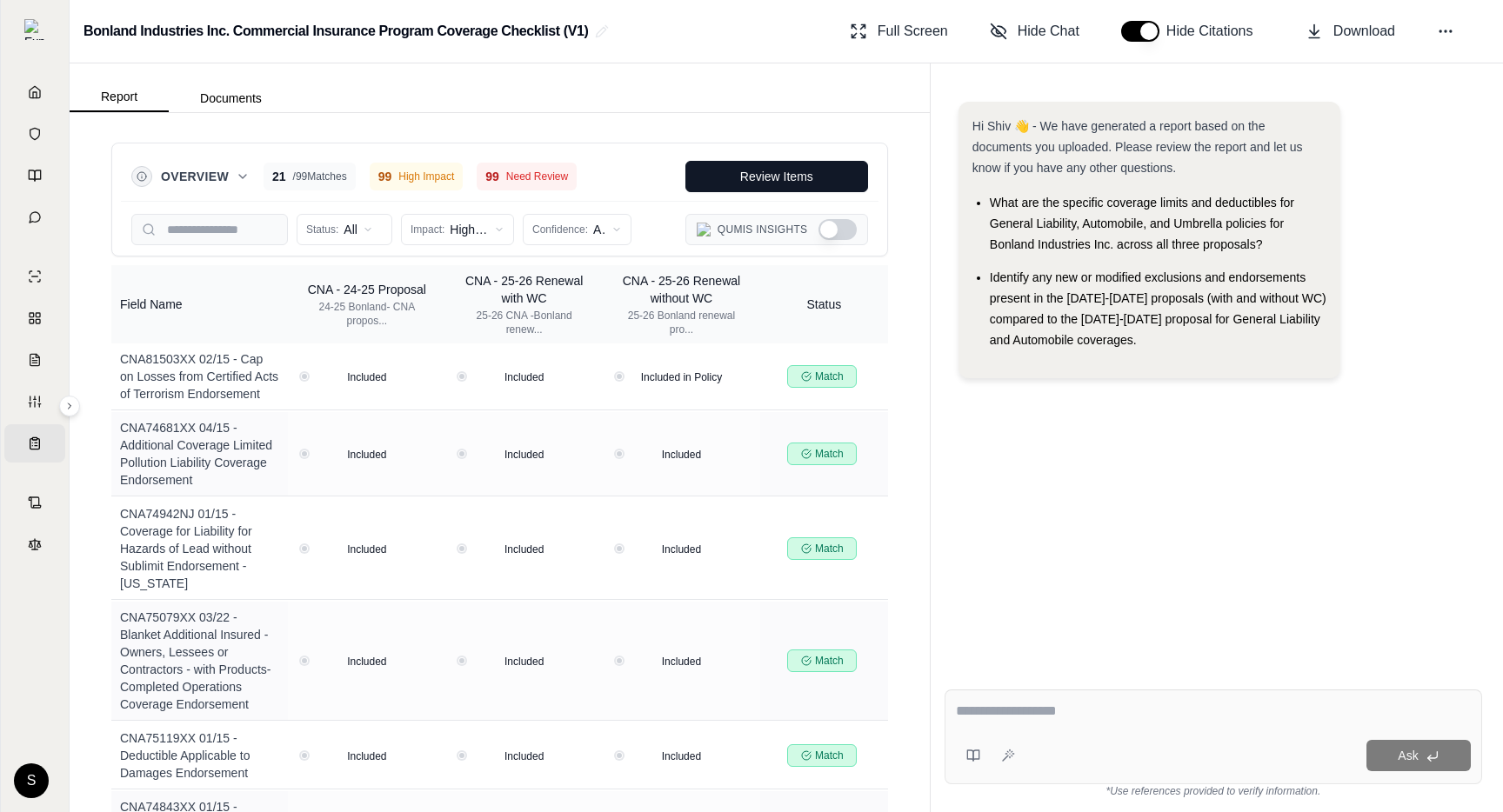
click at [837, 229] on button "Show Qumis Insights" at bounding box center [837, 229] width 38 height 21
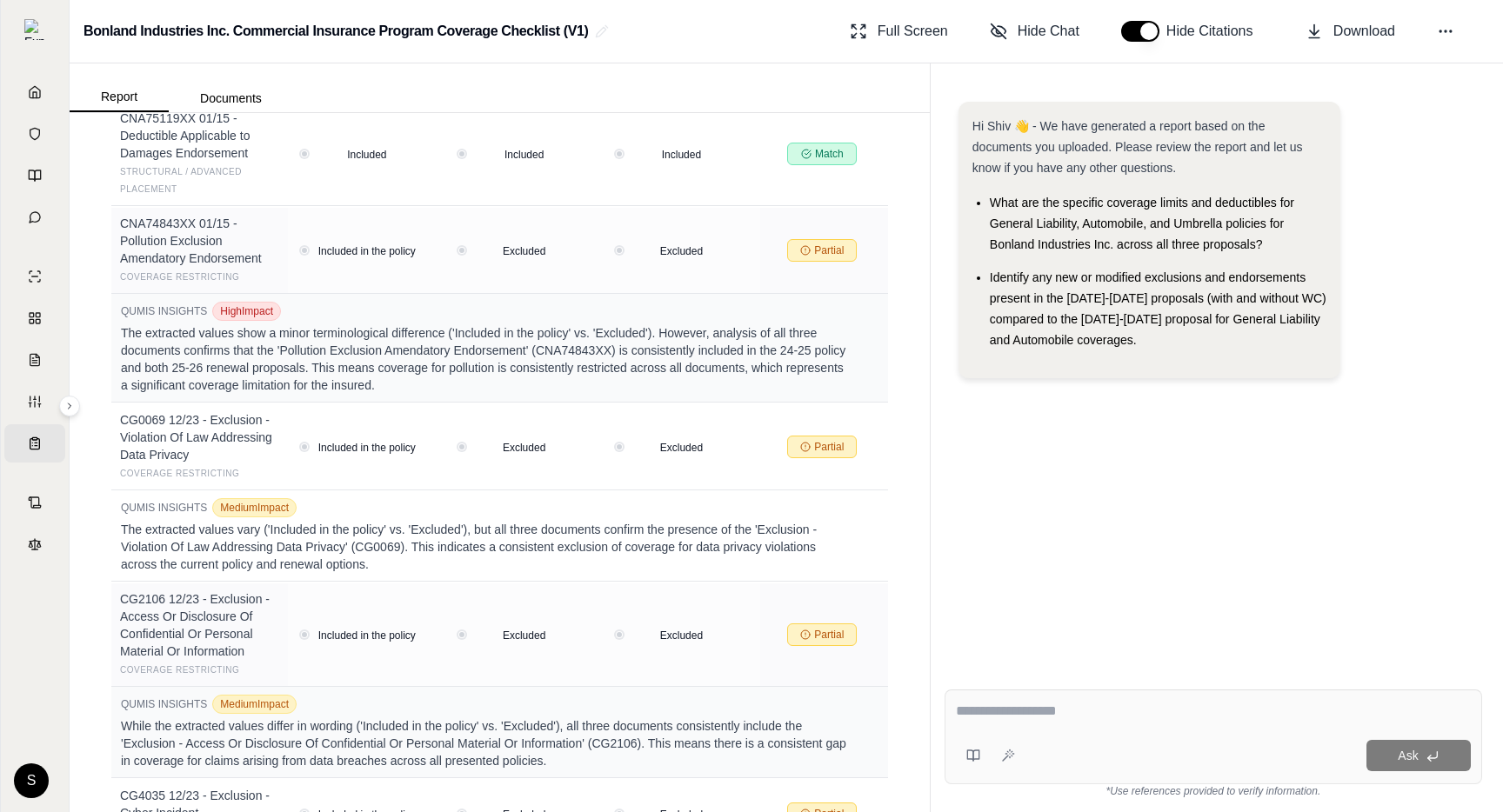
type button "on"
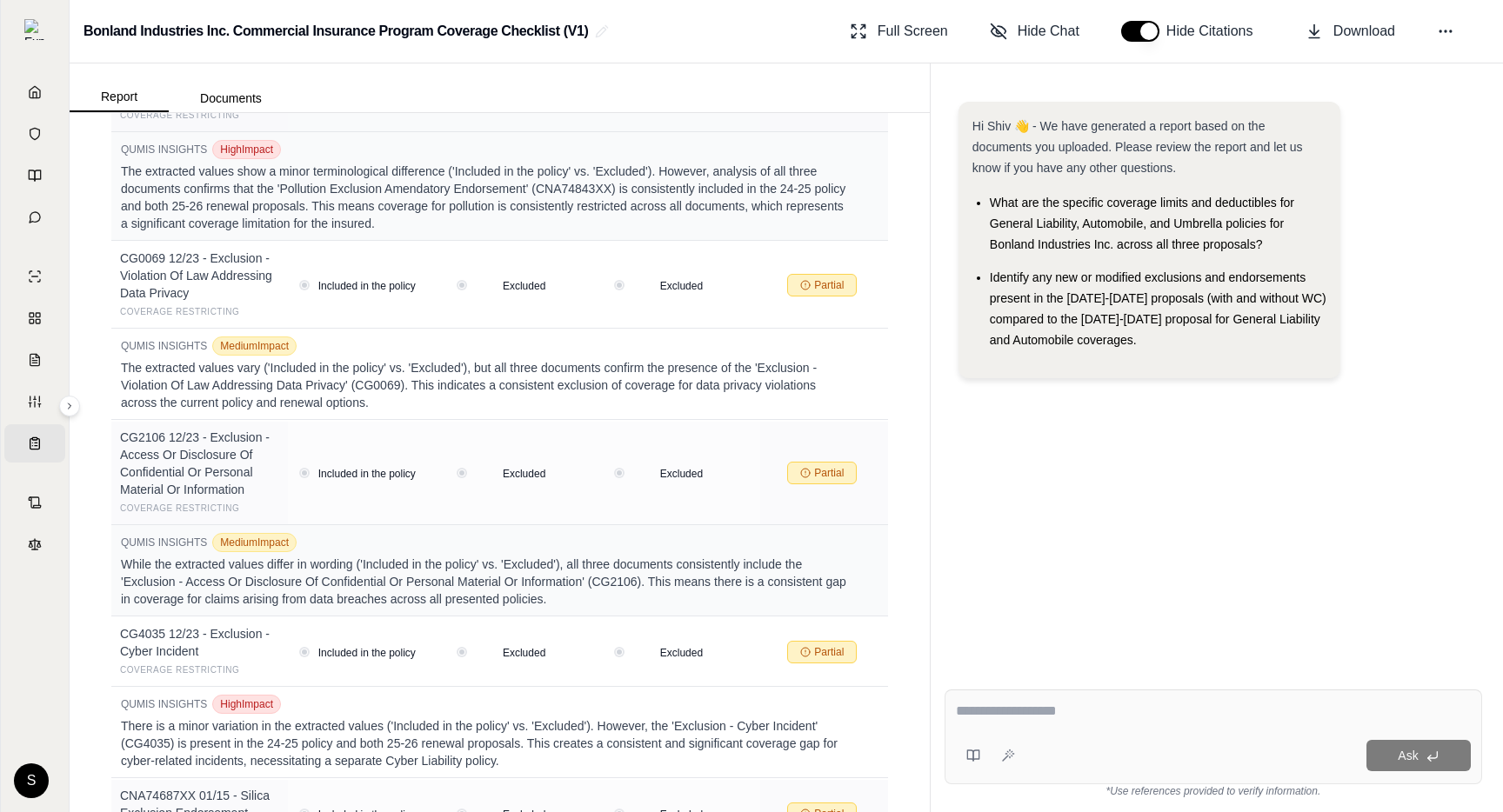
scroll to position [822, 0]
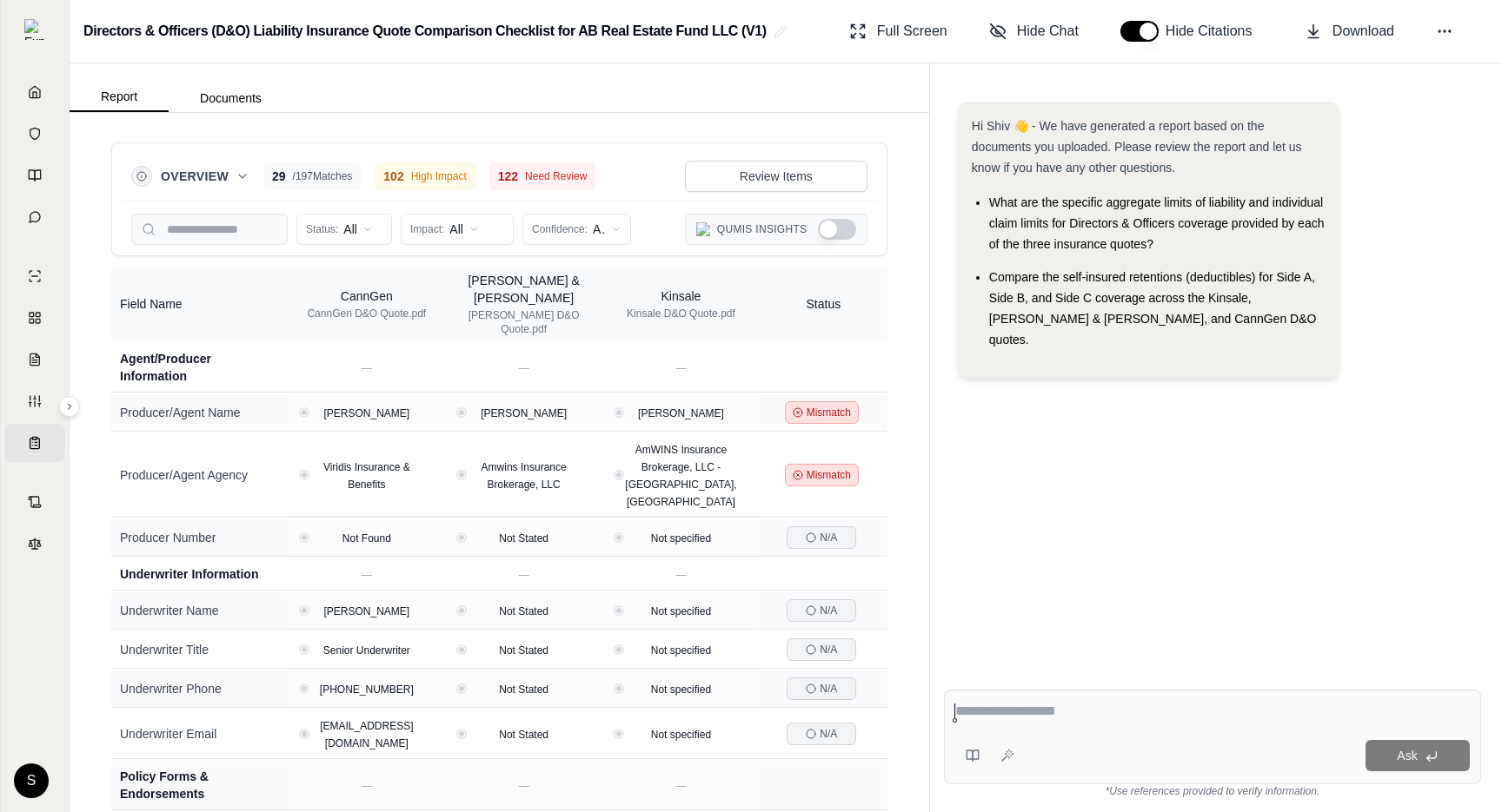
click at [833, 230] on button "Show Qumis Insights" at bounding box center [837, 229] width 38 height 21
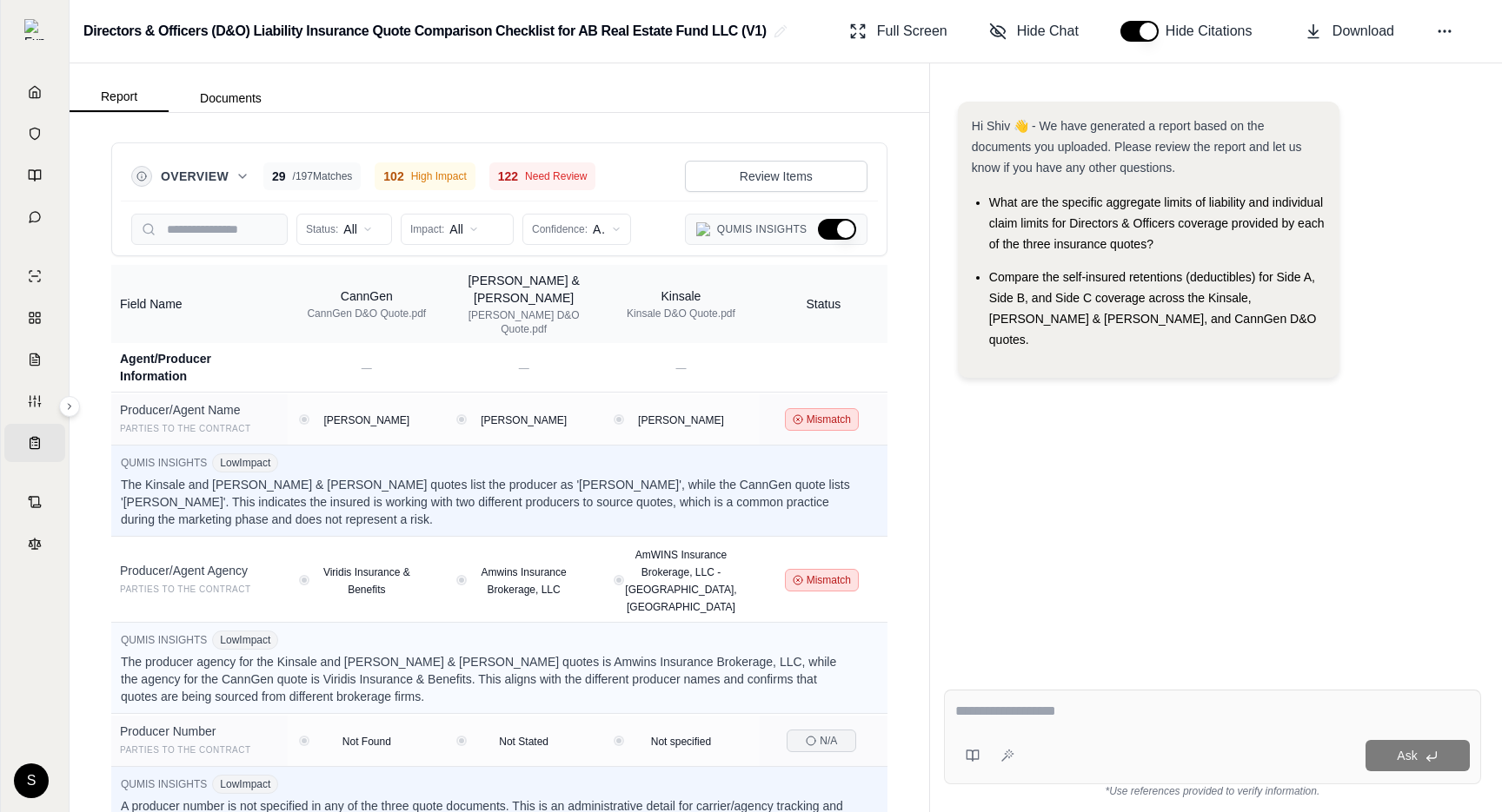
click at [830, 237] on button "Hide Qumis Insights" at bounding box center [837, 229] width 38 height 21
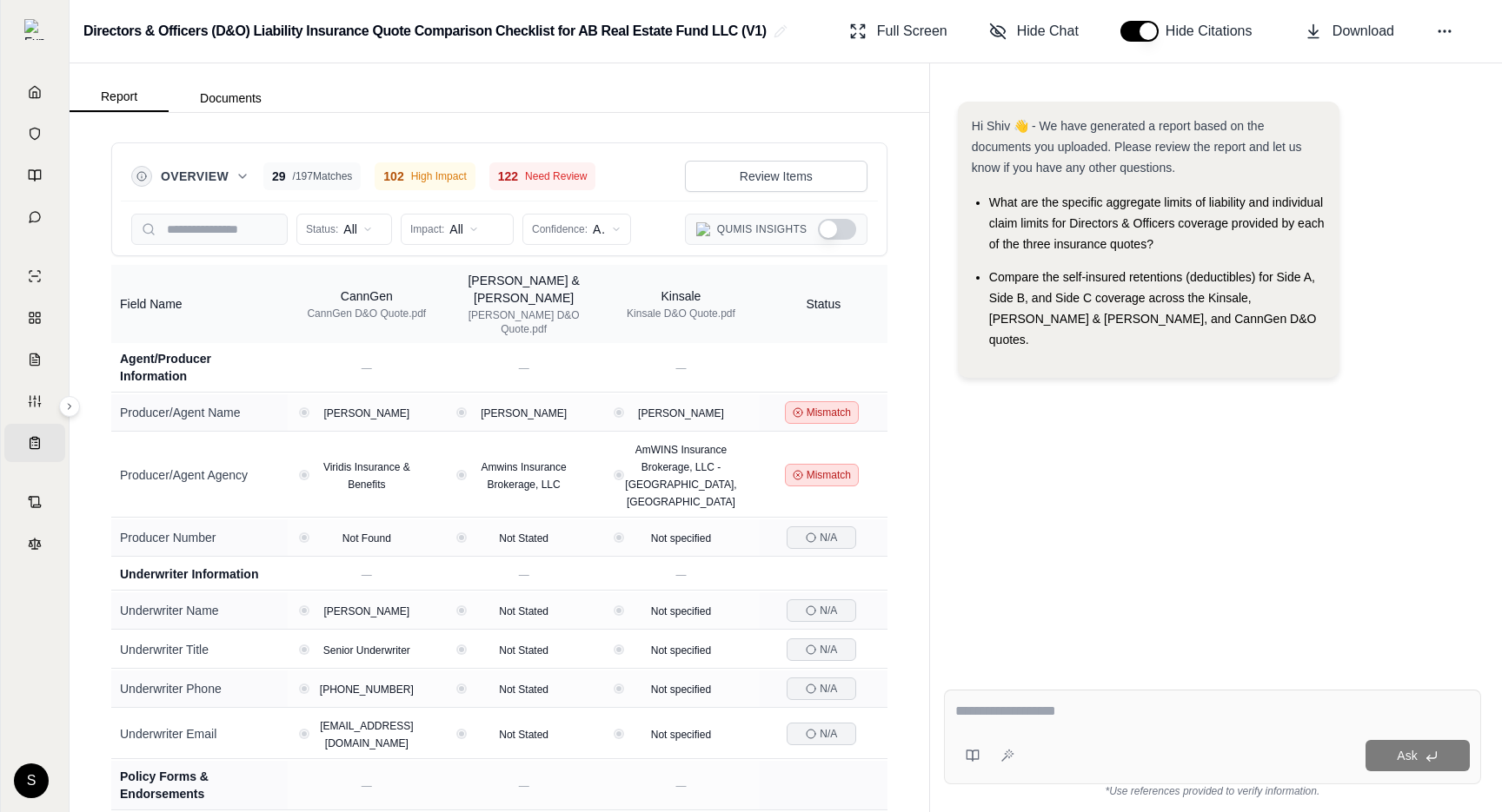
click at [830, 237] on button "Show Qumis Insights" at bounding box center [837, 229] width 38 height 21
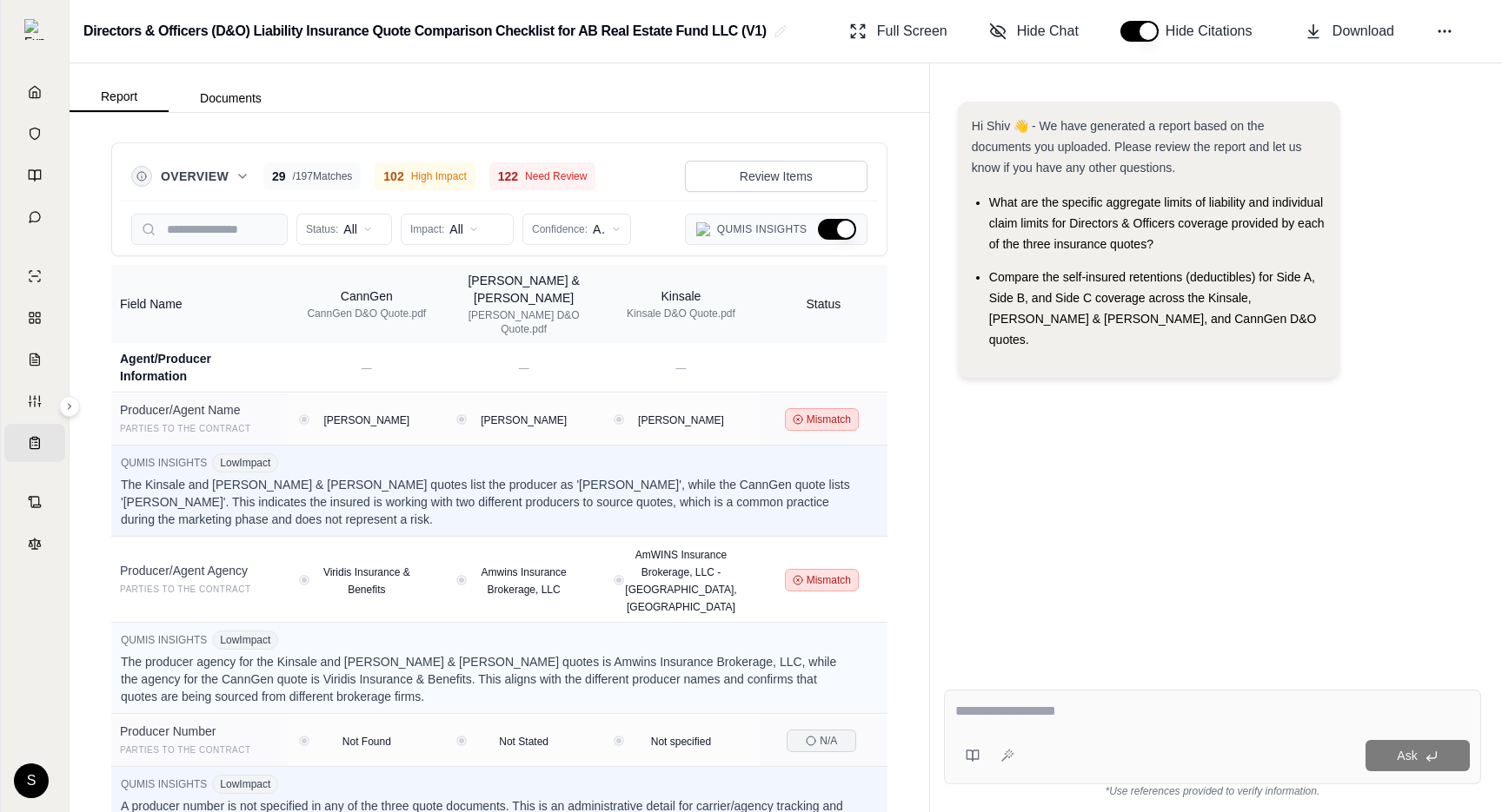
click at [840, 233] on button "Hide Qumis Insights" at bounding box center [837, 229] width 38 height 21
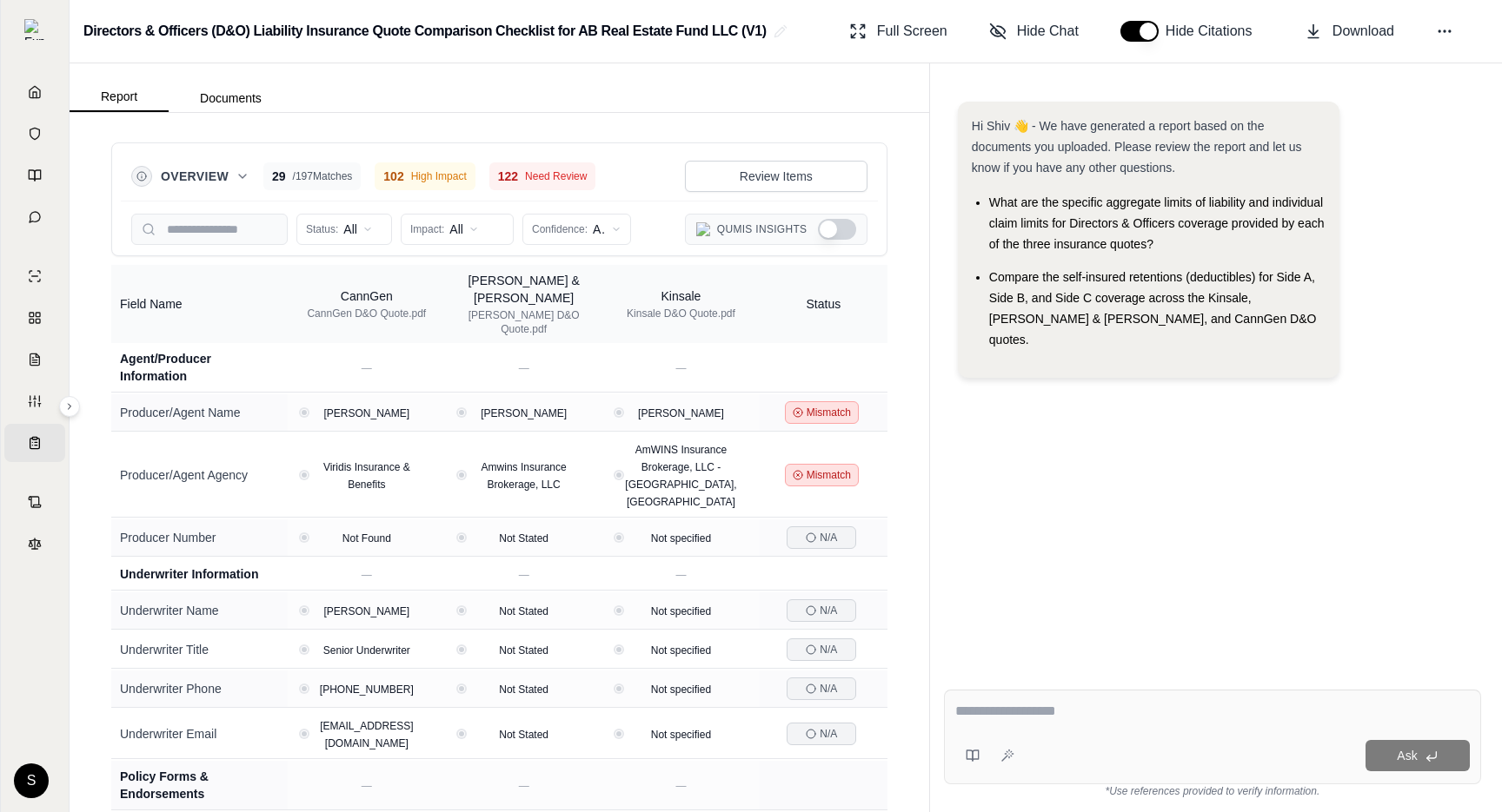
click at [237, 173] on icon at bounding box center [242, 176] width 14 height 14
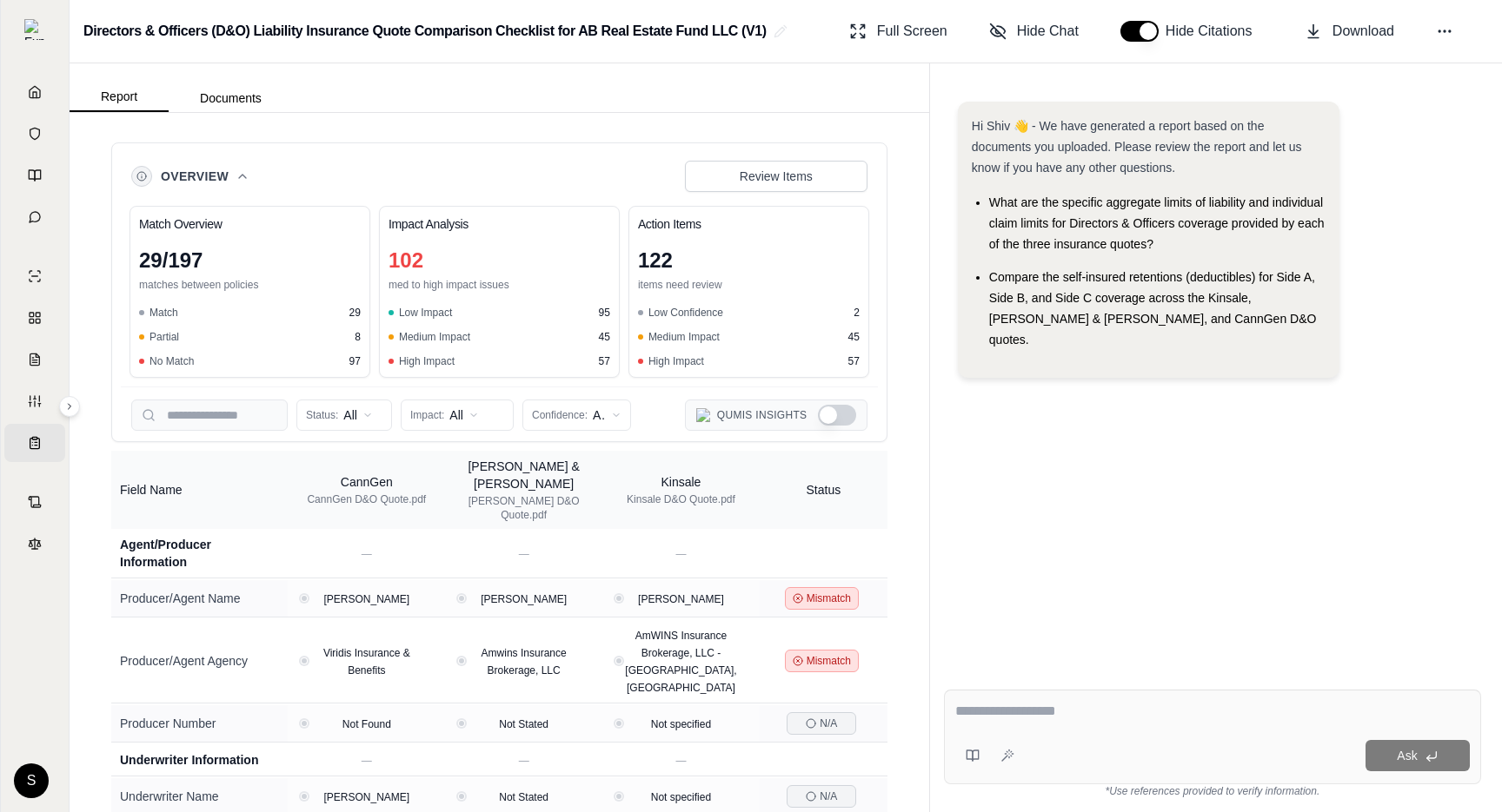
click at [237, 173] on icon at bounding box center [242, 176] width 14 height 14
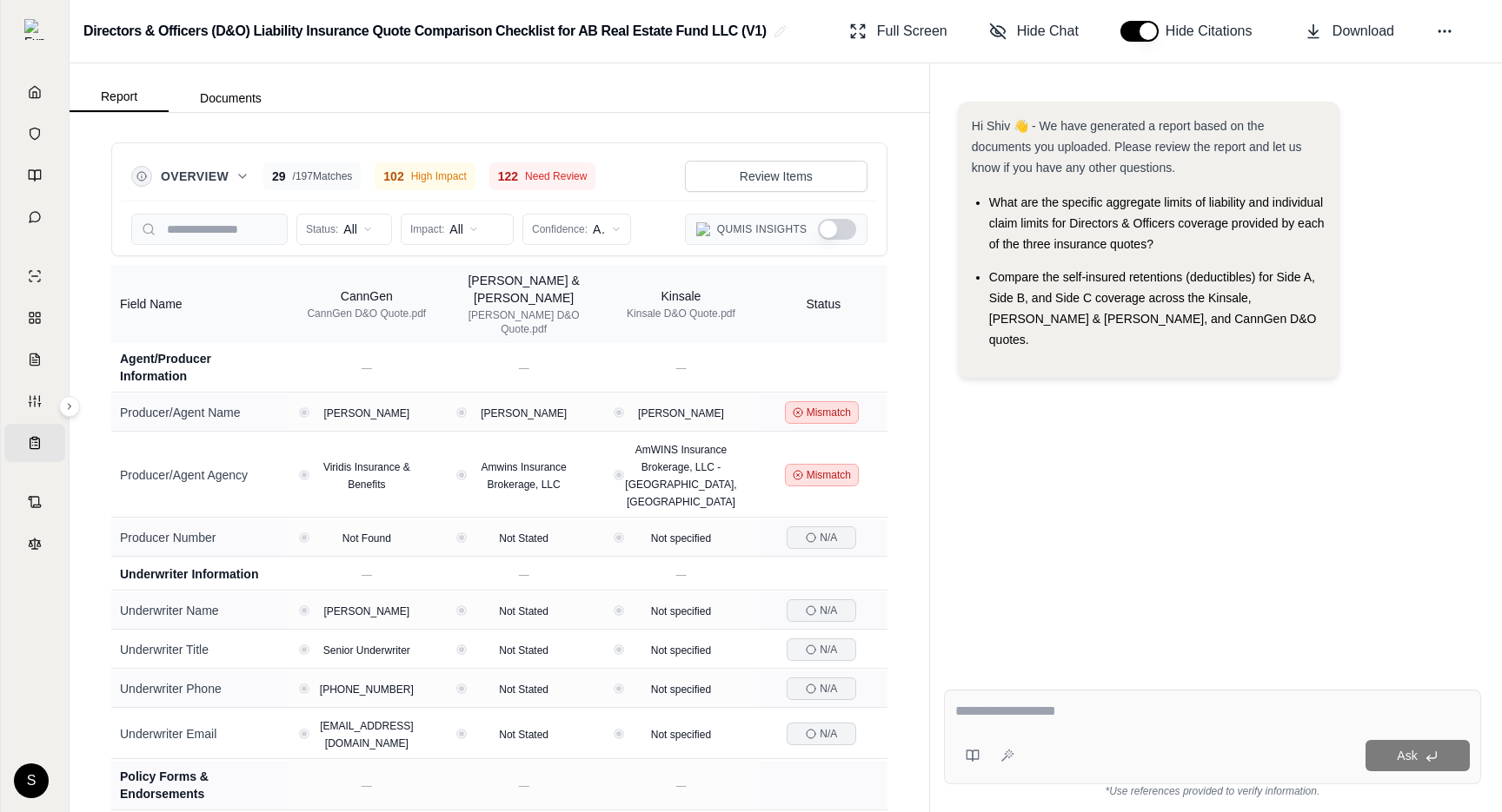
click at [237, 173] on icon at bounding box center [242, 176] width 14 height 14
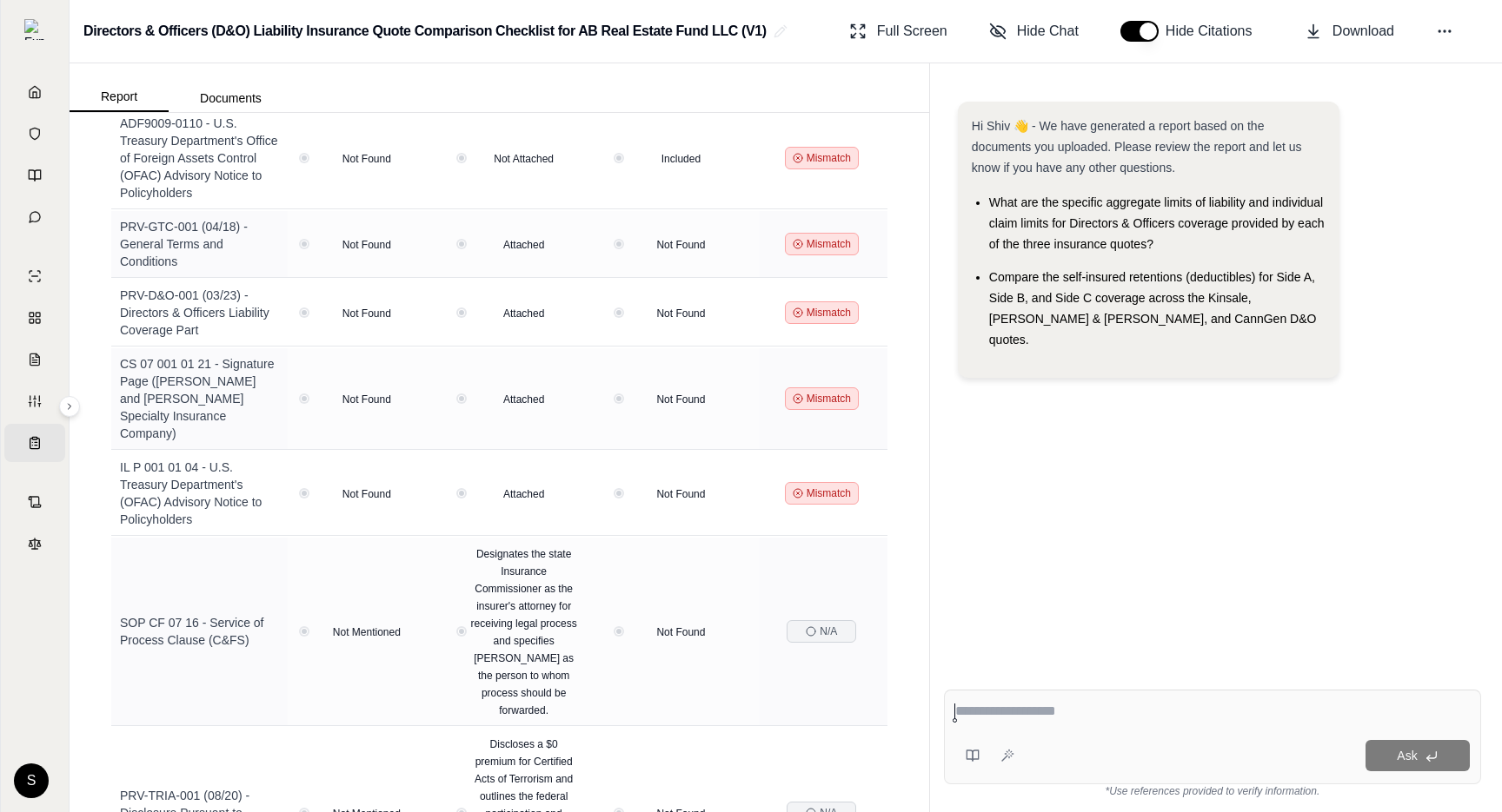
scroll to position [2505, 0]
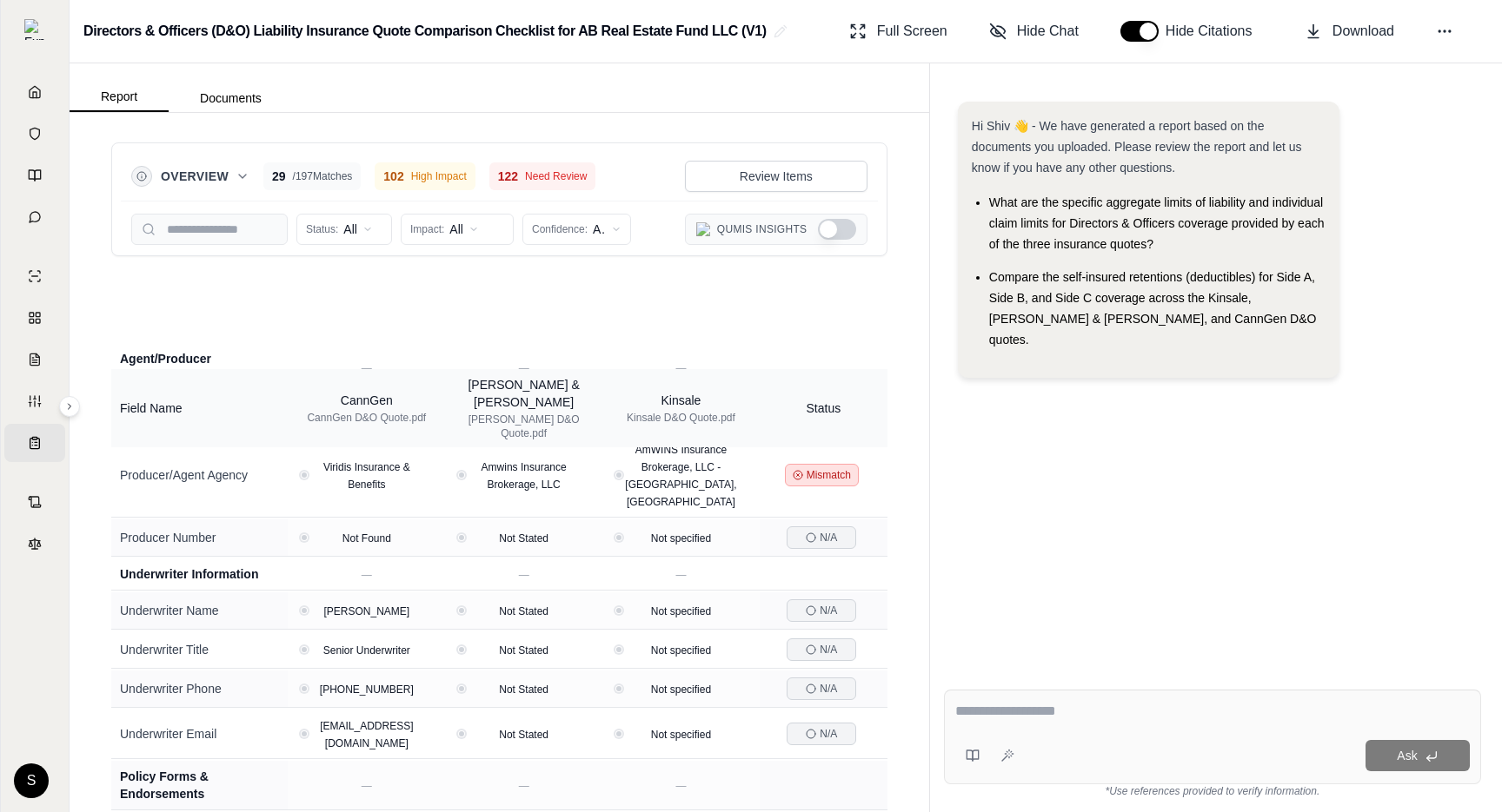
click at [836, 225] on button "Show Qumis Insights" at bounding box center [837, 229] width 38 height 21
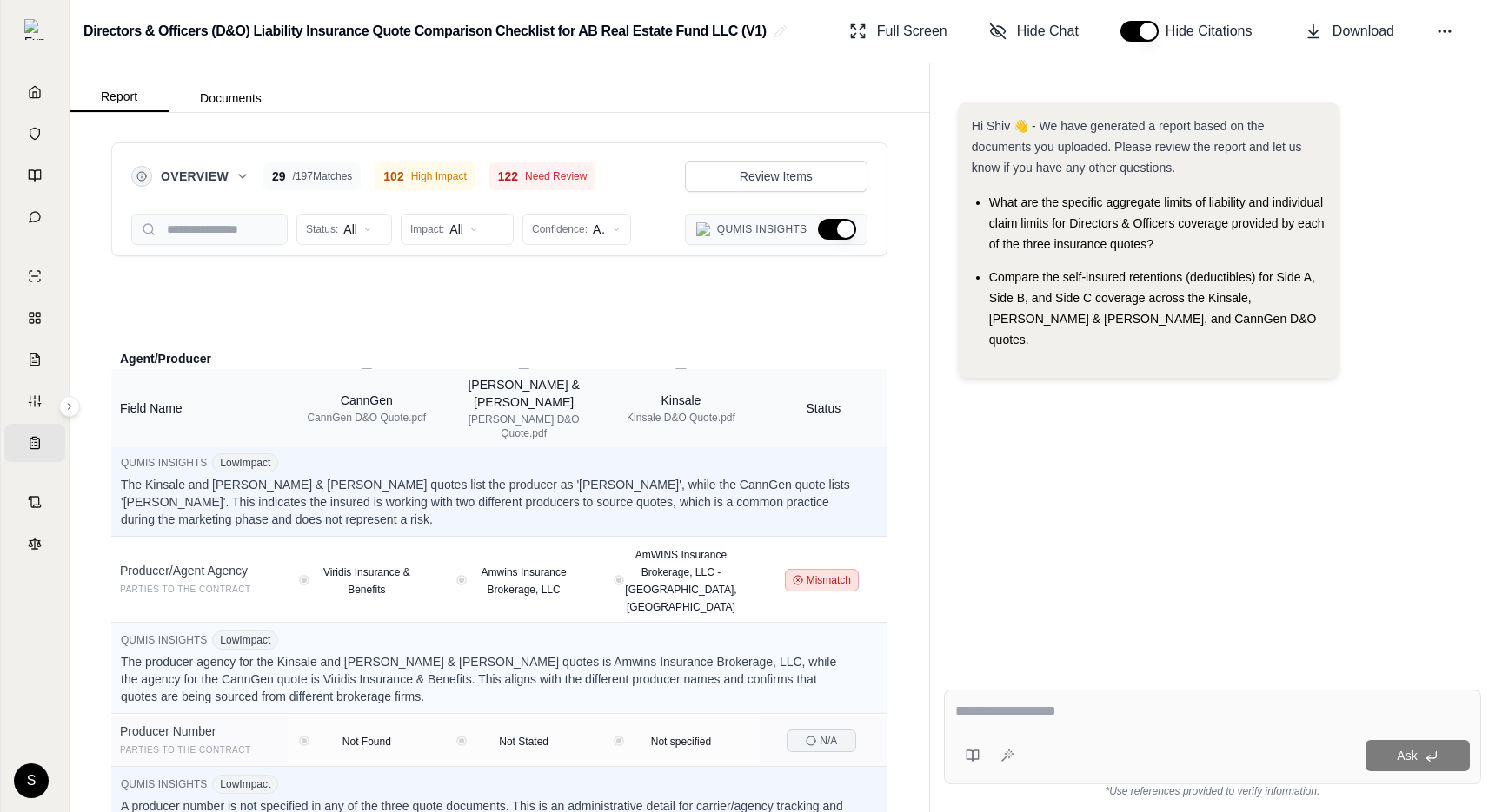
click at [836, 225] on button "Hide Qumis Insights" at bounding box center [837, 229] width 38 height 21
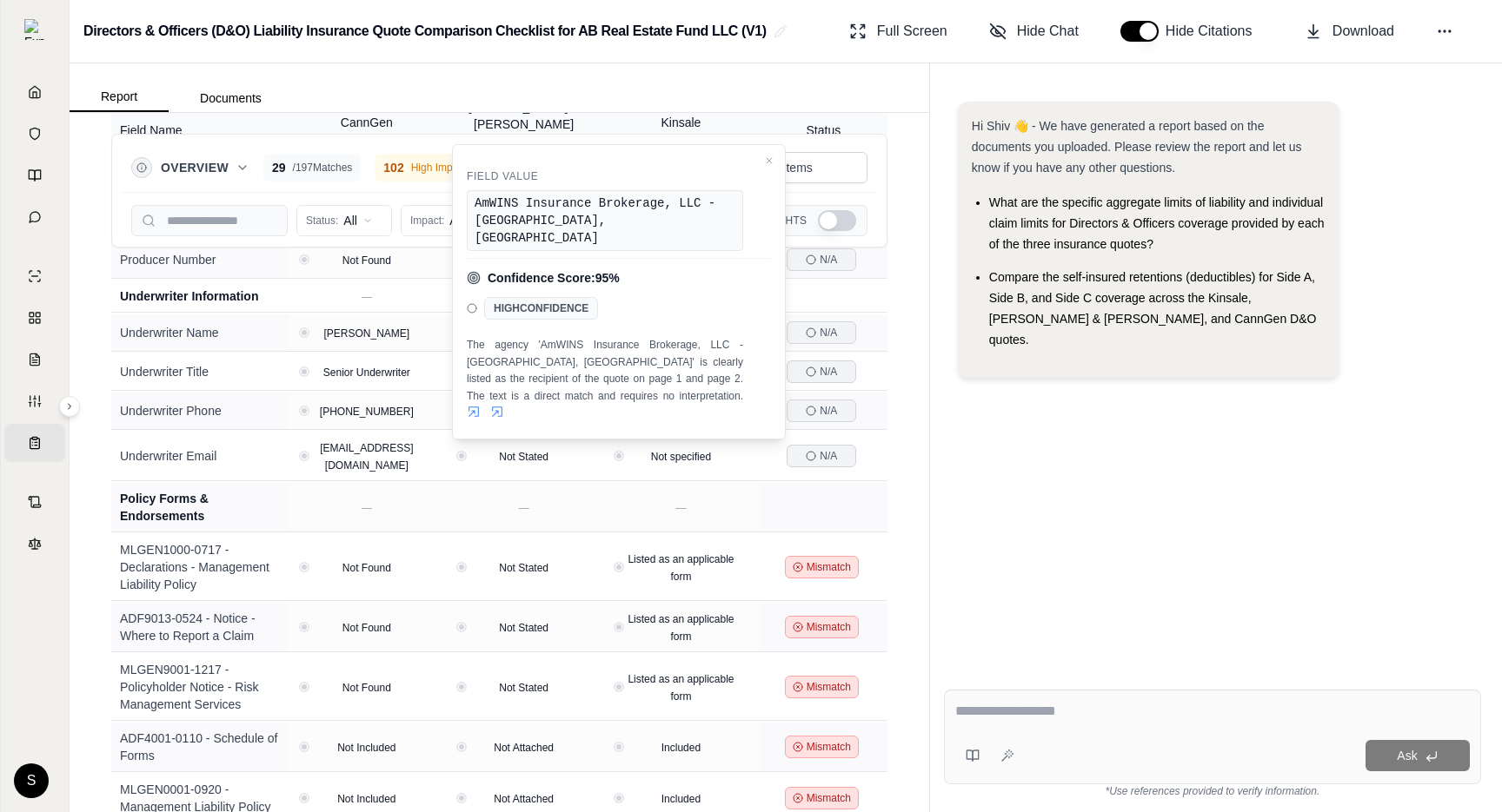
scroll to position [421, 0]
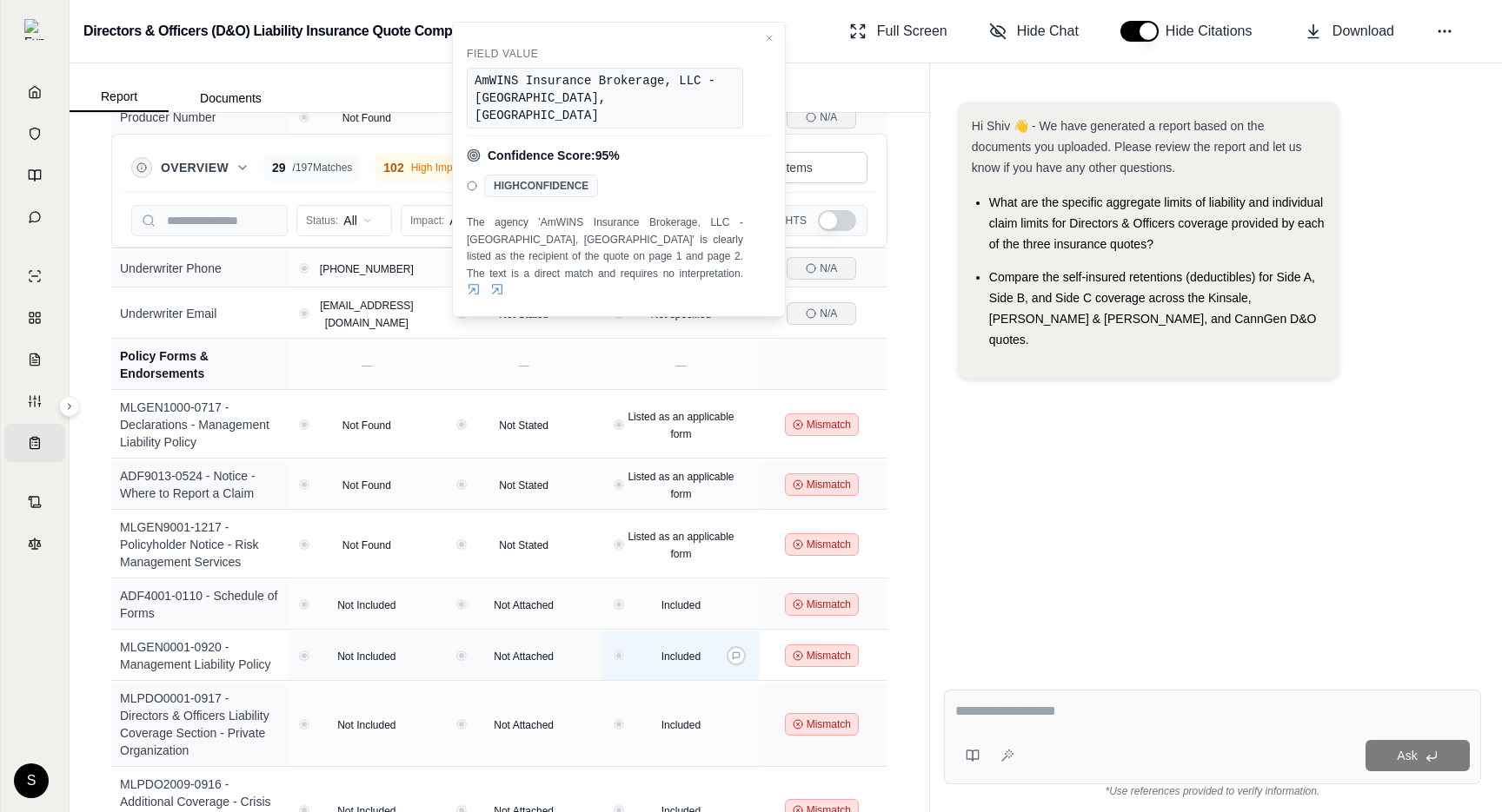
click at [621, 632] on td "Included" at bounding box center [681, 656] width 157 height 50
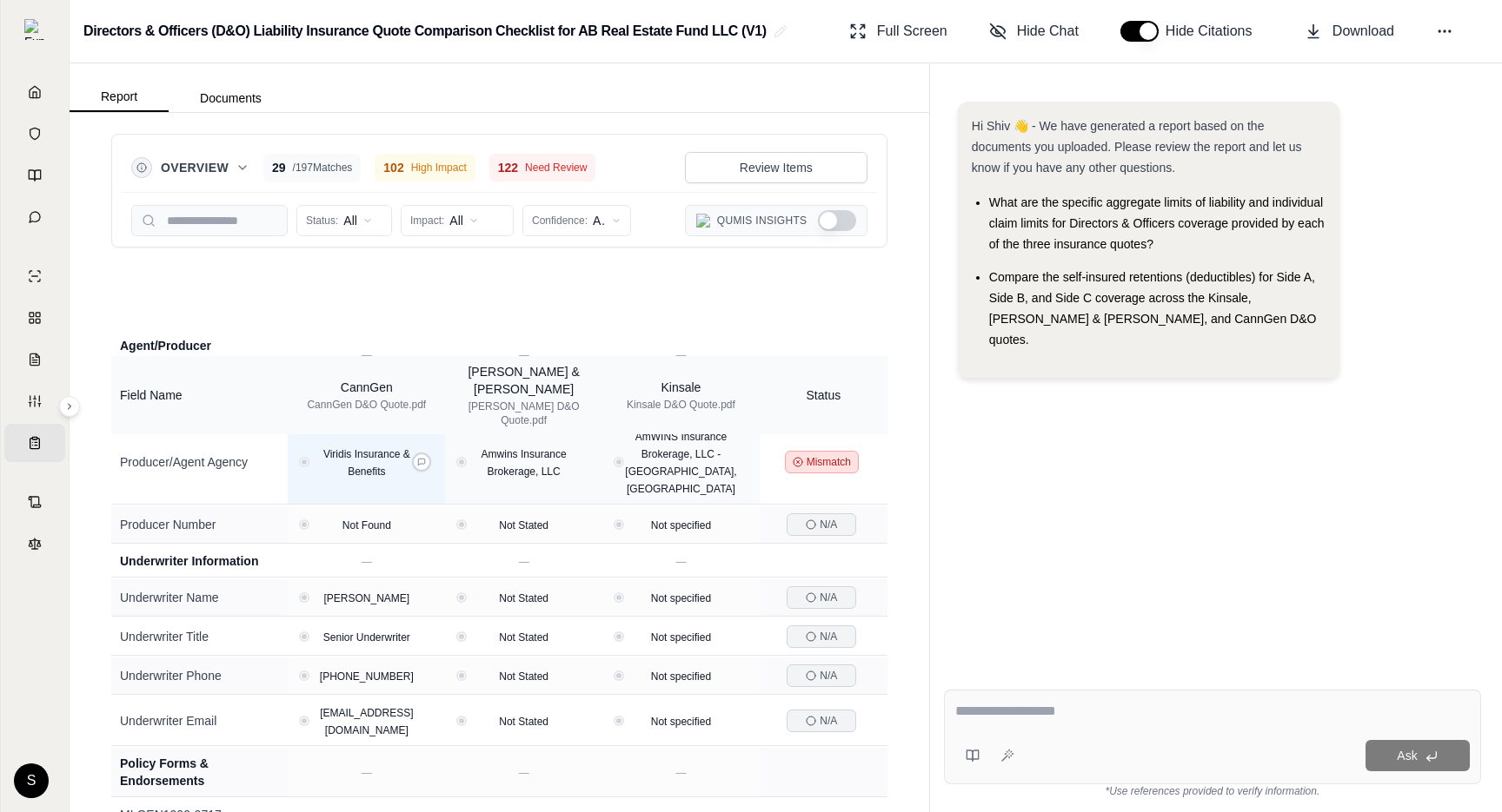
scroll to position [0, 0]
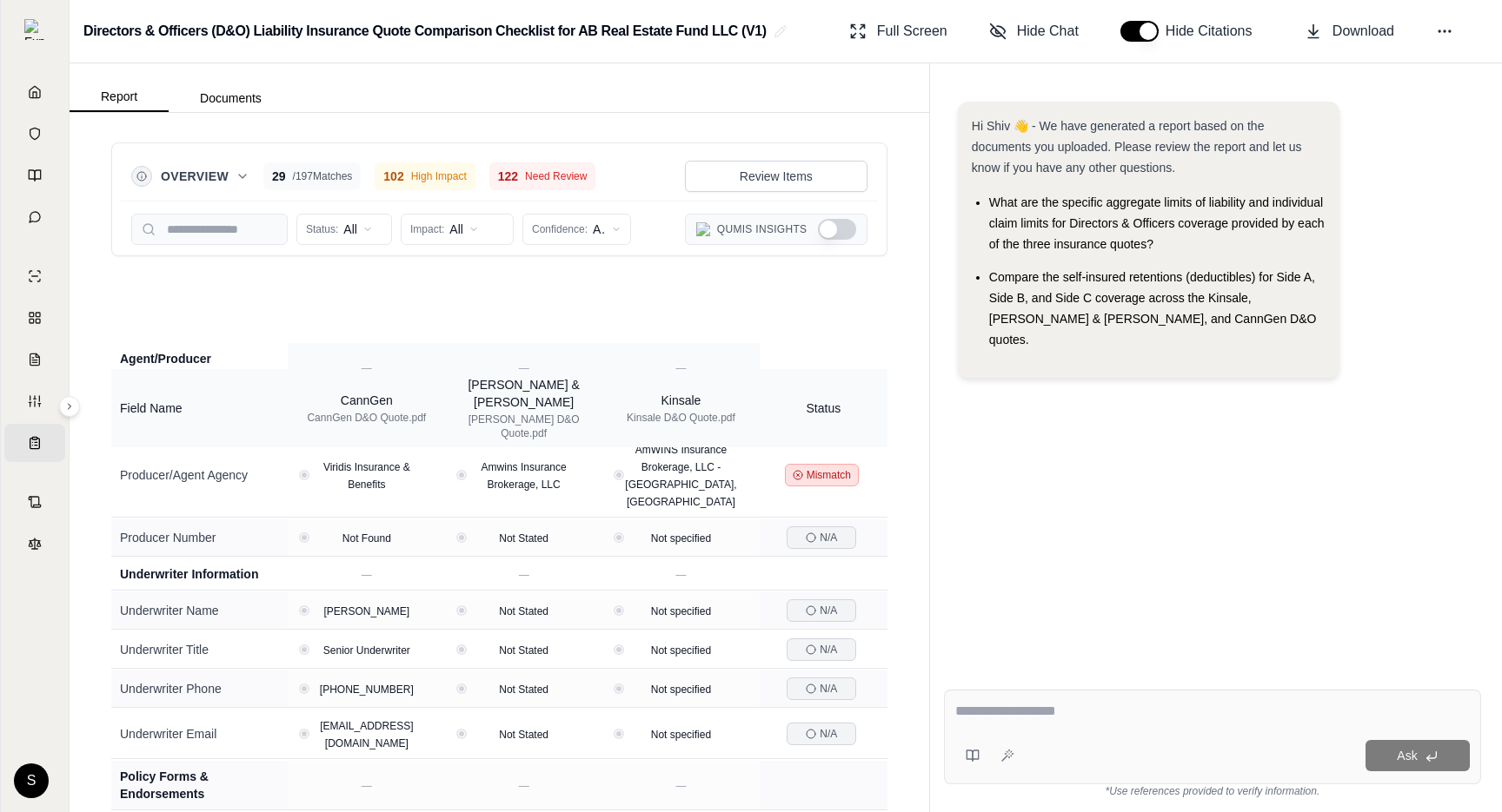
click at [826, 343] on td at bounding box center [824, 368] width 128 height 50
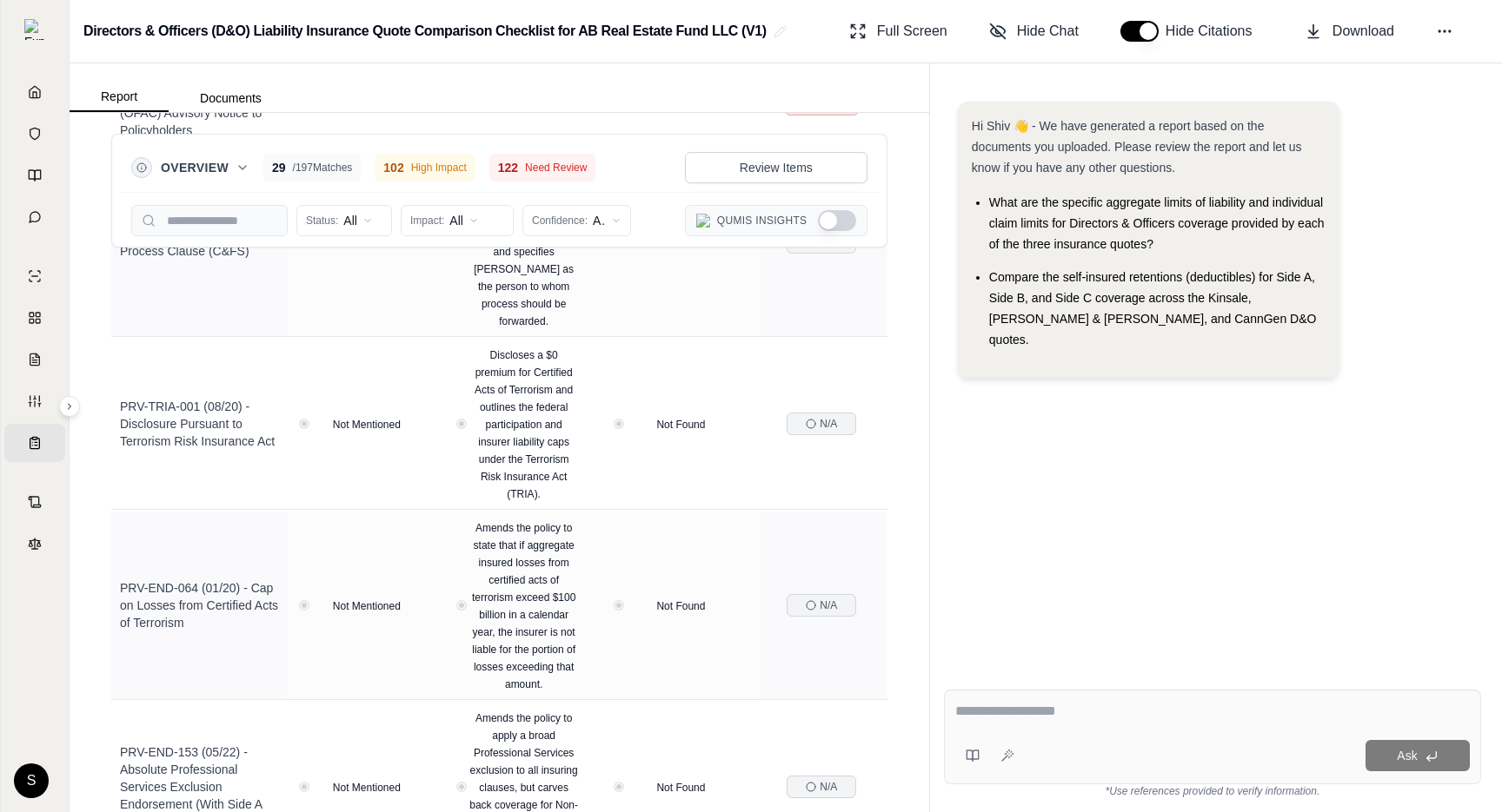
scroll to position [2557, 0]
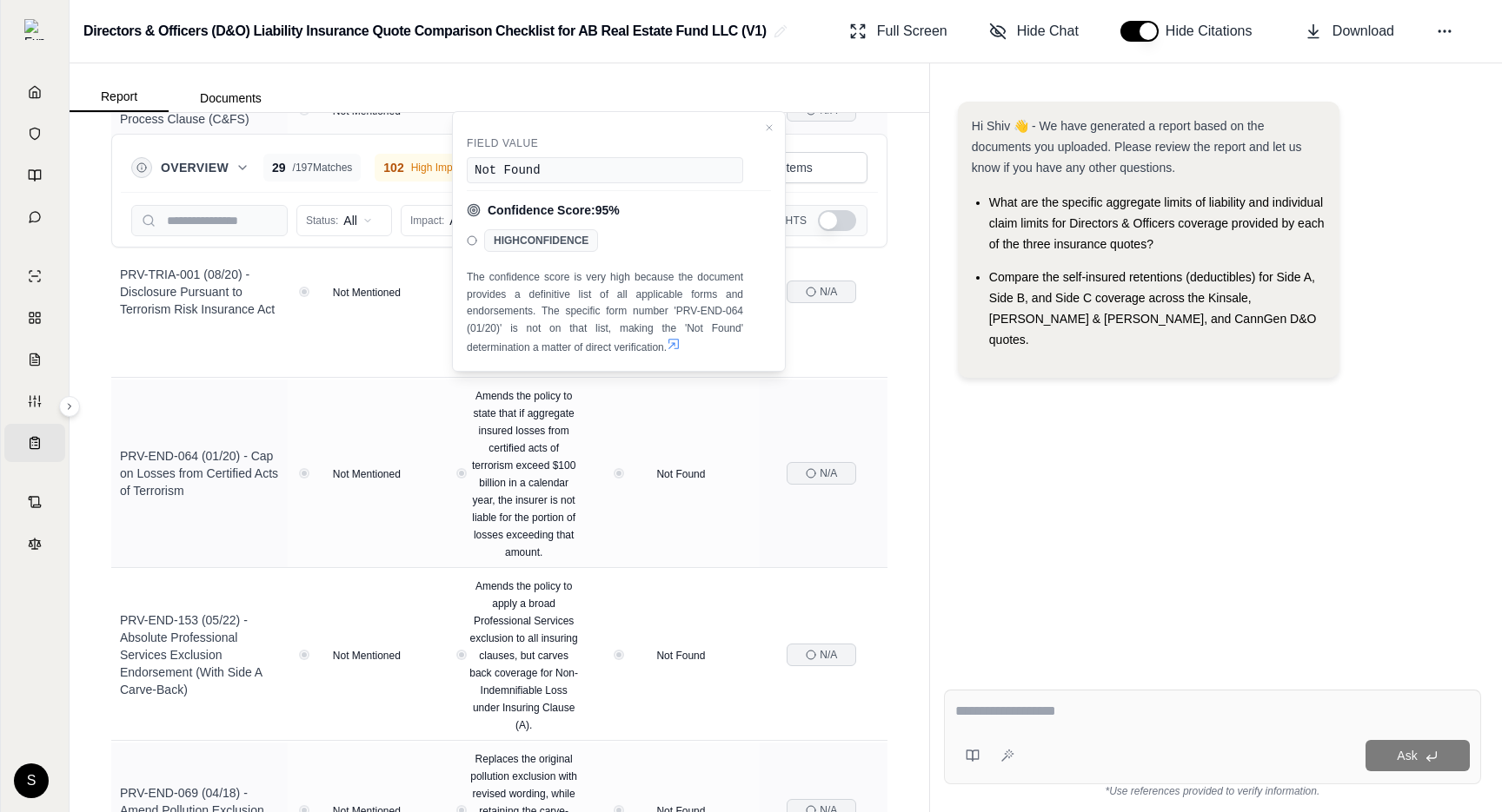
click at [848, 217] on button "Show Qumis Insights" at bounding box center [837, 220] width 38 height 21
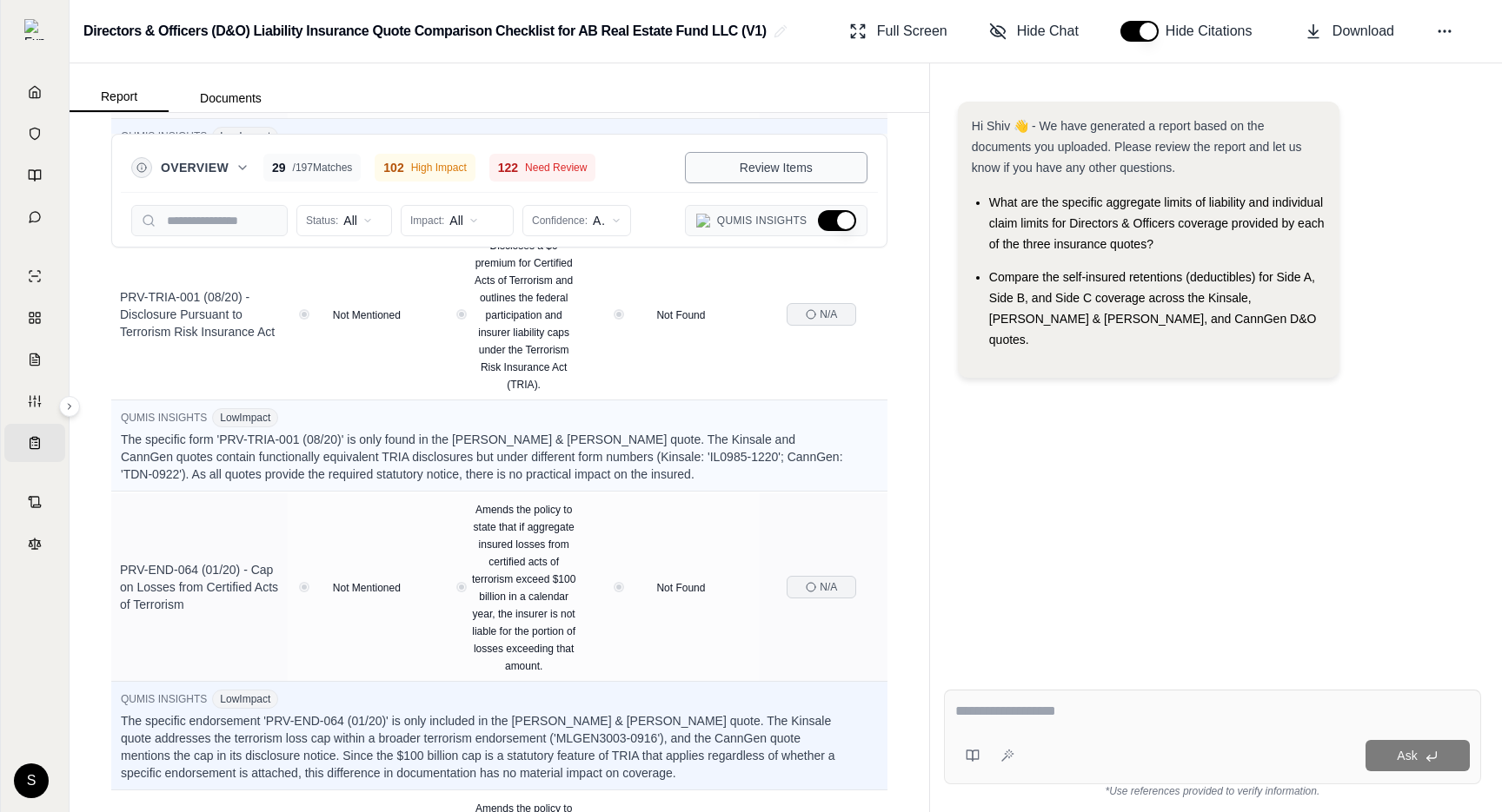
click at [833, 169] on button "Review Items" at bounding box center [776, 168] width 182 height 31
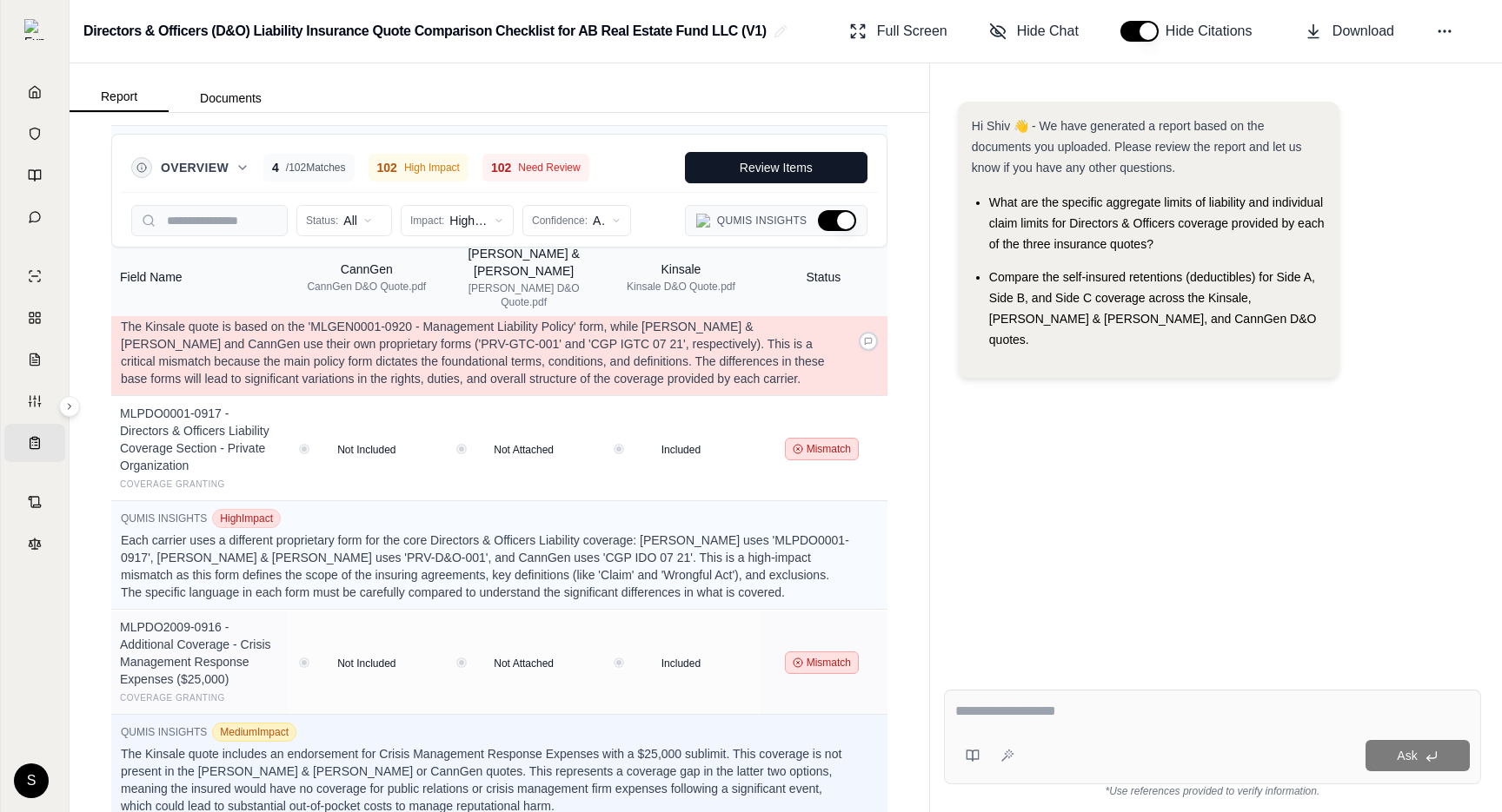
scroll to position [0, 0]
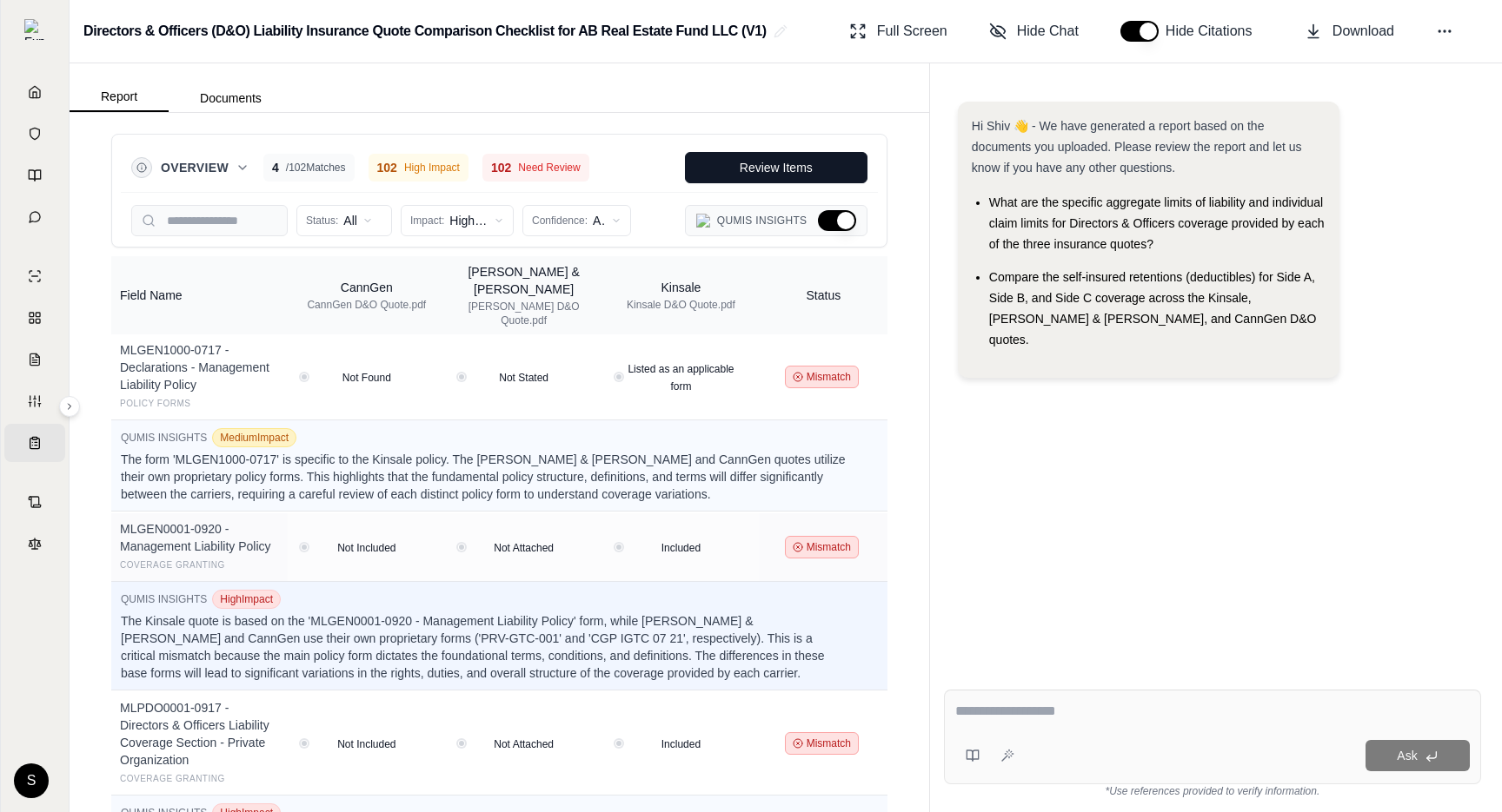
click at [832, 220] on button "Hide Qumis Insights" at bounding box center [837, 220] width 38 height 21
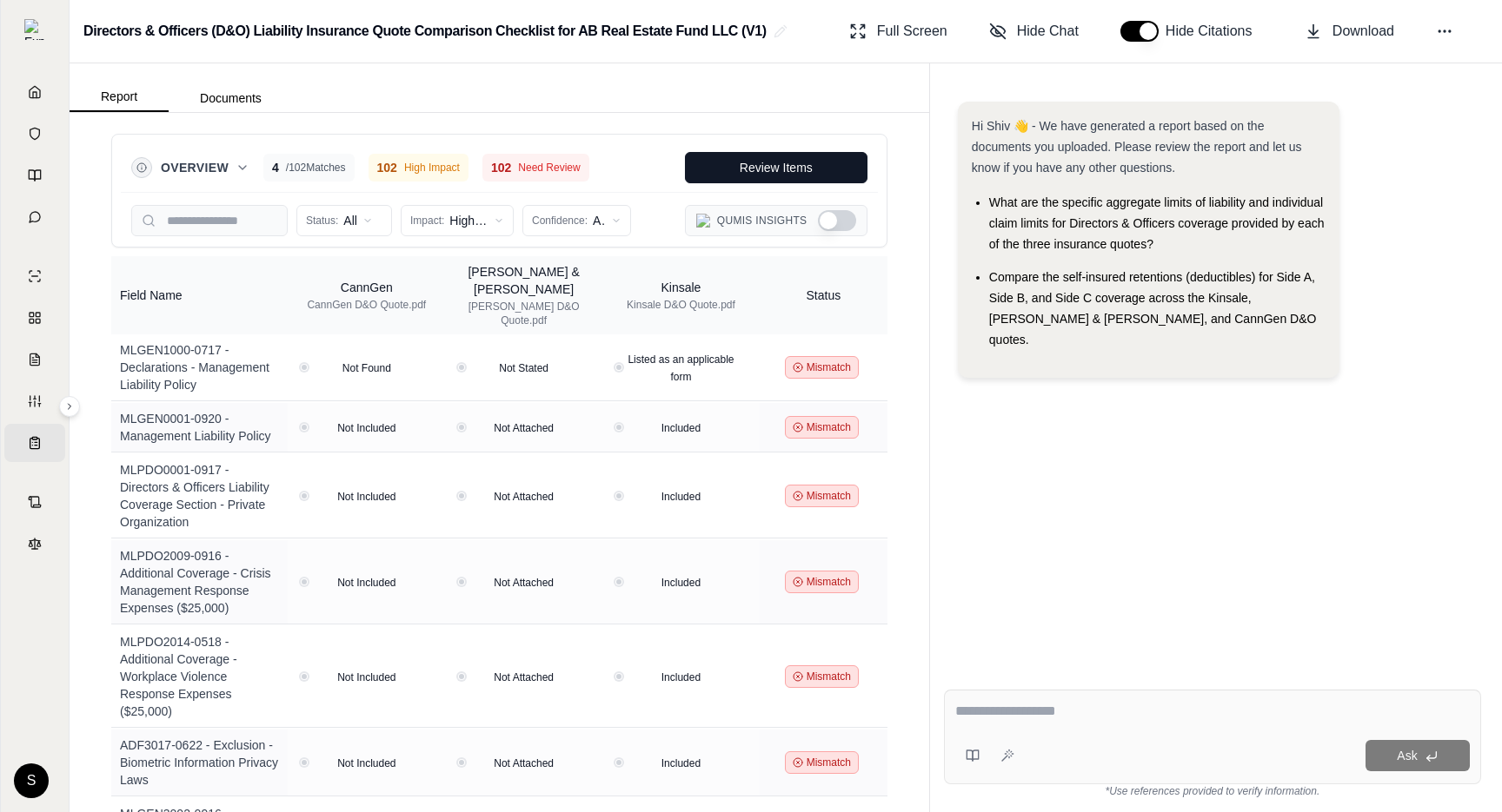
click at [803, 144] on div "Overview 4 / 102 Matches 102 High Impact 102 Need Review Review Items" at bounding box center [500, 168] width 758 height 49
click at [791, 156] on button "Review Items" at bounding box center [776, 168] width 182 height 31
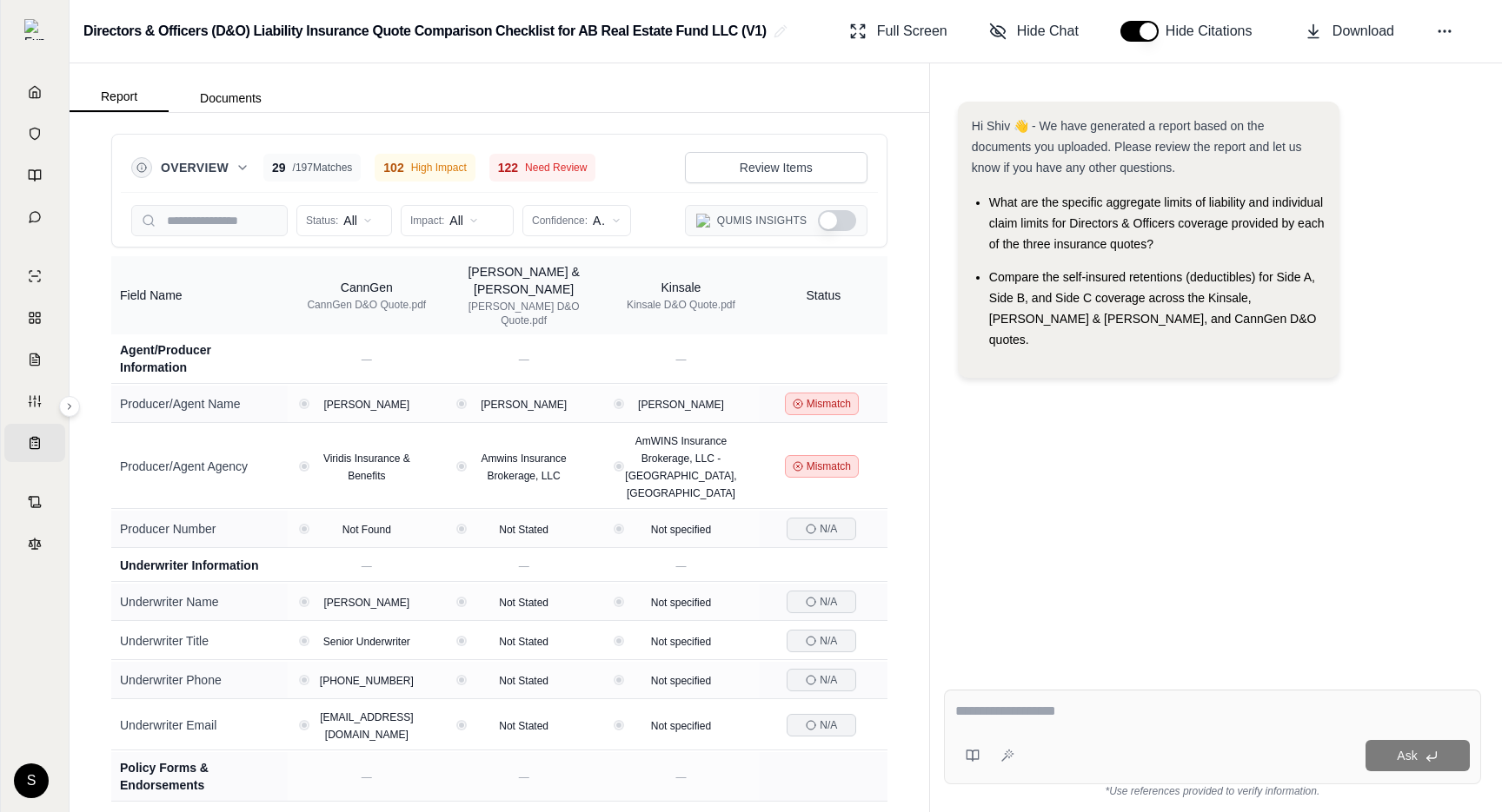
click at [901, 470] on div "Overview 29 / 197 Matches 102 High Impact 122 Need Review Review Items Status: …" at bounding box center [500, 463] width 860 height 700
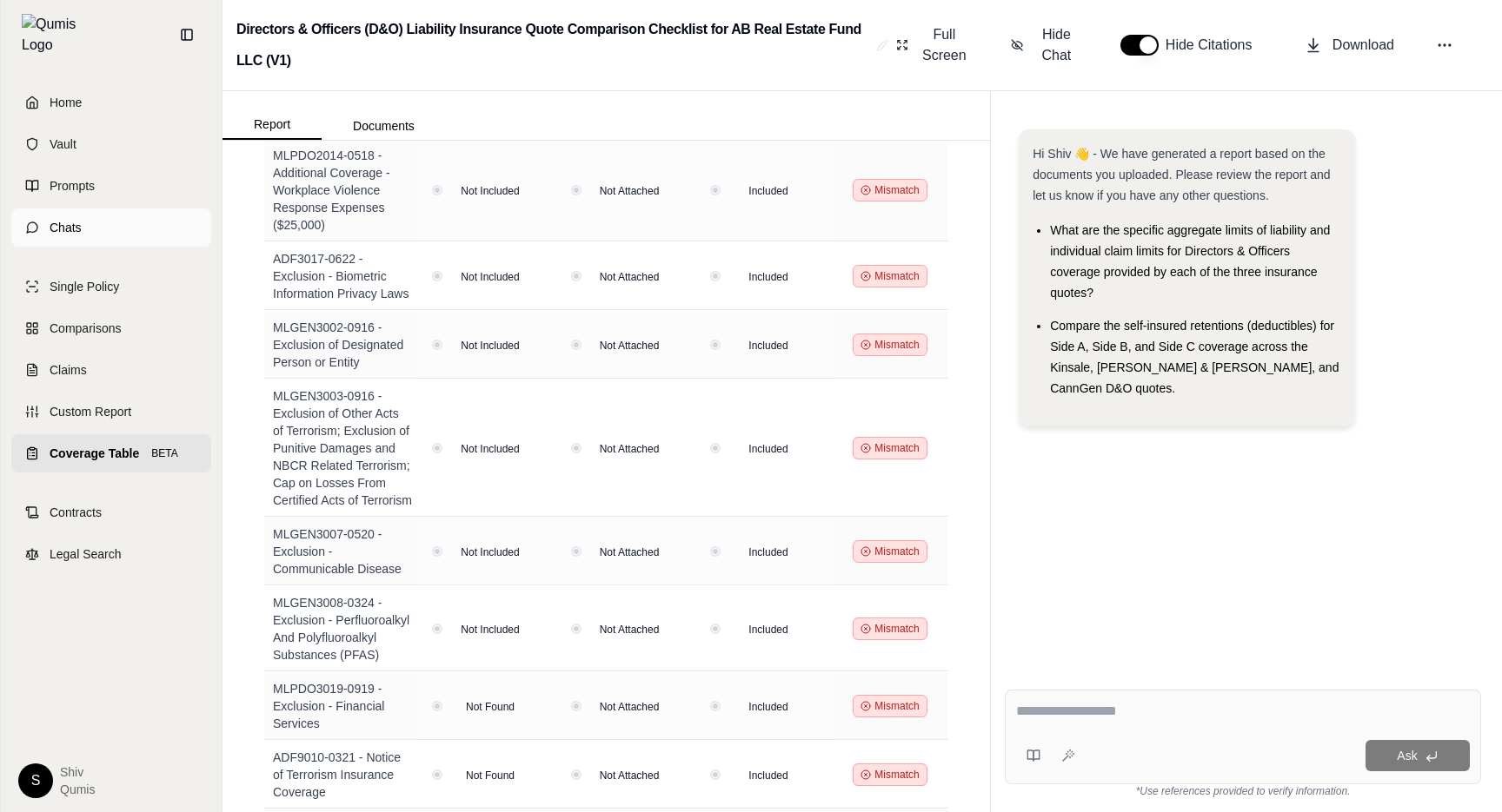
scroll to position [1355, 0]
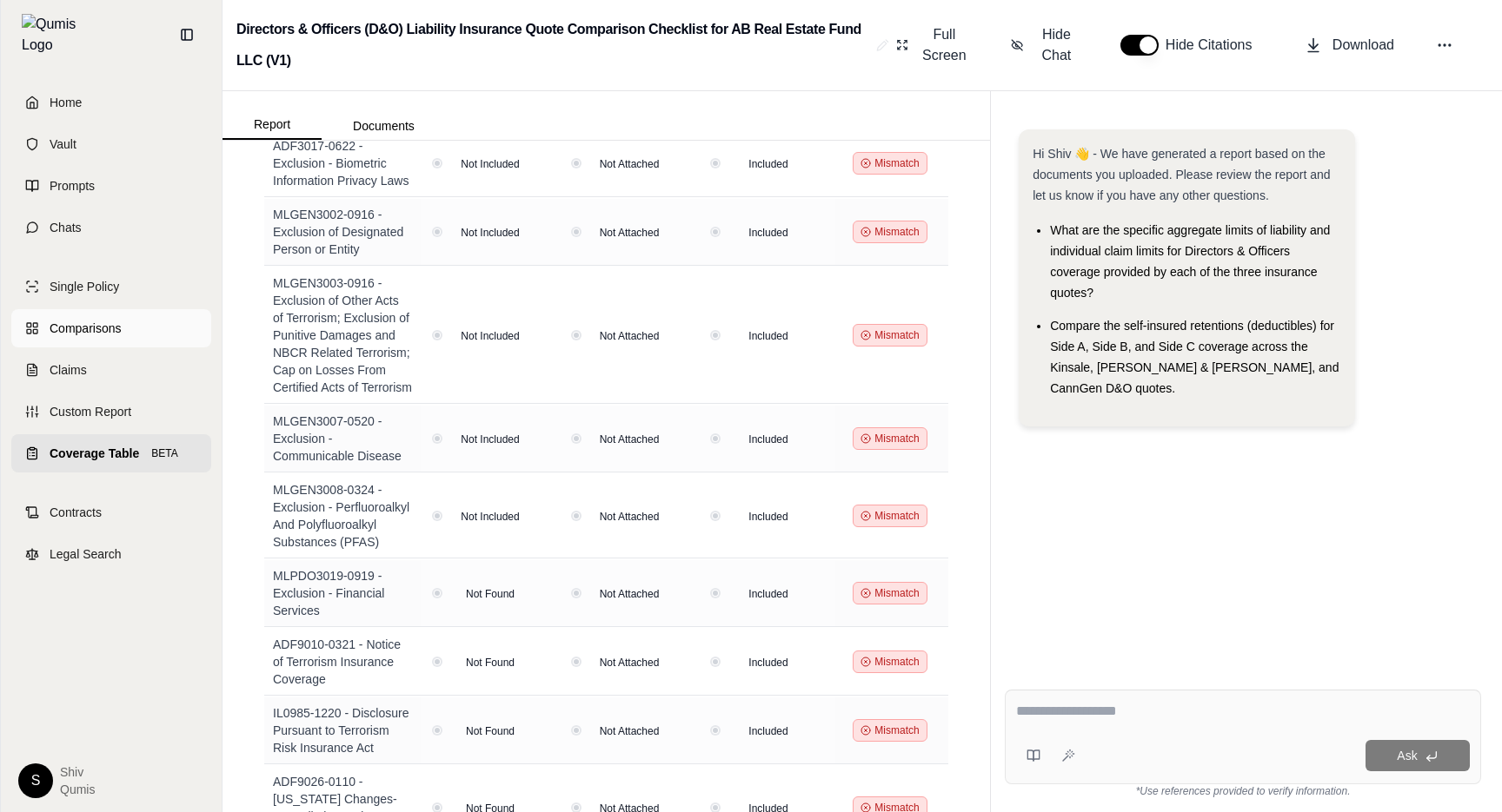
click at [82, 320] on span "Comparisons" at bounding box center [85, 328] width 71 height 17
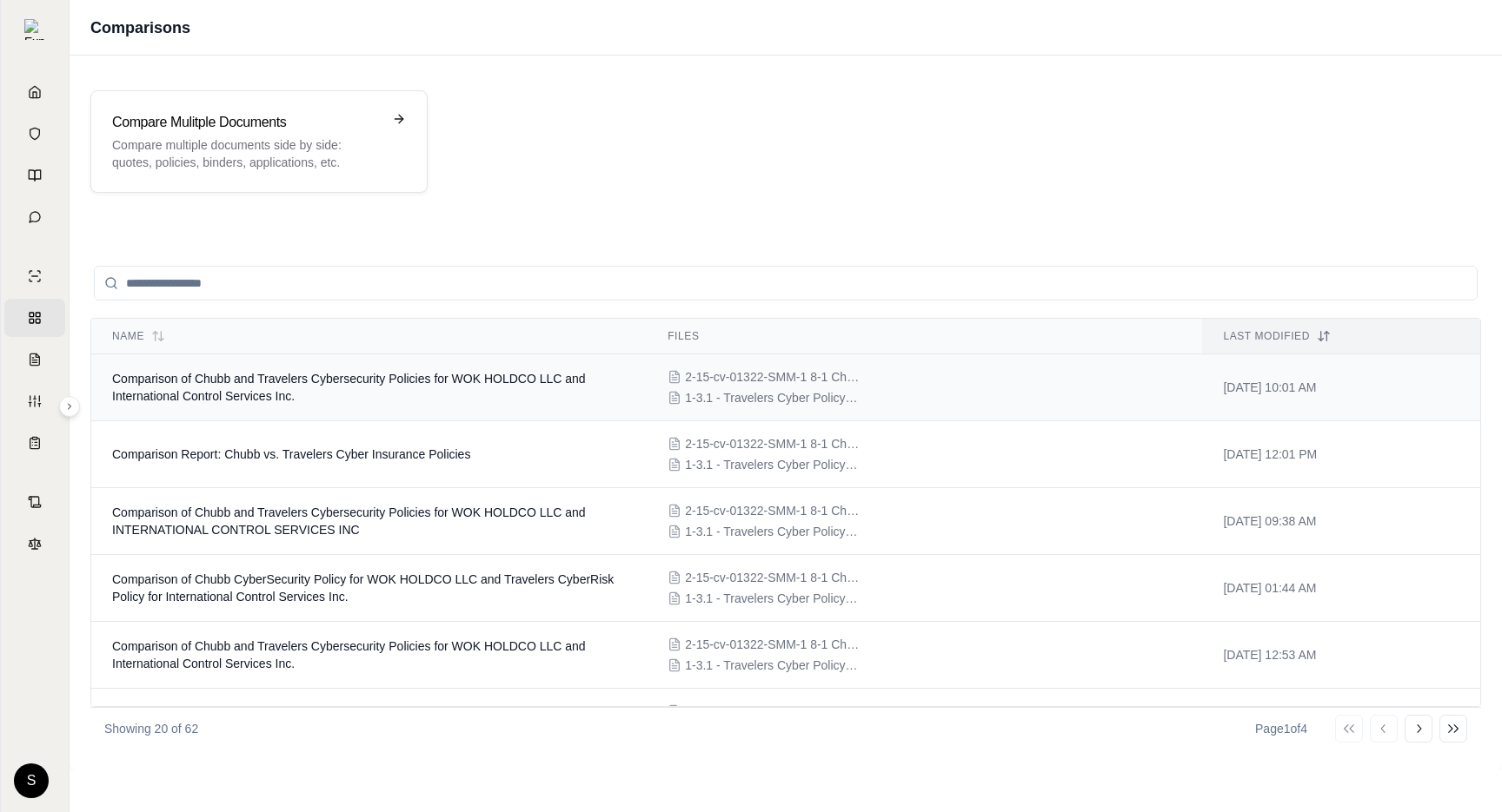
click at [344, 384] on span "Comparison of Chubb and Travelers Cybersecurity Policies for WOK HOLDCO LLC and…" at bounding box center [349, 388] width 473 height 31
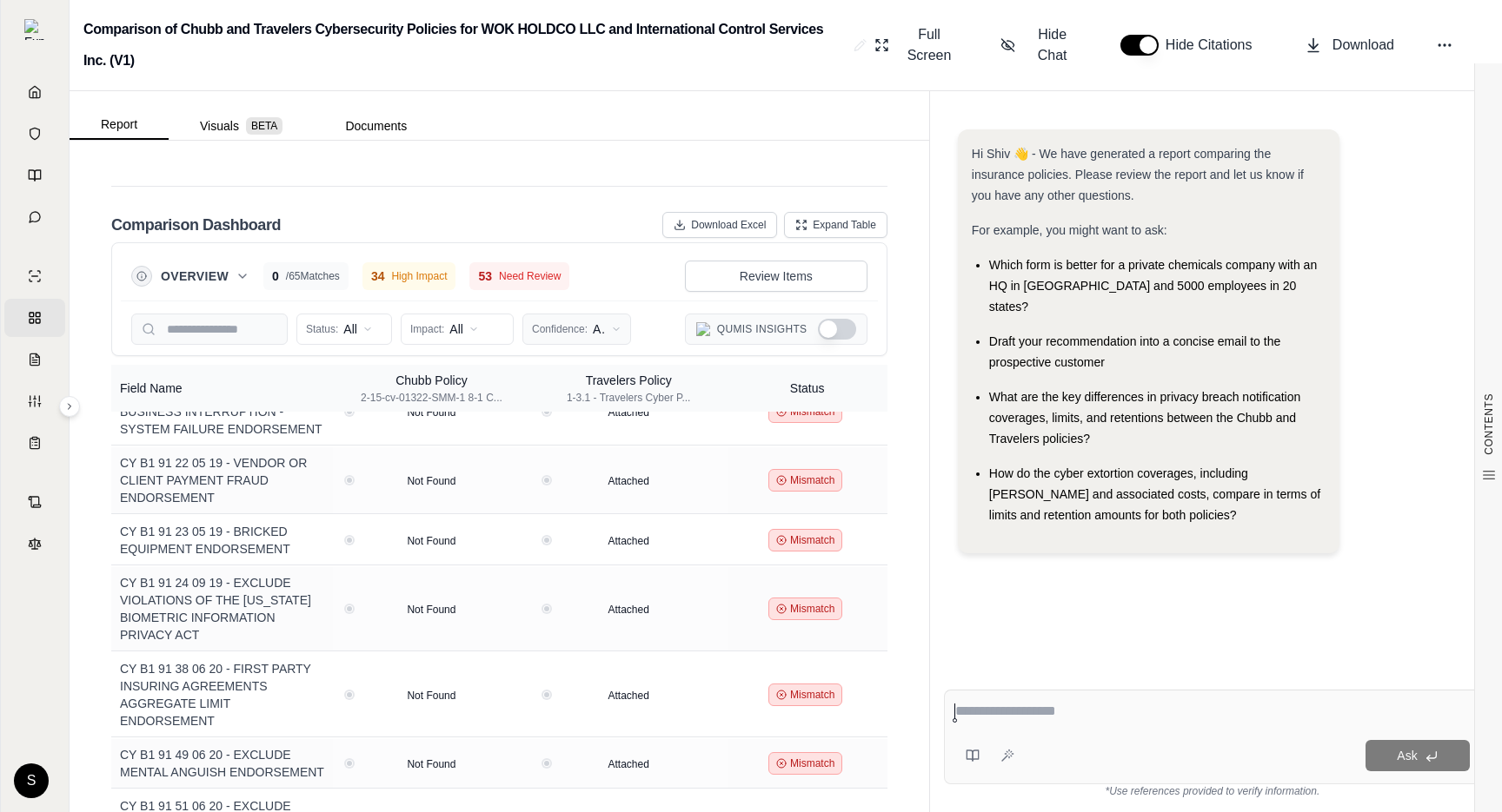
scroll to position [3819, 0]
click at [236, 266] on icon at bounding box center [242, 273] width 14 height 14
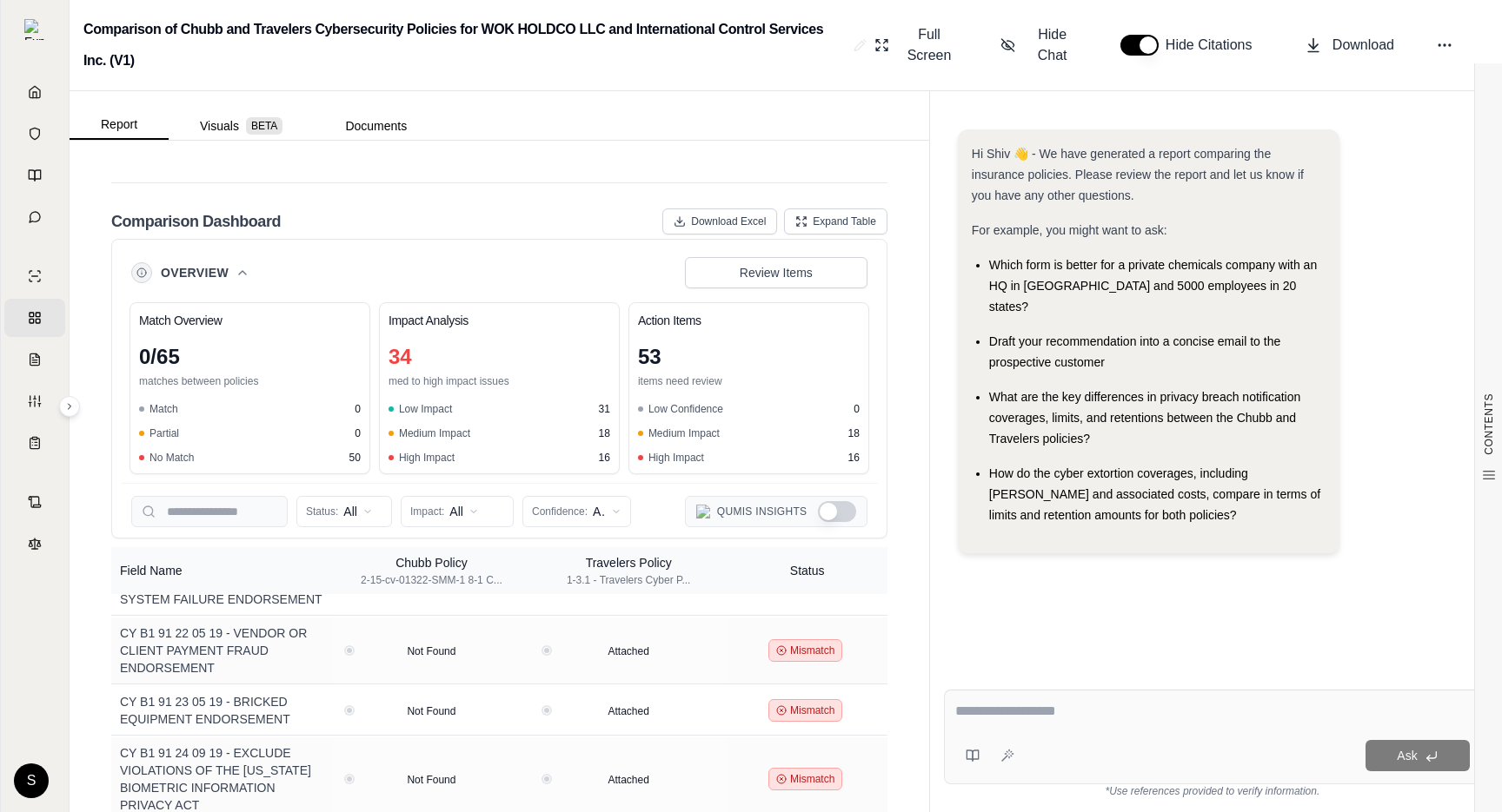
click at [235, 266] on icon at bounding box center [242, 273] width 14 height 14
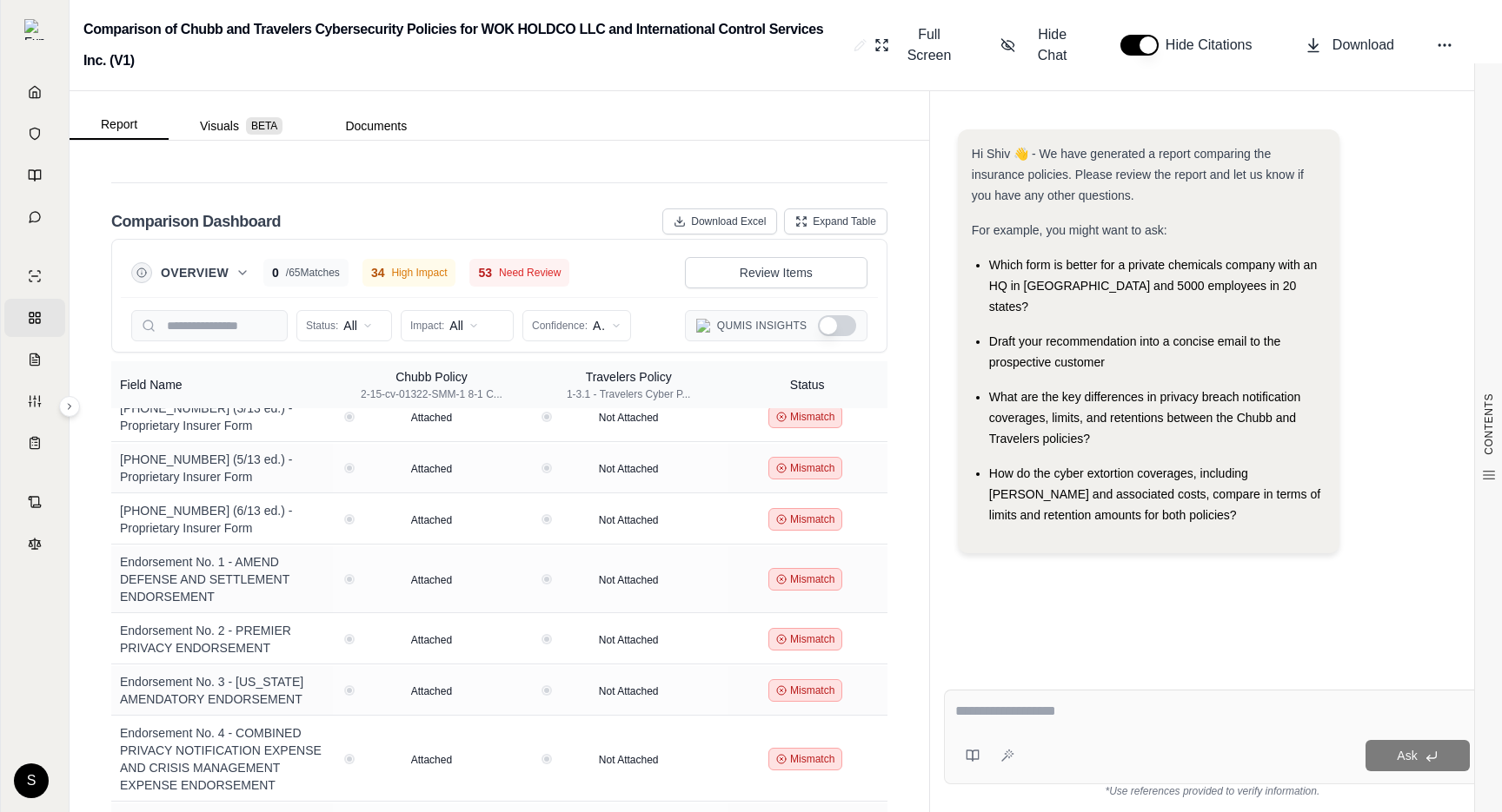
scroll to position [1603, 0]
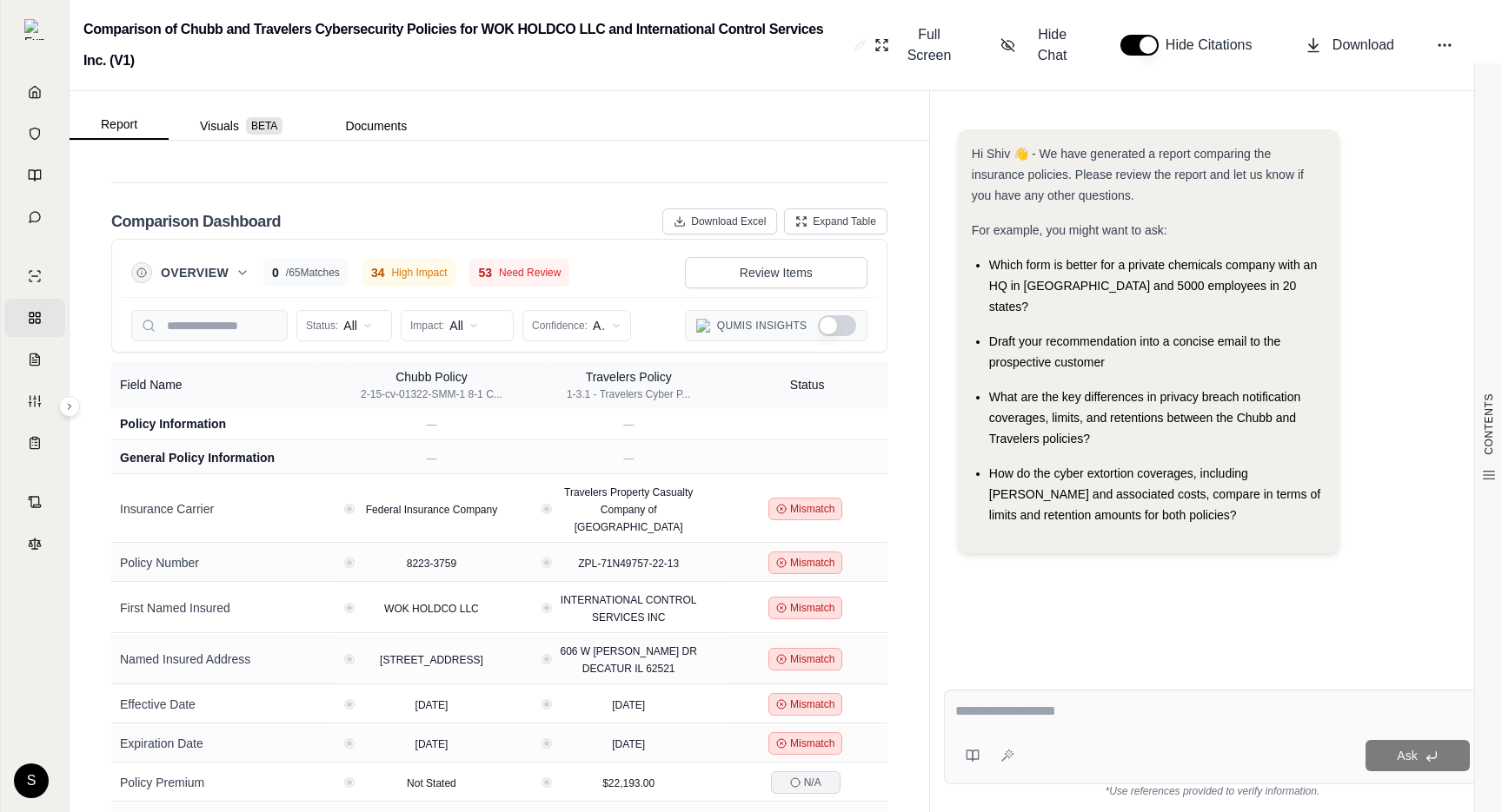
click at [848, 315] on button "Show Qumis Insights" at bounding box center [837, 326] width 38 height 21
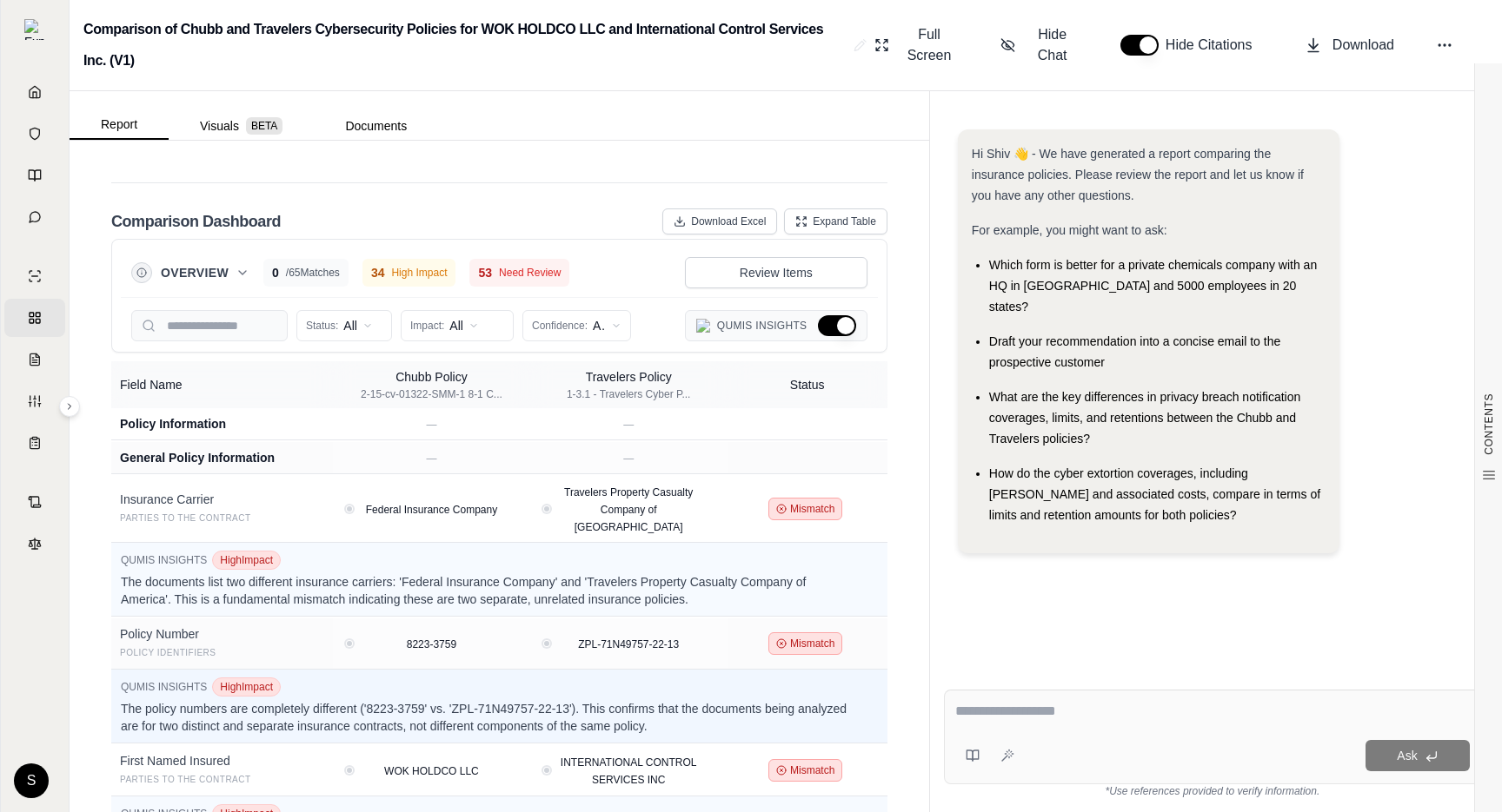
click at [837, 315] on button "Hide Qumis Insights" at bounding box center [837, 326] width 38 height 21
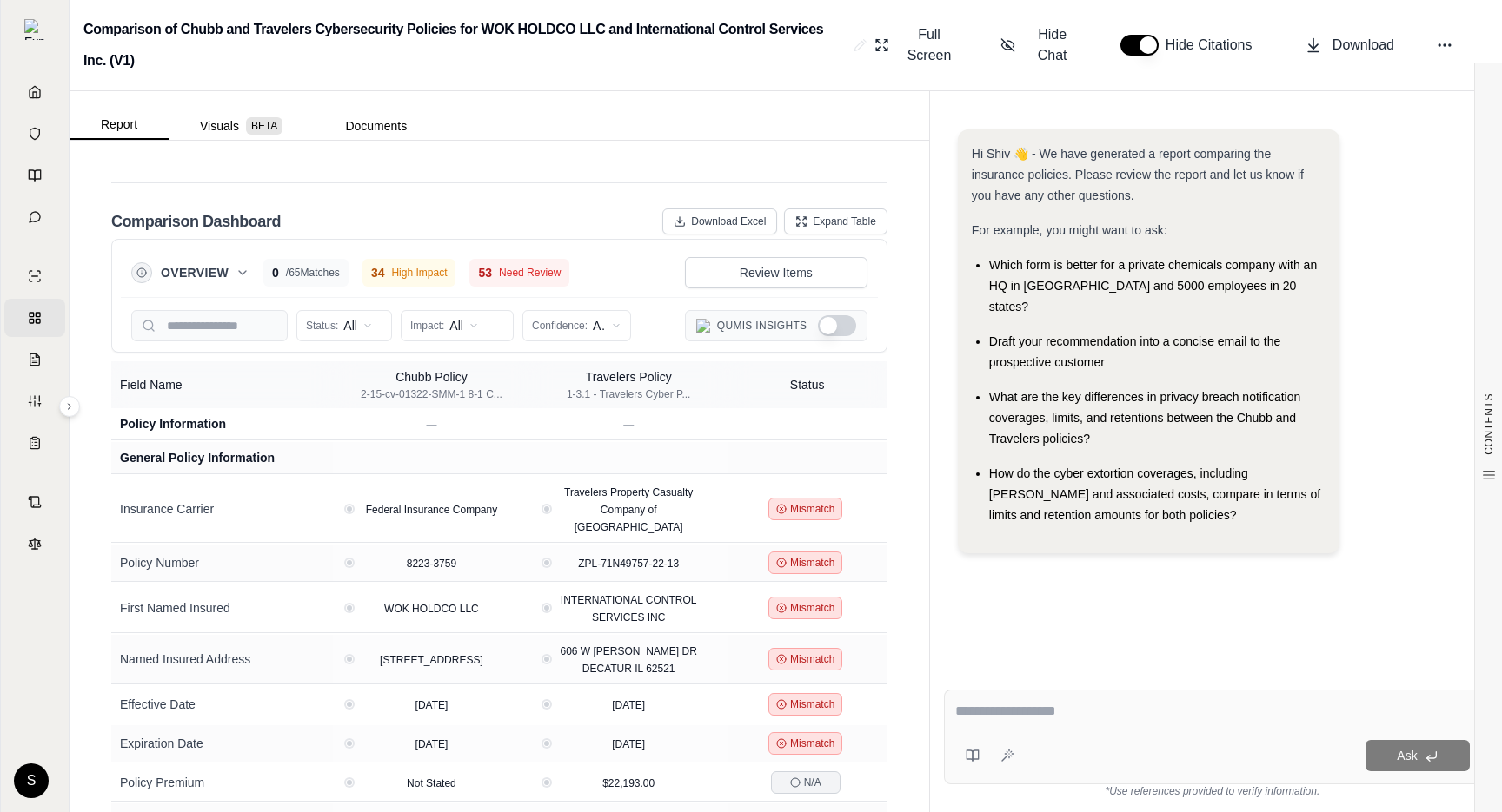
type button "on"
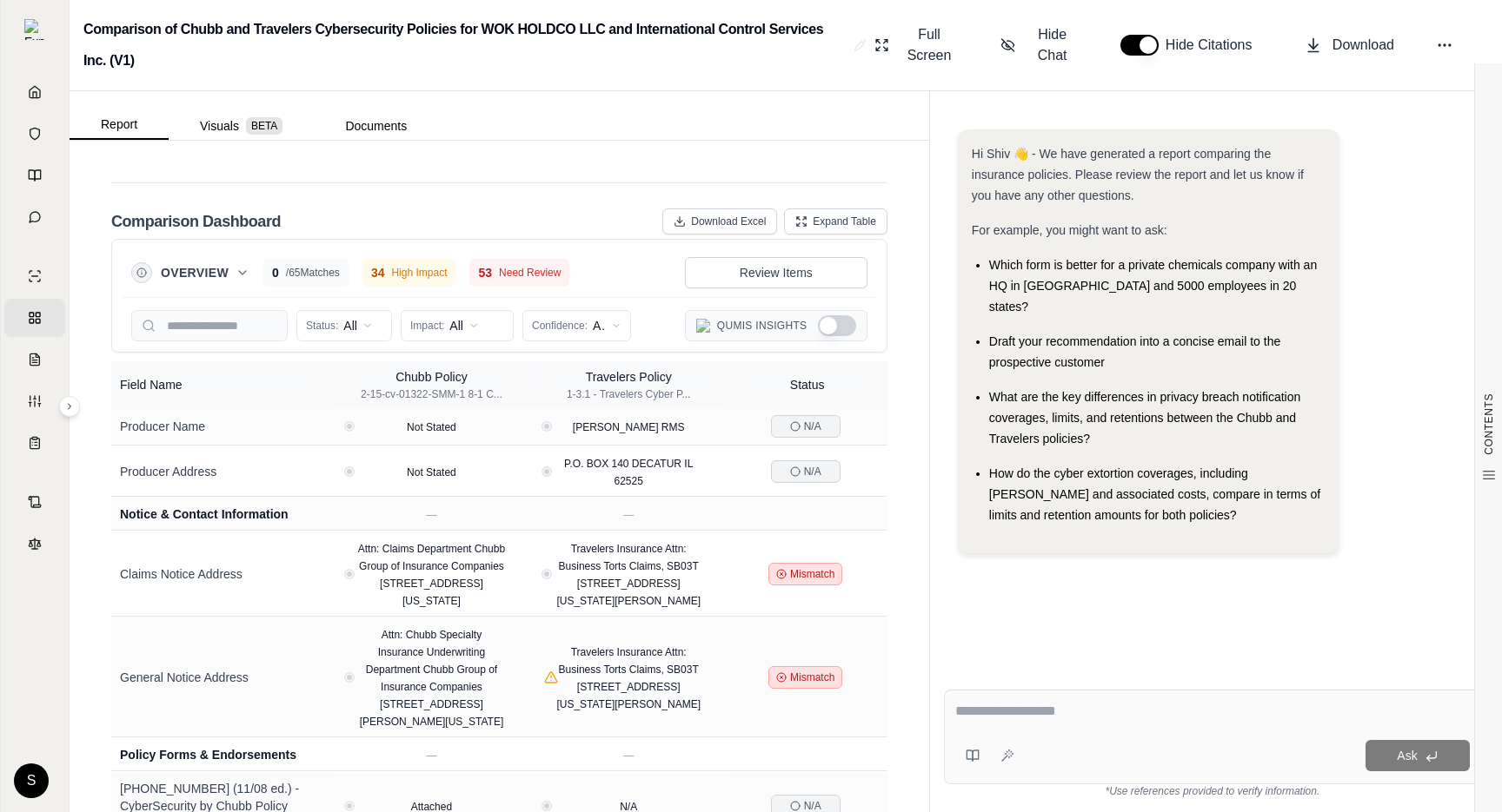
scroll to position [783, 0]
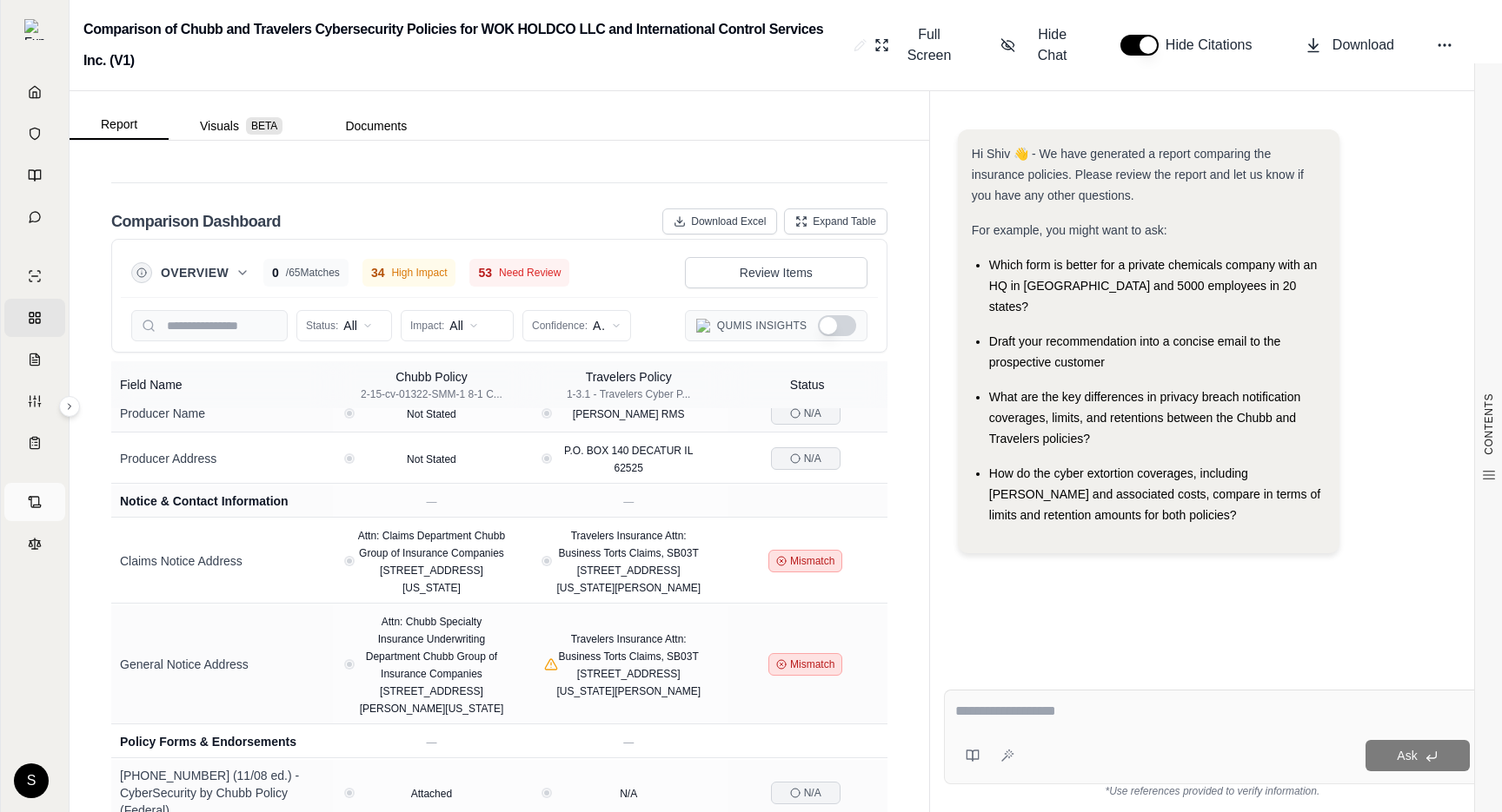
click at [41, 492] on link "Contracts" at bounding box center [35, 502] width 61 height 38
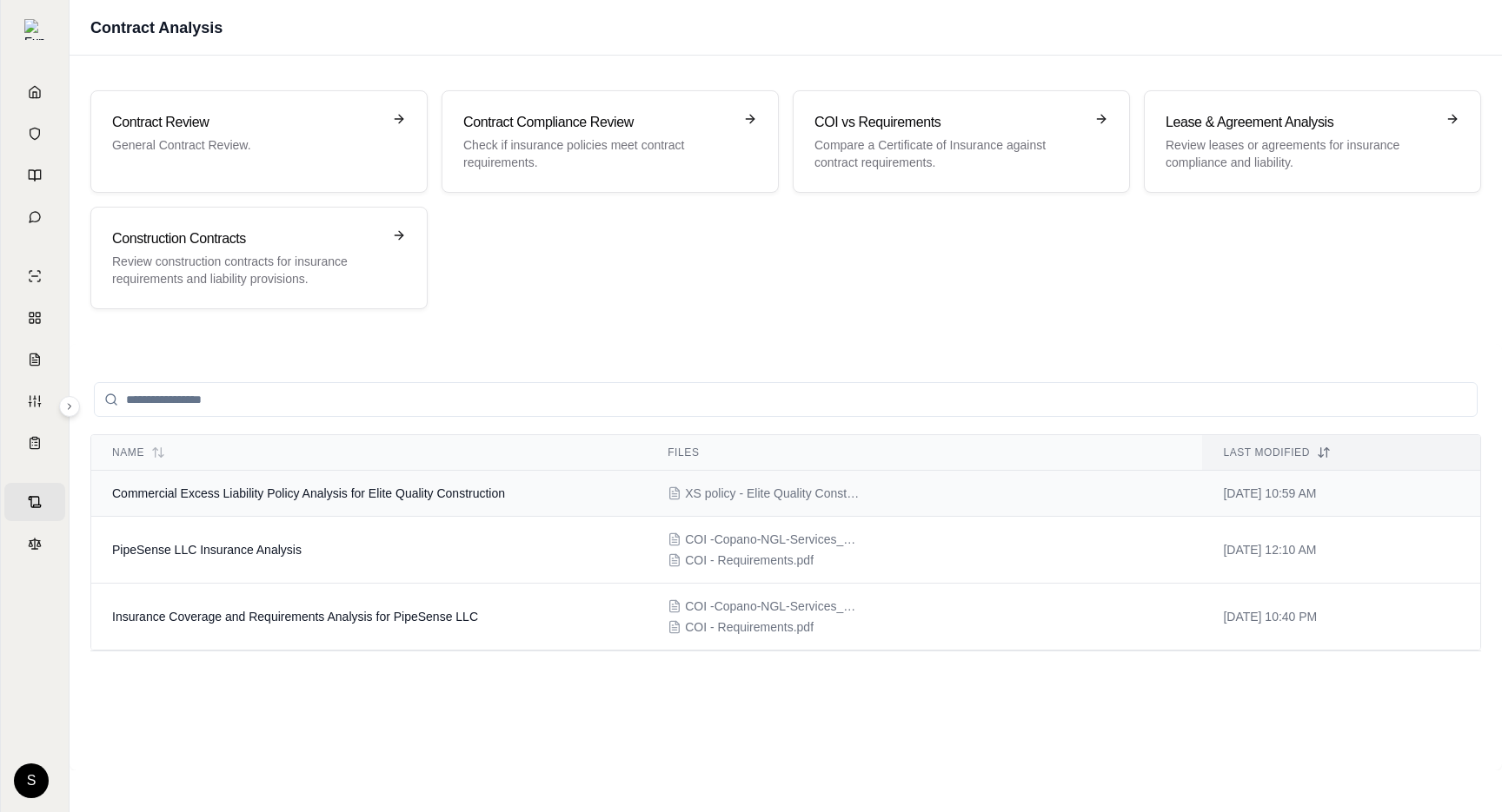
click at [221, 495] on span "Commercial Excess Liability Policy Analysis for Elite Quality Construction" at bounding box center [309, 493] width 393 height 14
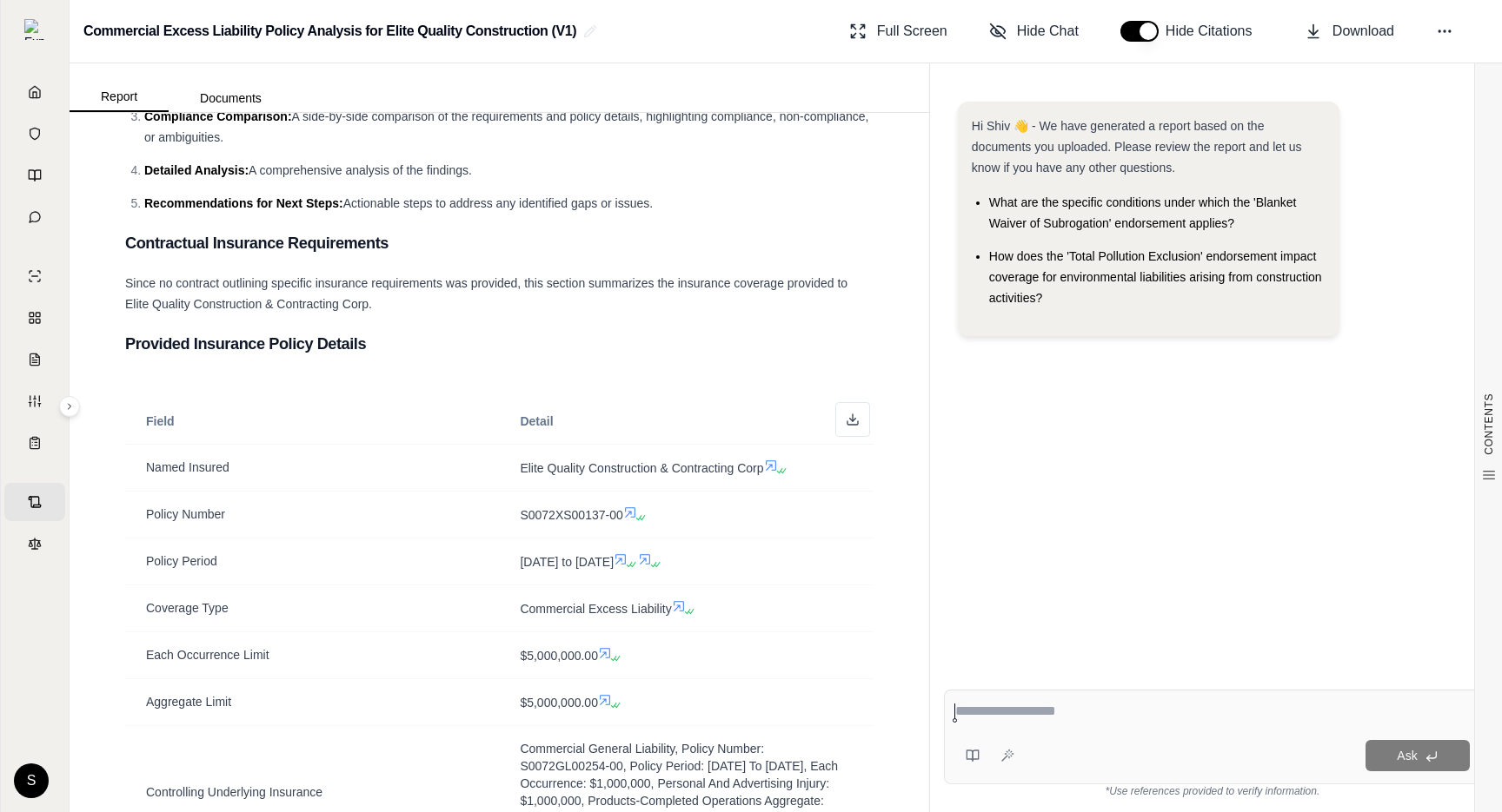
scroll to position [449, 0]
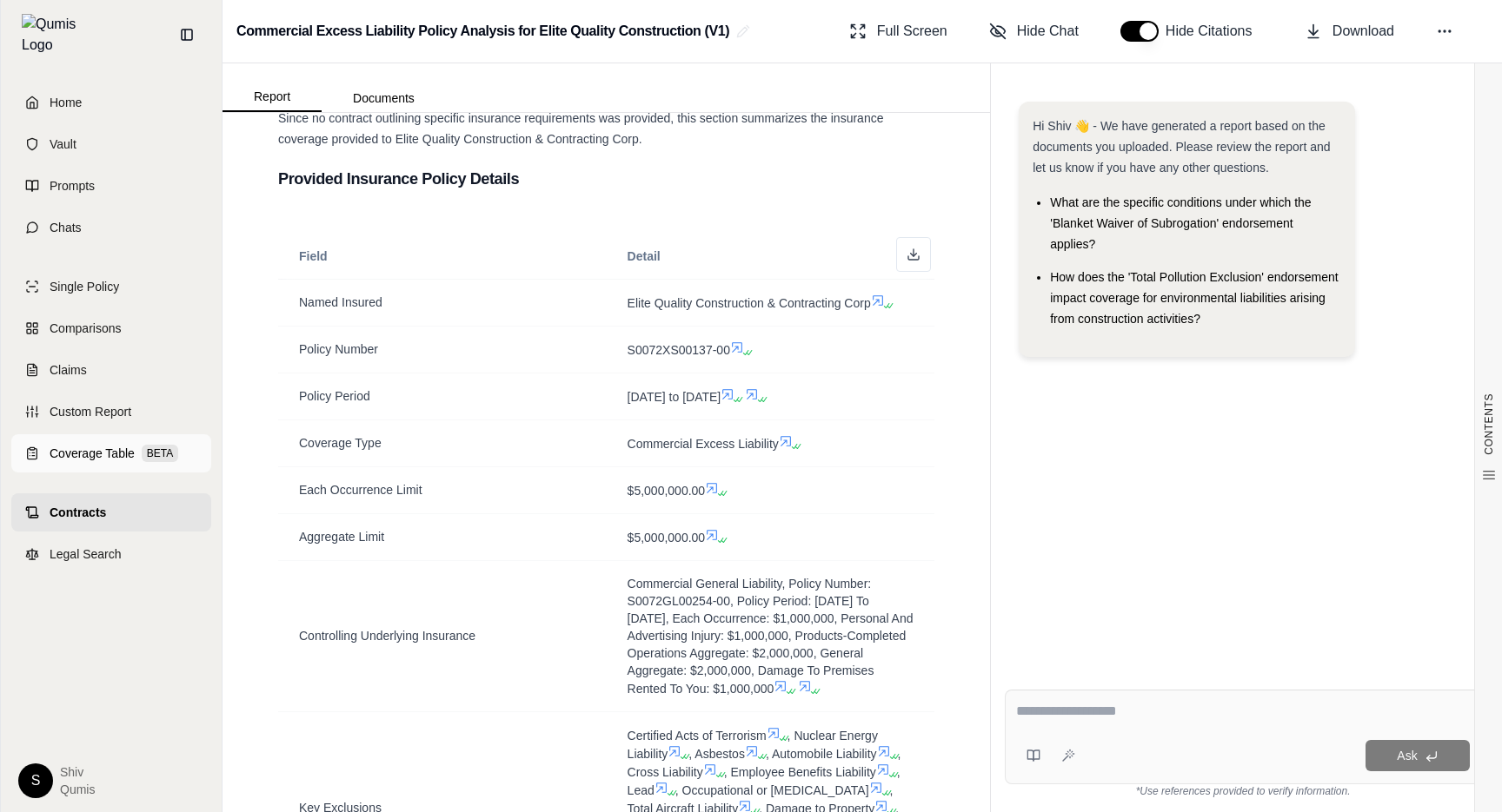
click at [87, 445] on span "Coverage Table" at bounding box center [92, 454] width 85 height 17
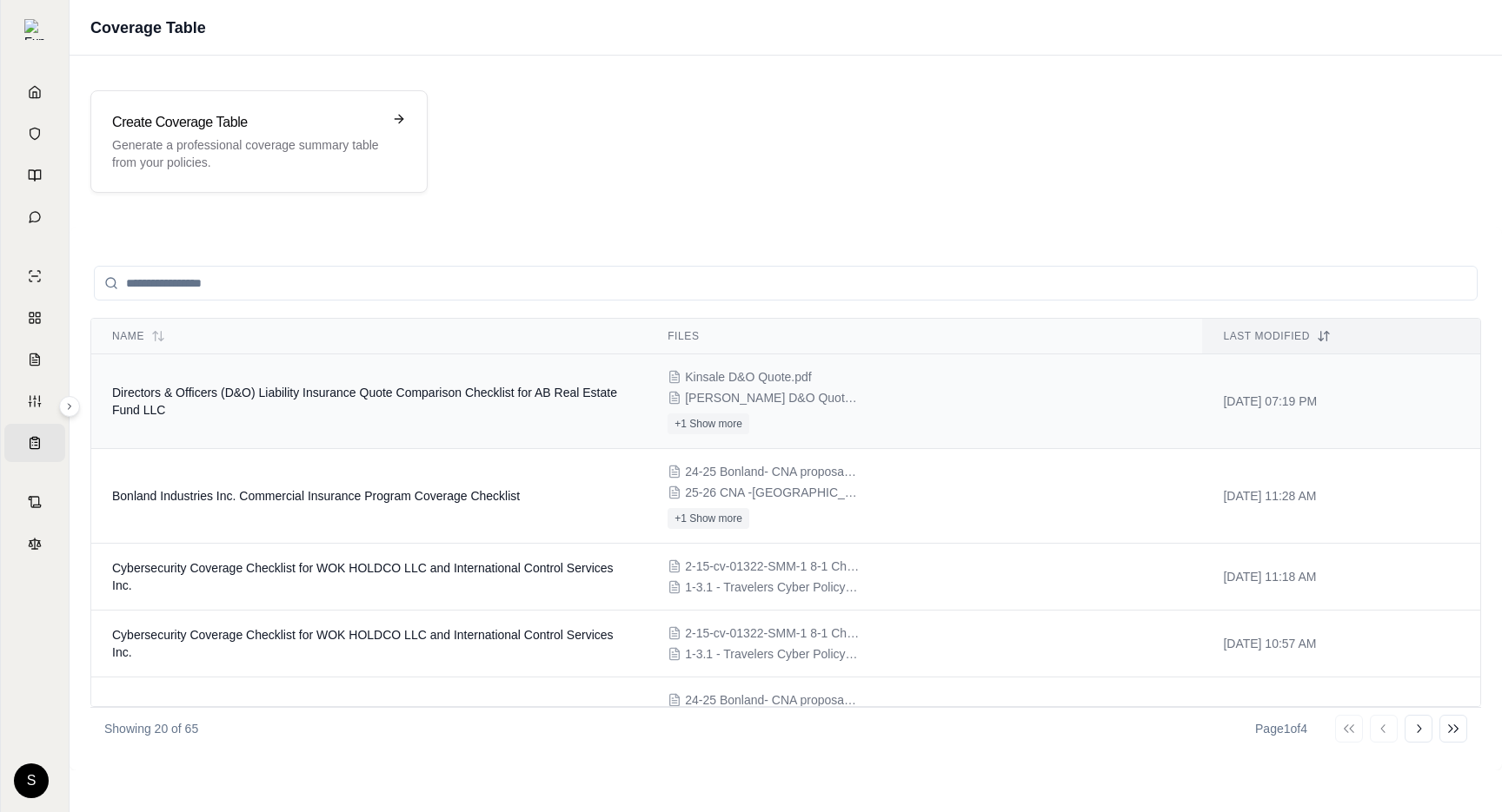
click at [355, 413] on td "Directors & Officers (D&O) Liability Insurance Quote Comparison Checklist for A…" at bounding box center [369, 402] width 555 height 95
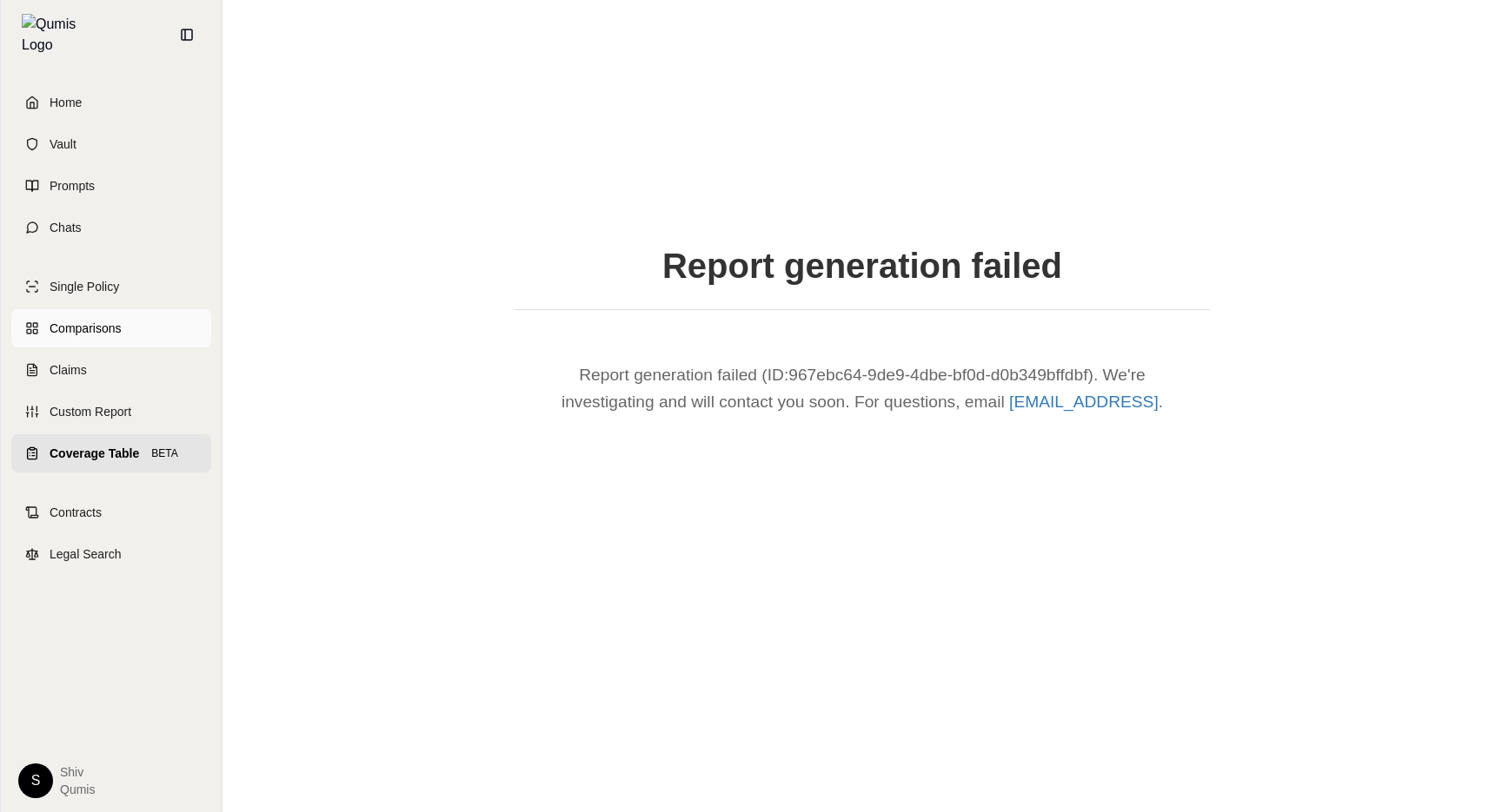
click at [102, 320] on span "Comparisons" at bounding box center [85, 328] width 71 height 17
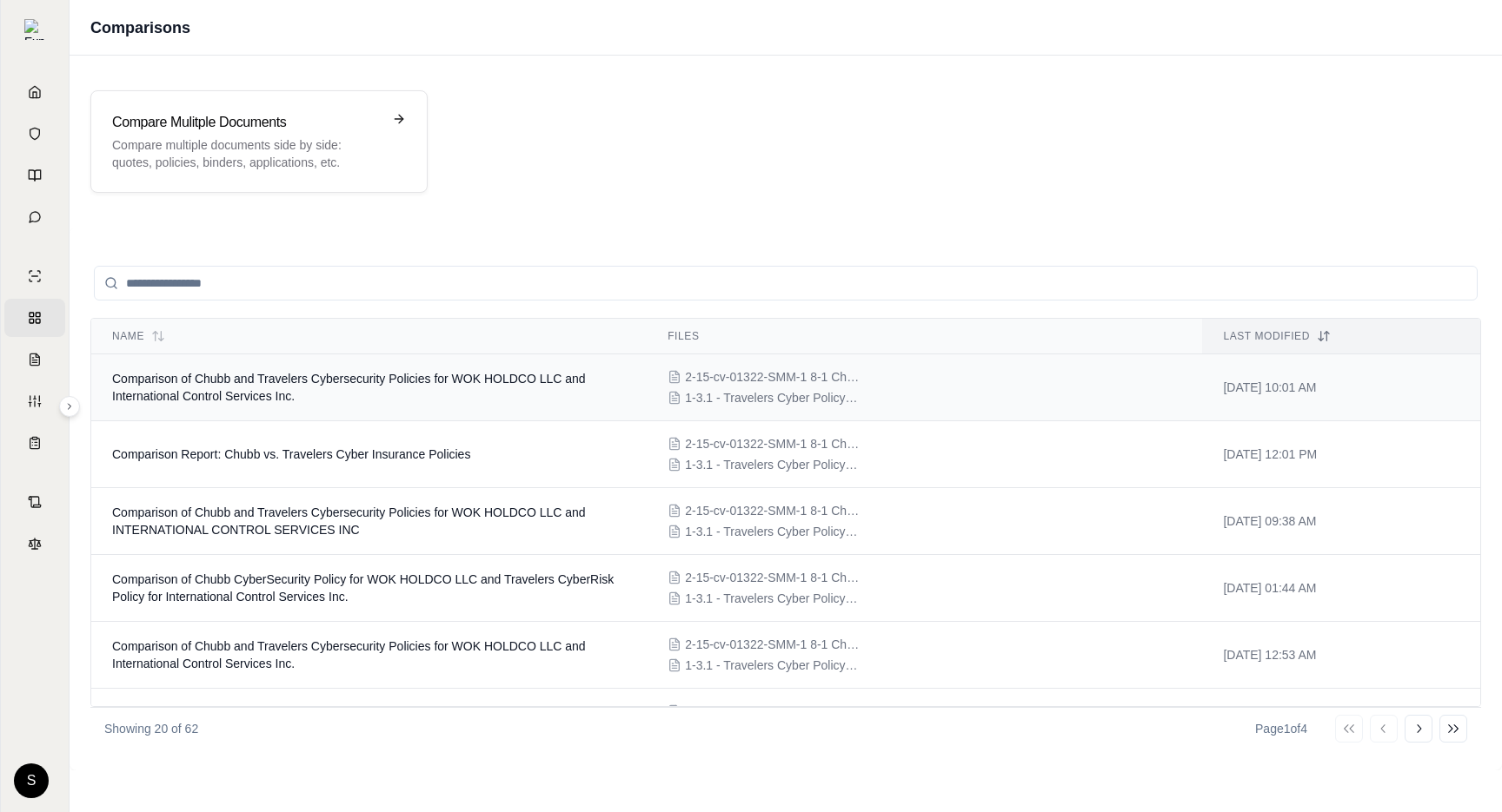
click at [236, 377] on span "Comparison of Chubb and Travelers Cybersecurity Policies for WOK HOLDCO LLC and…" at bounding box center [349, 388] width 473 height 31
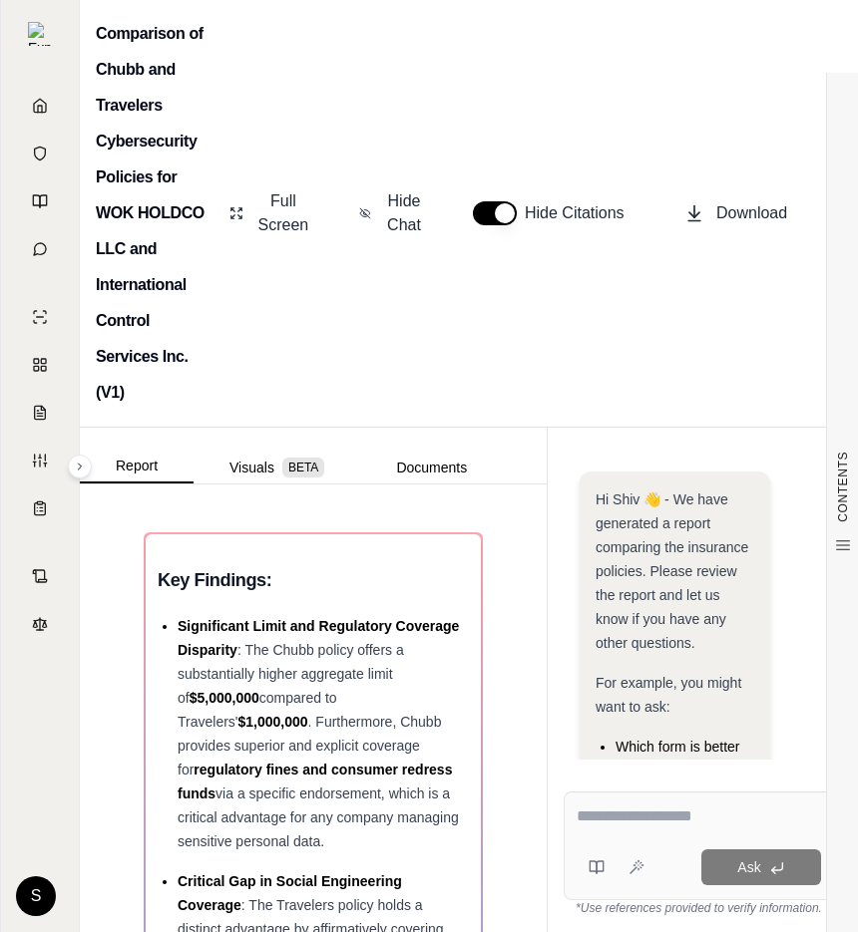
scroll to position [684, 0]
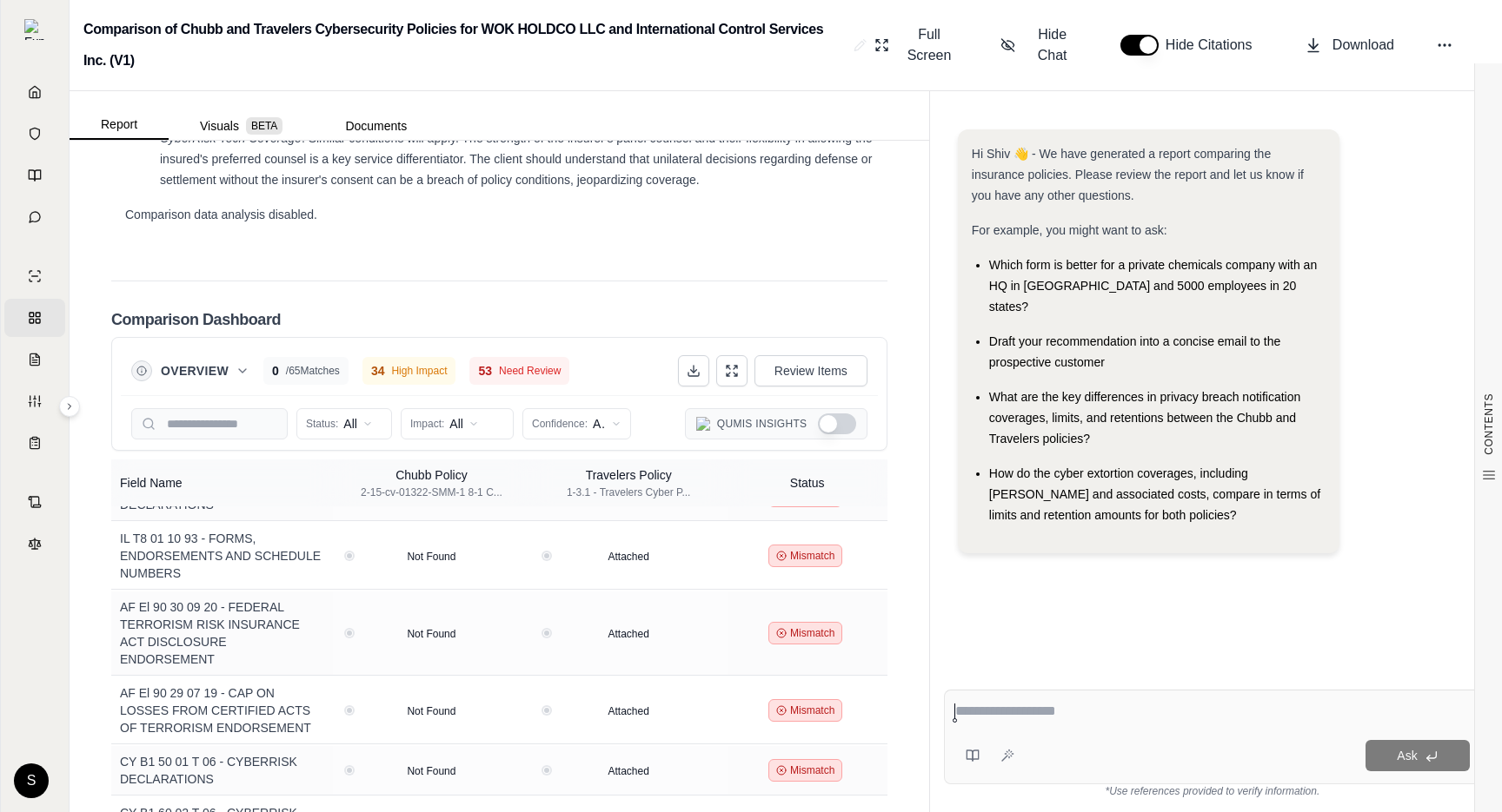
scroll to position [3819, 0]
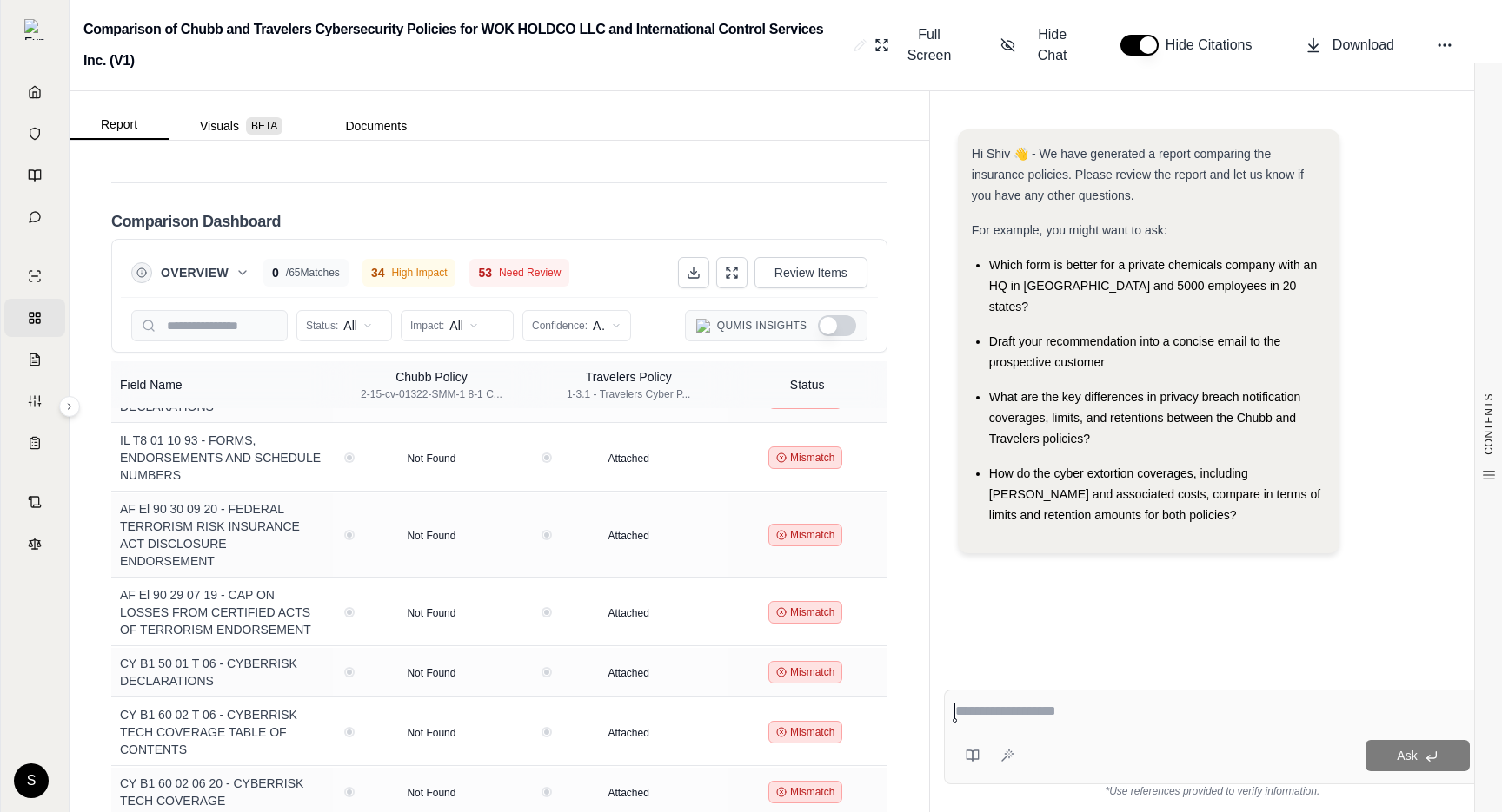
click at [241, 271] on icon at bounding box center [242, 273] width 7 height 3
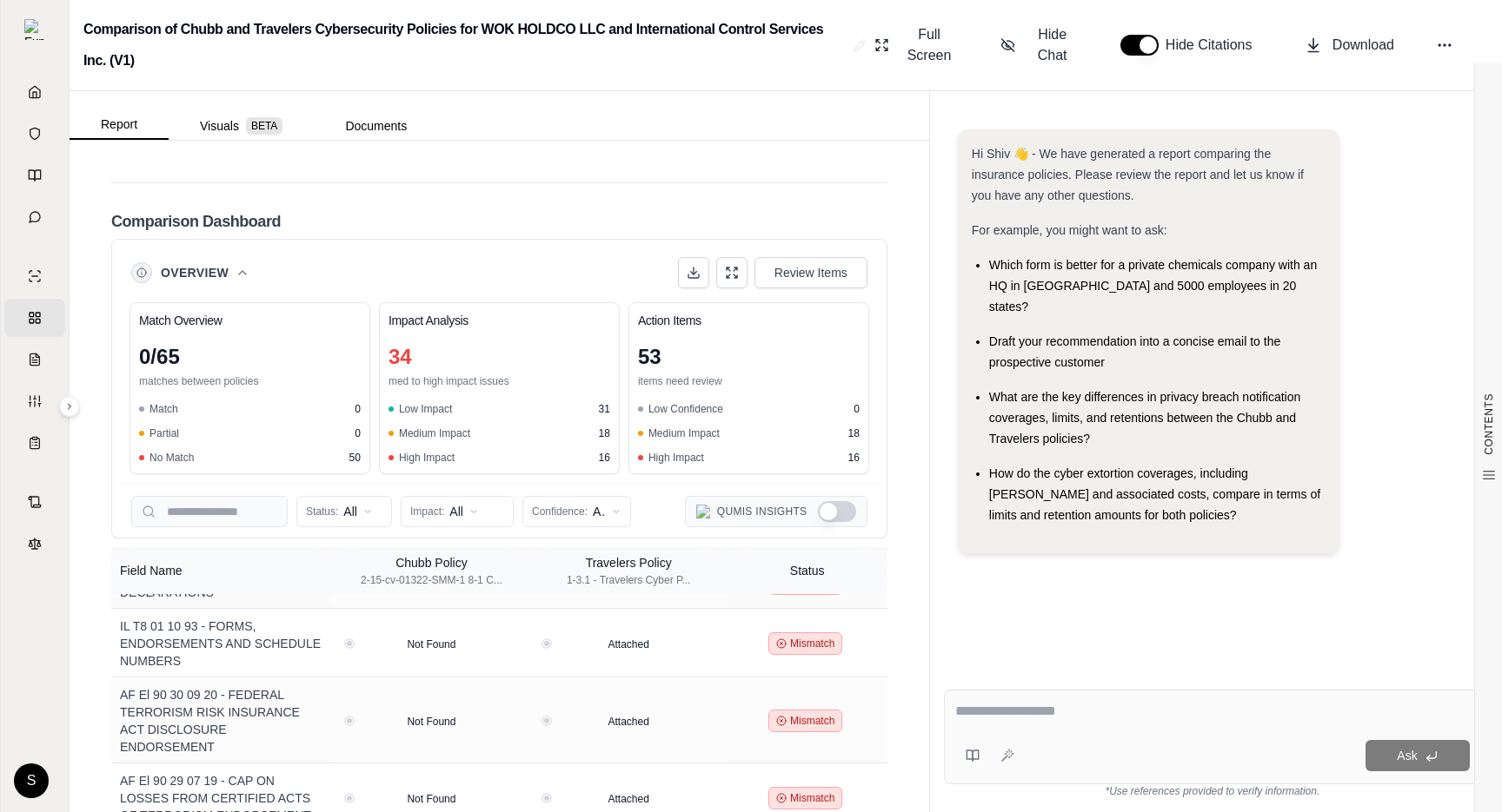
click at [248, 266] on icon at bounding box center [242, 273] width 14 height 14
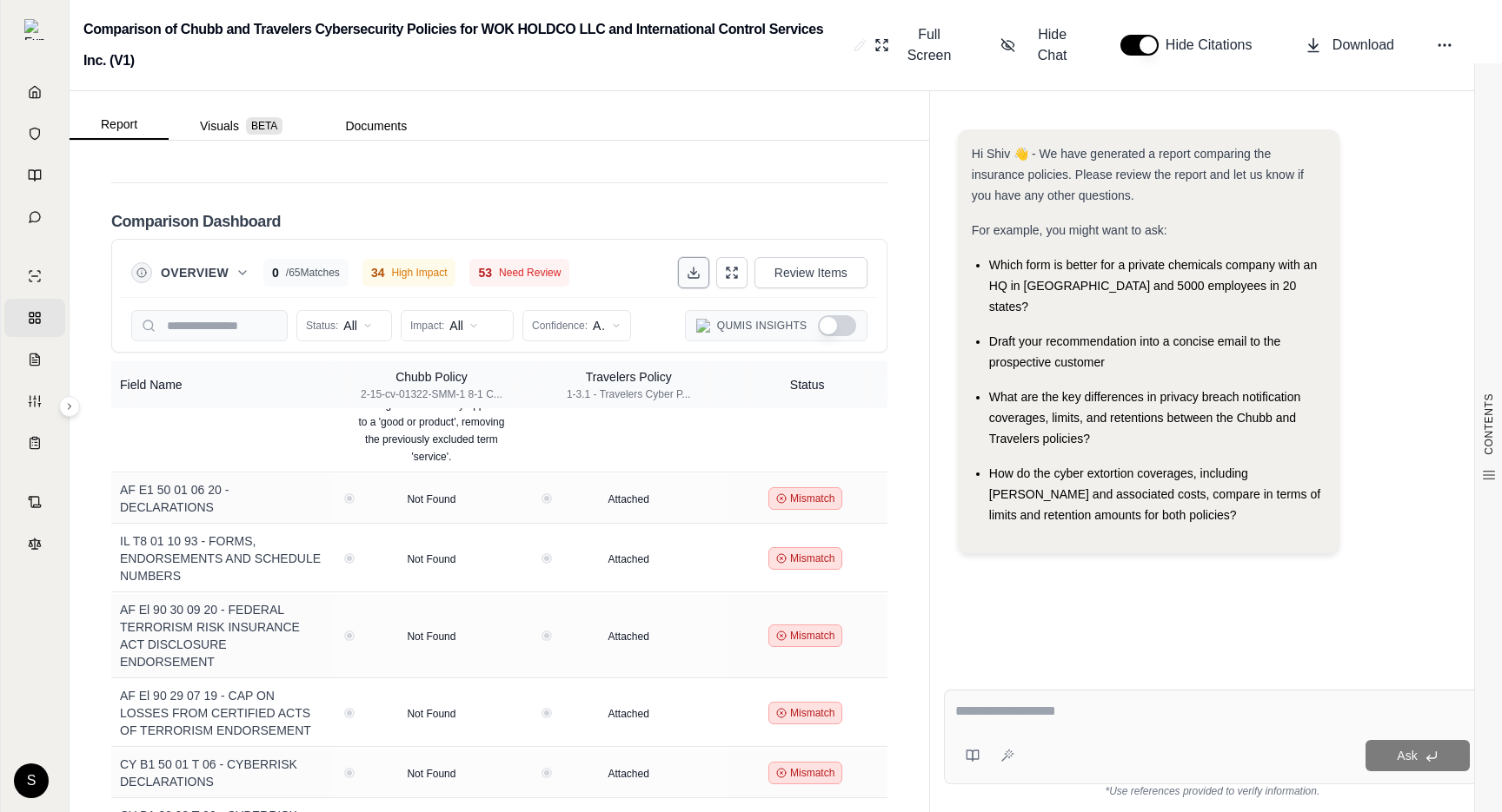
click at [700, 266] on icon at bounding box center [694, 273] width 14 height 14
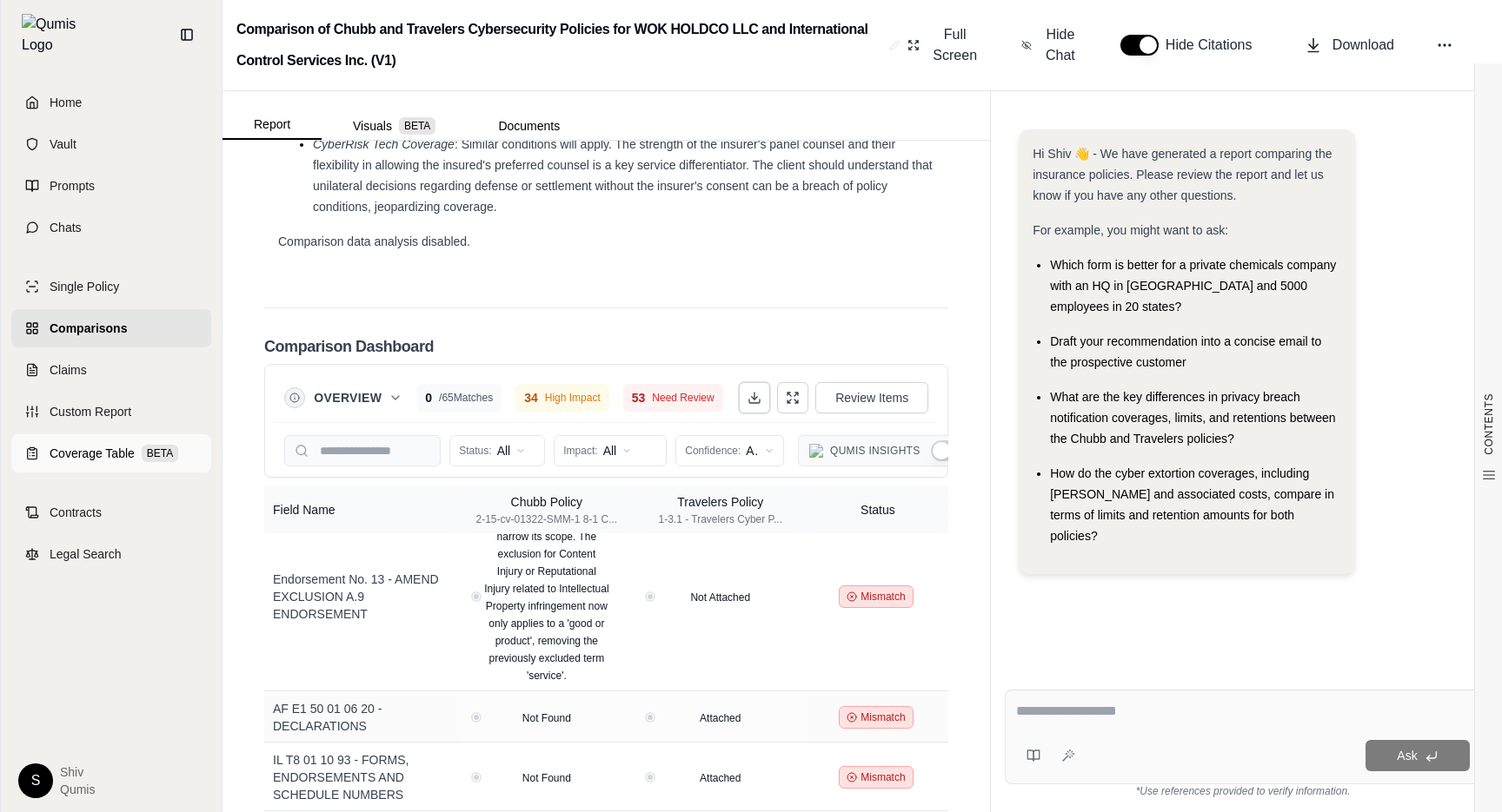
scroll to position [2839, 0]
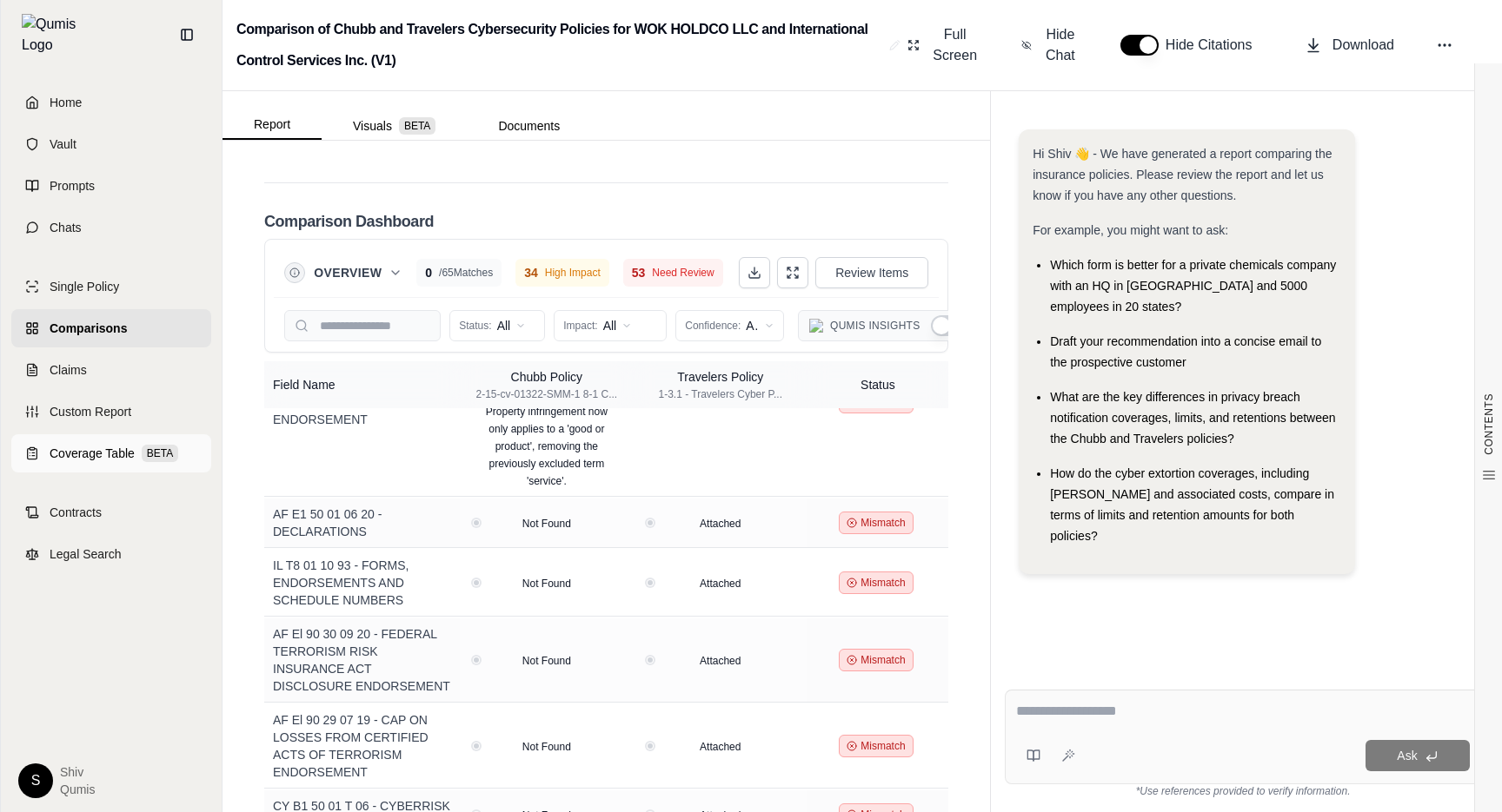
click at [43, 457] on link "Coverage Table BETA" at bounding box center [111, 454] width 200 height 38
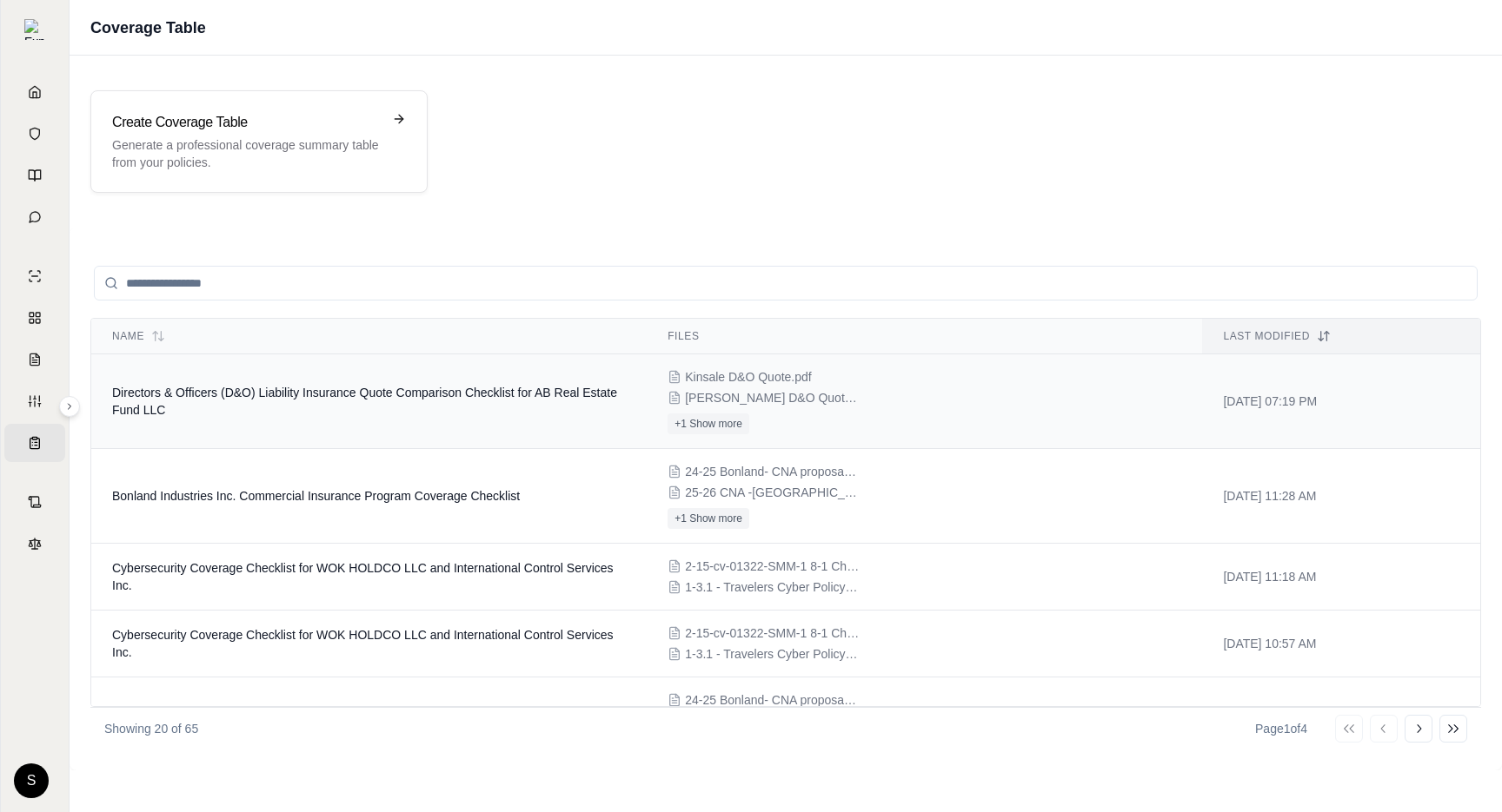
click at [432, 403] on td "Directors & Officers (D&O) Liability Insurance Quote Comparison Checklist for A…" at bounding box center [369, 402] width 555 height 95
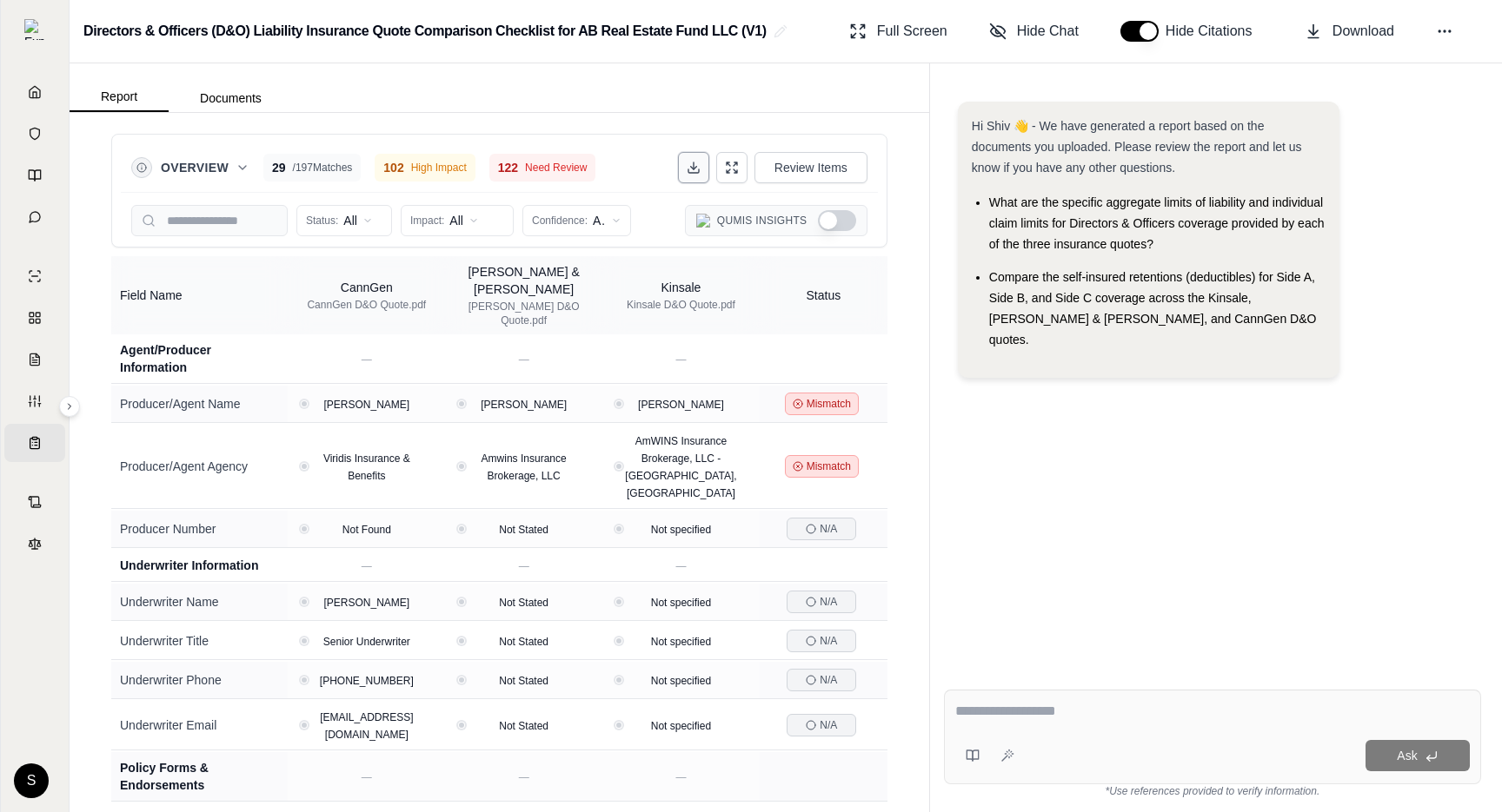
click at [700, 169] on icon at bounding box center [694, 167] width 14 height 14
click at [704, 166] on button at bounding box center [694, 168] width 31 height 31
click at [703, 166] on button at bounding box center [694, 168] width 31 height 31
click at [703, 163] on button at bounding box center [694, 168] width 31 height 31
click at [747, 206] on div "Hi Shiv 👋 - We have generated a report based on the documents you uploaded. Ple…" at bounding box center [1213, 247] width 509 height 290
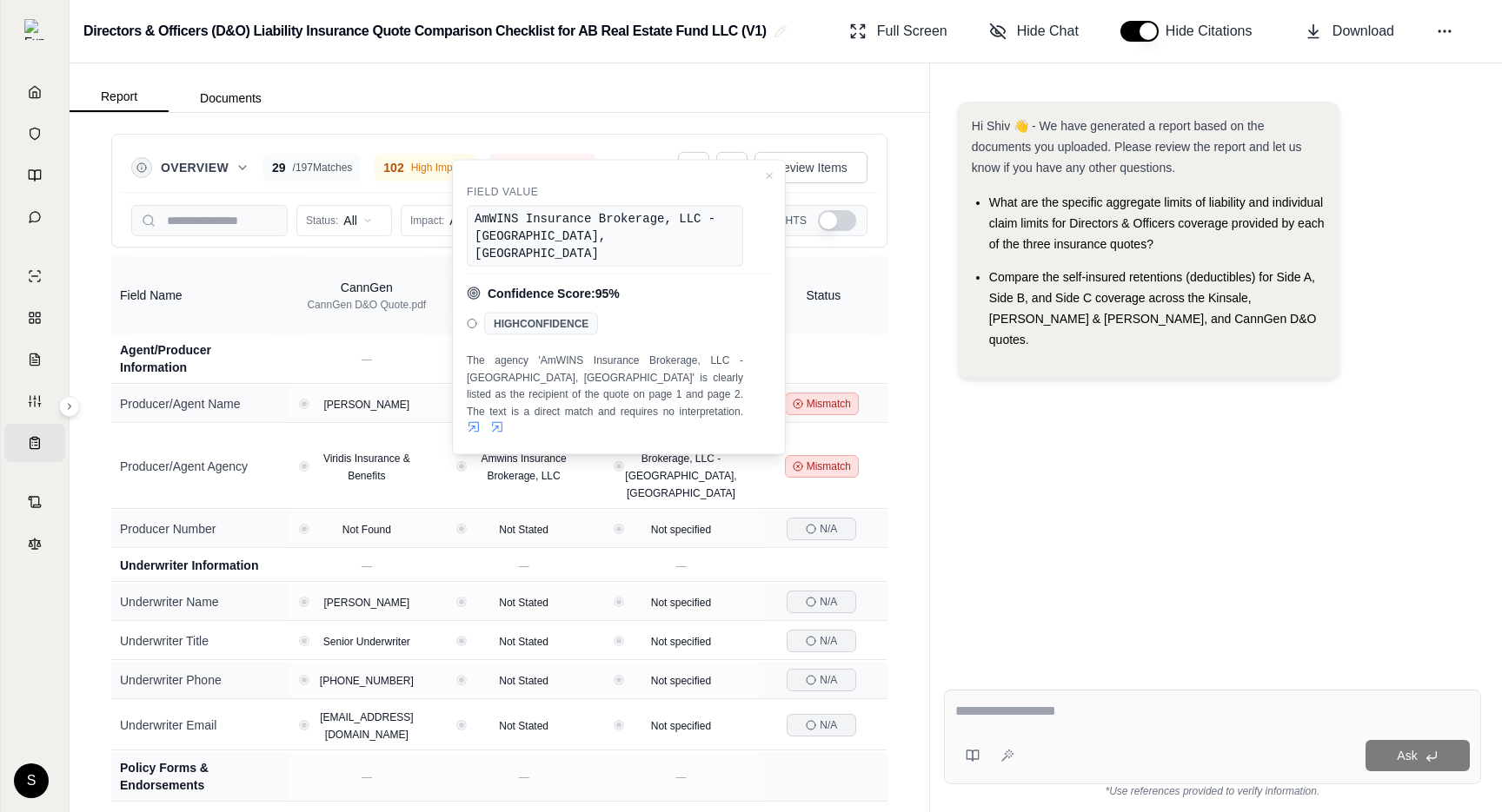
click at [552, 128] on div "Overview 29 / 197 Matches 102 High Impact 122 Need Review Review Items Status: …" at bounding box center [500, 463] width 860 height 700
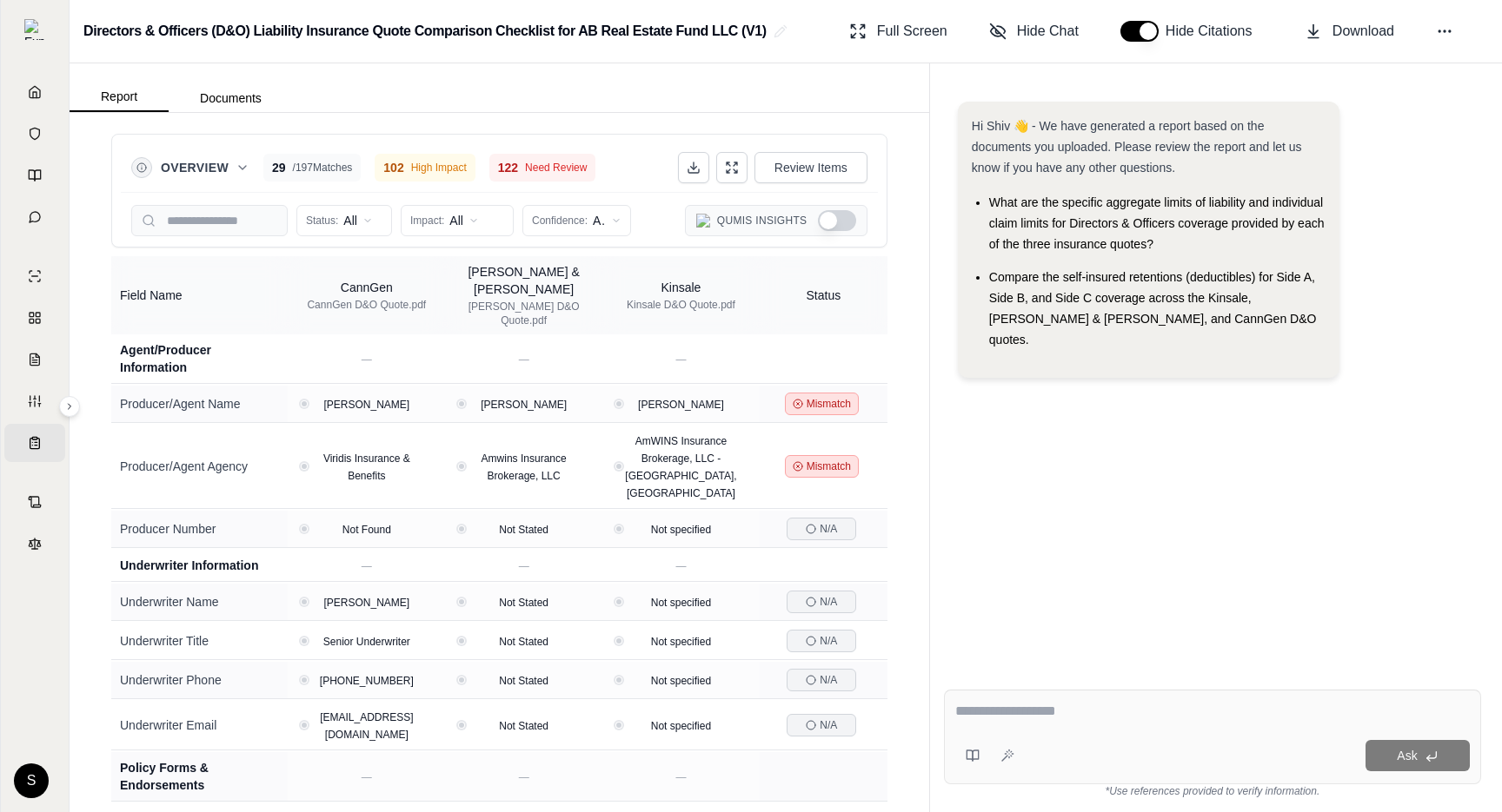
click at [747, 228] on button "Show Qumis Insights" at bounding box center [837, 220] width 38 height 21
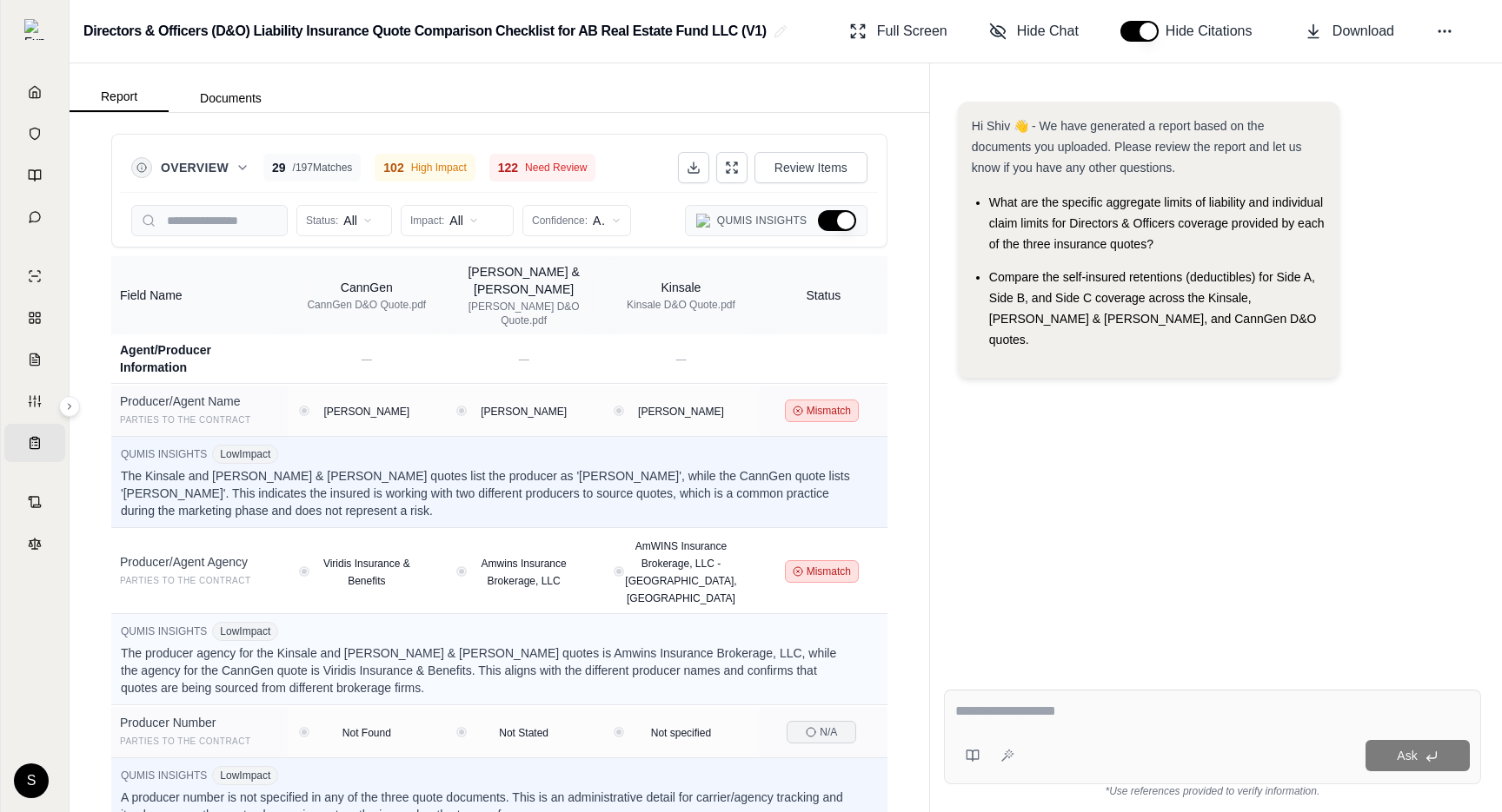
click at [747, 228] on button "Hide Qumis Insights" at bounding box center [837, 220] width 38 height 21
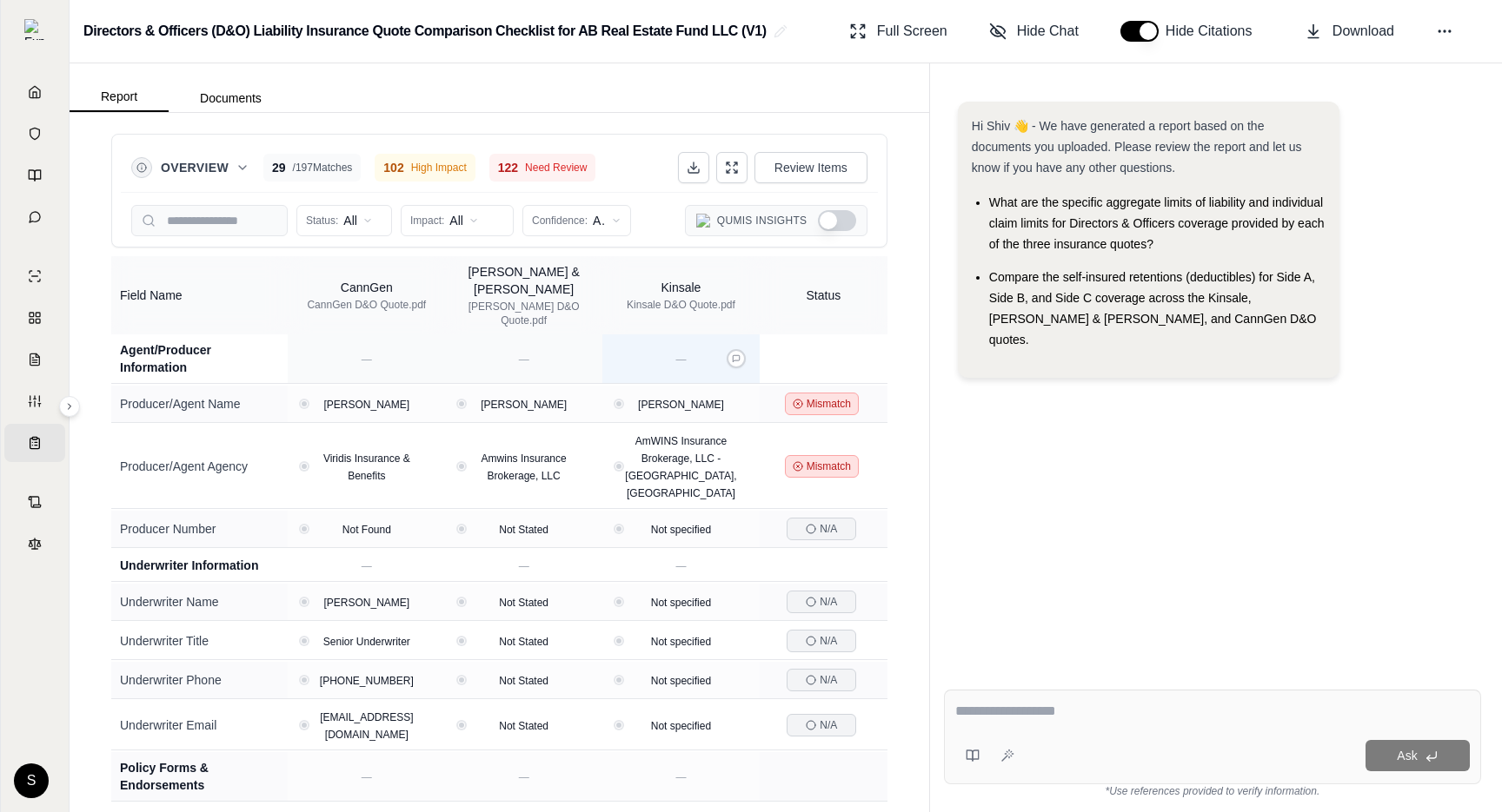
type button "on"
click at [694, 183] on div "Overview 29 / 197 Matches 102 High Impact 122 Need Review Review Items" at bounding box center [500, 168] width 737 height 35
click at [698, 157] on button at bounding box center [694, 168] width 31 height 31
click at [747, 229] on button "Show Qumis Insights" at bounding box center [837, 220] width 38 height 21
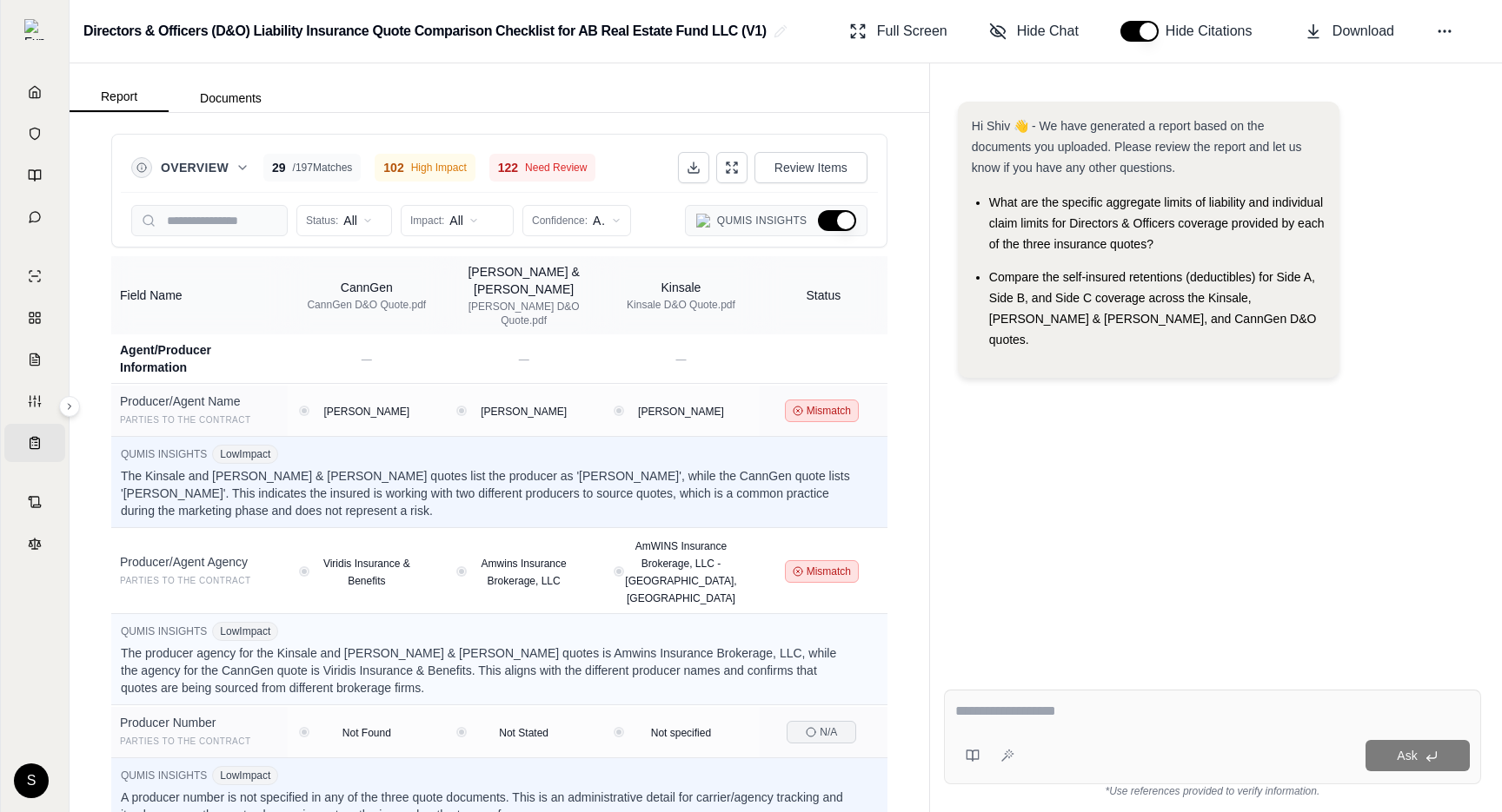
click at [747, 229] on button "Hide Qumis Insights" at bounding box center [837, 220] width 38 height 21
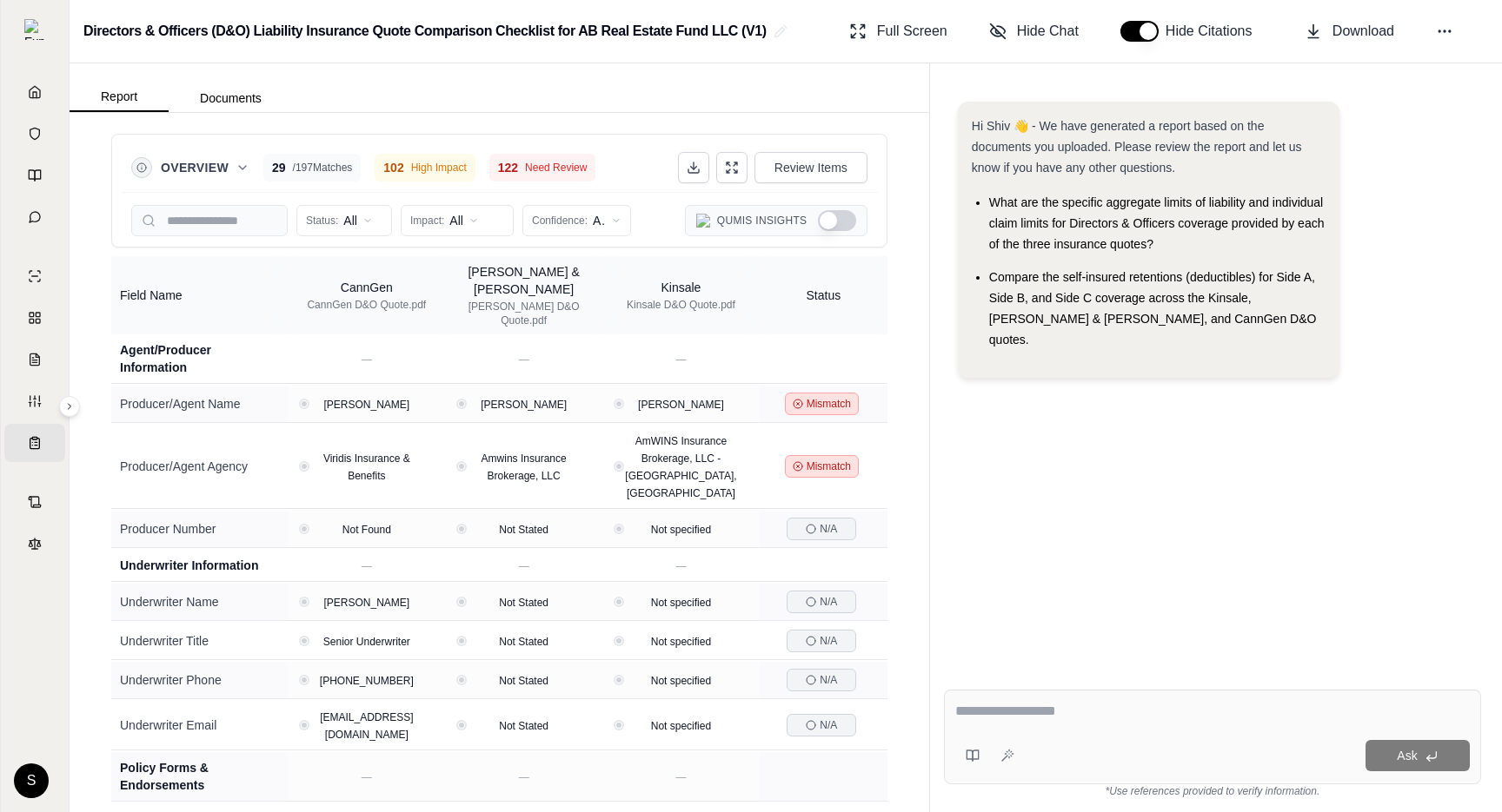
click at [747, 229] on button "Show Qumis Insights" at bounding box center [837, 220] width 38 height 21
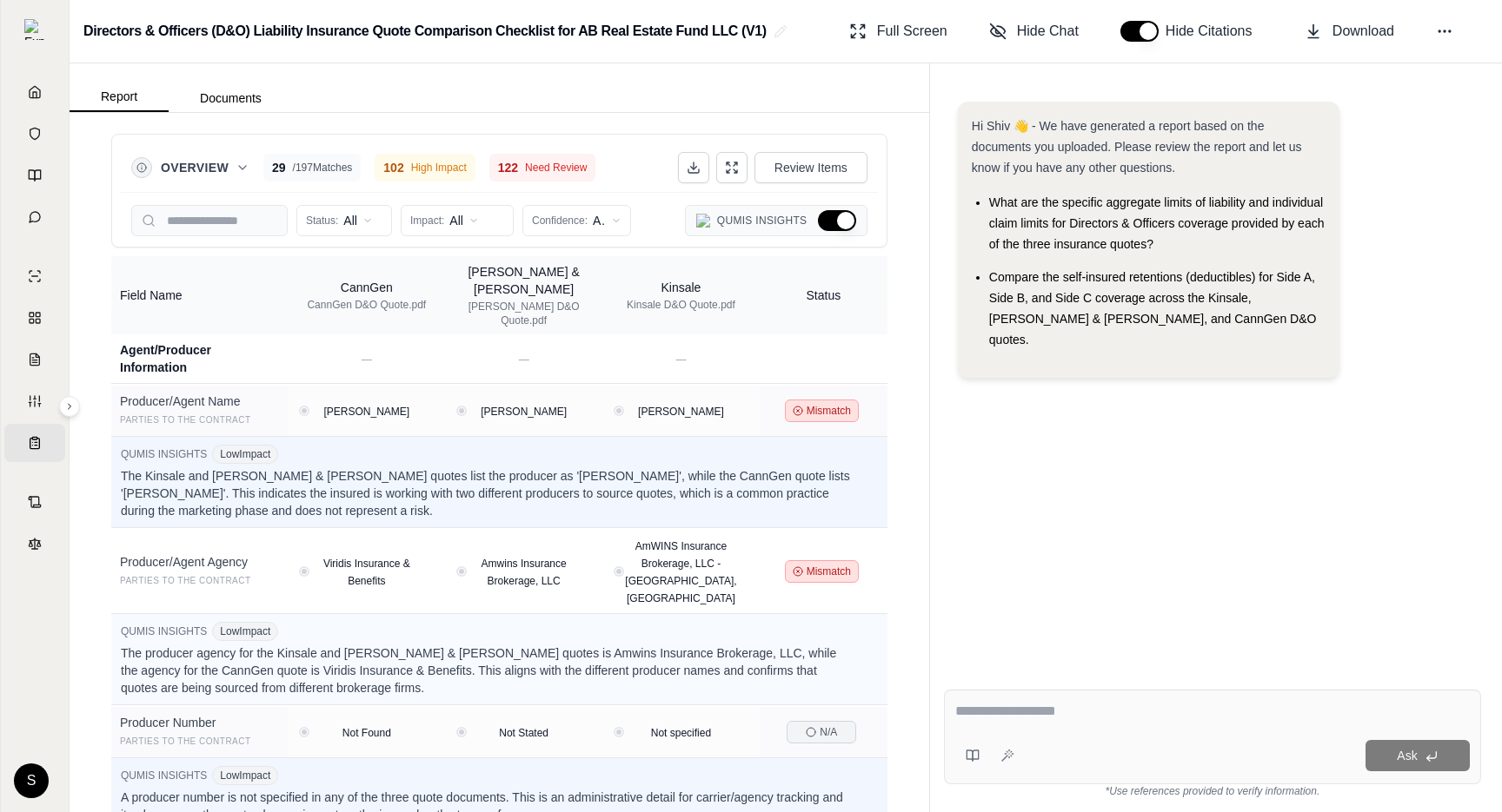
click at [747, 229] on button "Hide Qumis Insights" at bounding box center [837, 220] width 38 height 21
